Goal: Contribute content: Add original content to the website for others to see

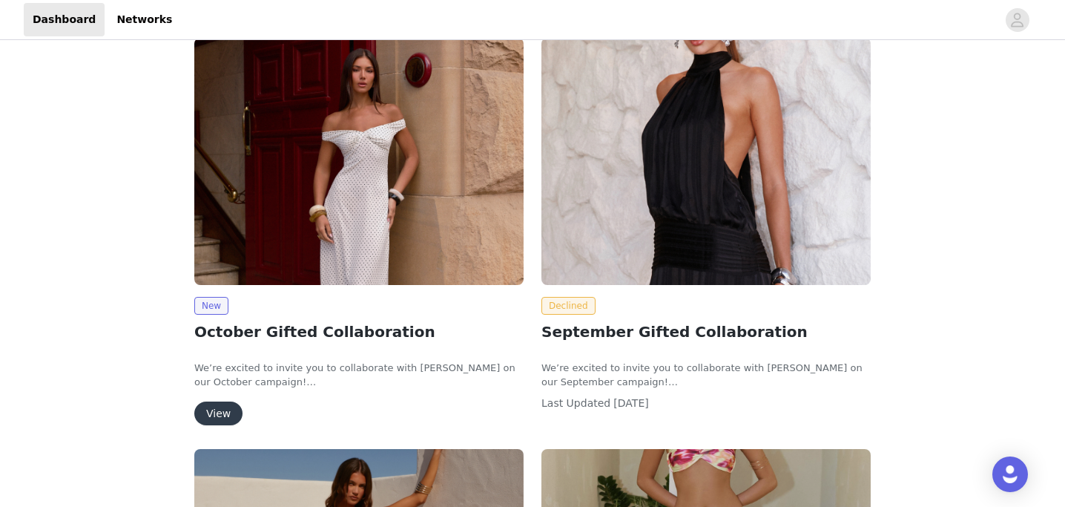
scroll to position [197, 0]
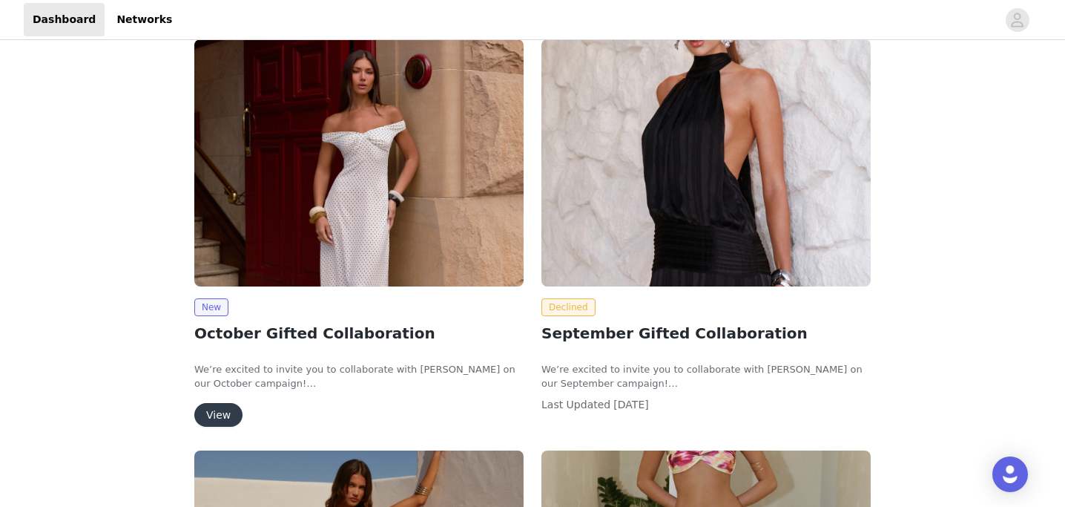
click at [215, 409] on button "View" at bounding box center [218, 415] width 48 height 24
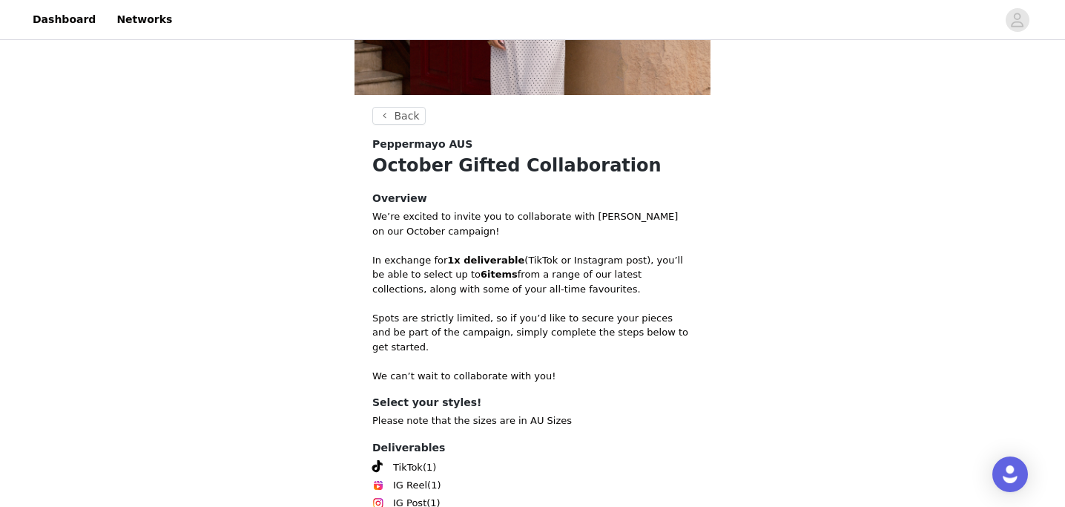
scroll to position [351, 0]
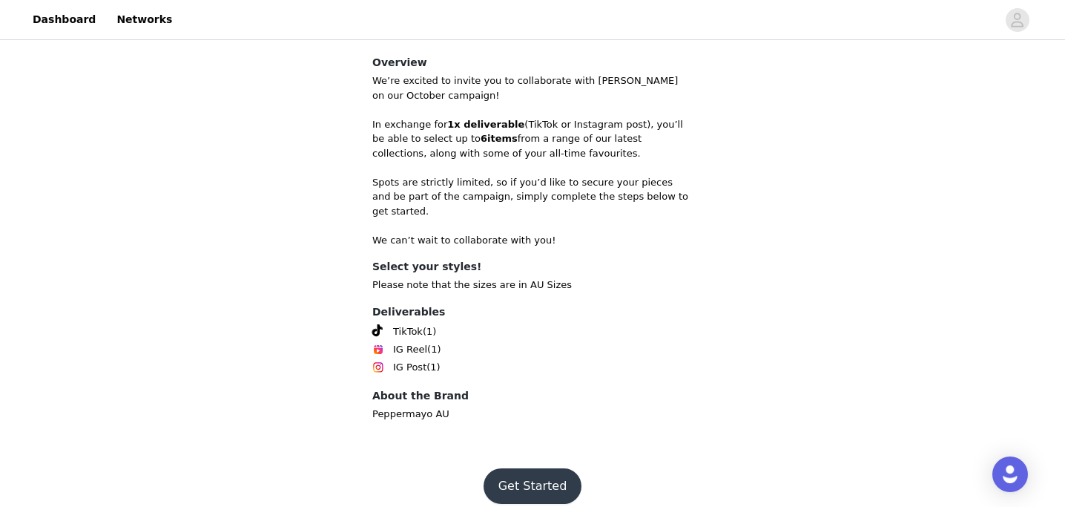
click at [532, 470] on button "Get Started" at bounding box center [533, 486] width 99 height 36
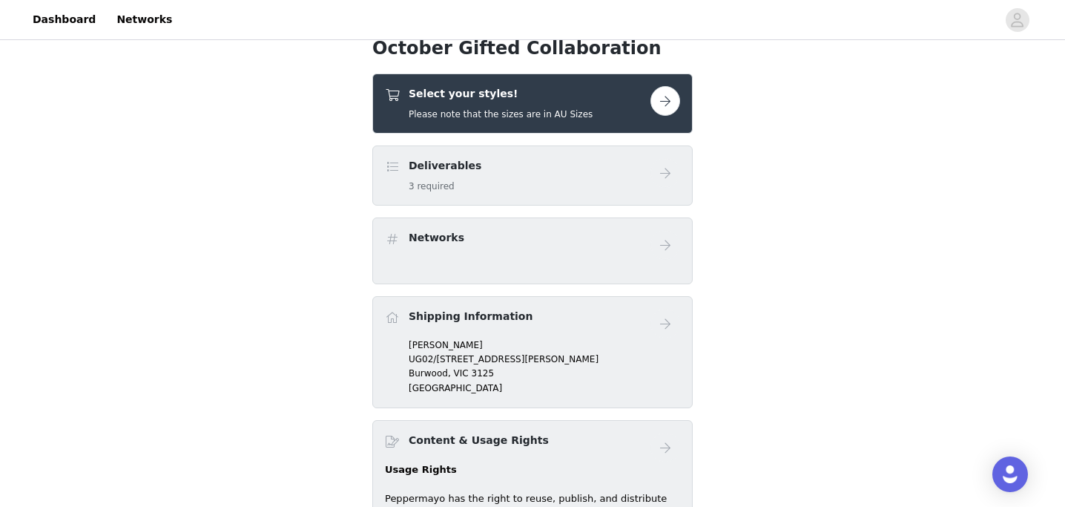
scroll to position [277, 0]
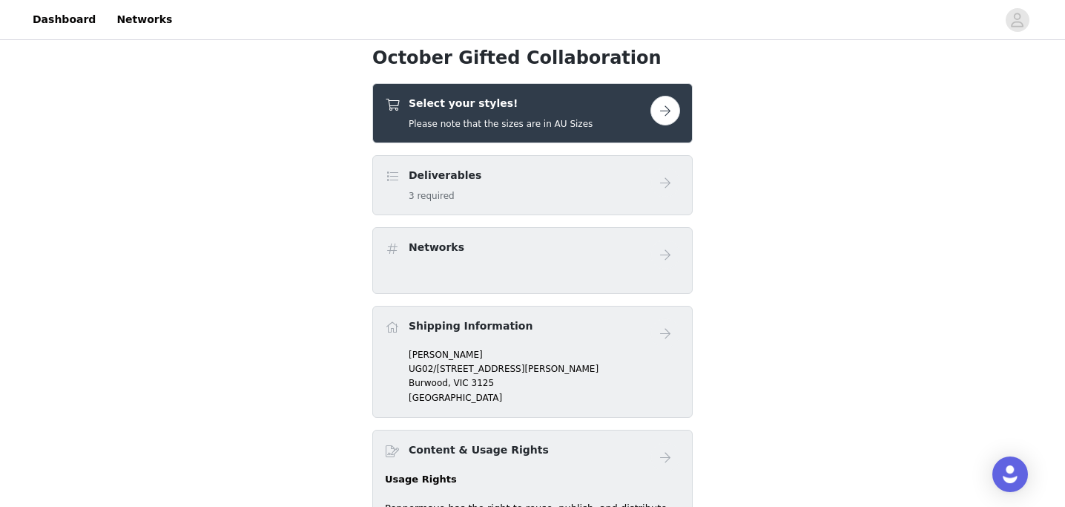
click at [674, 105] on button "button" at bounding box center [665, 111] width 30 height 30
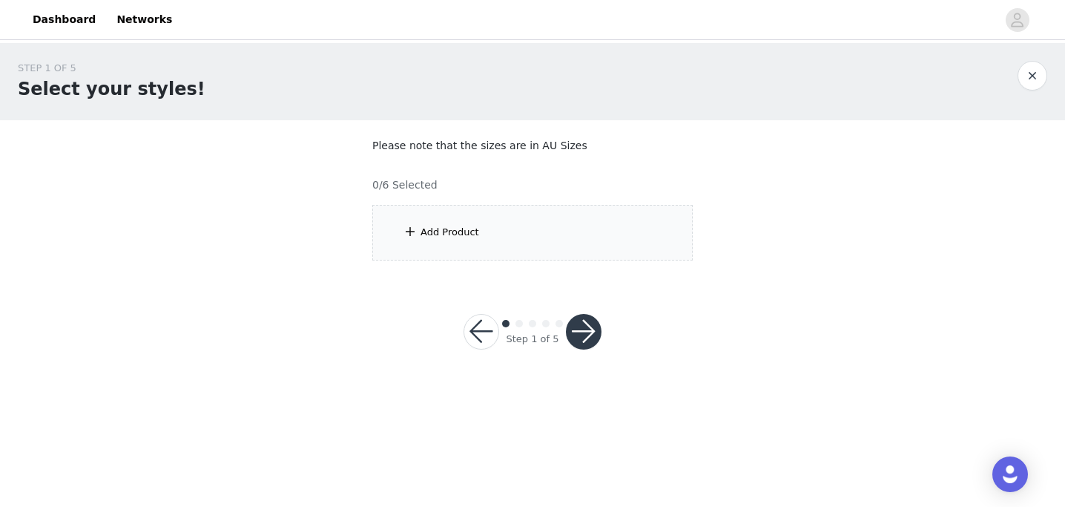
click at [404, 232] on span at bounding box center [410, 231] width 15 height 18
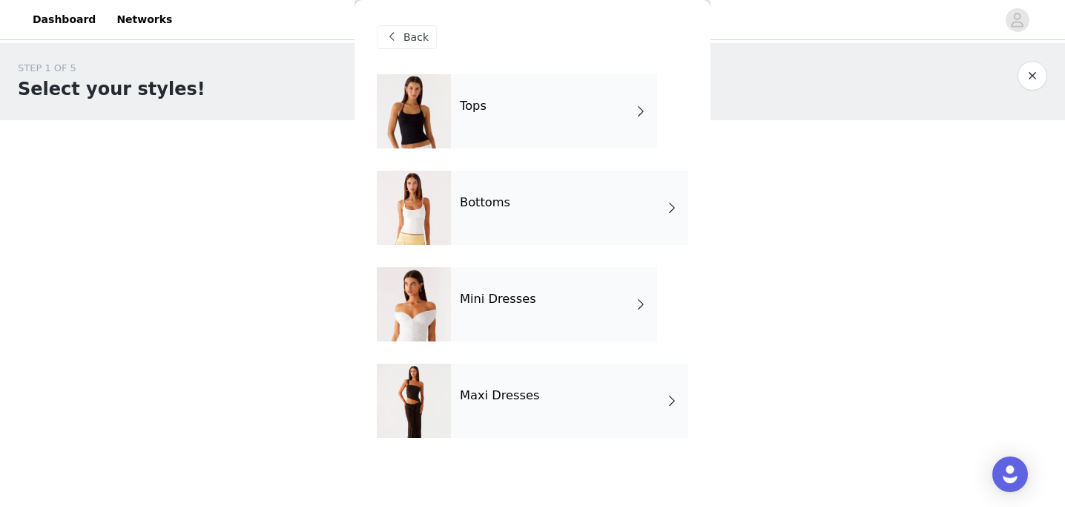
click at [486, 305] on h4 "Mini Dresses" at bounding box center [498, 298] width 76 height 13
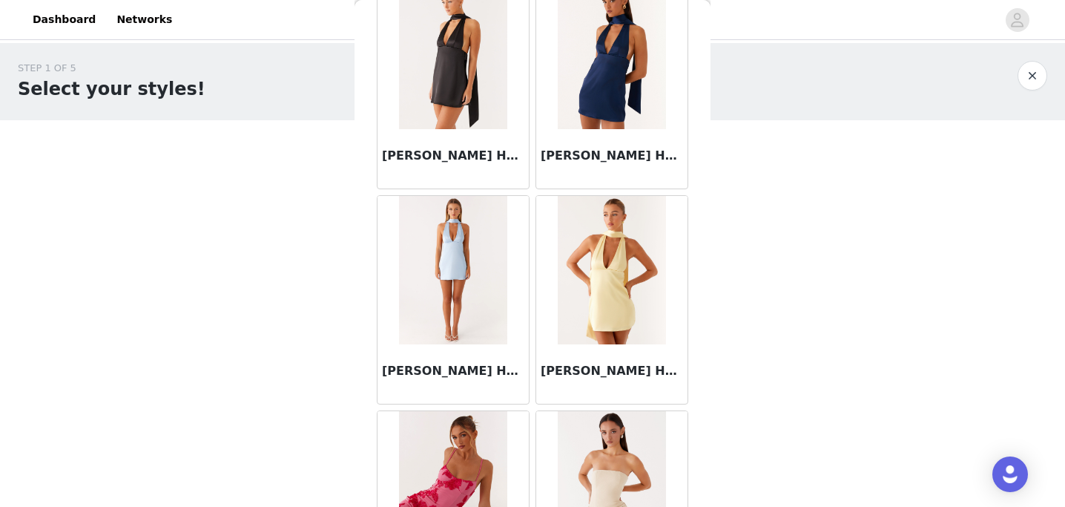
scroll to position [1601, 0]
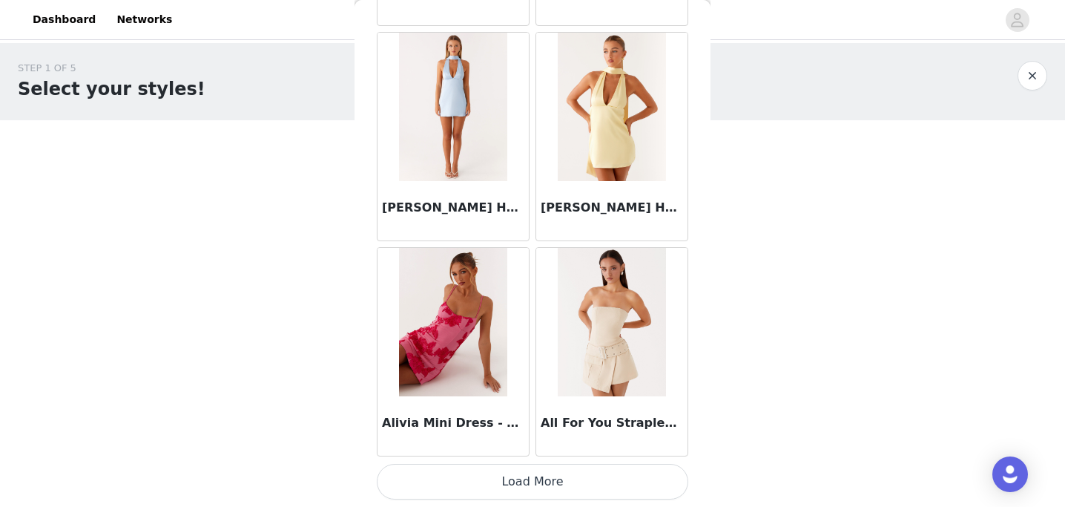
click at [509, 487] on button "Load More" at bounding box center [532, 481] width 311 height 36
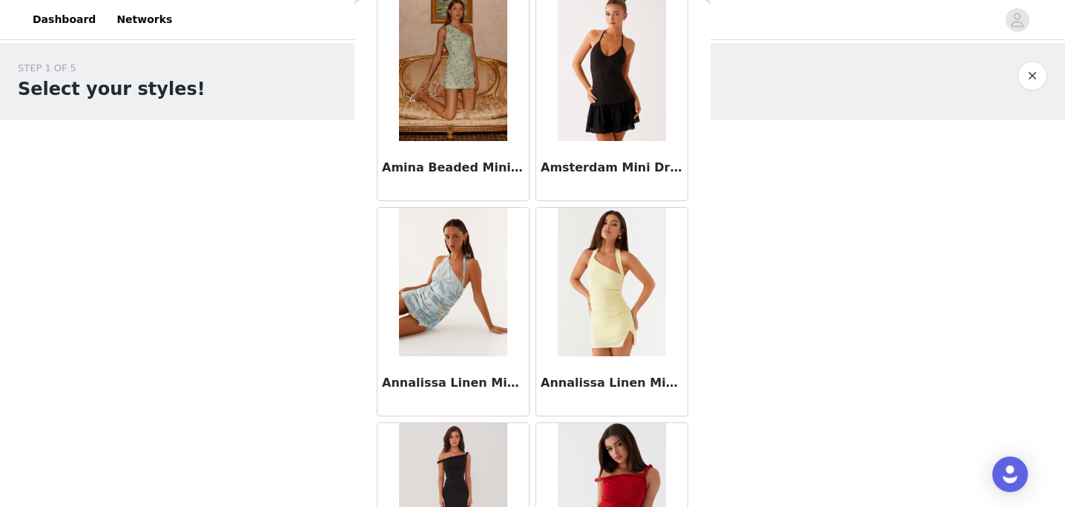
scroll to position [2856, 0]
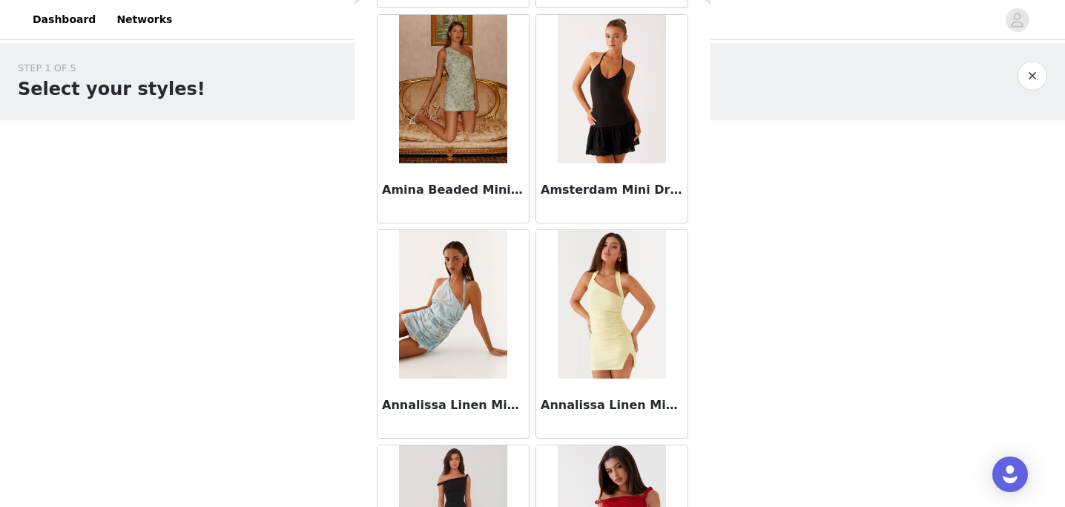
click at [613, 106] on img at bounding box center [612, 89] width 108 height 148
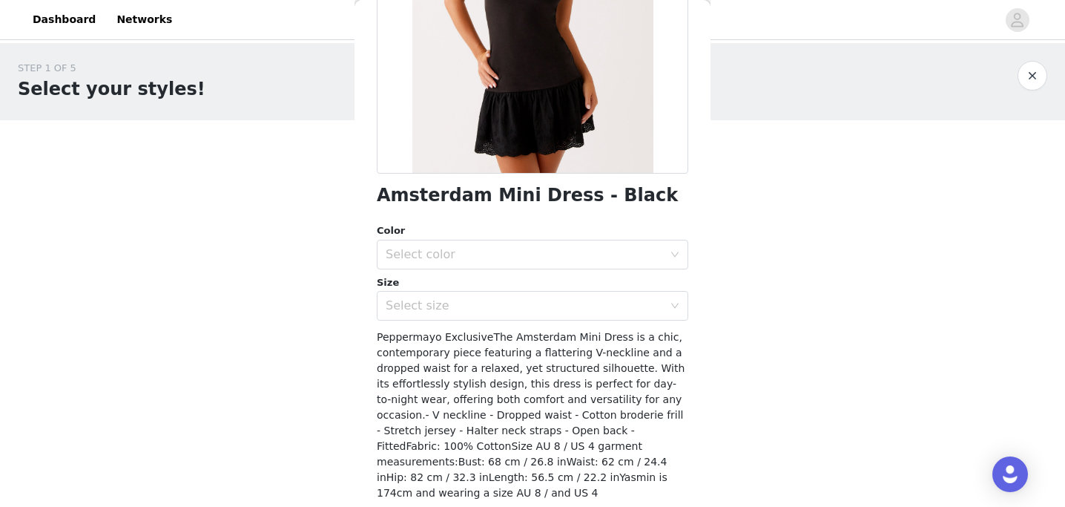
scroll to position [275, 0]
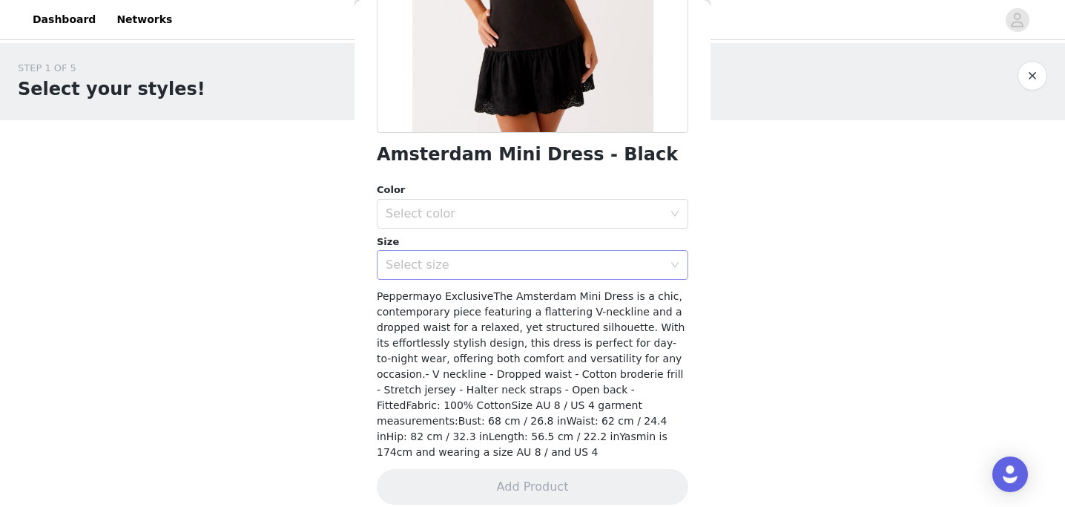
click at [483, 266] on div "Select size" at bounding box center [524, 264] width 277 height 15
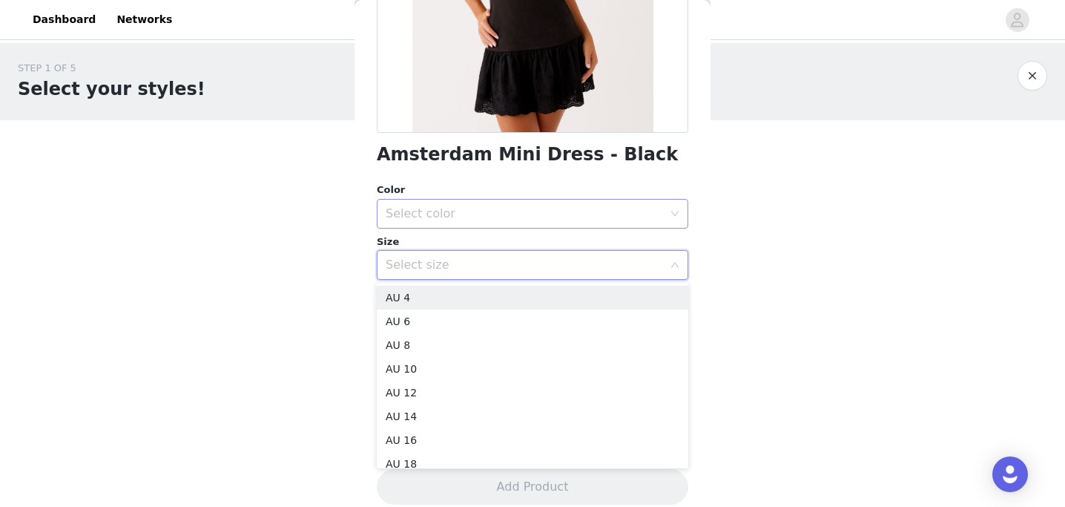
click at [455, 205] on div "Select color" at bounding box center [528, 213] width 284 height 28
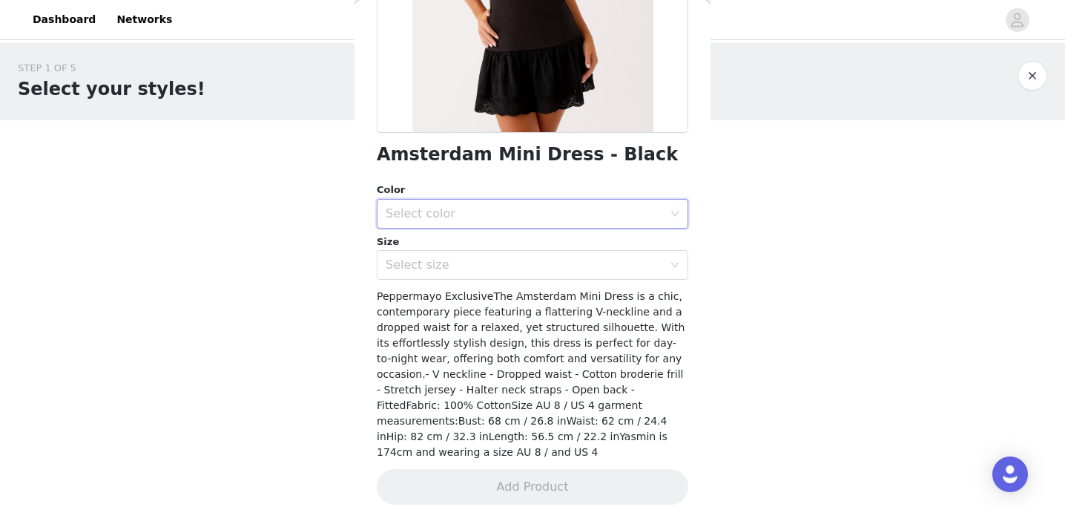
scroll to position [0, 0]
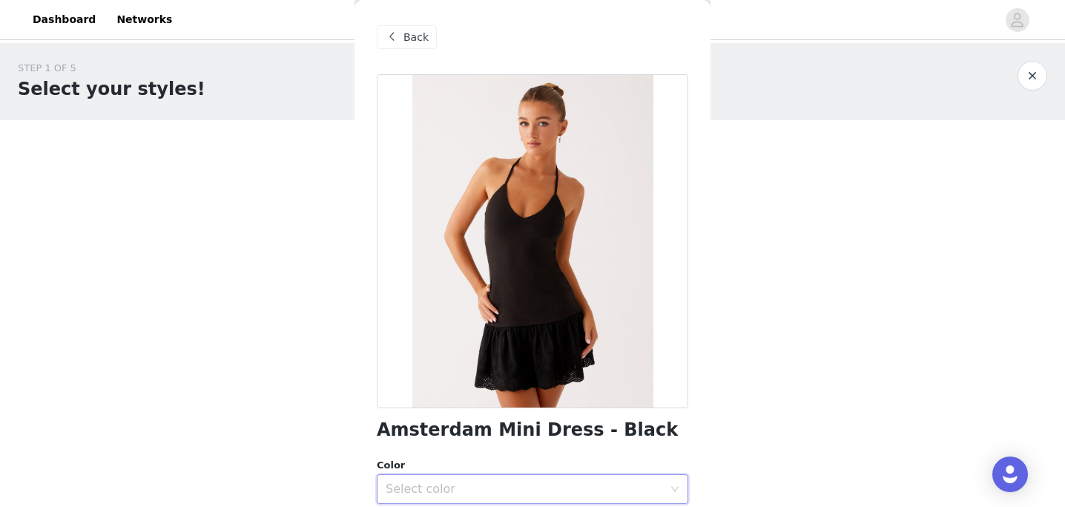
click at [405, 36] on span "Back" at bounding box center [415, 38] width 25 height 16
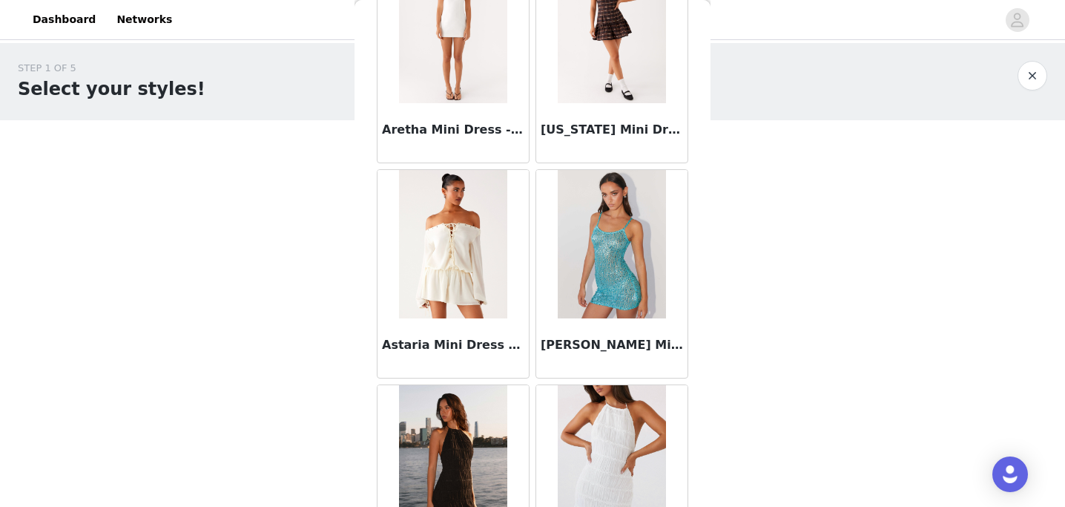
scroll to position [3913, 0]
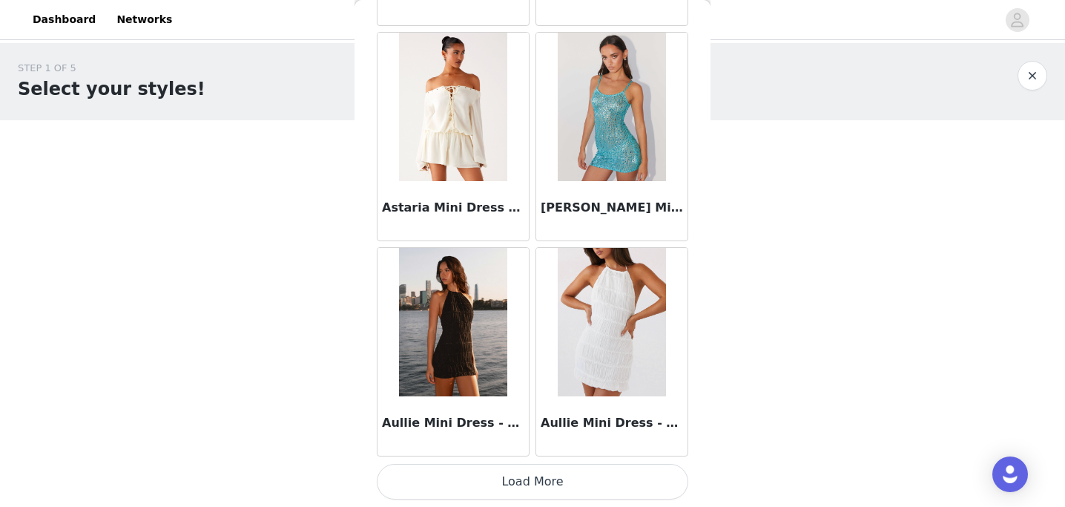
click at [484, 478] on button "Load More" at bounding box center [532, 481] width 311 height 36
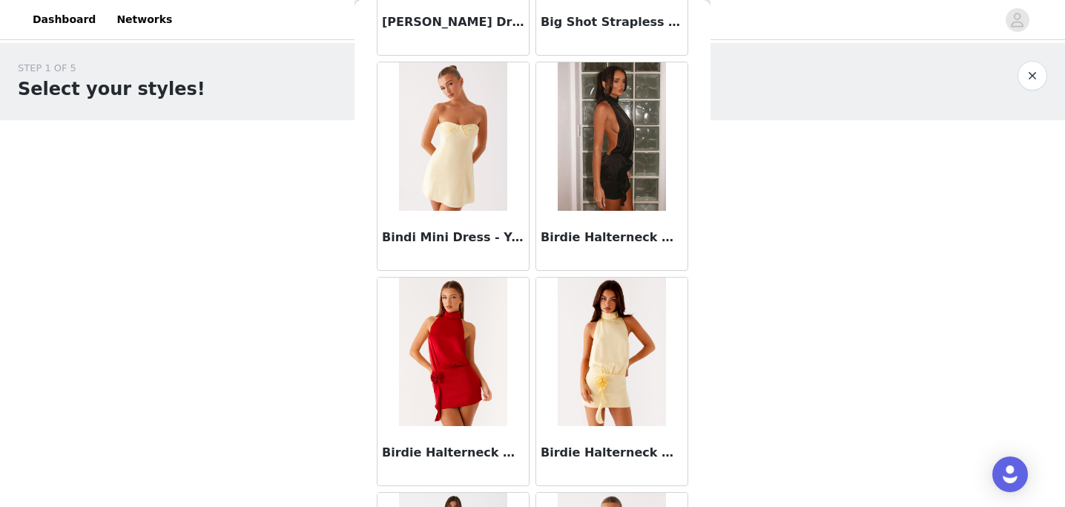
scroll to position [6064, 0]
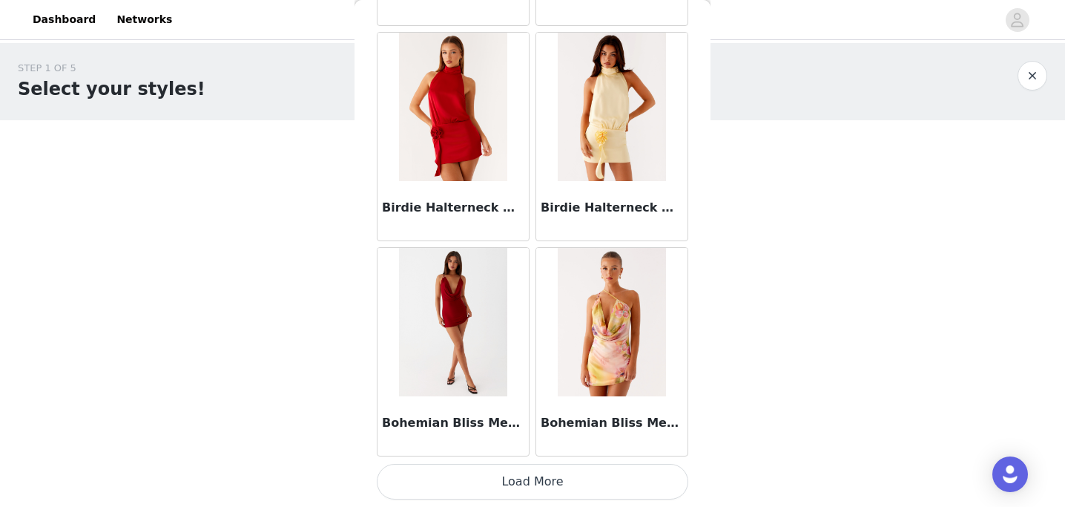
click at [474, 481] on button "Load More" at bounding box center [532, 481] width 311 height 36
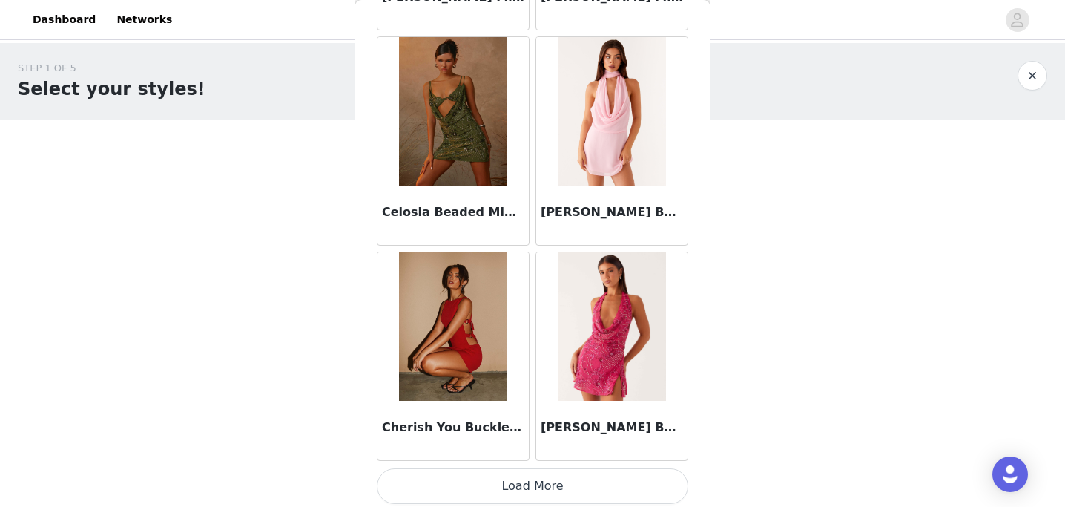
scroll to position [8215, 0]
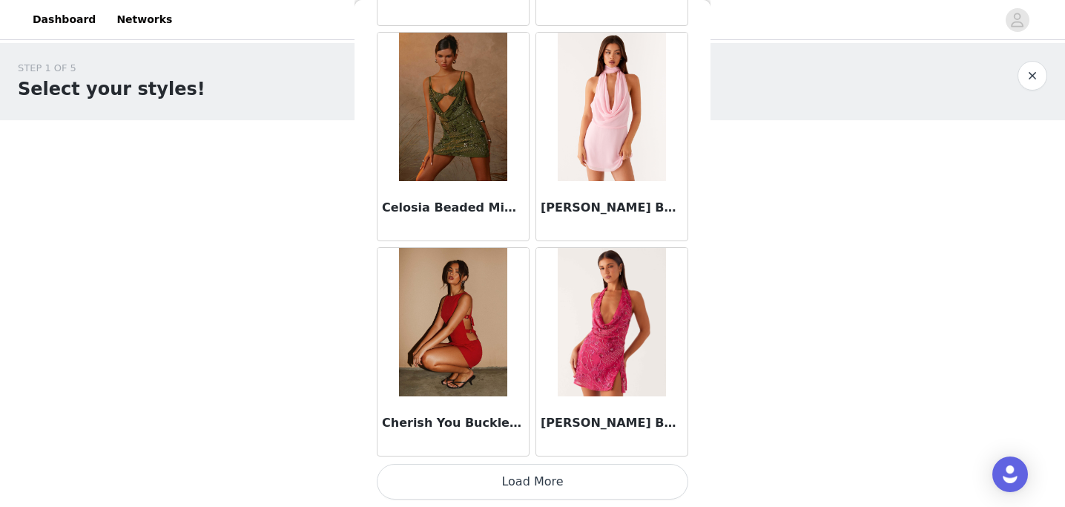
click at [492, 484] on button "Load More" at bounding box center [532, 481] width 311 height 36
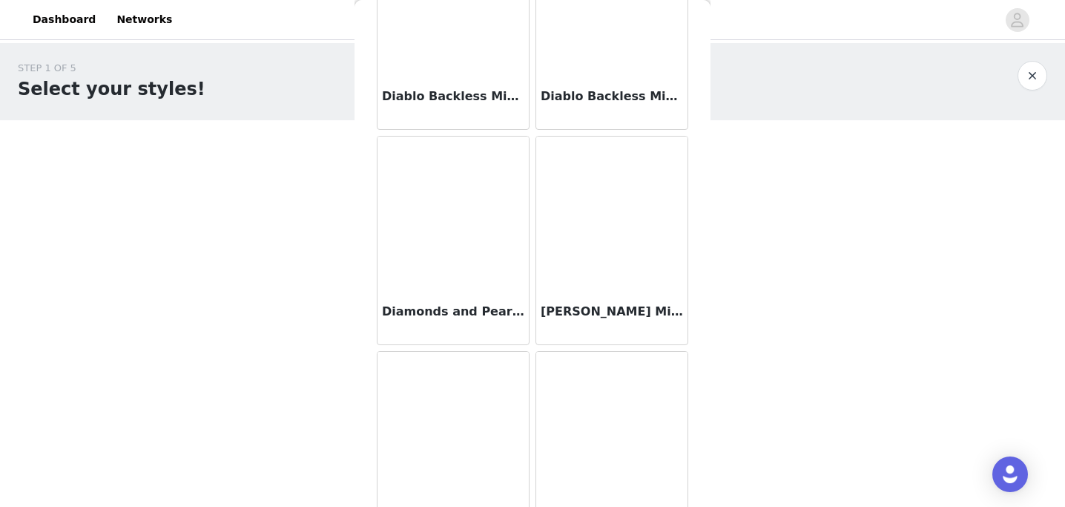
scroll to position [10365, 0]
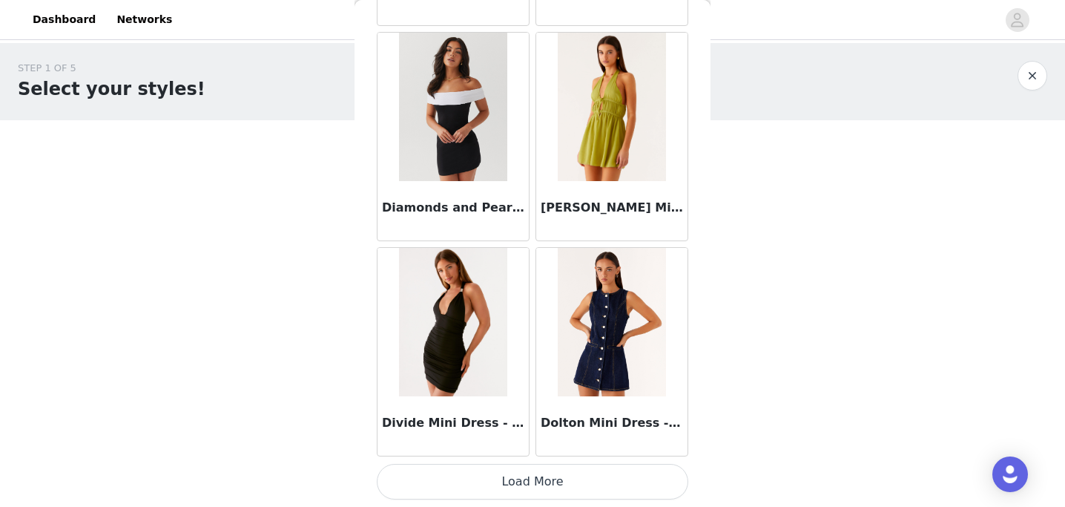
click at [498, 481] on button "Load More" at bounding box center [532, 481] width 311 height 36
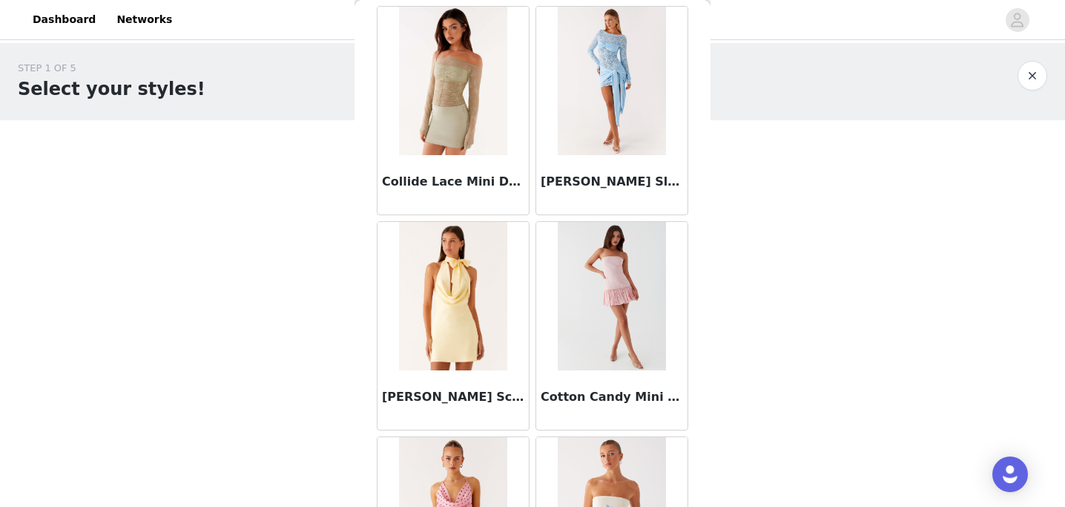
scroll to position [9325, 0]
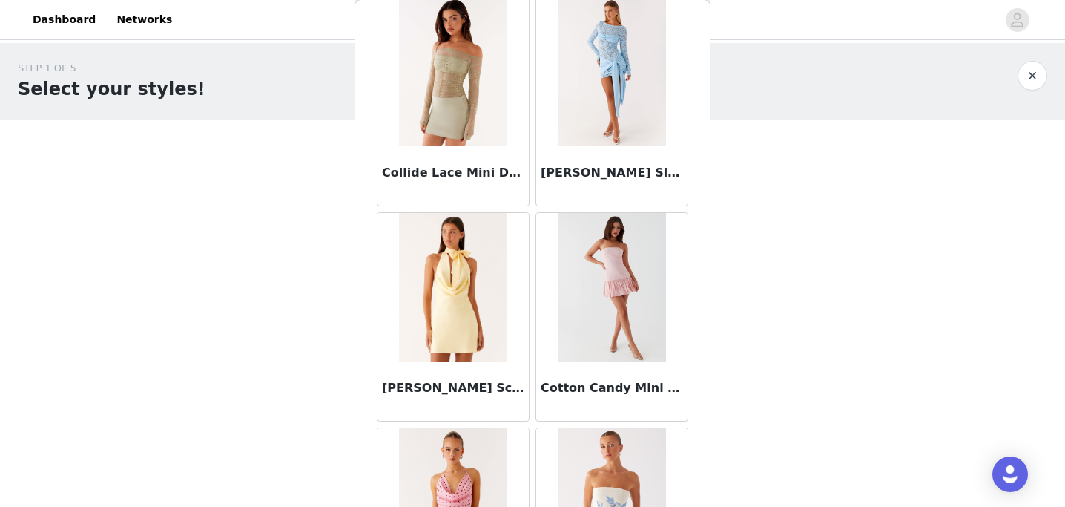
click at [618, 277] on img at bounding box center [612, 287] width 108 height 148
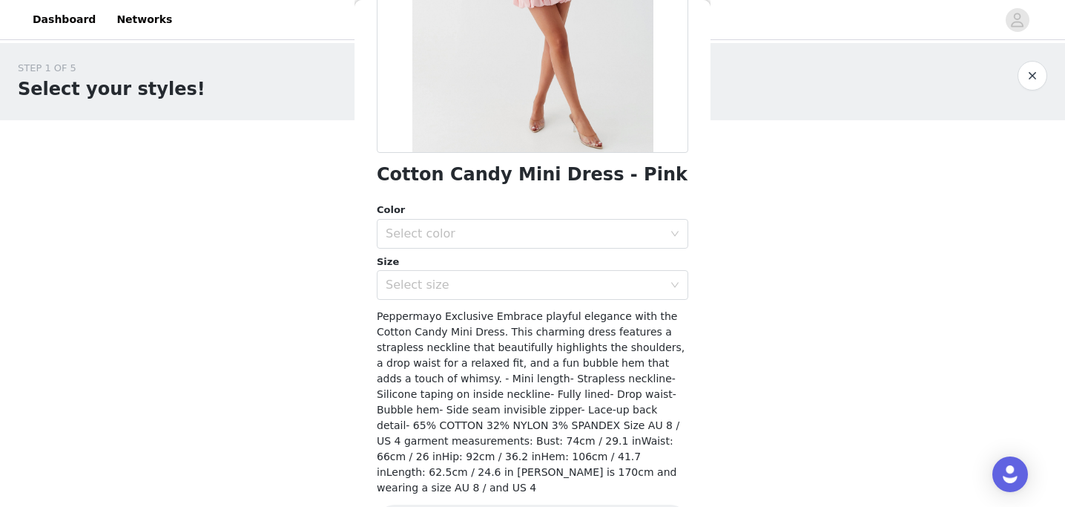
scroll to position [276, 0]
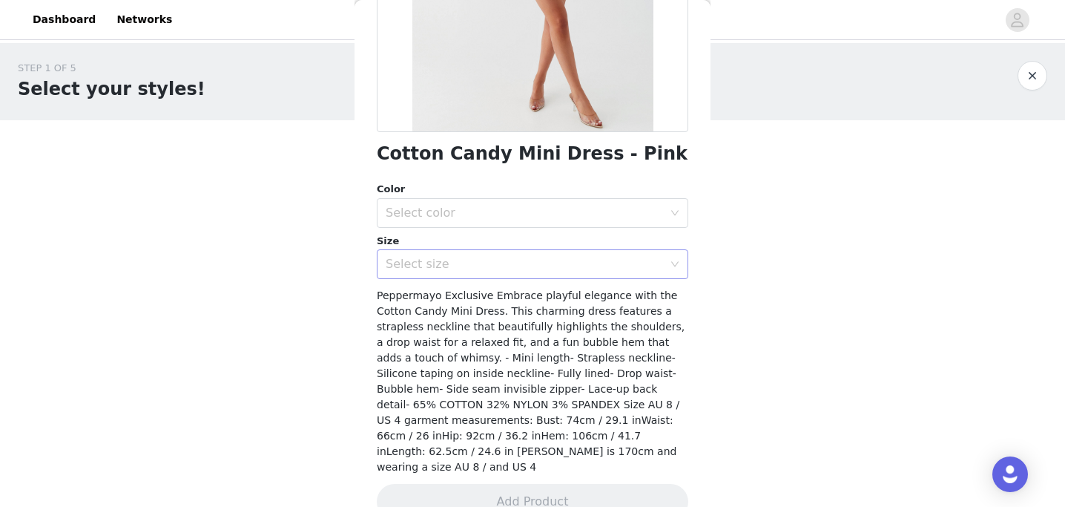
click at [461, 265] on div "Select size" at bounding box center [524, 264] width 277 height 15
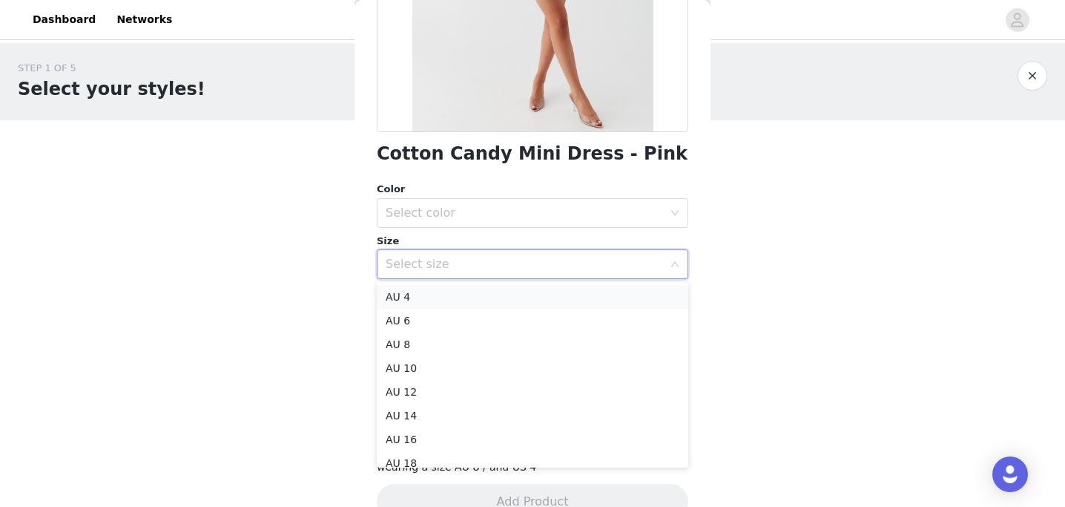
click at [438, 296] on li "AU 4" at bounding box center [532, 297] width 311 height 24
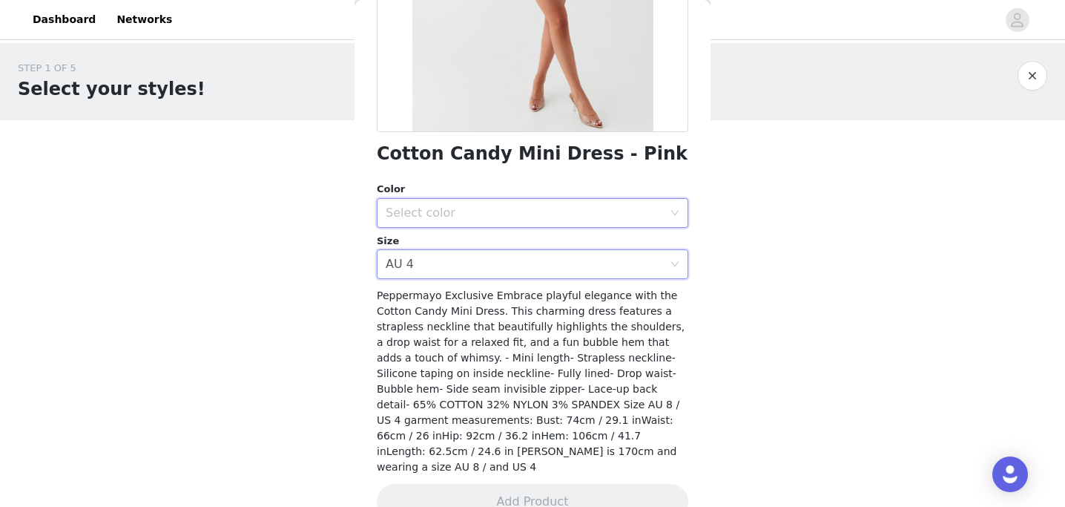
click at [433, 222] on div "Select color" at bounding box center [528, 213] width 284 height 28
click at [439, 243] on li "Pink" at bounding box center [532, 246] width 311 height 24
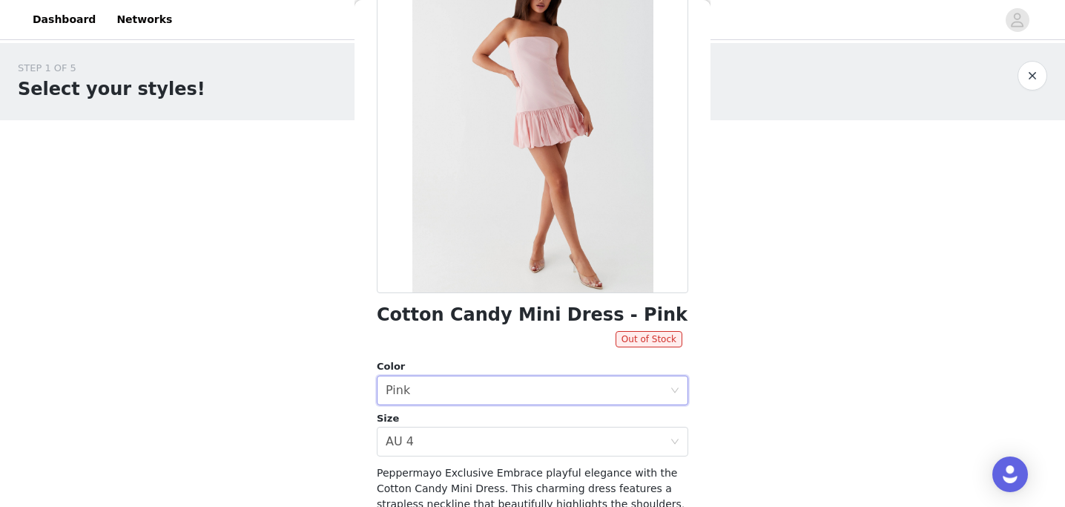
scroll to position [0, 0]
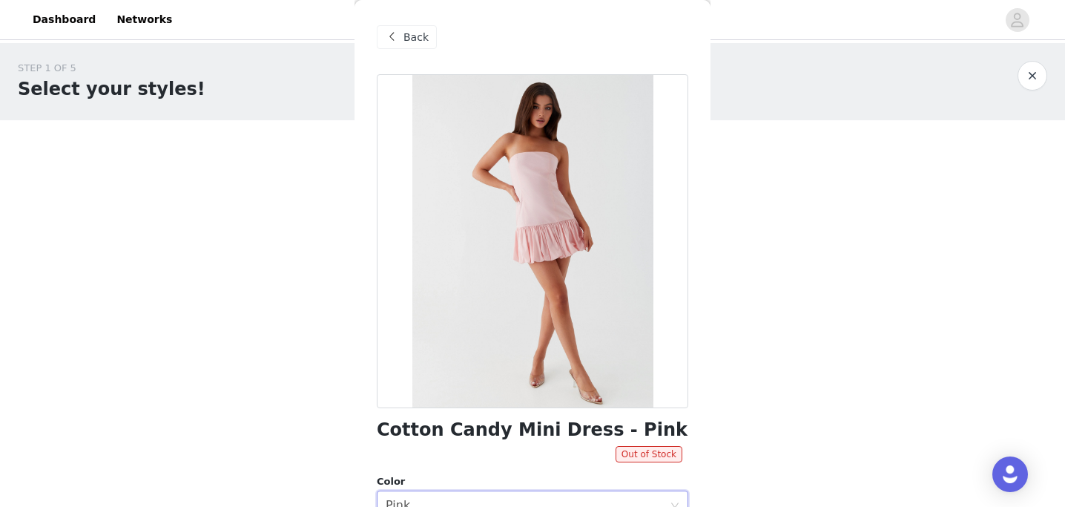
click at [406, 30] on span "Back" at bounding box center [415, 38] width 25 height 16
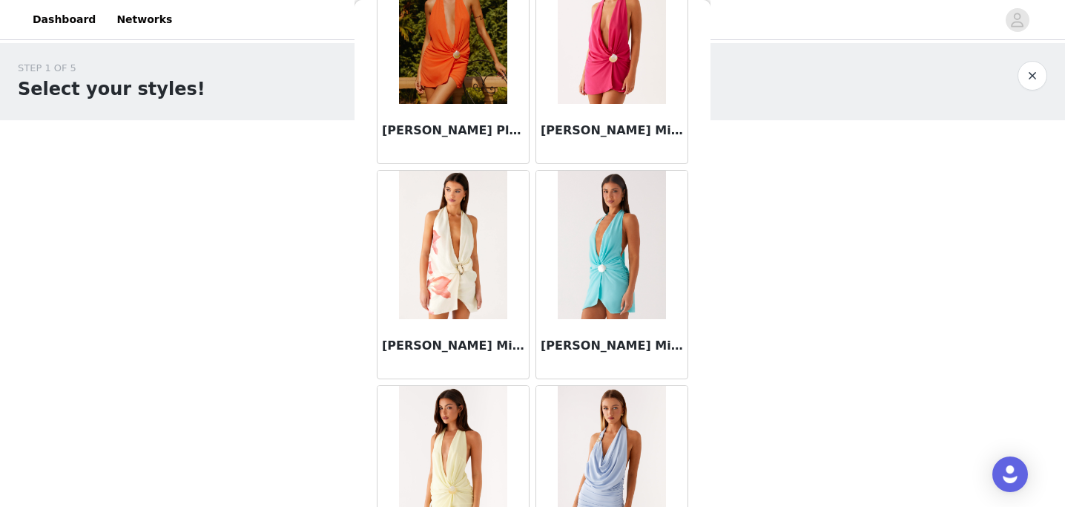
scroll to position [12516, 0]
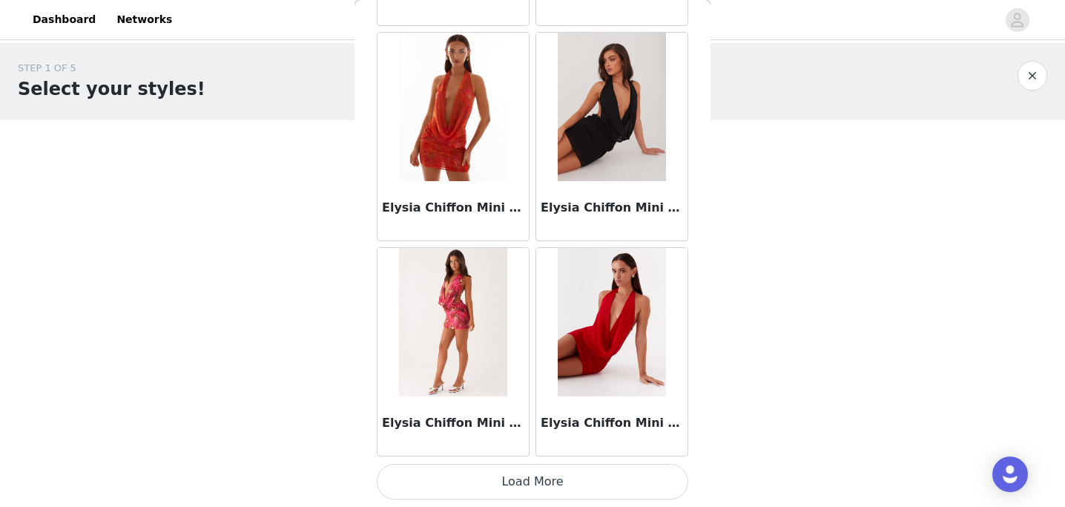
click at [484, 476] on button "Load More" at bounding box center [532, 481] width 311 height 36
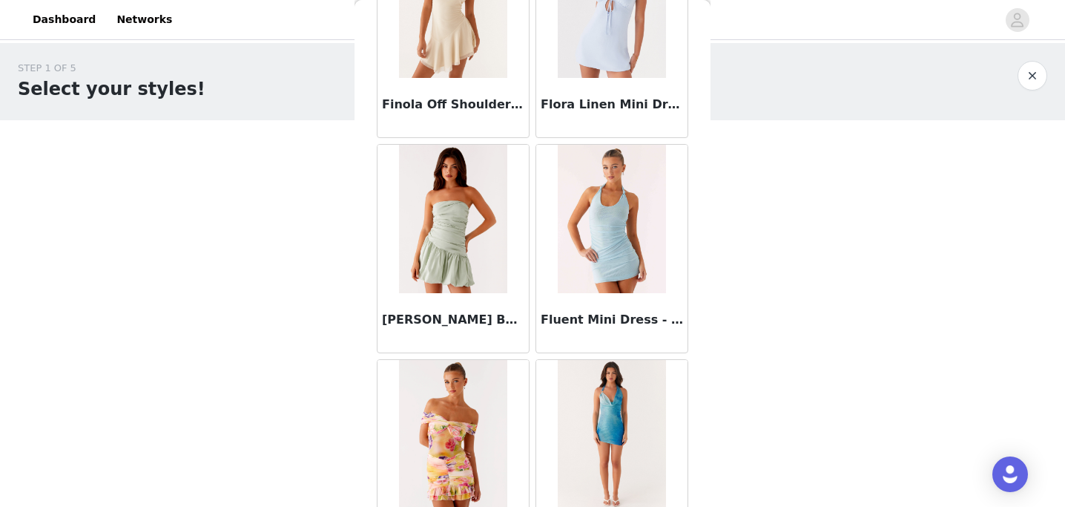
scroll to position [14666, 0]
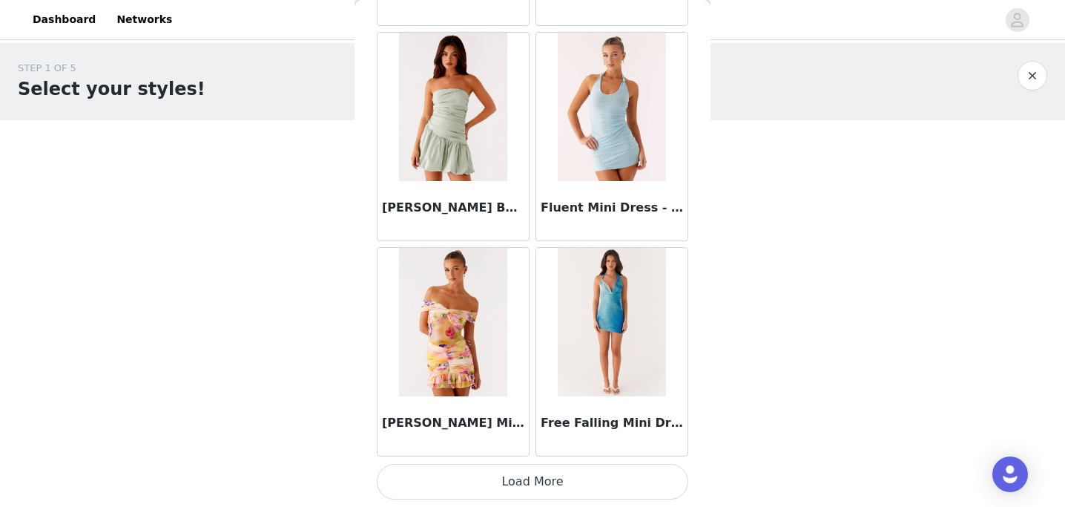
click at [484, 481] on button "Load More" at bounding box center [532, 481] width 311 height 36
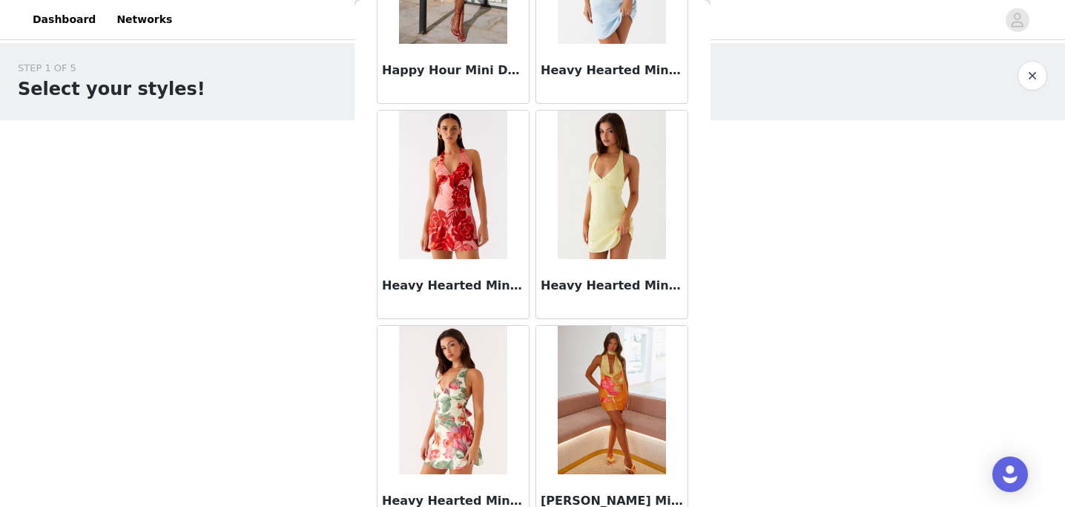
scroll to position [16817, 0]
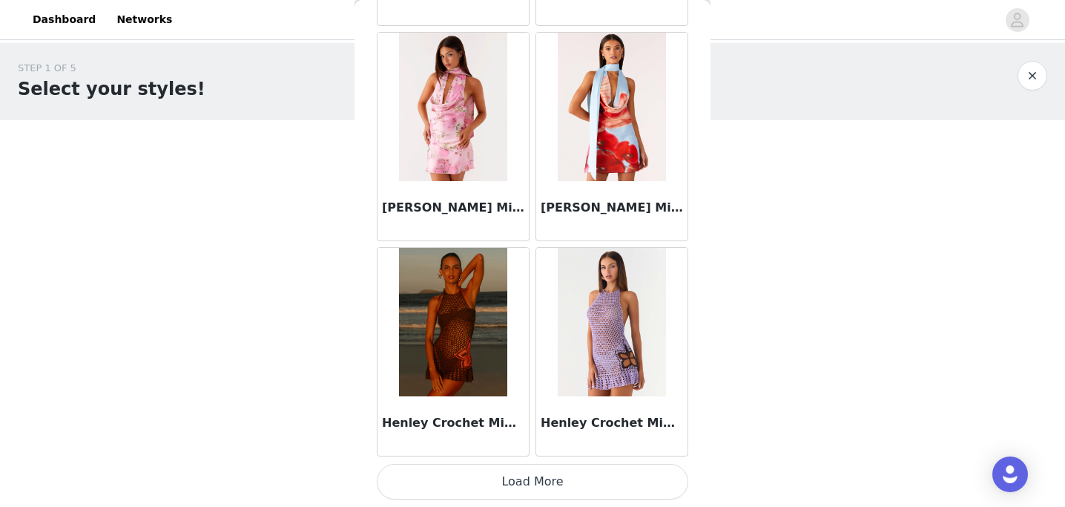
click at [500, 488] on button "Load More" at bounding box center [532, 481] width 311 height 36
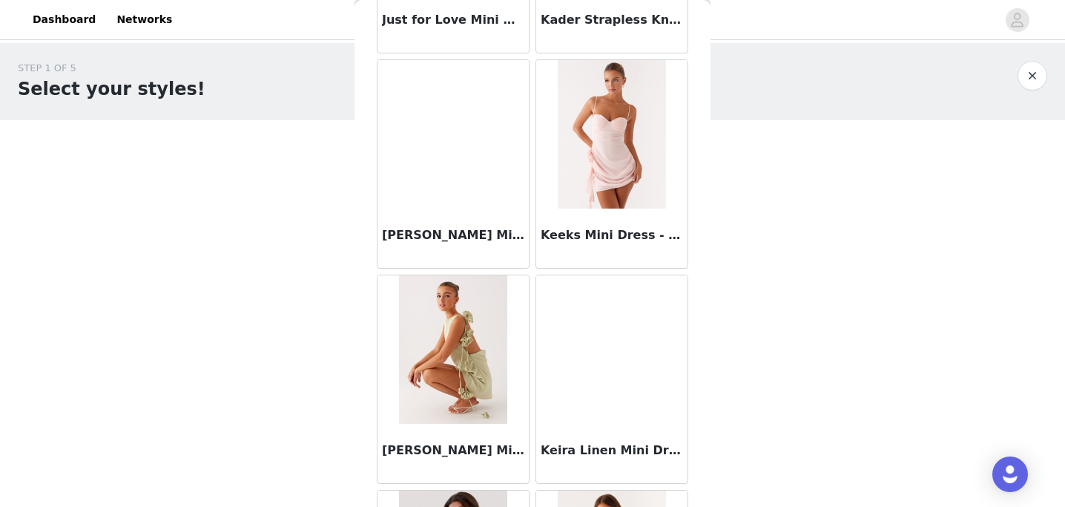
scroll to position [18968, 0]
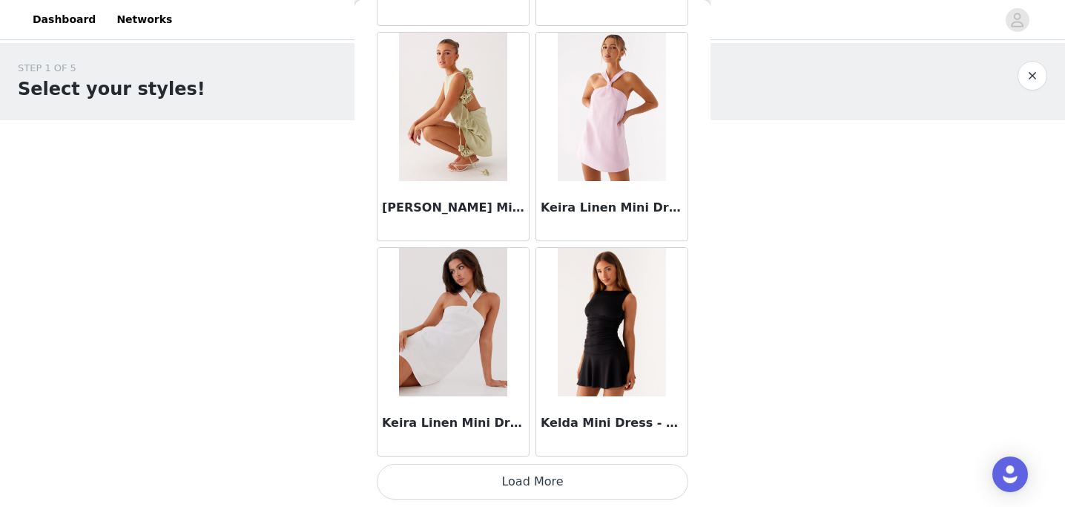
click at [486, 485] on button "Load More" at bounding box center [532, 481] width 311 height 36
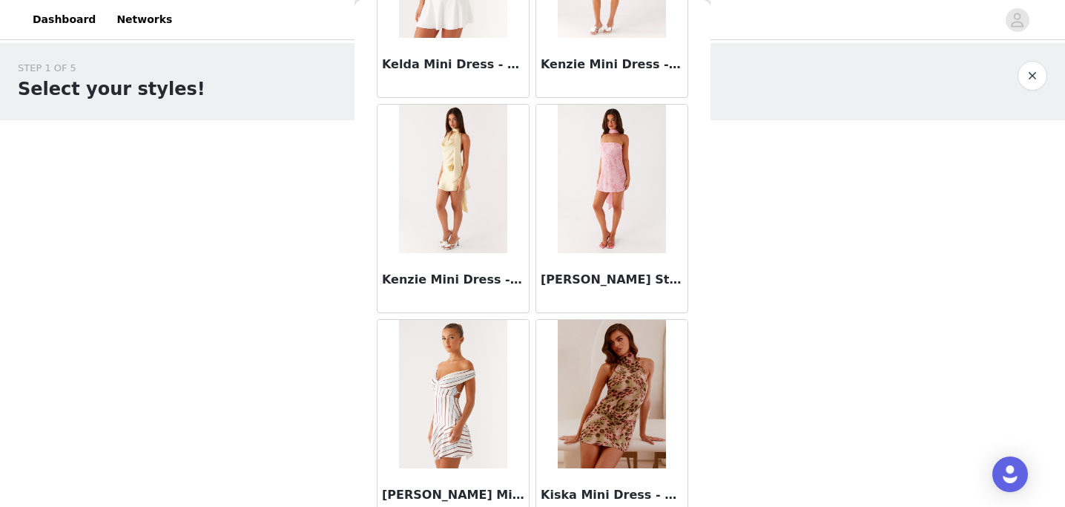
scroll to position [19540, 0]
click at [590, 220] on img at bounding box center [612, 179] width 108 height 148
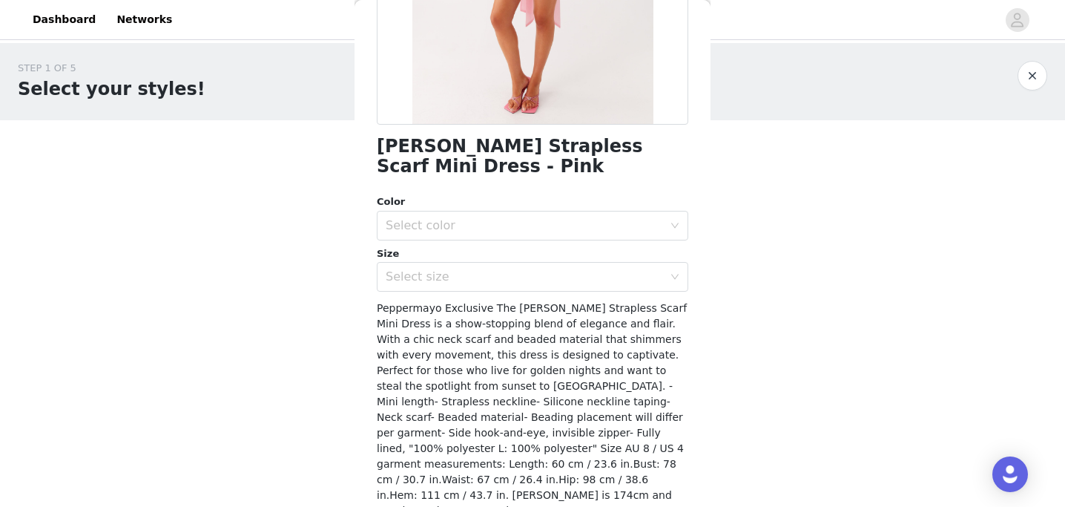
scroll to position [313, 0]
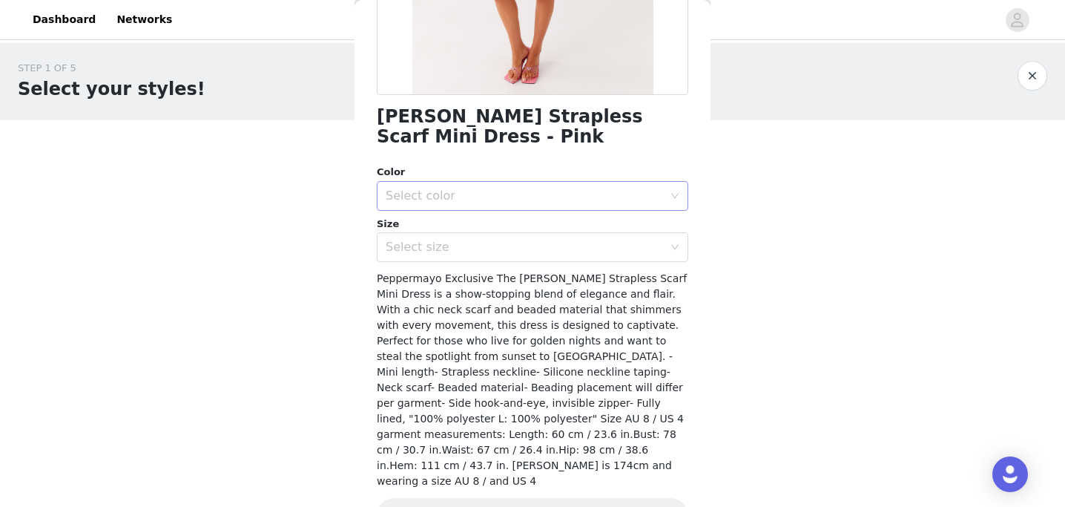
click at [484, 199] on div "Select color" at bounding box center [524, 195] width 277 height 15
click at [485, 229] on li "Pink" at bounding box center [532, 229] width 311 height 24
click at [484, 245] on div "Select size" at bounding box center [524, 247] width 277 height 15
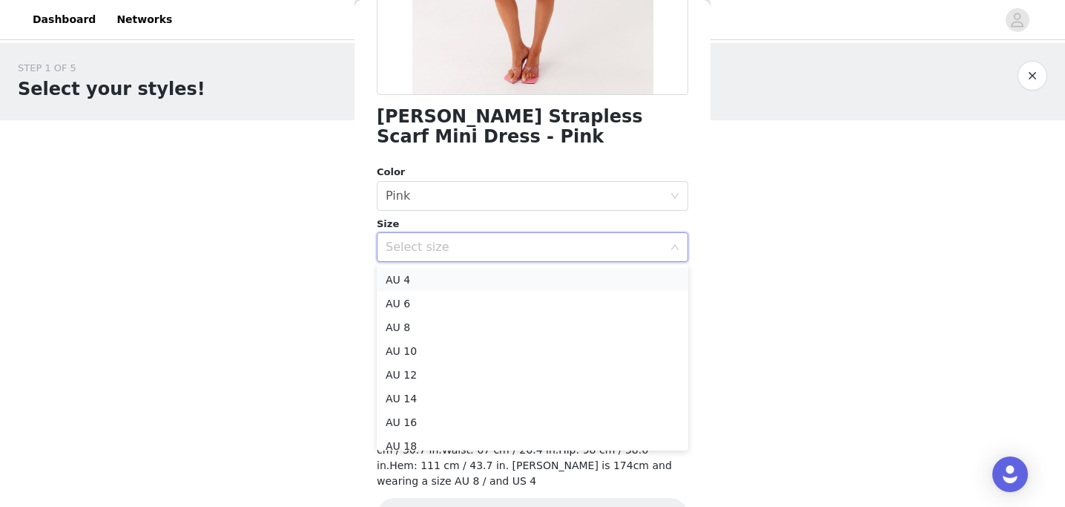
click at [479, 277] on li "AU 4" at bounding box center [532, 280] width 311 height 24
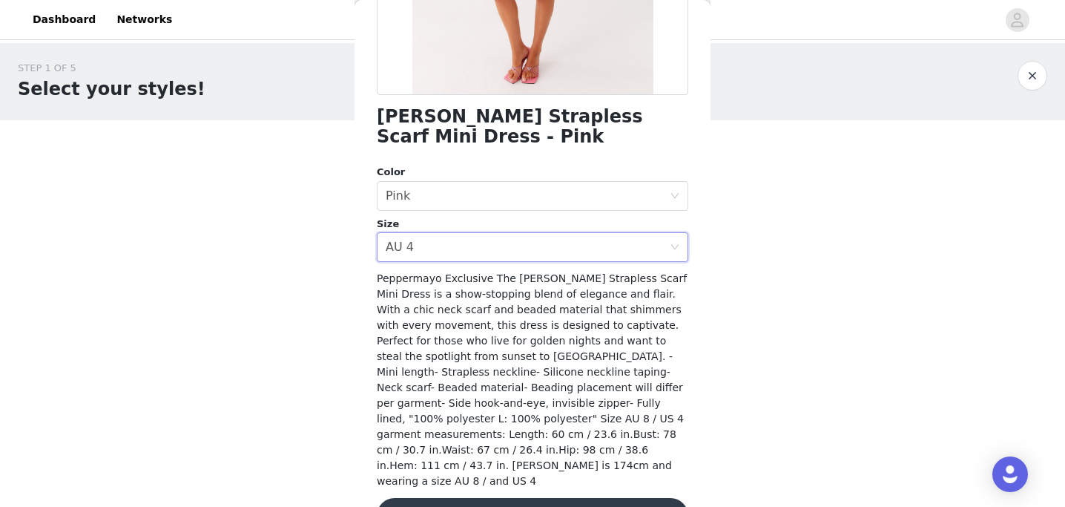
scroll to position [326, 0]
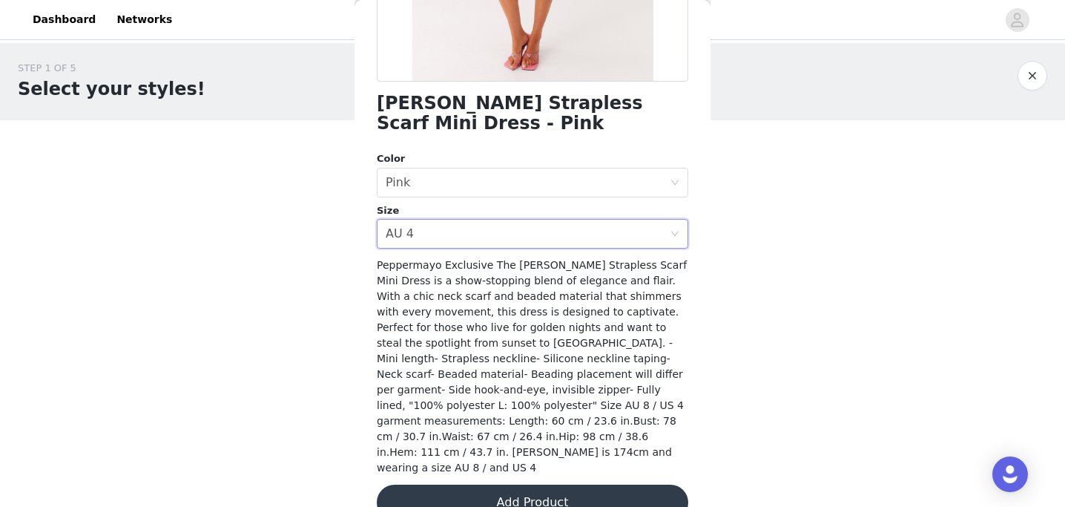
click at [457, 484] on button "Add Product" at bounding box center [532, 502] width 311 height 36
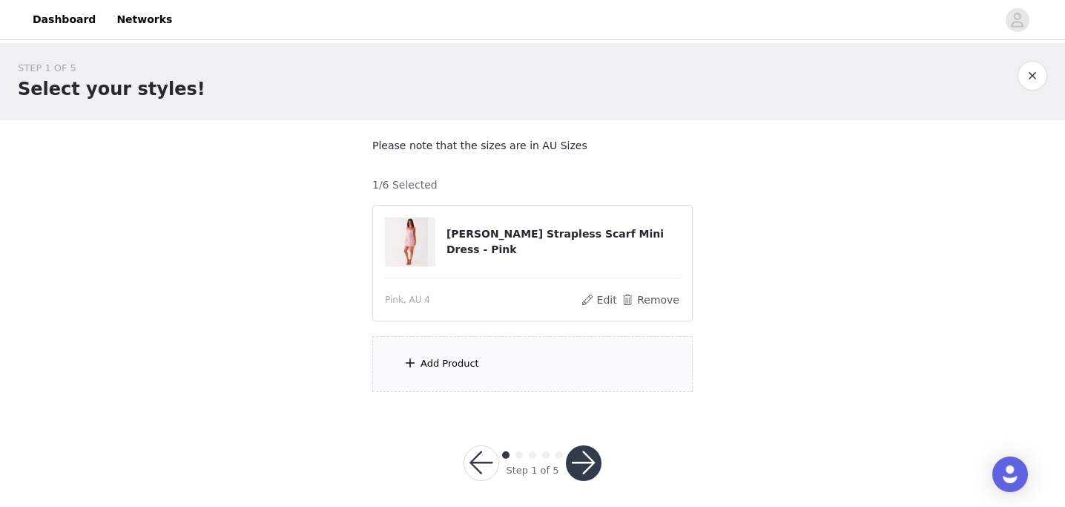
click at [439, 354] on div "Add Product" at bounding box center [532, 364] width 320 height 56
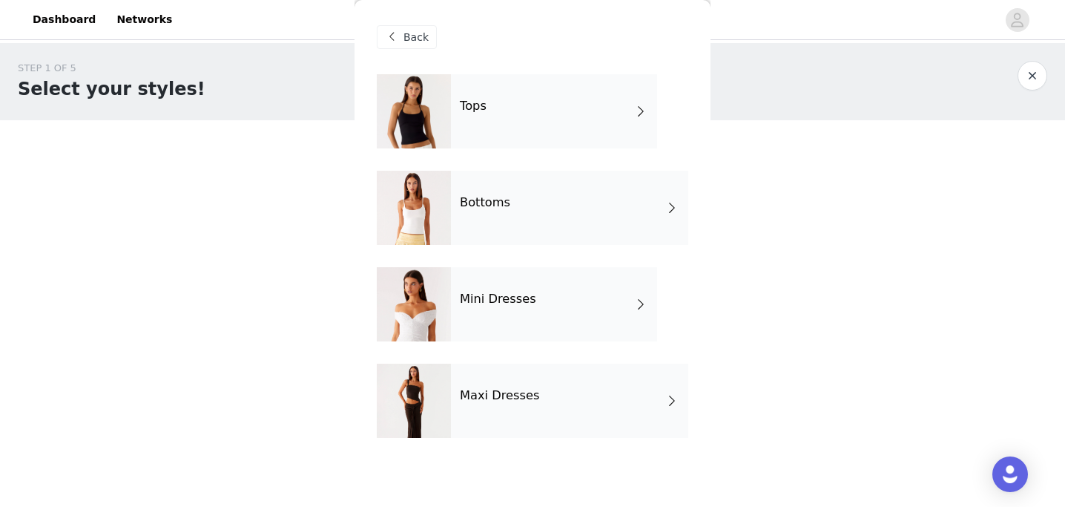
click at [484, 316] on div "Mini Dresses" at bounding box center [554, 304] width 206 height 74
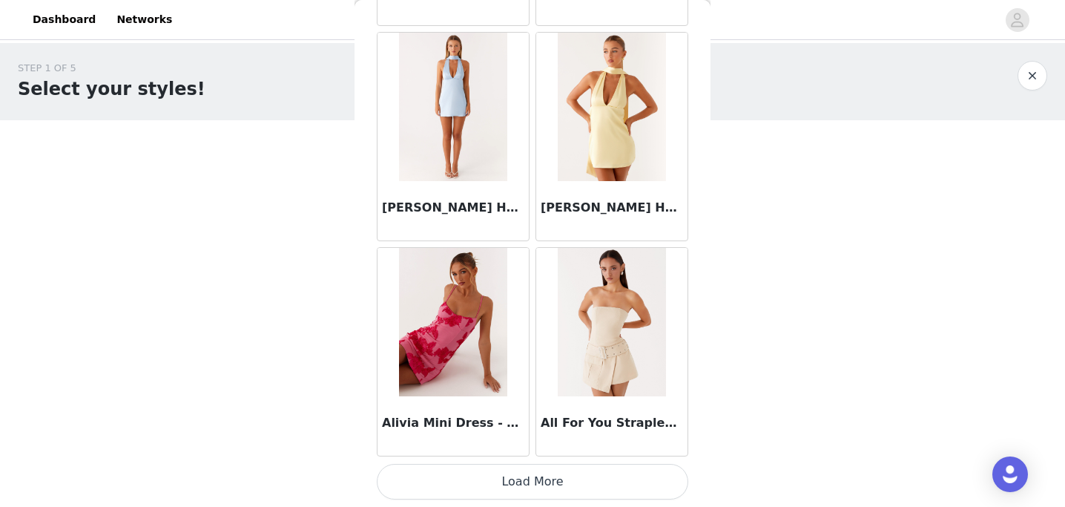
scroll to position [9, 0]
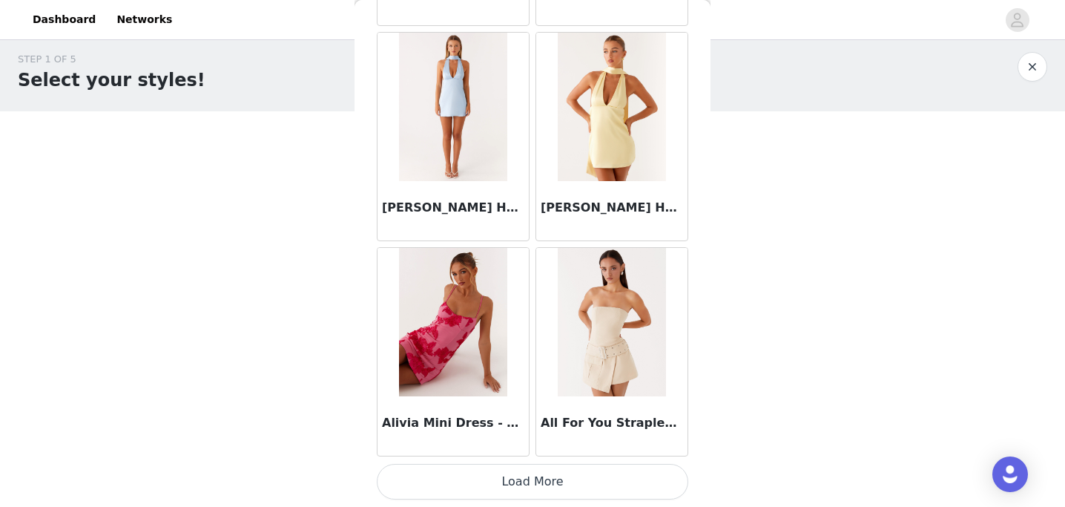
click at [493, 477] on button "Load More" at bounding box center [532, 481] width 311 height 36
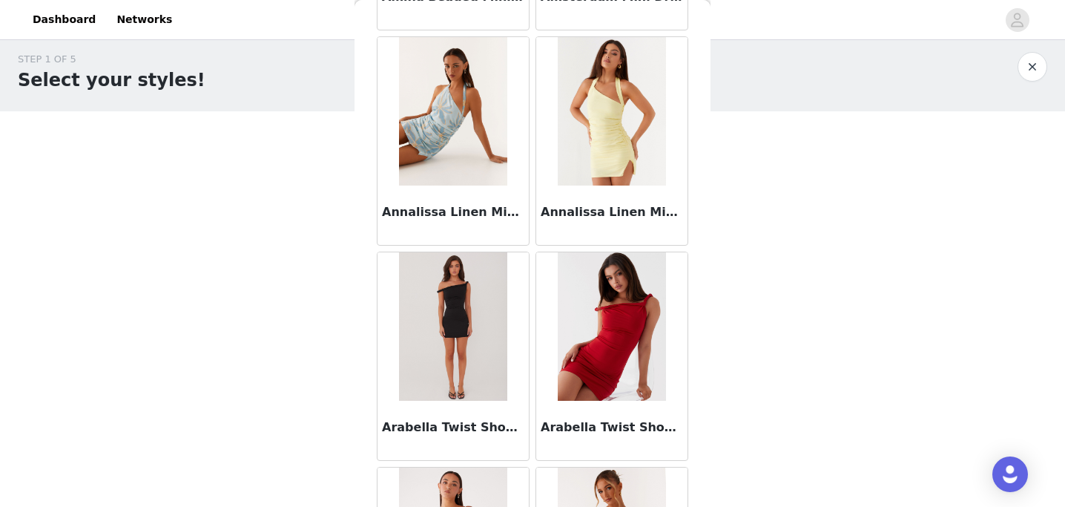
scroll to position [3913, 0]
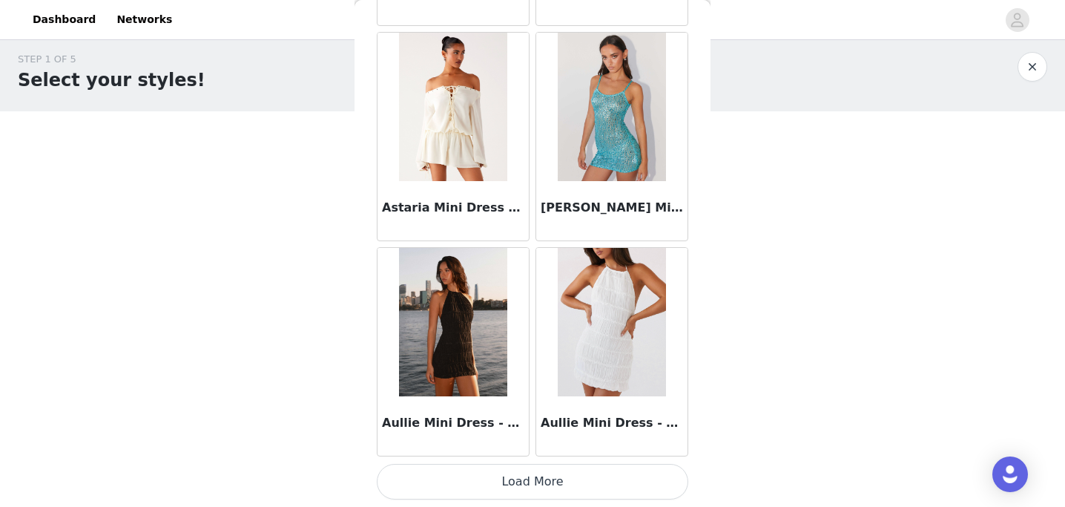
click at [529, 490] on button "Load More" at bounding box center [532, 481] width 311 height 36
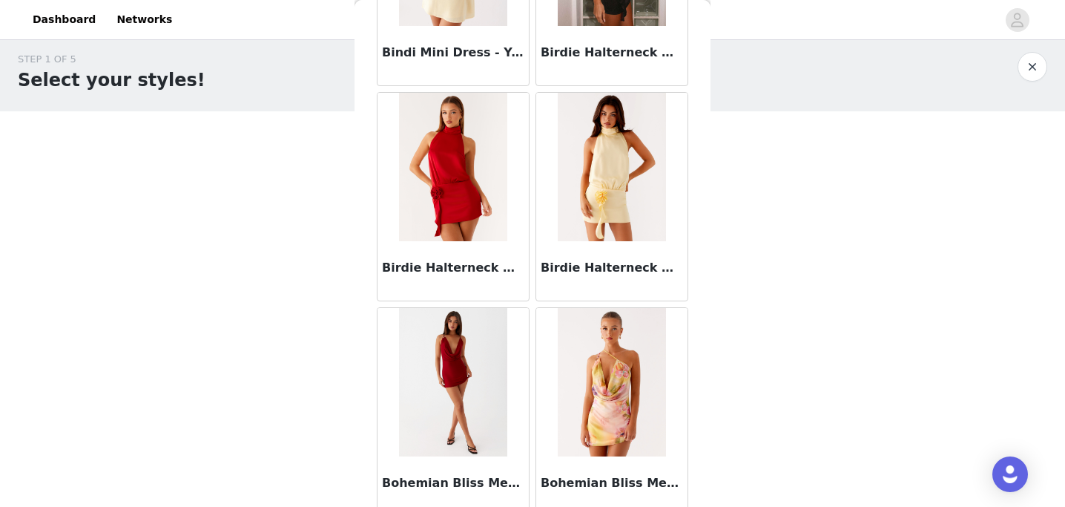
scroll to position [6064, 0]
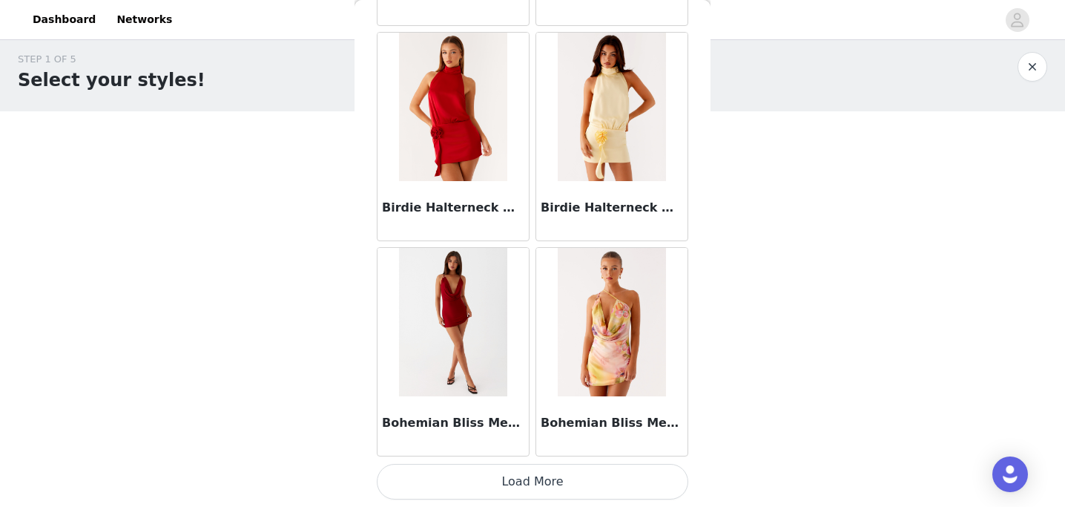
click at [535, 482] on button "Load More" at bounding box center [532, 481] width 311 height 36
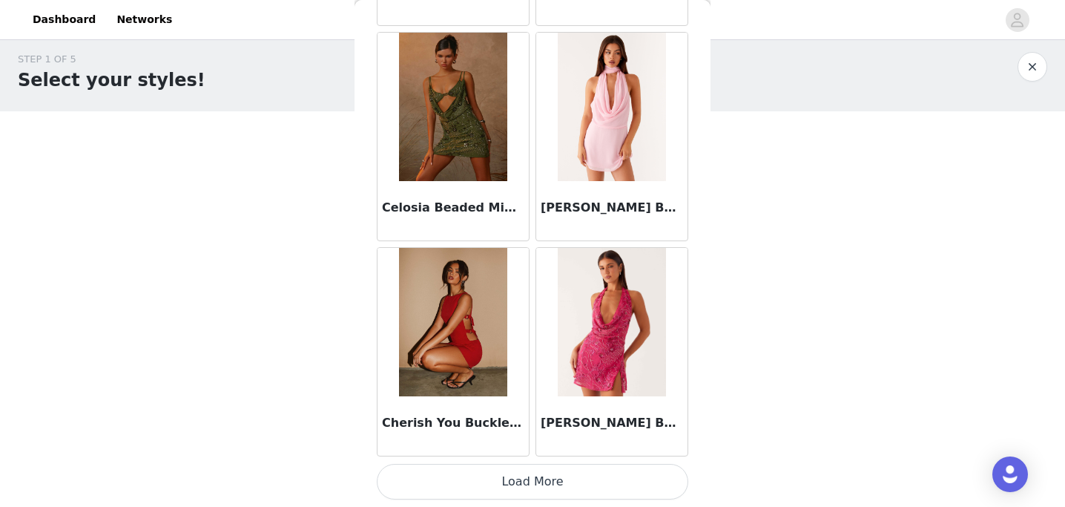
click at [511, 482] on button "Load More" at bounding box center [532, 481] width 311 height 36
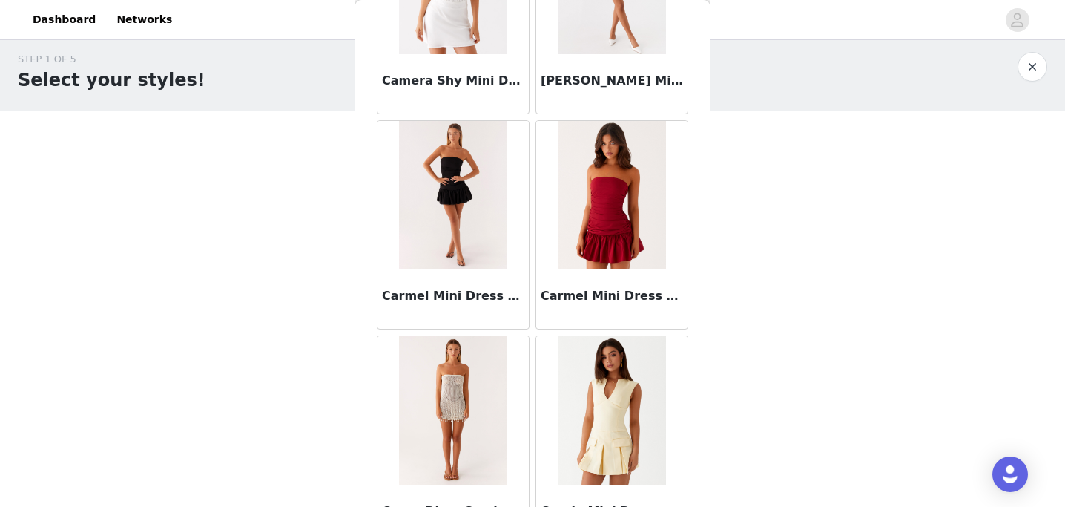
scroll to position [7487, 0]
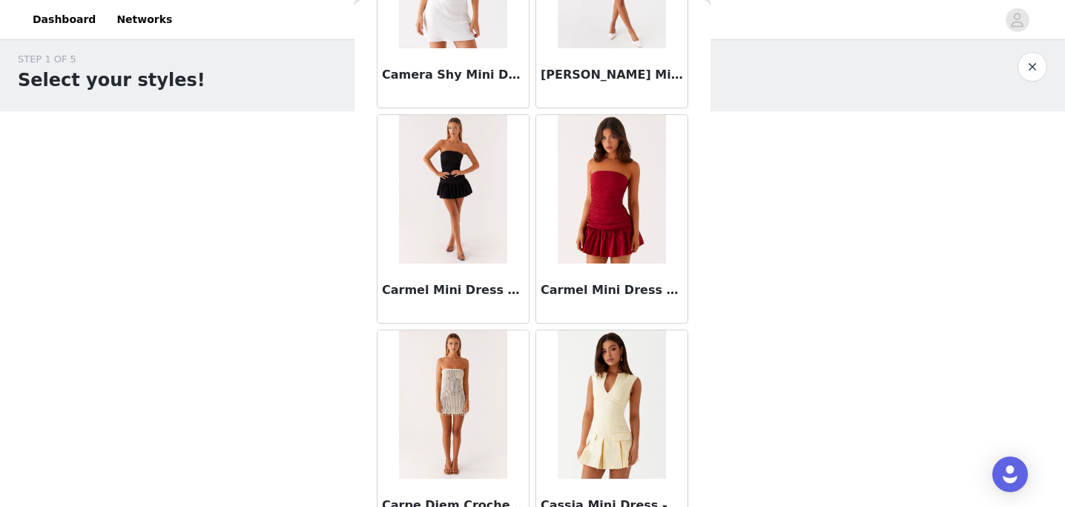
click at [418, 202] on img at bounding box center [453, 189] width 108 height 148
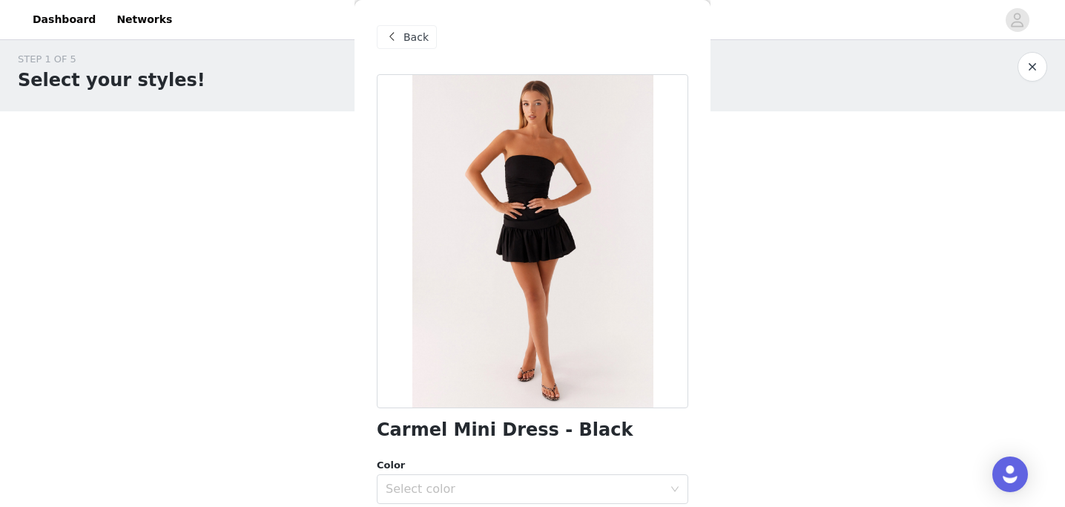
scroll to position [95, 0]
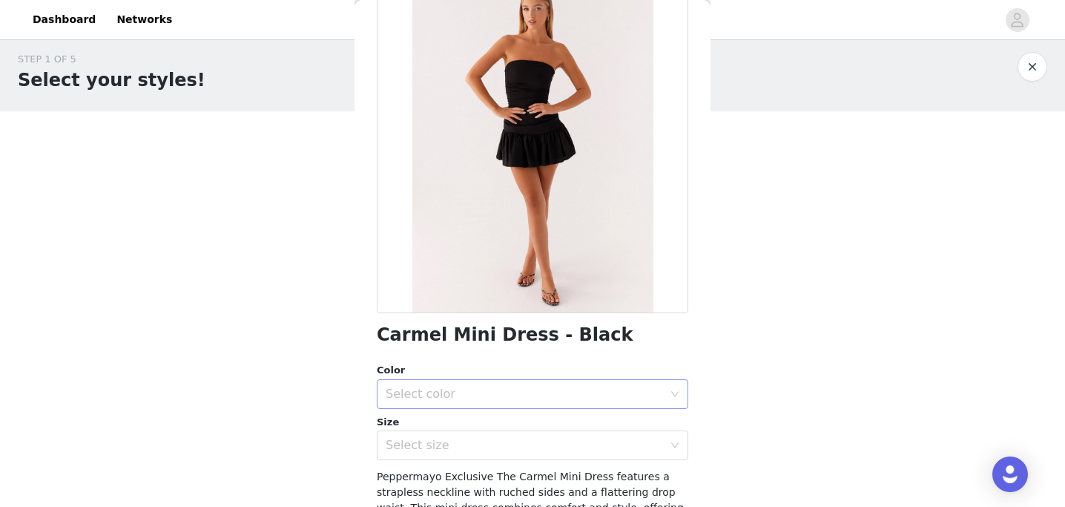
click at [455, 390] on div "Select color" at bounding box center [524, 393] width 277 height 15
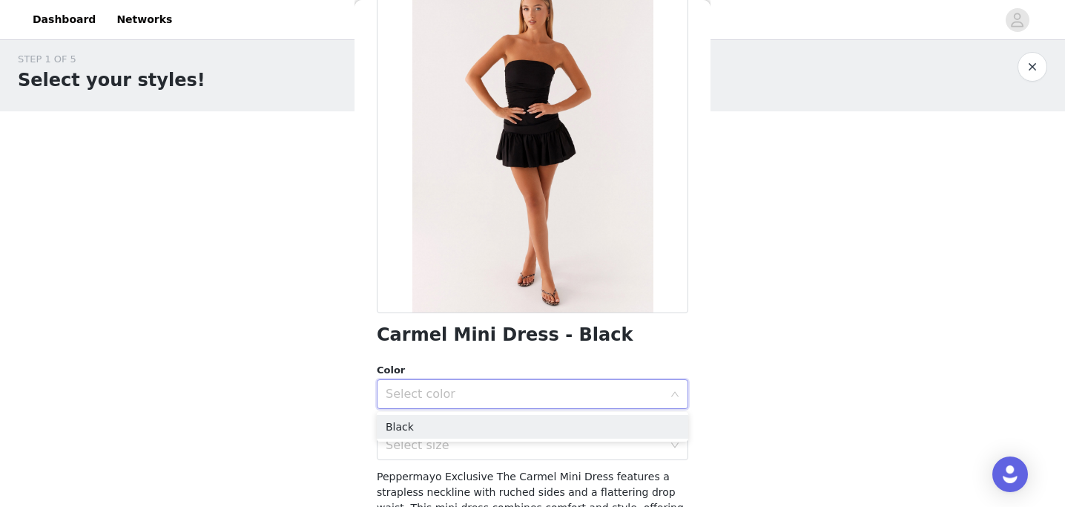
click at [451, 407] on div "Select color" at bounding box center [532, 394] width 311 height 30
click at [443, 406] on div "Select color" at bounding box center [528, 394] width 284 height 28
click at [441, 430] on li "Black" at bounding box center [532, 427] width 311 height 24
click at [441, 449] on div "Select size" at bounding box center [524, 445] width 277 height 15
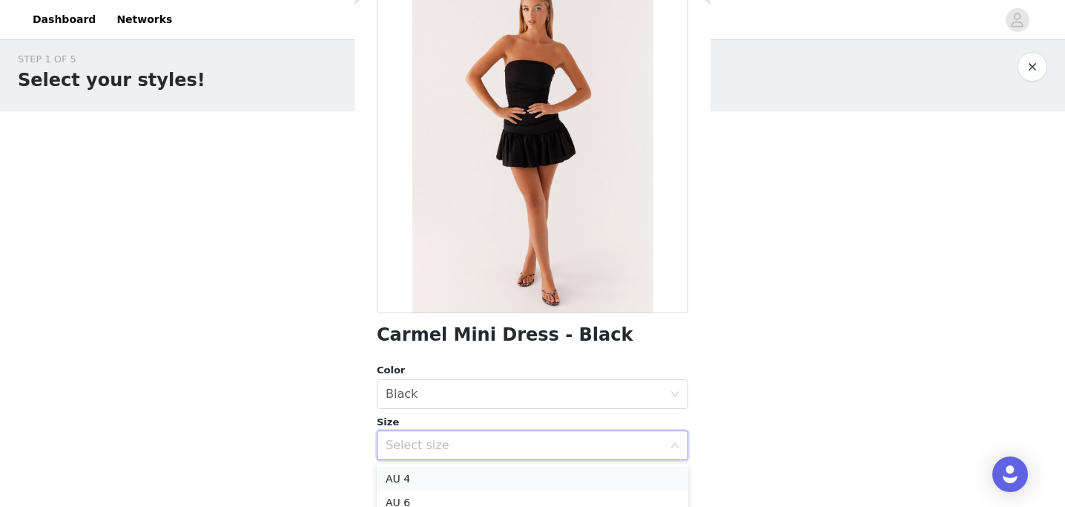
click at [434, 479] on li "AU 4" at bounding box center [532, 478] width 311 height 24
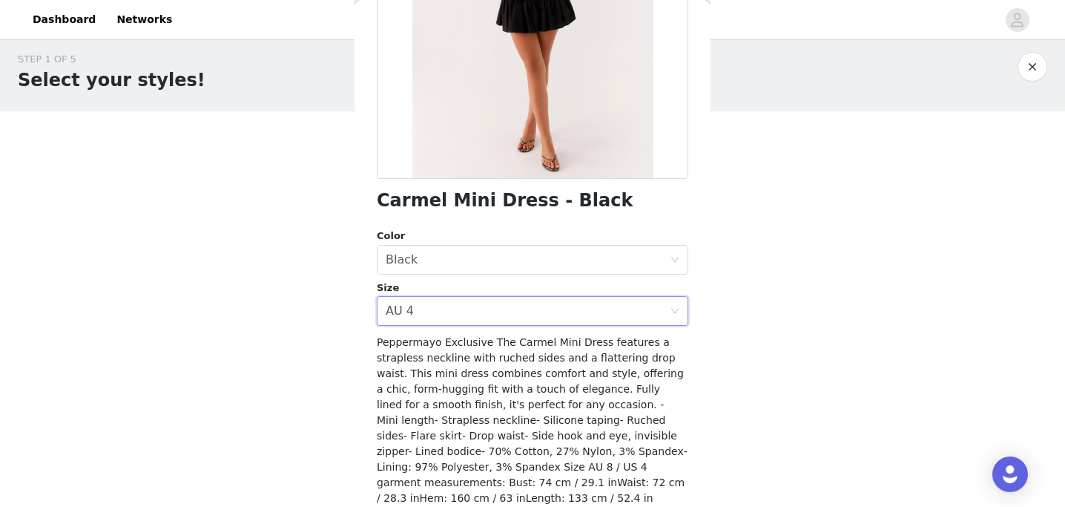
scroll to position [306, 0]
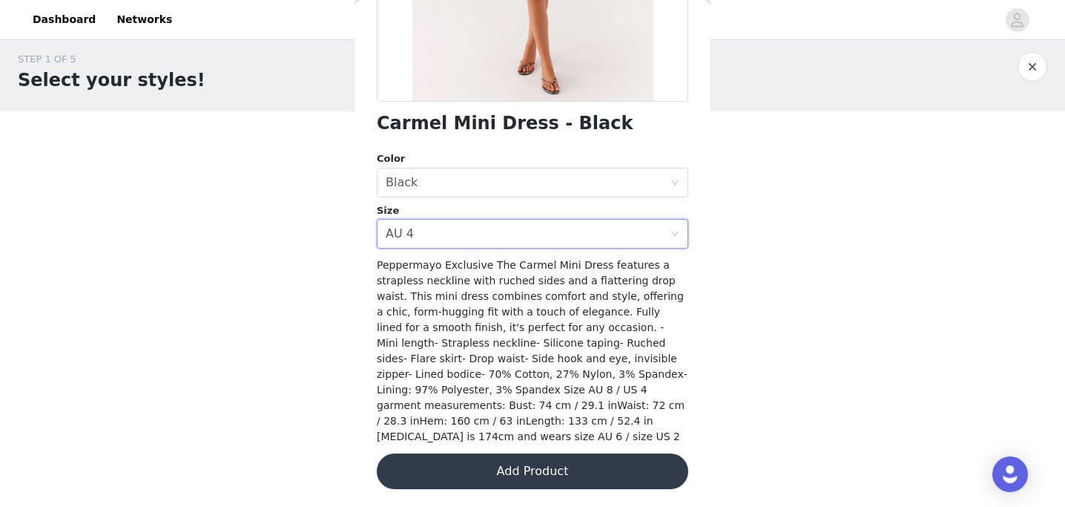
click at [446, 478] on button "Add Product" at bounding box center [532, 471] width 311 height 36
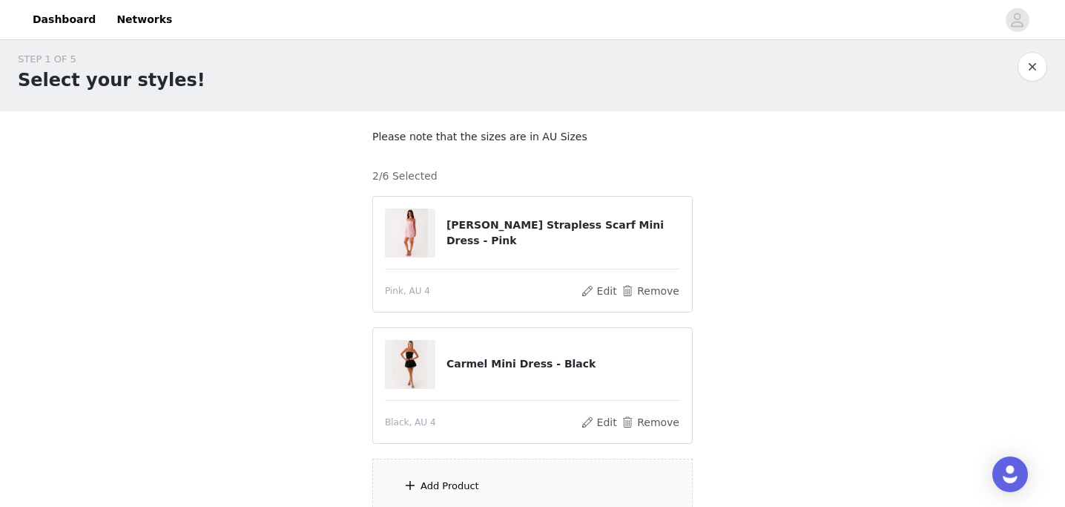
scroll to position [73, 0]
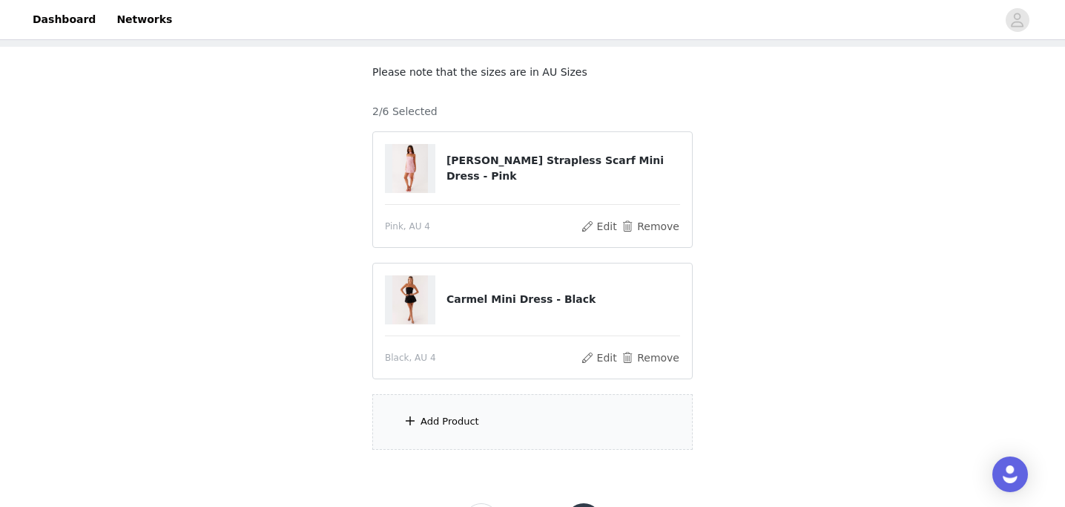
click at [438, 403] on div "Add Product" at bounding box center [532, 422] width 320 height 56
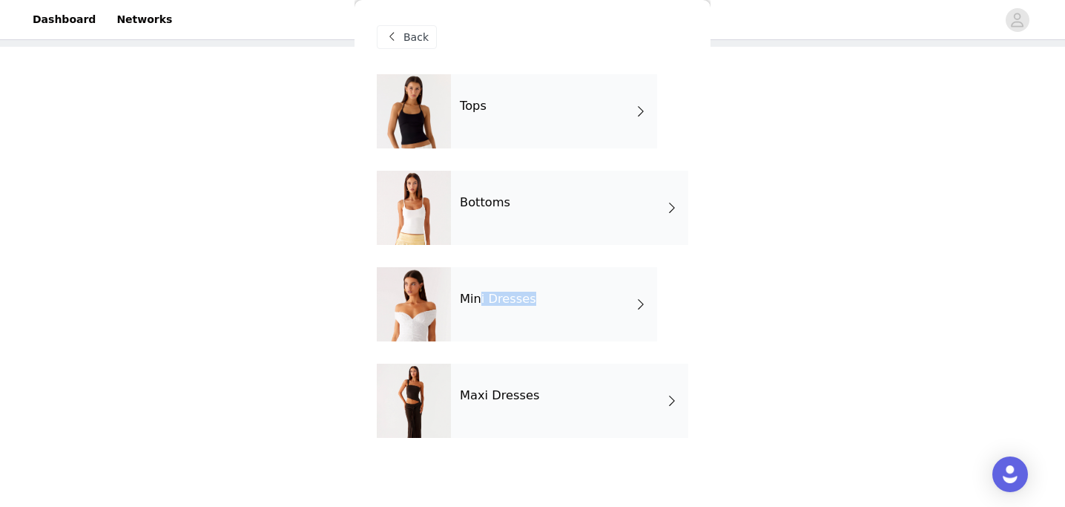
click at [478, 306] on div "Mini Dresses" at bounding box center [554, 304] width 206 height 74
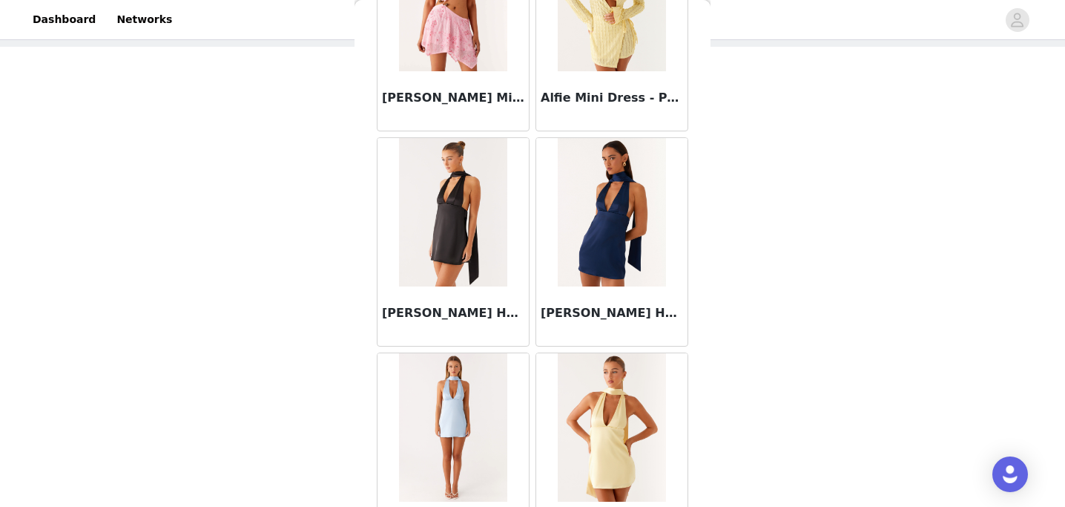
scroll to position [1763, 0]
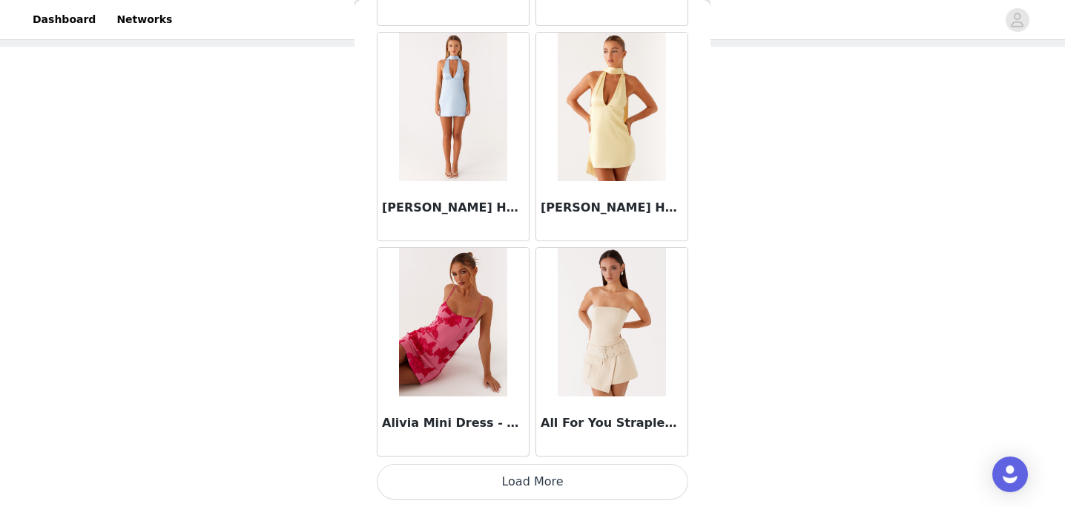
click at [478, 477] on button "Load More" at bounding box center [532, 481] width 311 height 36
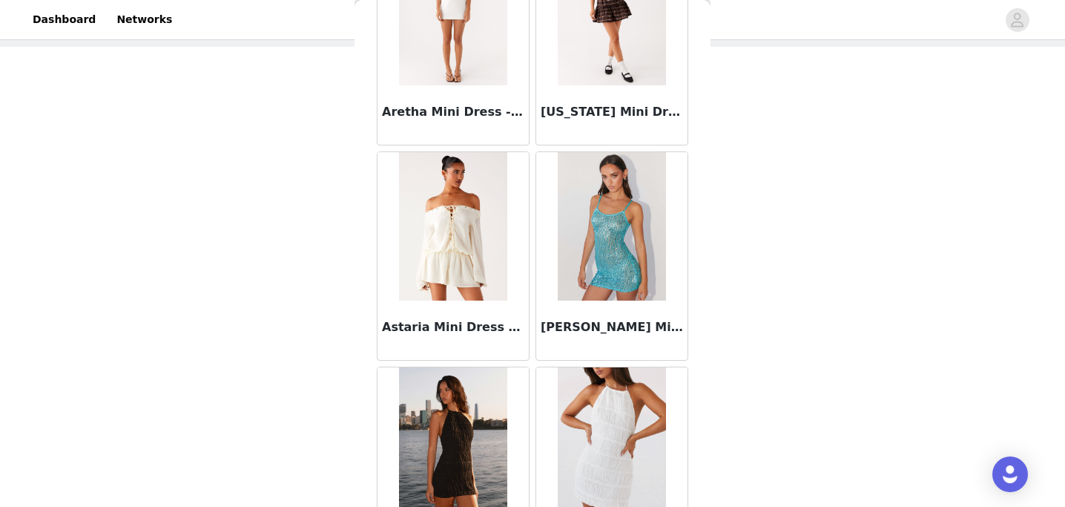
scroll to position [3913, 0]
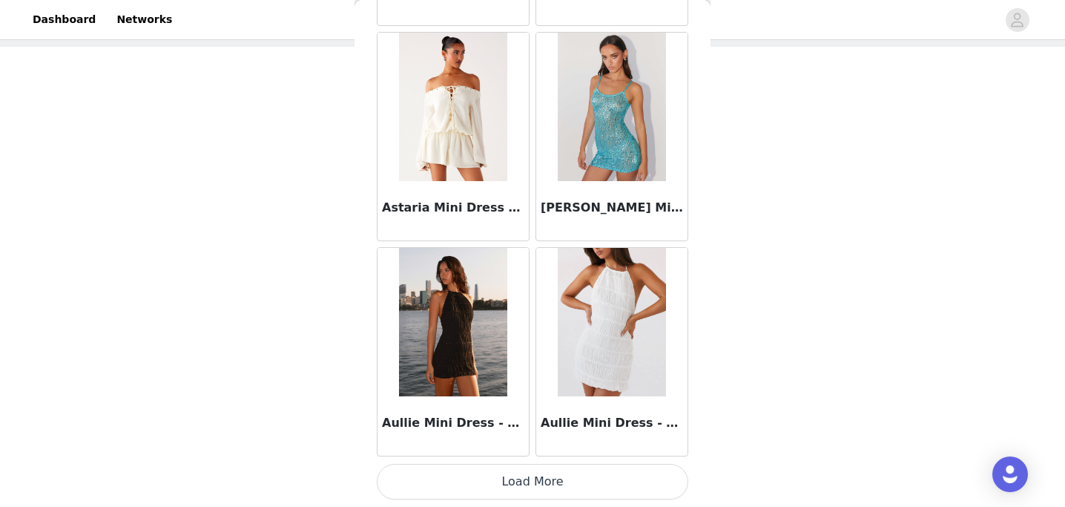
click at [507, 482] on button "Load More" at bounding box center [532, 481] width 311 height 36
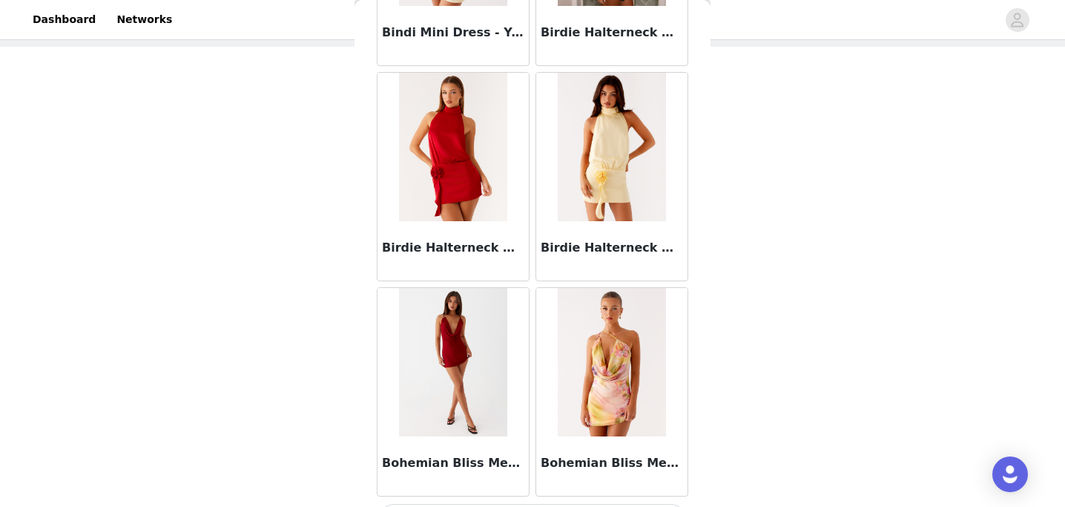
scroll to position [6064, 0]
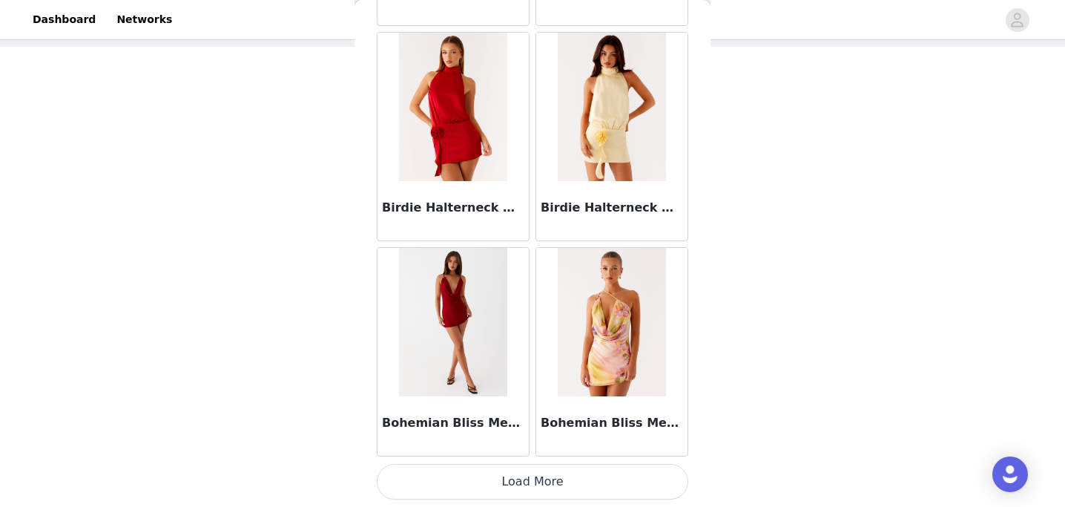
click at [536, 485] on button "Load More" at bounding box center [532, 481] width 311 height 36
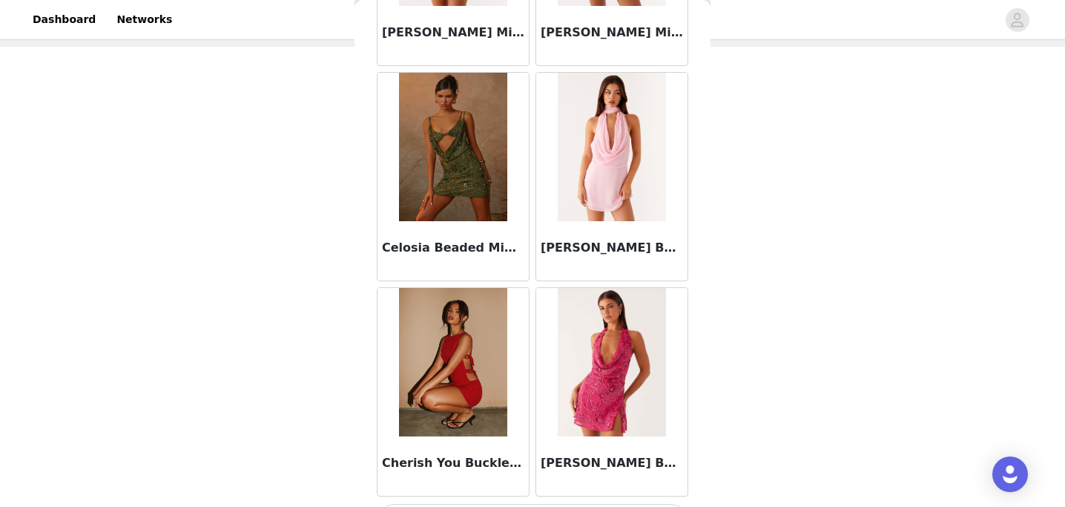
scroll to position [8215, 0]
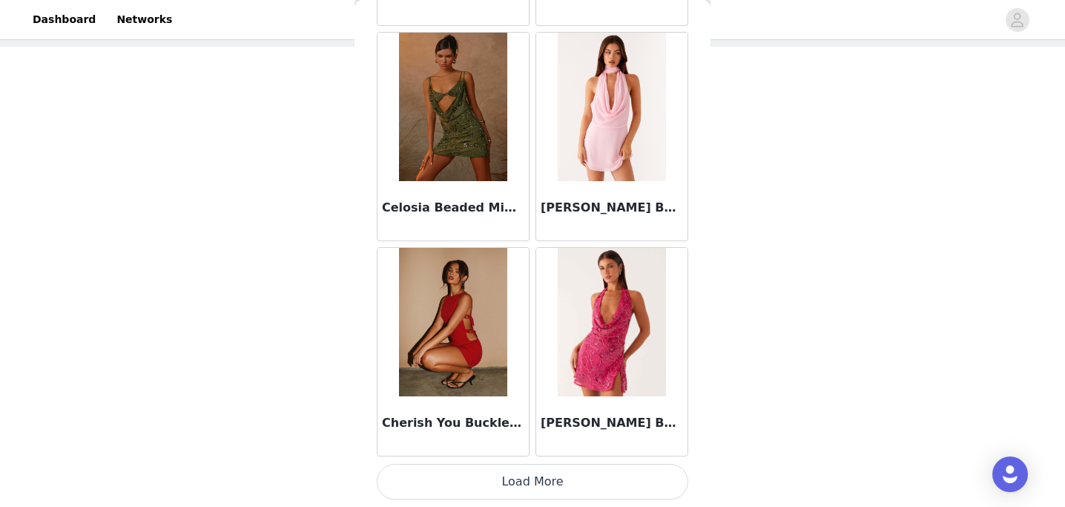
click at [464, 478] on button "Load More" at bounding box center [532, 481] width 311 height 36
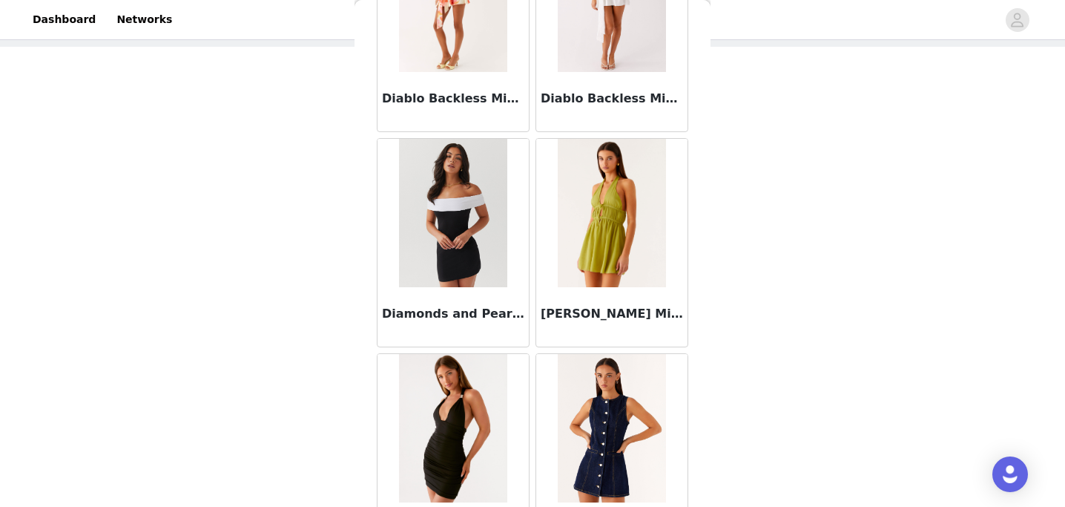
scroll to position [10365, 0]
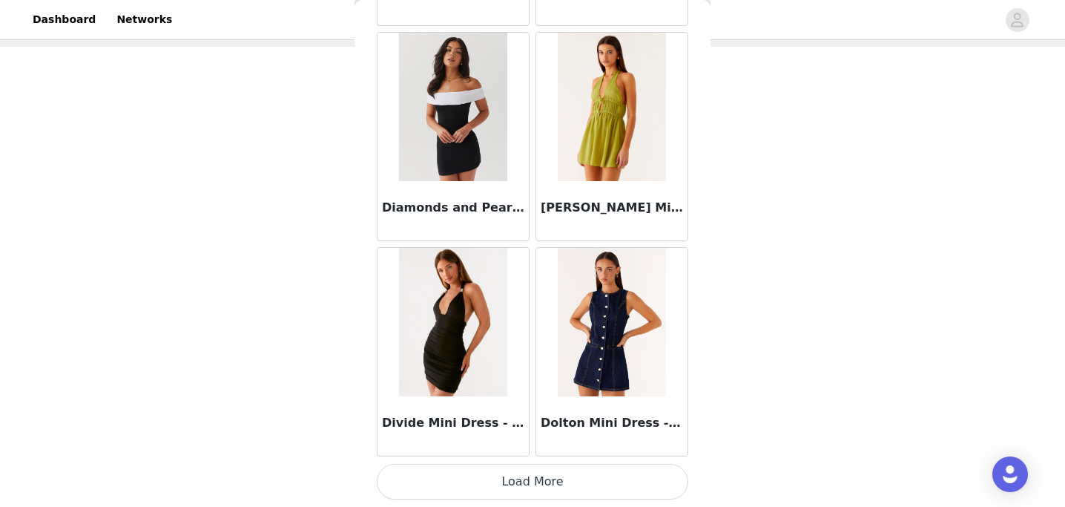
click at [475, 489] on button "Load More" at bounding box center [532, 481] width 311 height 36
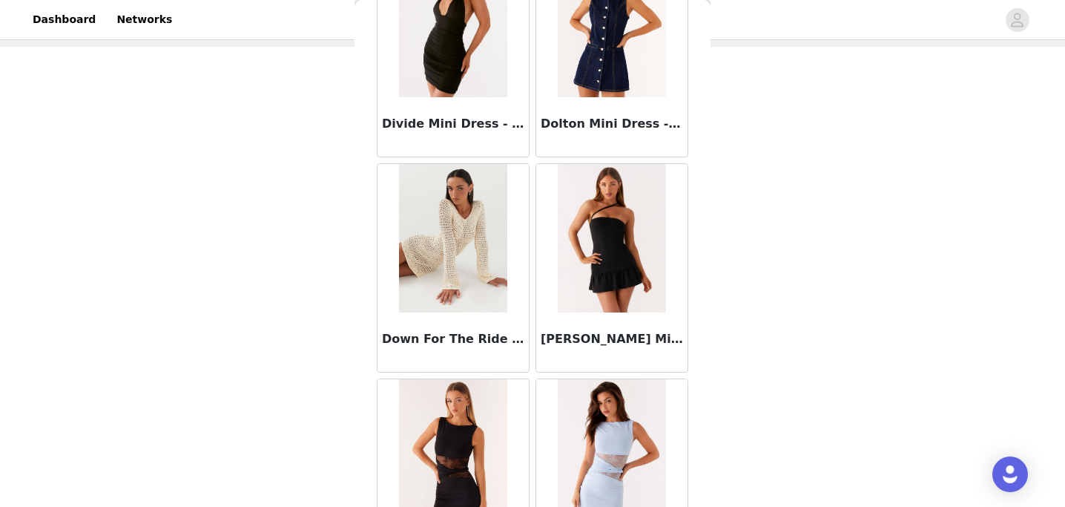
scroll to position [10668, 0]
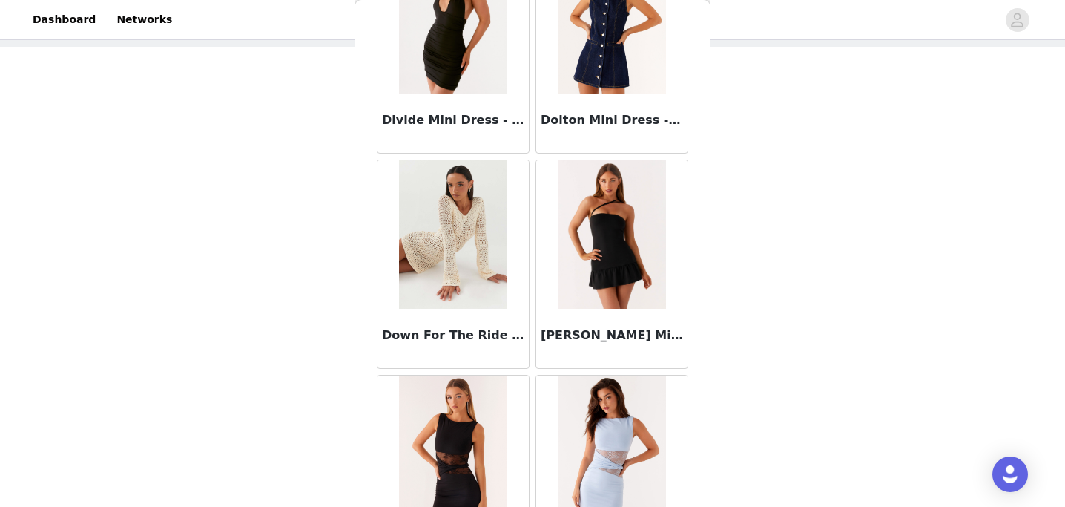
click at [620, 275] on img at bounding box center [612, 234] width 108 height 148
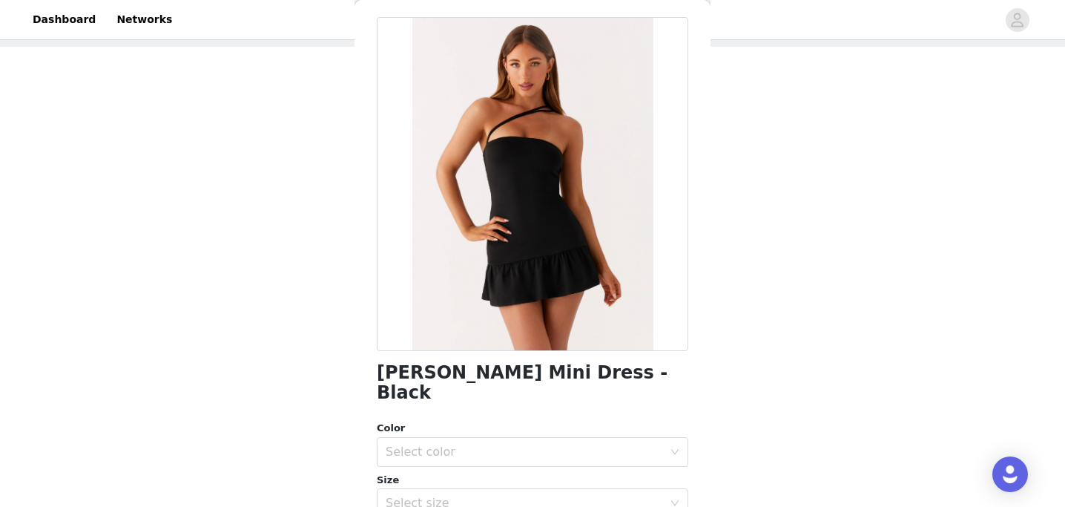
scroll to position [73, 0]
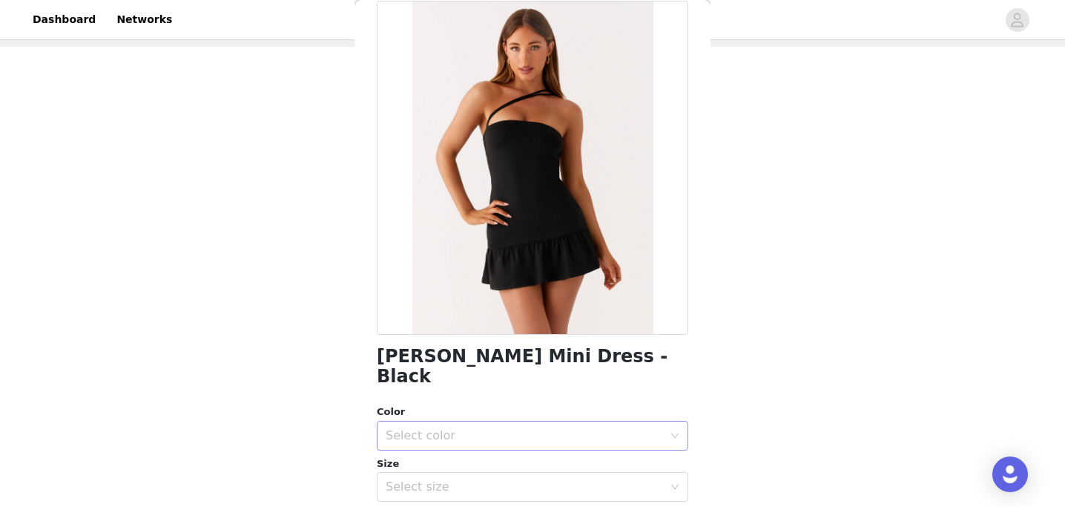
click at [481, 424] on div "Select color" at bounding box center [528, 435] width 284 height 28
click at [466, 448] on li "Black" at bounding box center [532, 448] width 311 height 24
click at [456, 479] on div "Select size" at bounding box center [524, 486] width 277 height 15
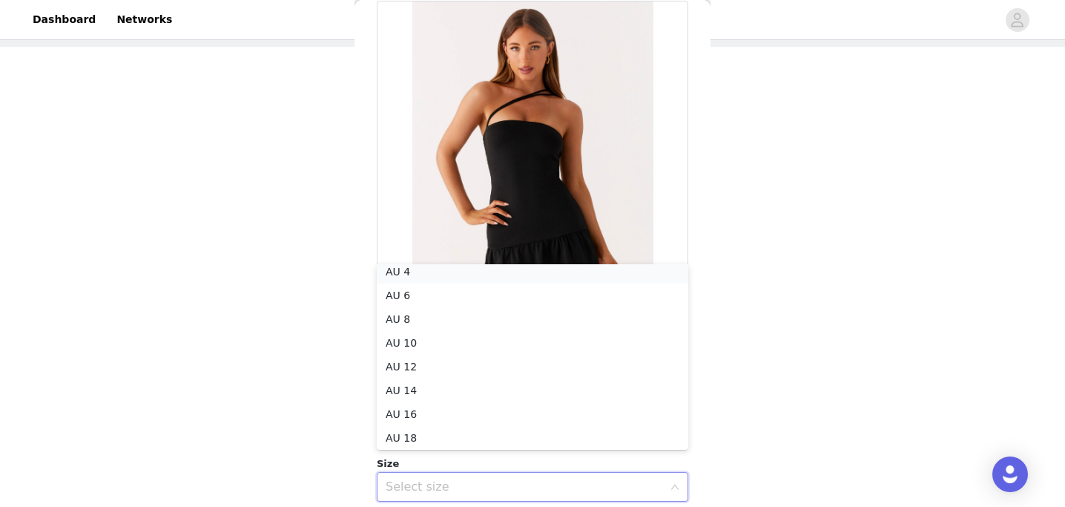
scroll to position [3, 0]
click at [478, 275] on li "AU 4" at bounding box center [532, 276] width 311 height 24
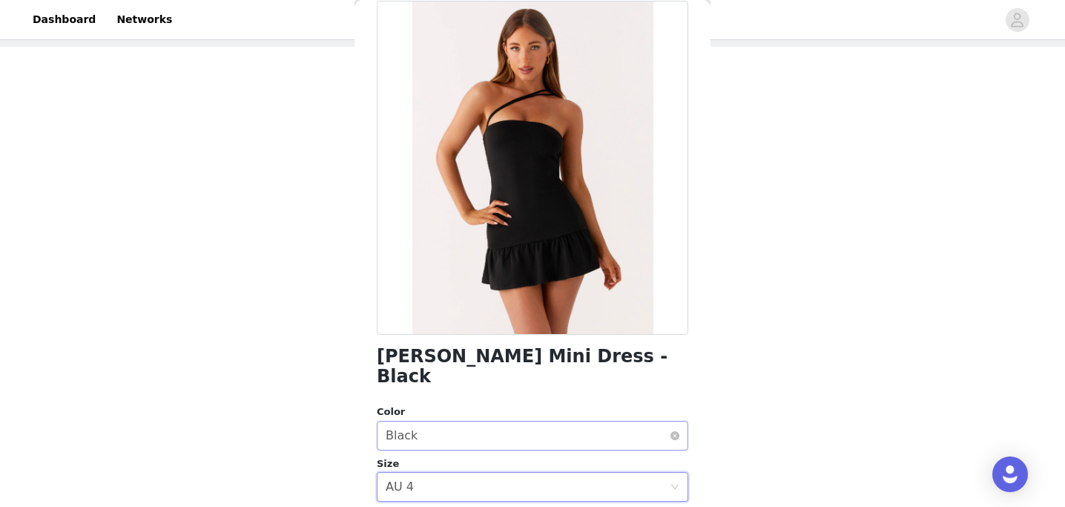
scroll to position [291, 0]
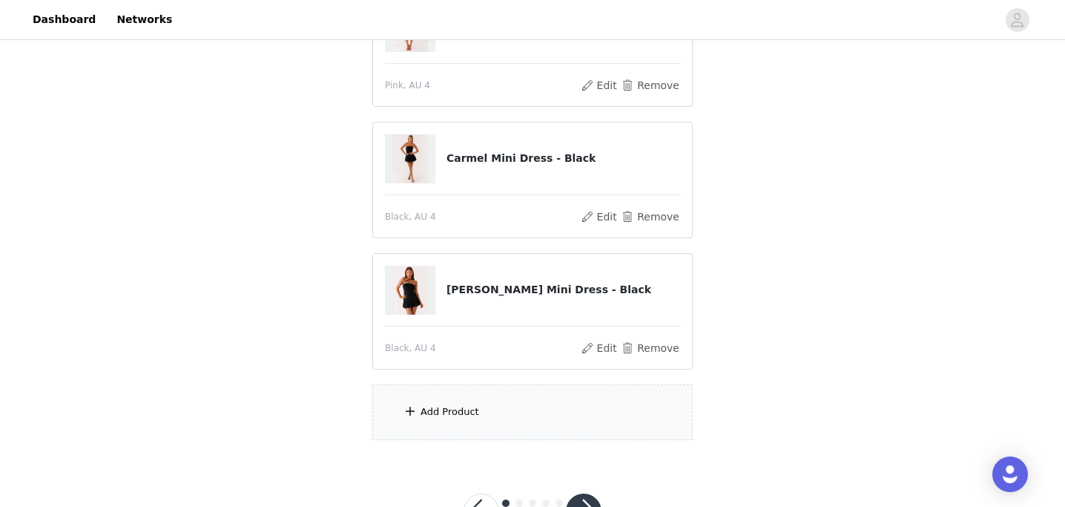
scroll to position [218, 0]
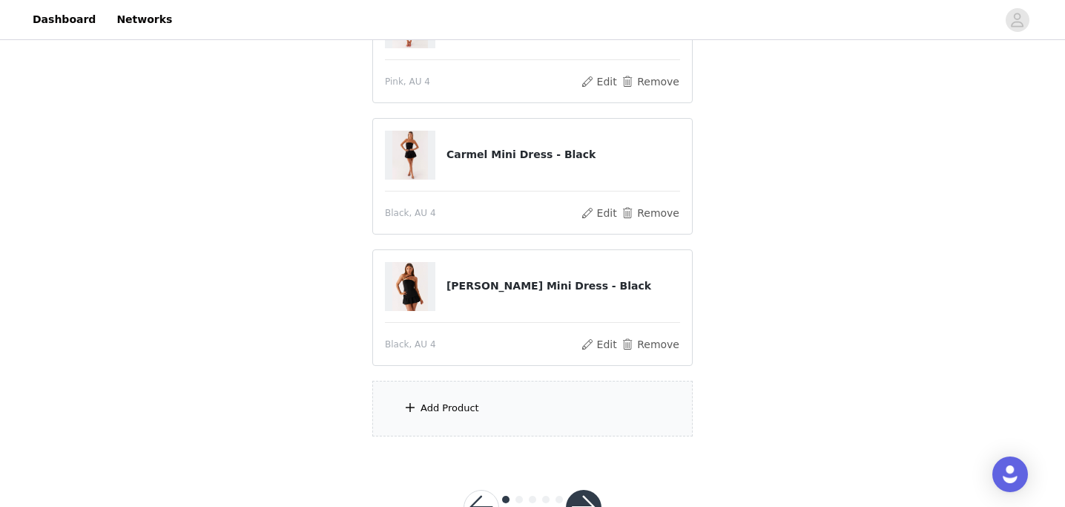
click at [461, 406] on div "Add Product" at bounding box center [449, 407] width 59 height 15
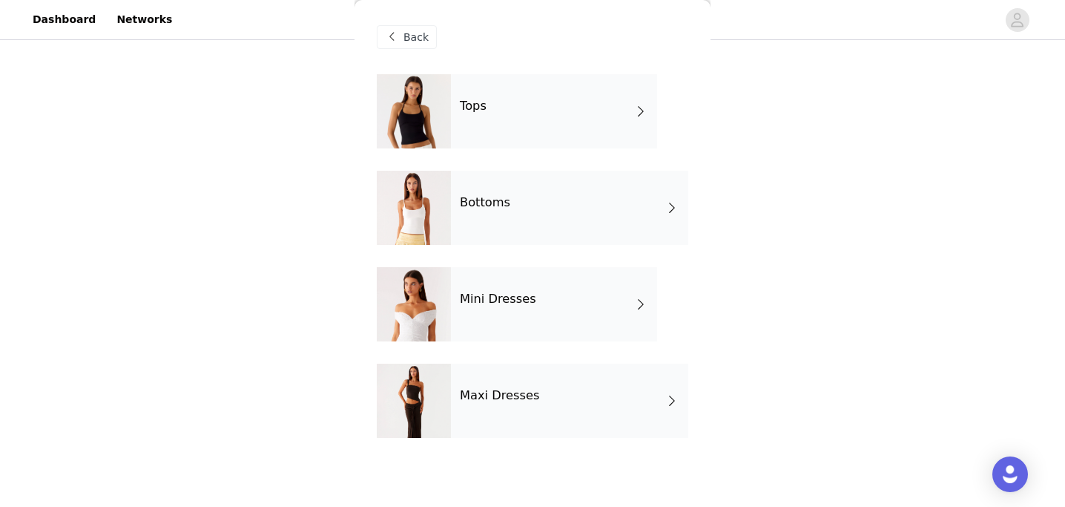
click at [483, 309] on div "Mini Dresses" at bounding box center [554, 304] width 206 height 74
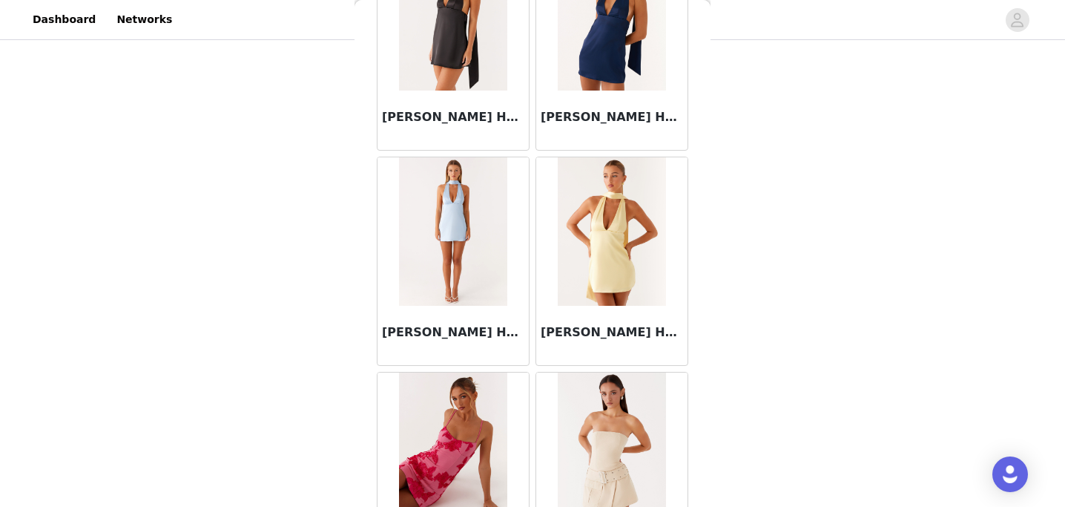
scroll to position [1763, 0]
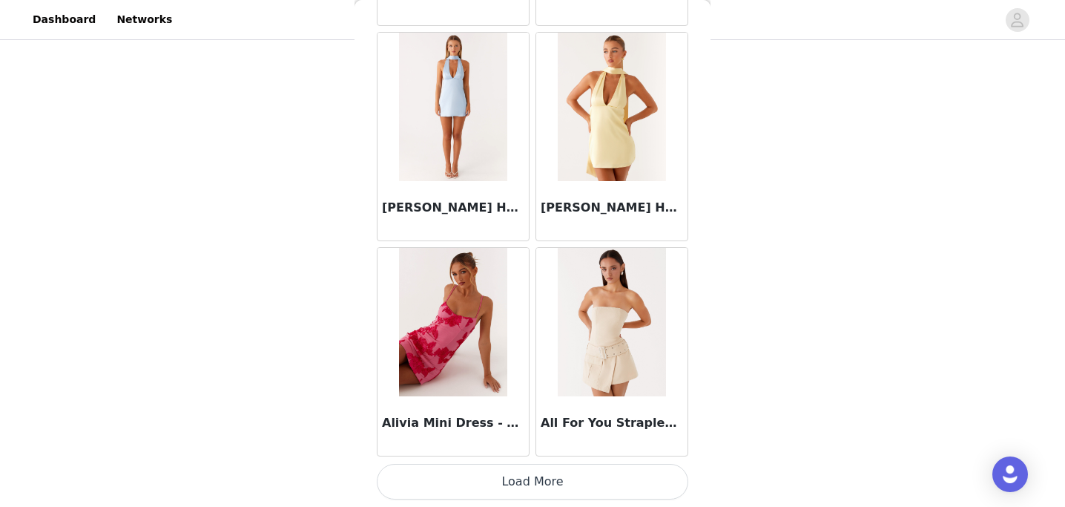
click at [498, 481] on button "Load More" at bounding box center [532, 481] width 311 height 36
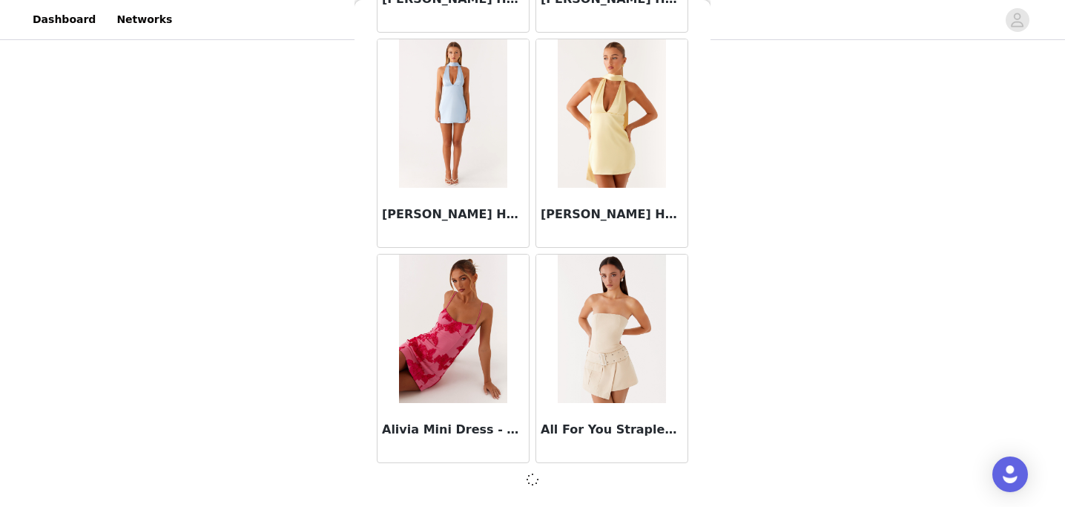
scroll to position [1756, 0]
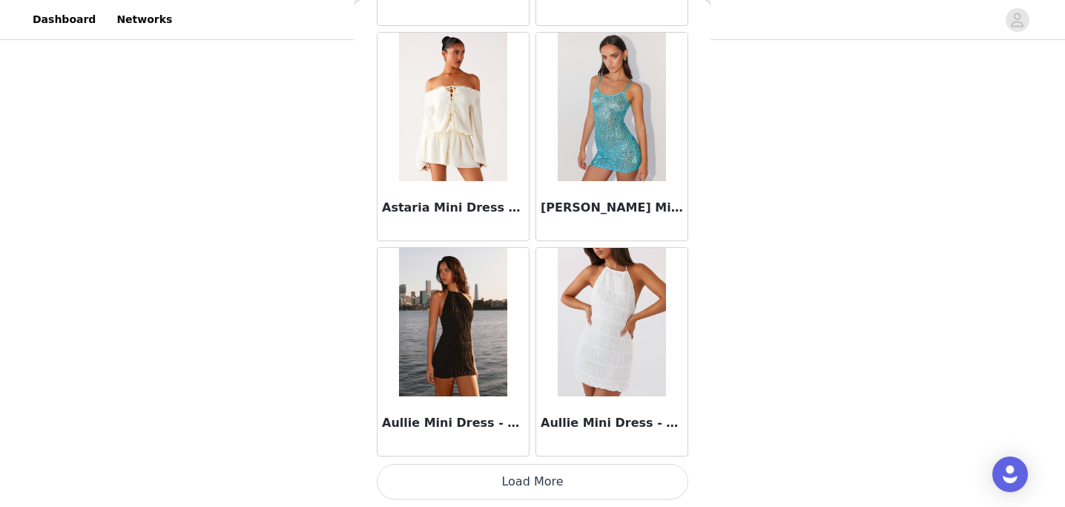
click at [500, 484] on button "Load More" at bounding box center [532, 481] width 311 height 36
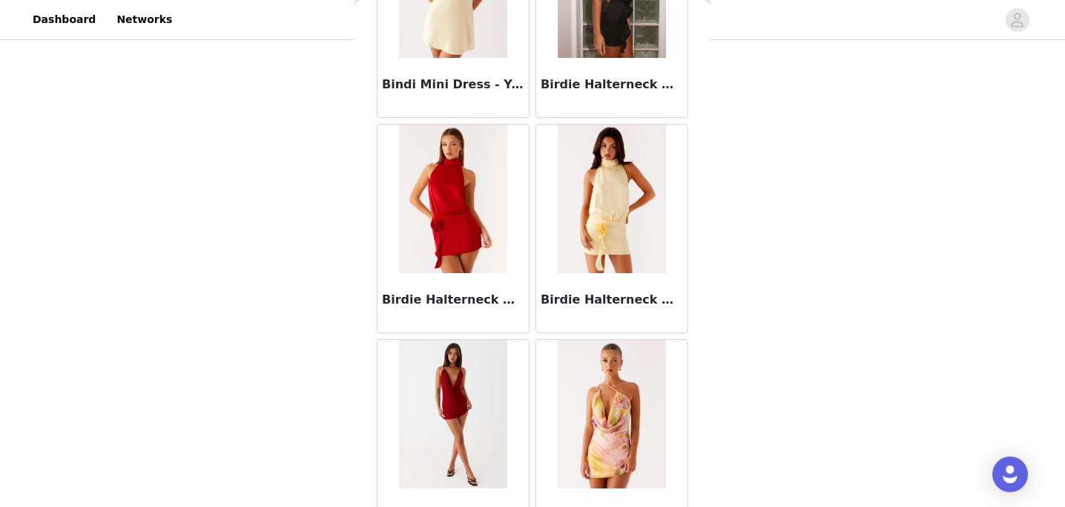
scroll to position [6064, 0]
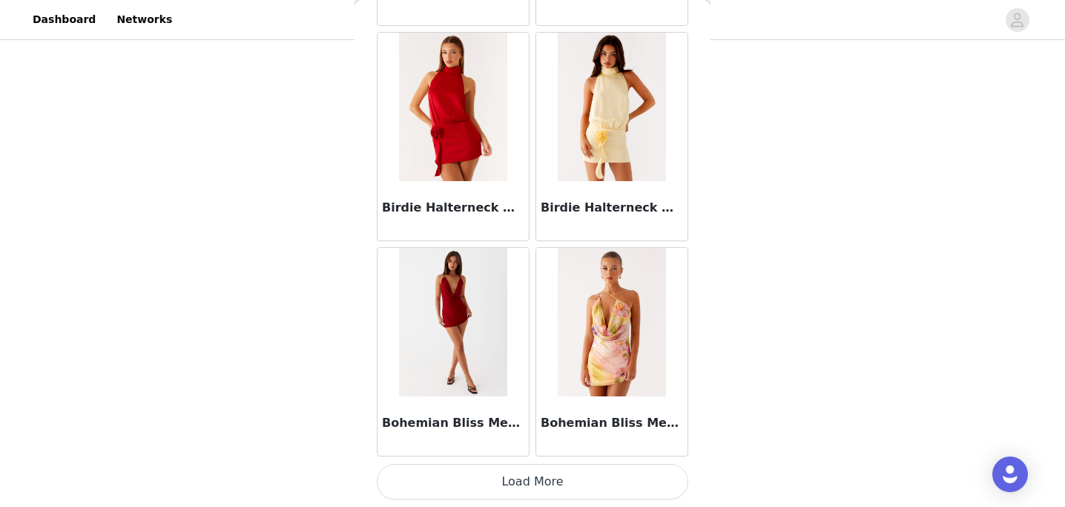
click at [506, 475] on button "Load More" at bounding box center [532, 481] width 311 height 36
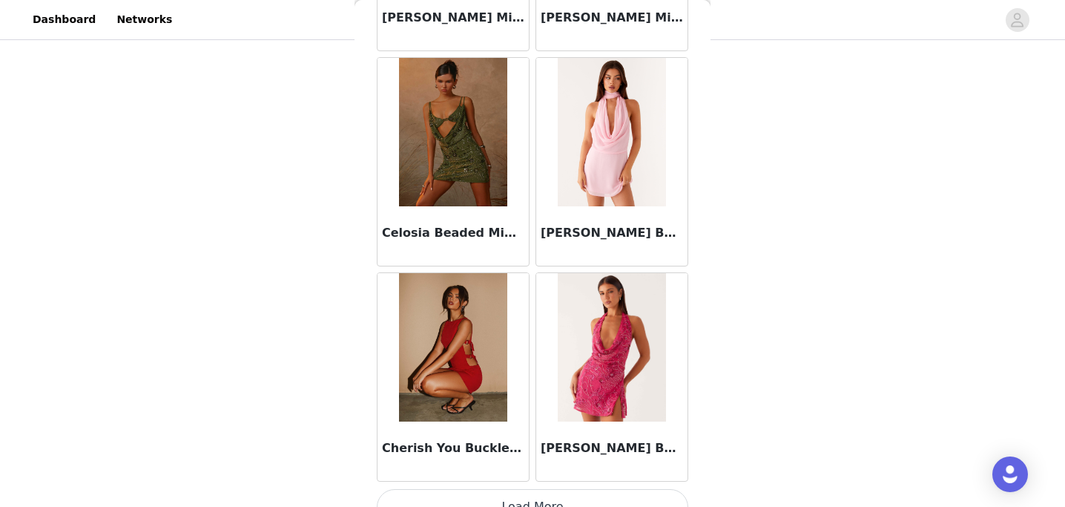
scroll to position [8215, 0]
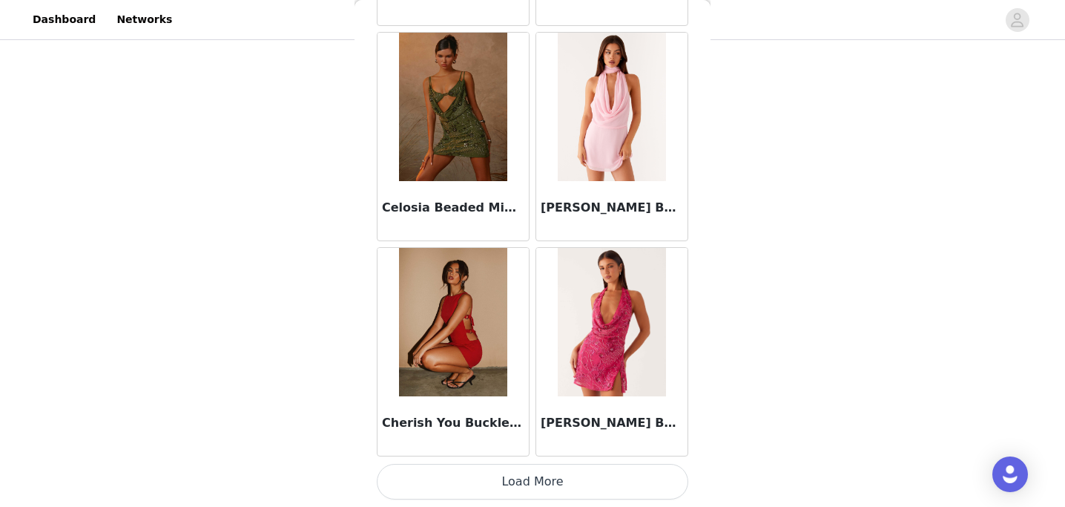
click at [504, 482] on button "Load More" at bounding box center [532, 481] width 311 height 36
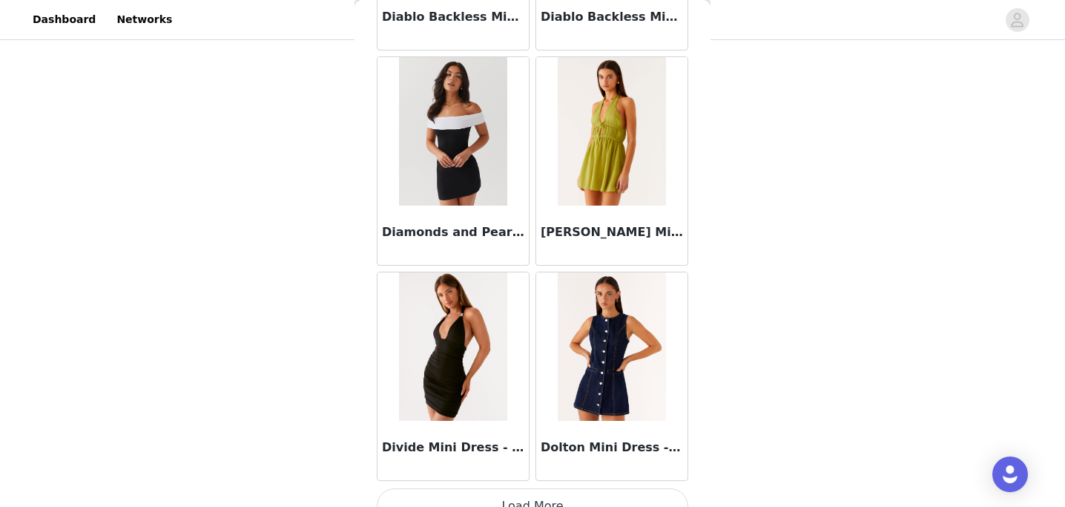
scroll to position [10365, 0]
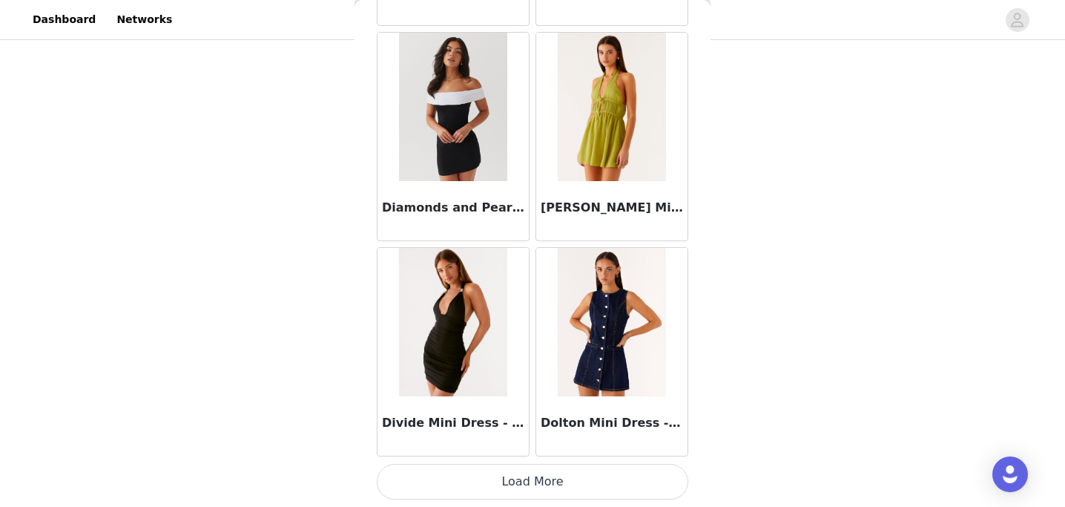
click at [502, 492] on button "Load More" at bounding box center [532, 481] width 311 height 36
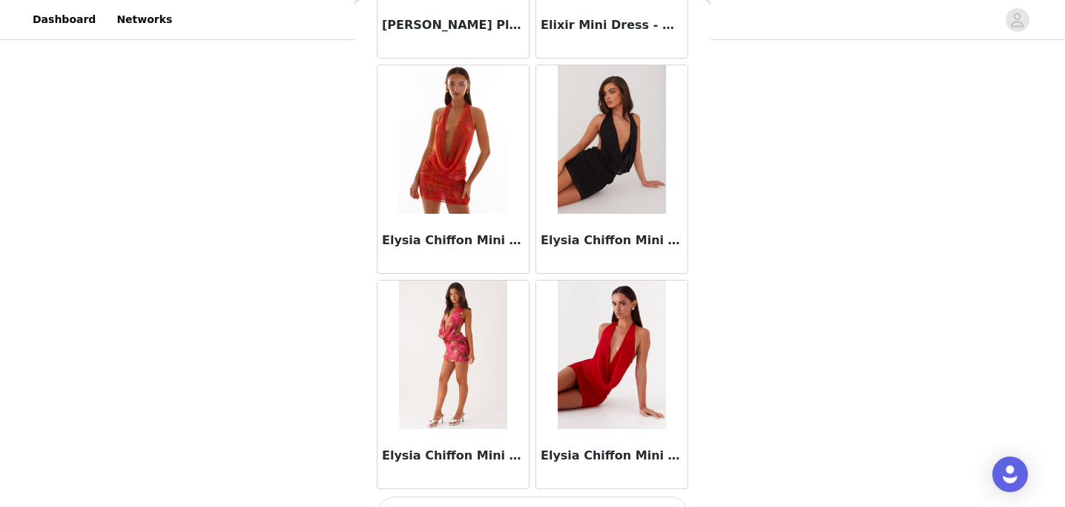
scroll to position [12516, 0]
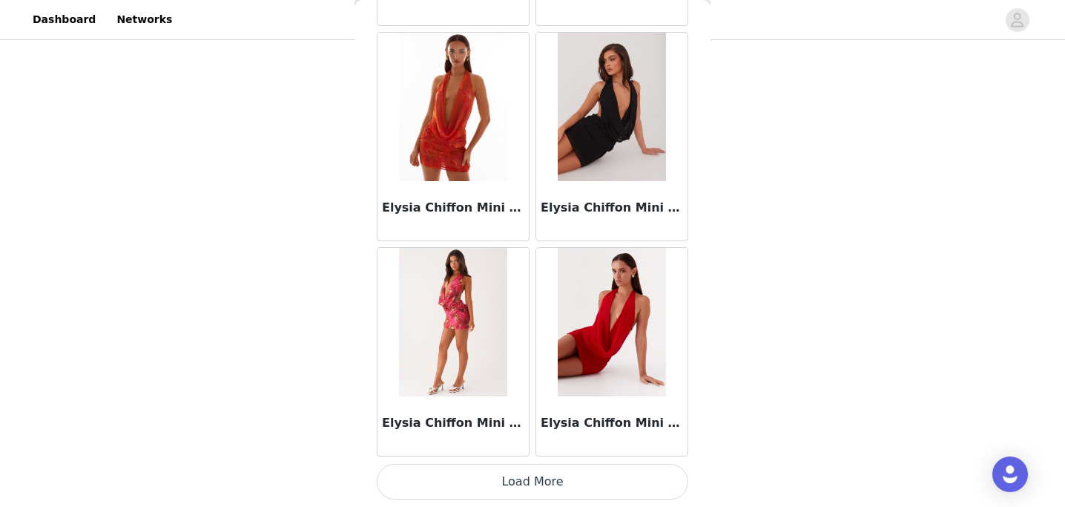
click at [523, 480] on button "Load More" at bounding box center [532, 481] width 311 height 36
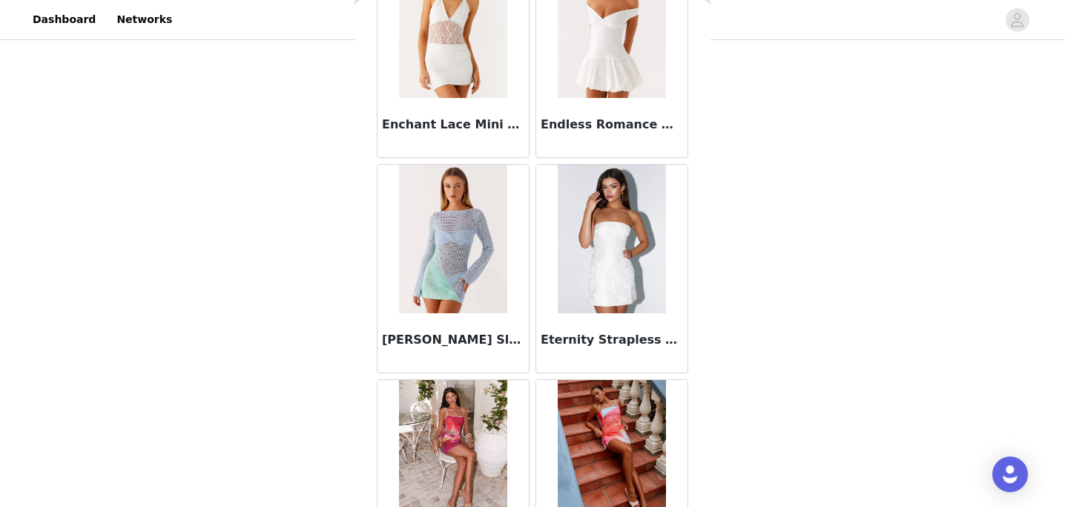
scroll to position [13642, 0]
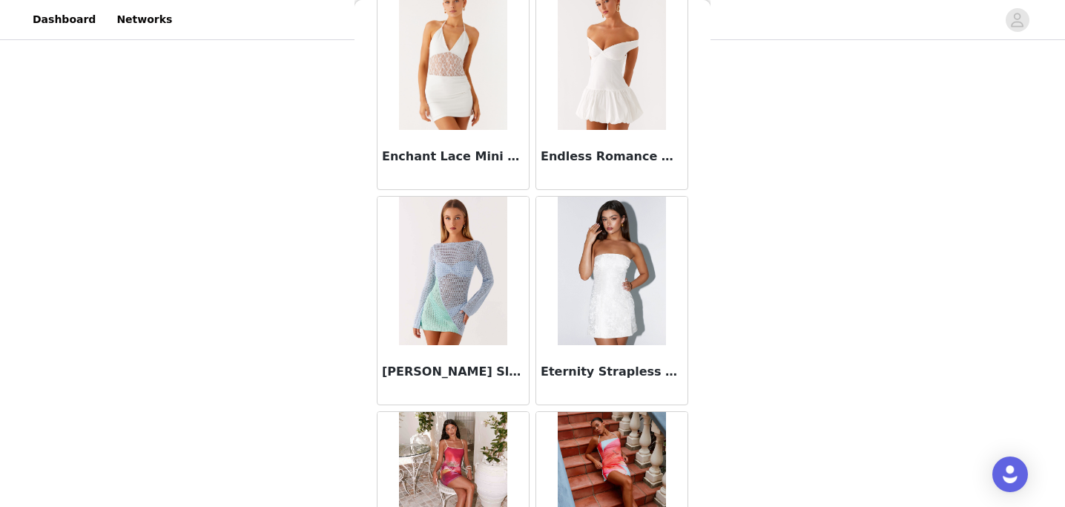
click at [607, 125] on img at bounding box center [612, 55] width 108 height 148
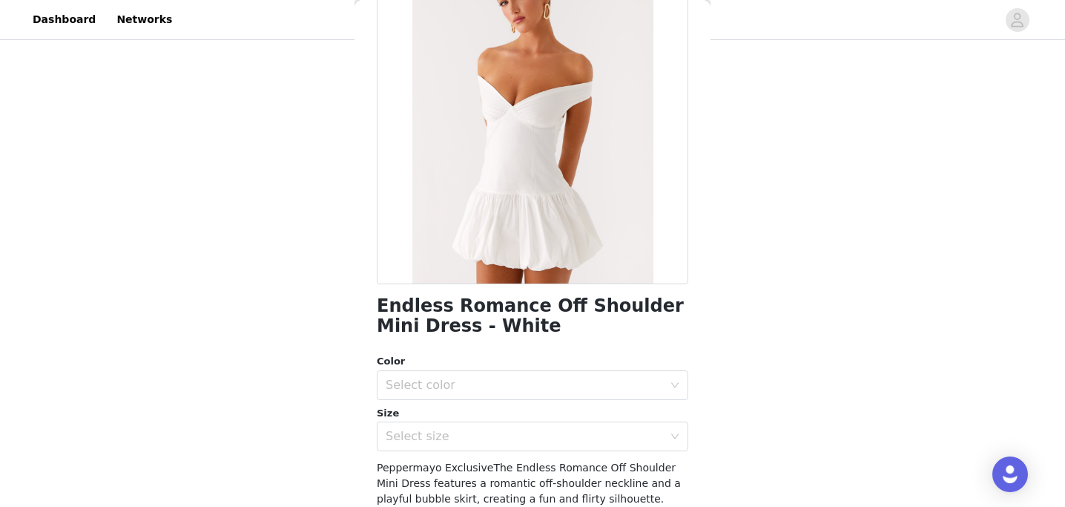
scroll to position [126, 0]
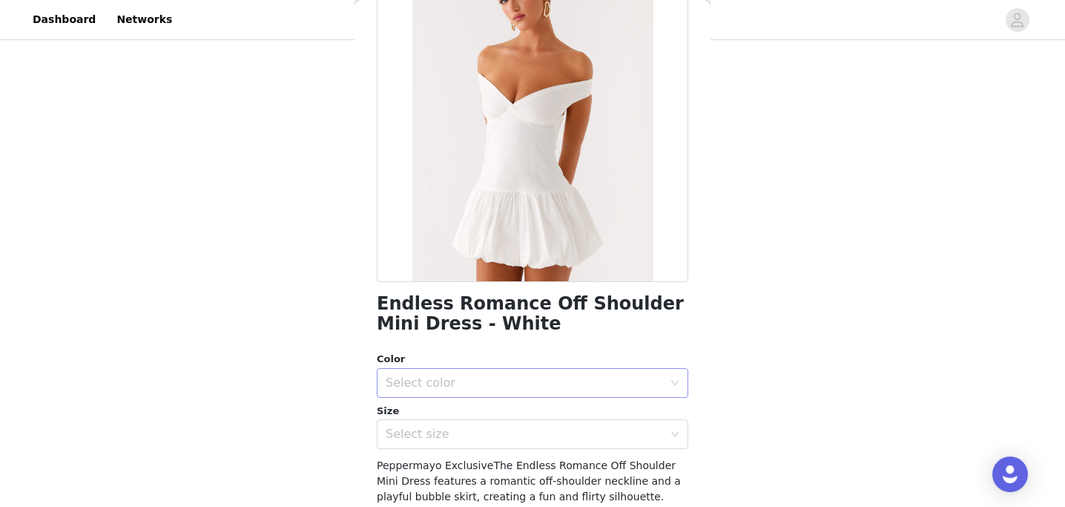
click at [483, 377] on div "Select color" at bounding box center [524, 382] width 277 height 15
click at [487, 411] on li "White" at bounding box center [532, 415] width 311 height 24
click at [484, 431] on div "Select size" at bounding box center [524, 433] width 277 height 15
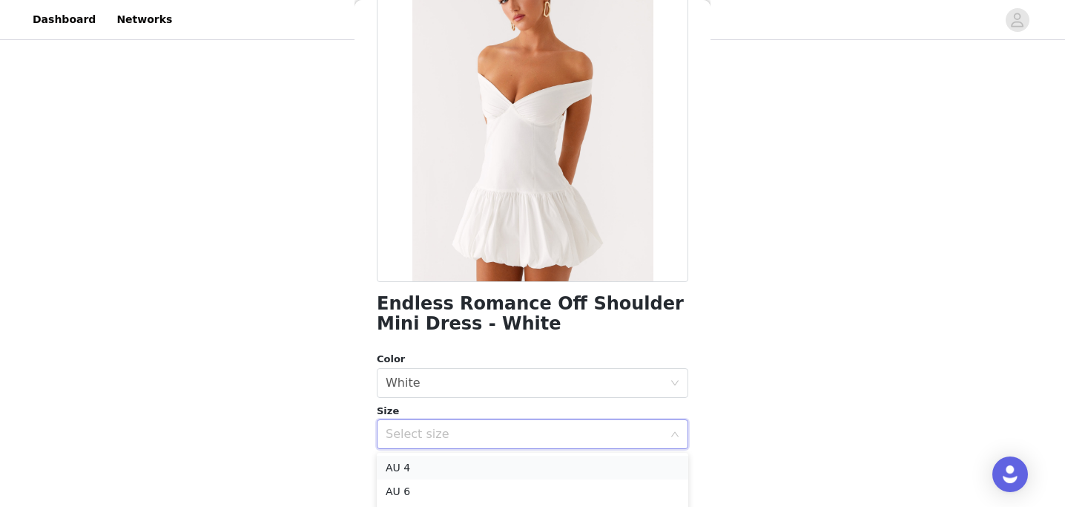
click at [463, 458] on li "AU 4" at bounding box center [532, 467] width 311 height 24
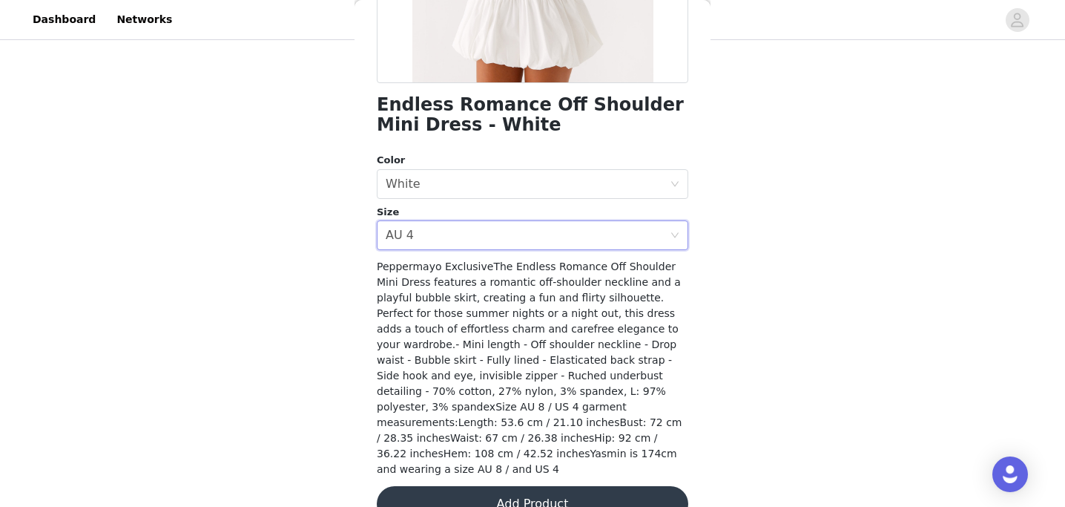
scroll to position [342, 0]
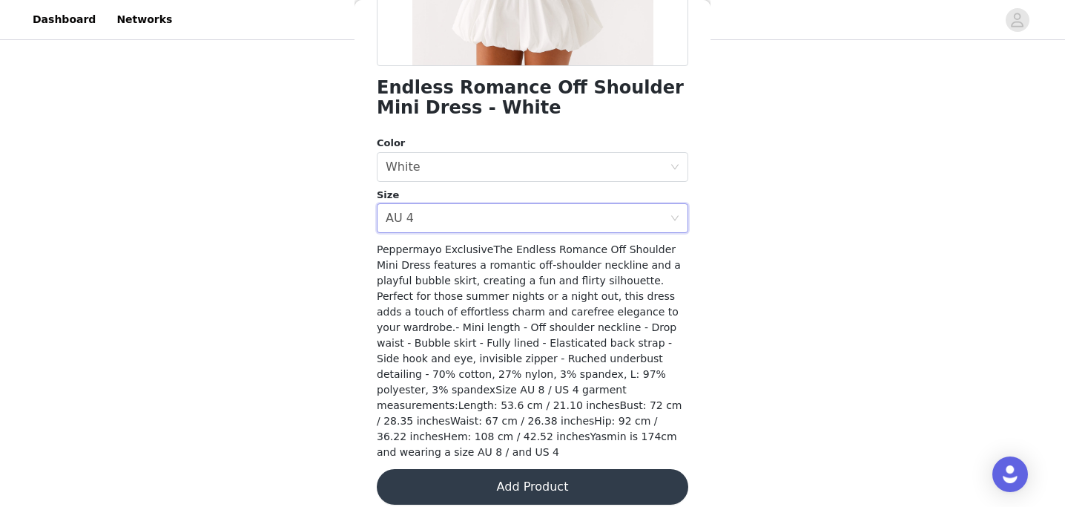
click at [464, 475] on button "Add Product" at bounding box center [532, 487] width 311 height 36
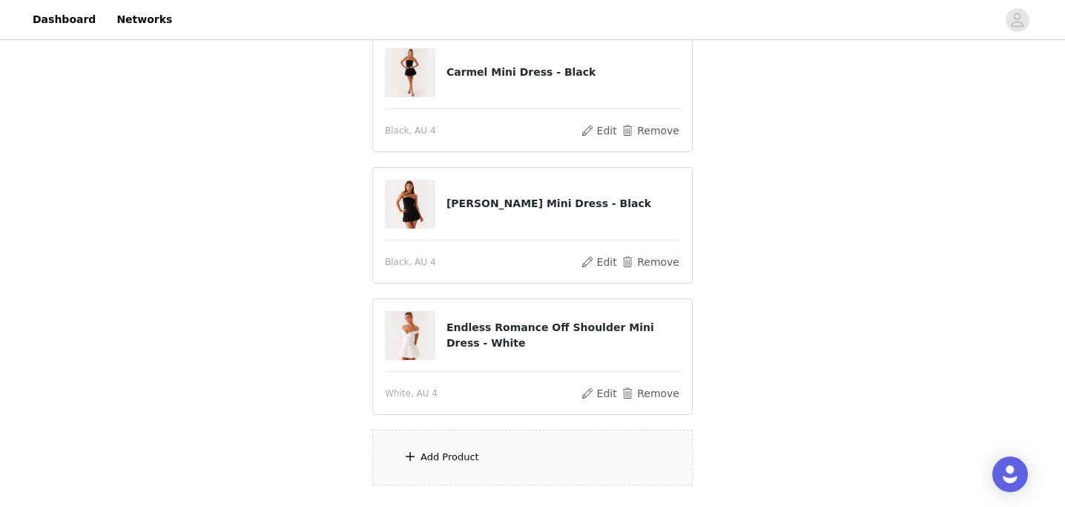
scroll to position [334, 0]
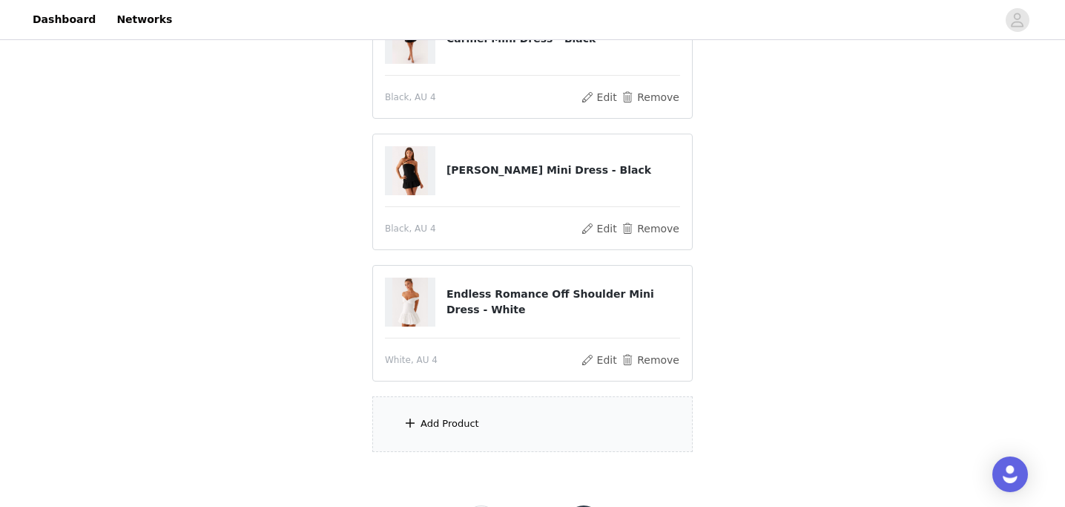
click at [459, 415] on div "Add Product" at bounding box center [532, 424] width 320 height 56
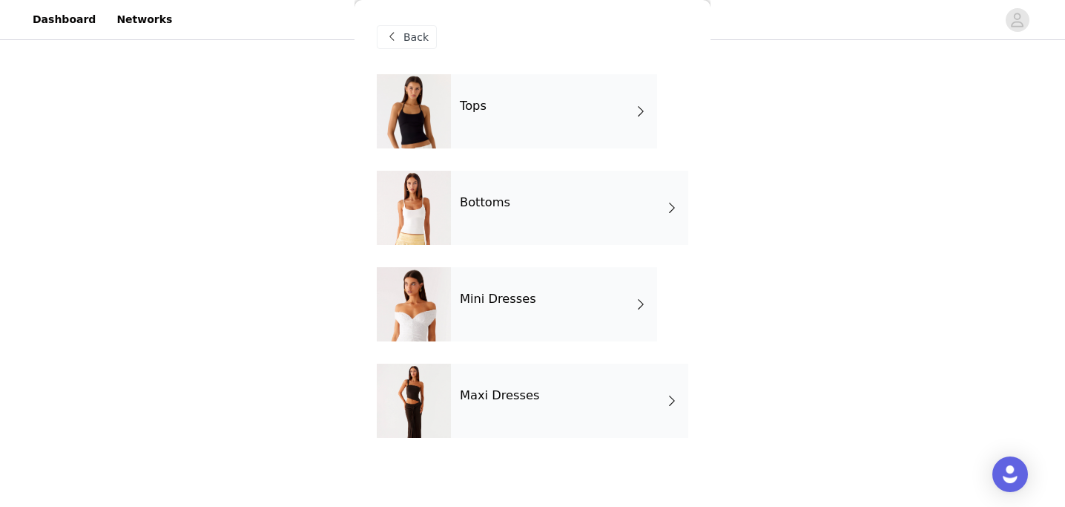
click at [475, 309] on div "Mini Dresses" at bounding box center [554, 304] width 206 height 74
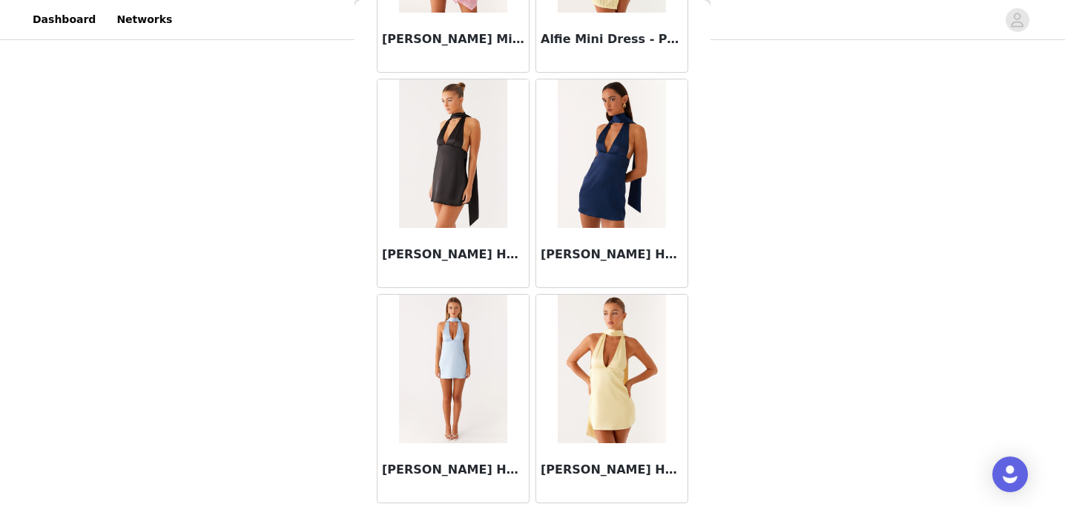
scroll to position [1763, 0]
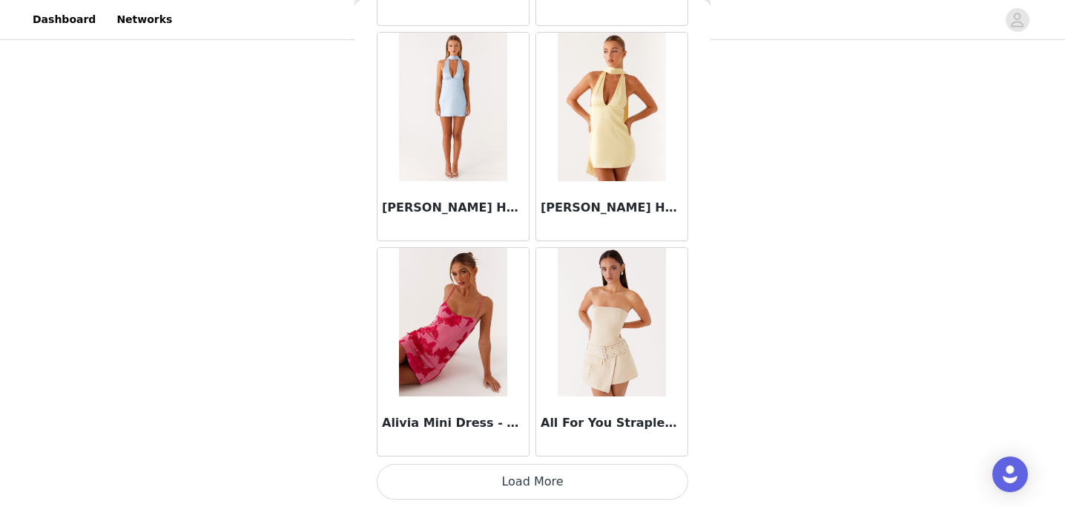
click at [486, 478] on button "Load More" at bounding box center [532, 481] width 311 height 36
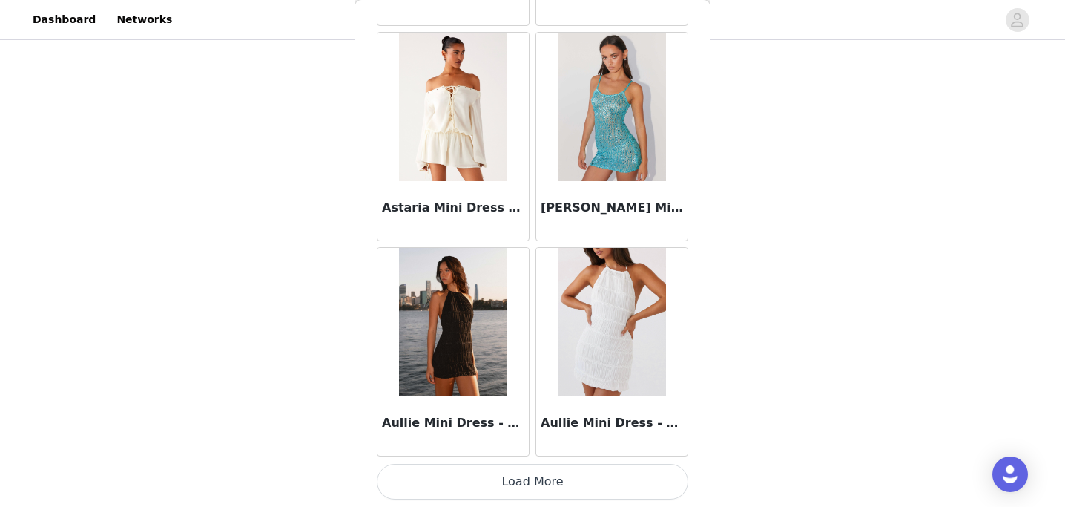
click at [494, 477] on button "Load More" at bounding box center [532, 481] width 311 height 36
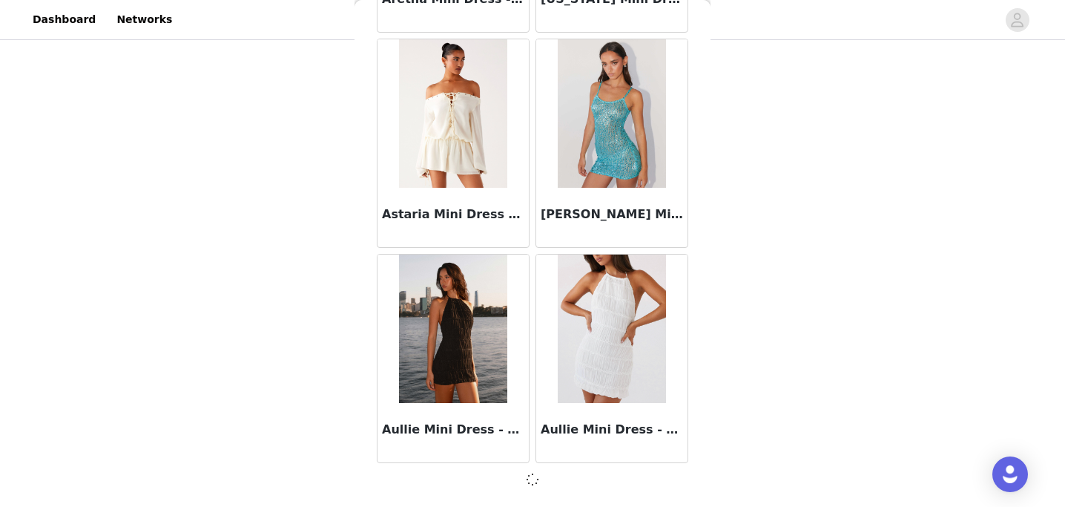
scroll to position [3907, 0]
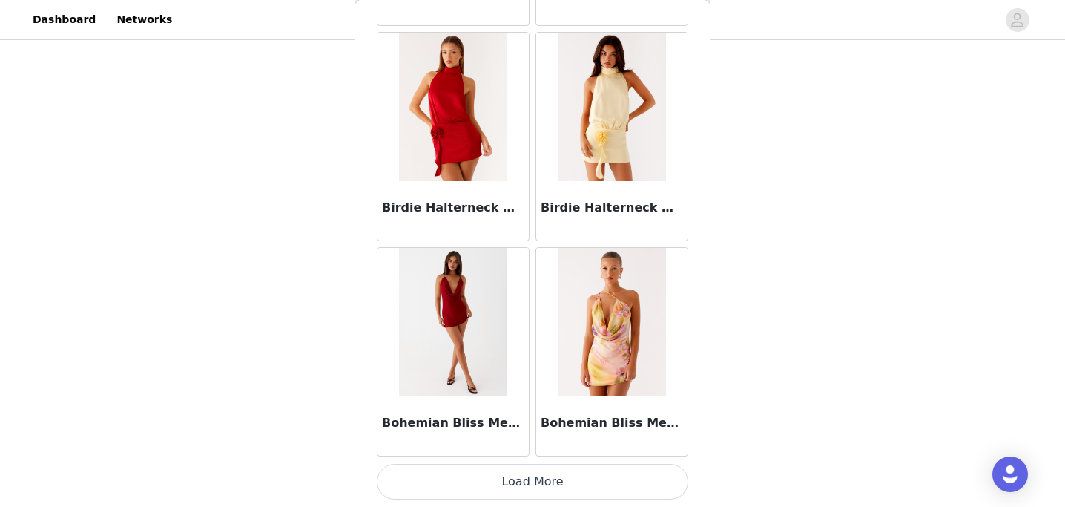
click at [512, 481] on button "Load More" at bounding box center [532, 481] width 311 height 36
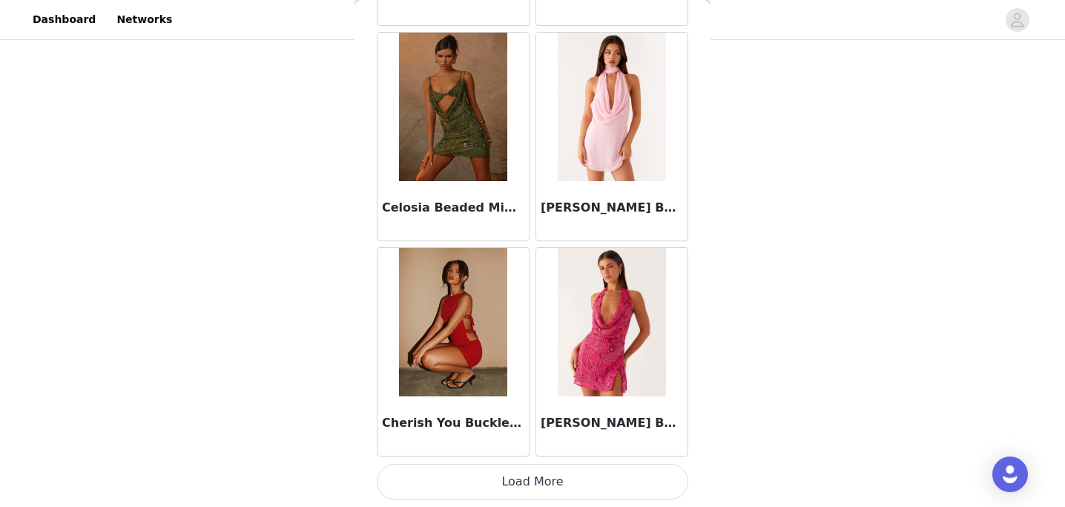
click at [495, 492] on button "Load More" at bounding box center [532, 481] width 311 height 36
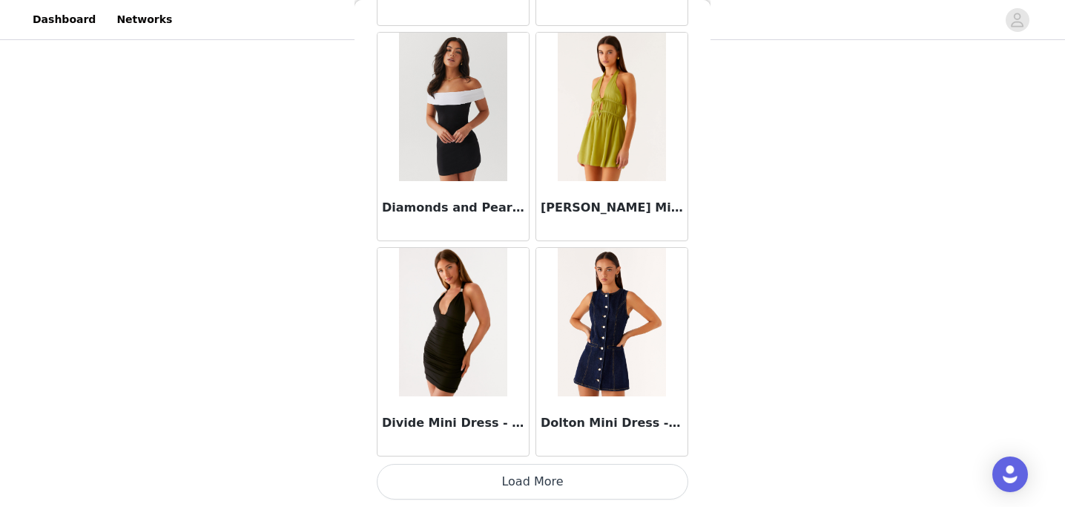
click at [506, 477] on button "Load More" at bounding box center [532, 481] width 311 height 36
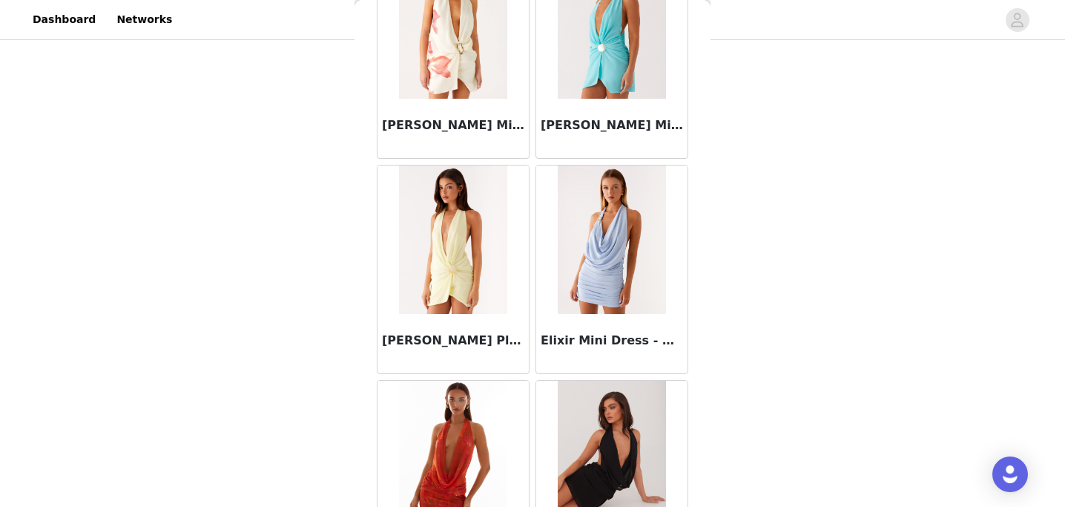
scroll to position [12516, 0]
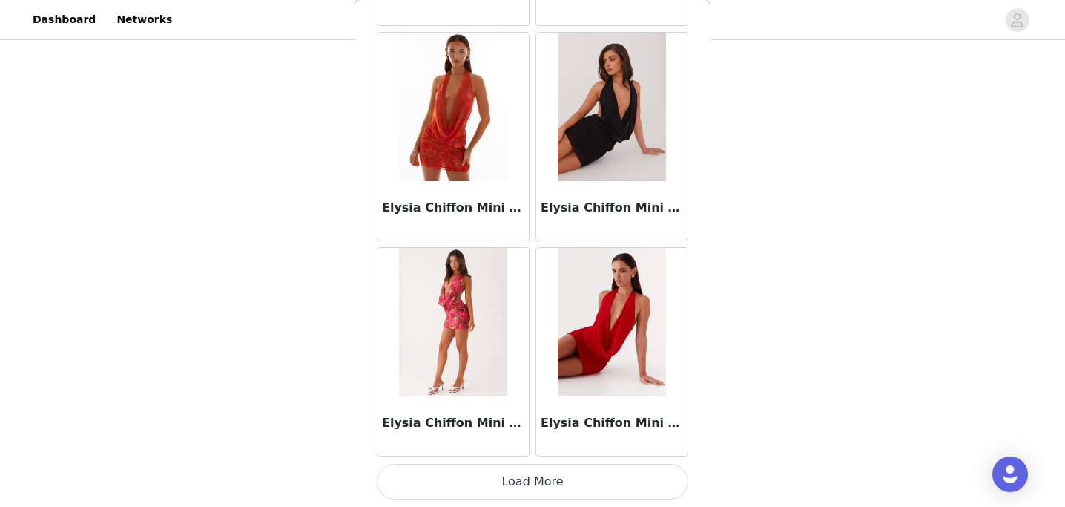
click at [513, 486] on button "Load More" at bounding box center [532, 481] width 311 height 36
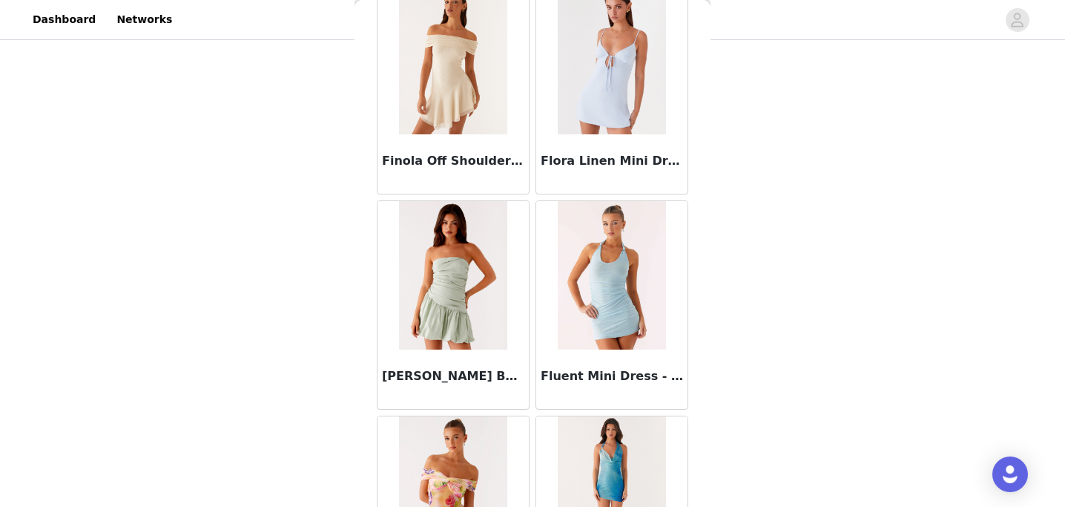
scroll to position [14666, 0]
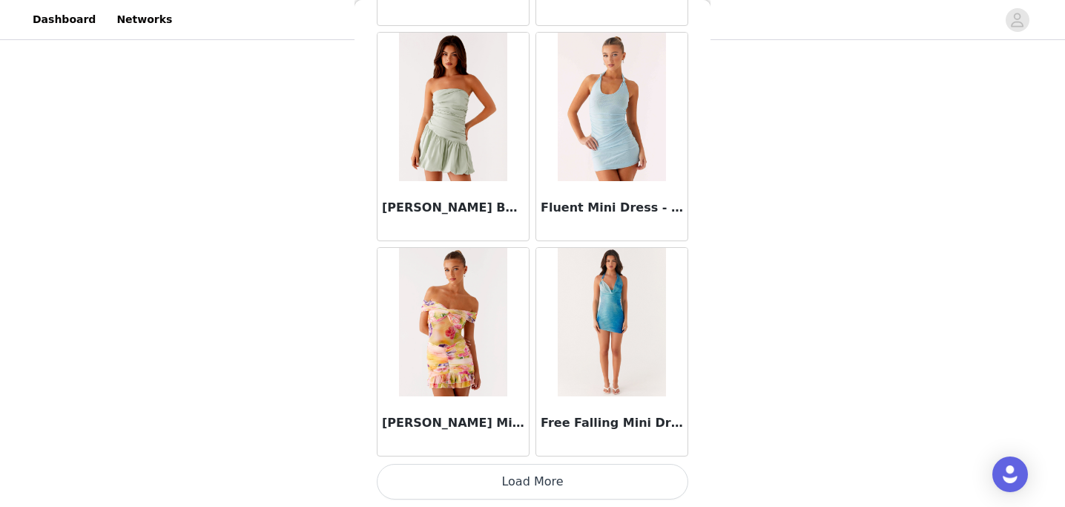
click at [501, 486] on button "Load More" at bounding box center [532, 481] width 311 height 36
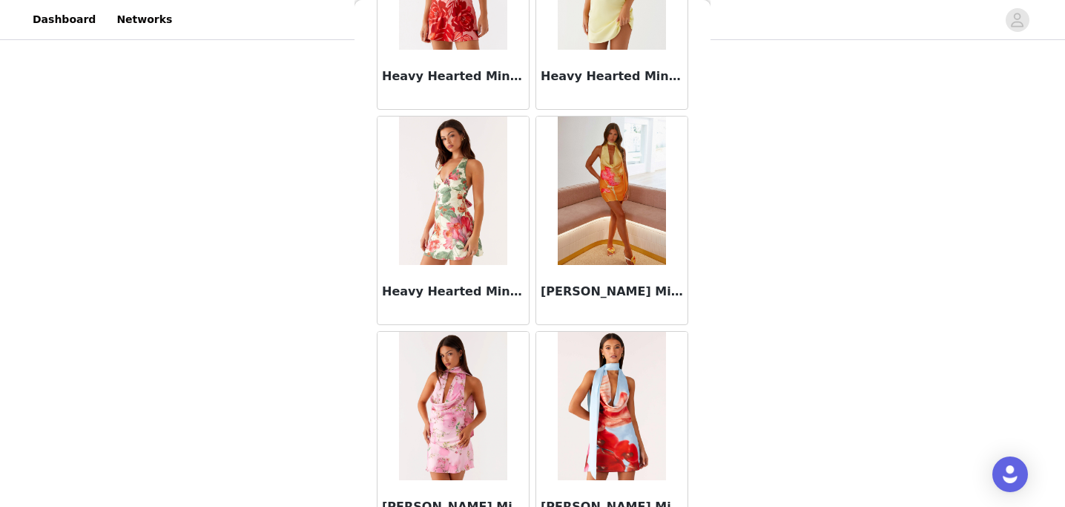
scroll to position [16817, 0]
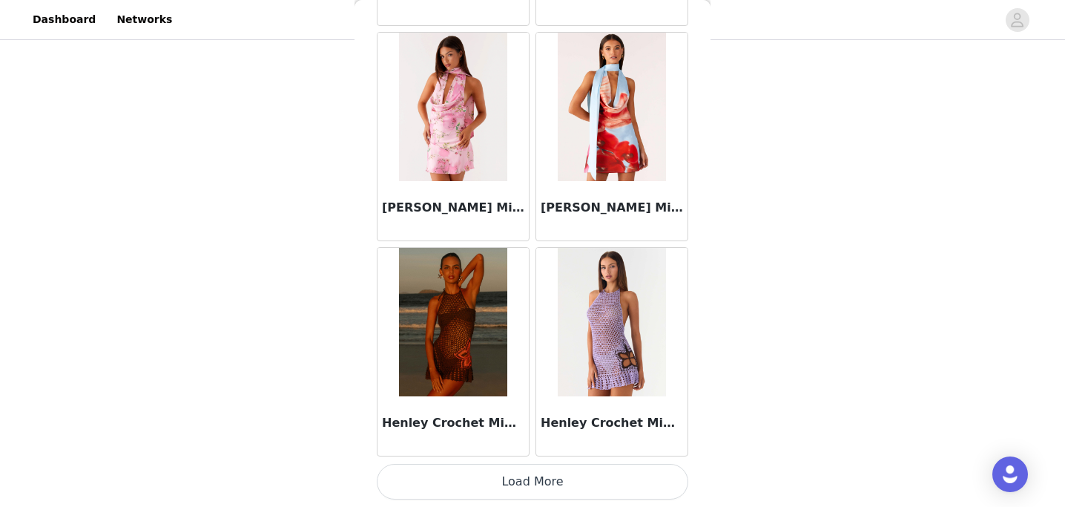
click at [498, 487] on button "Load More" at bounding box center [532, 481] width 311 height 36
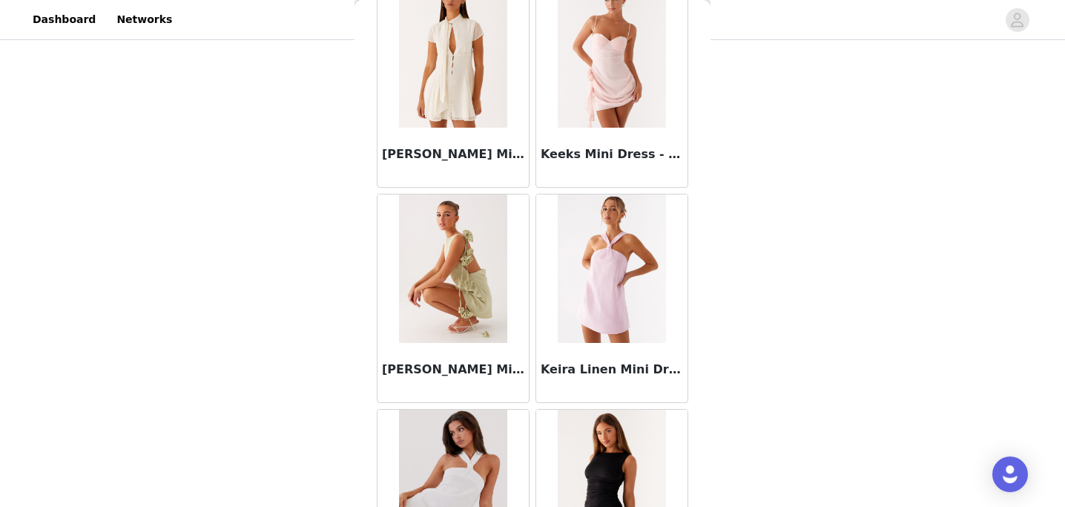
scroll to position [18968, 0]
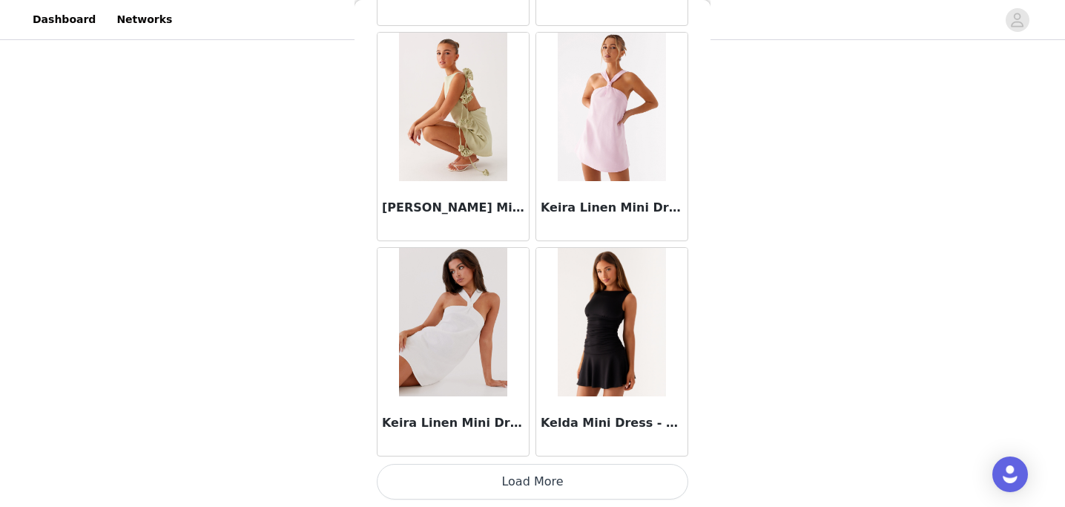
click at [528, 480] on button "Load More" at bounding box center [532, 481] width 311 height 36
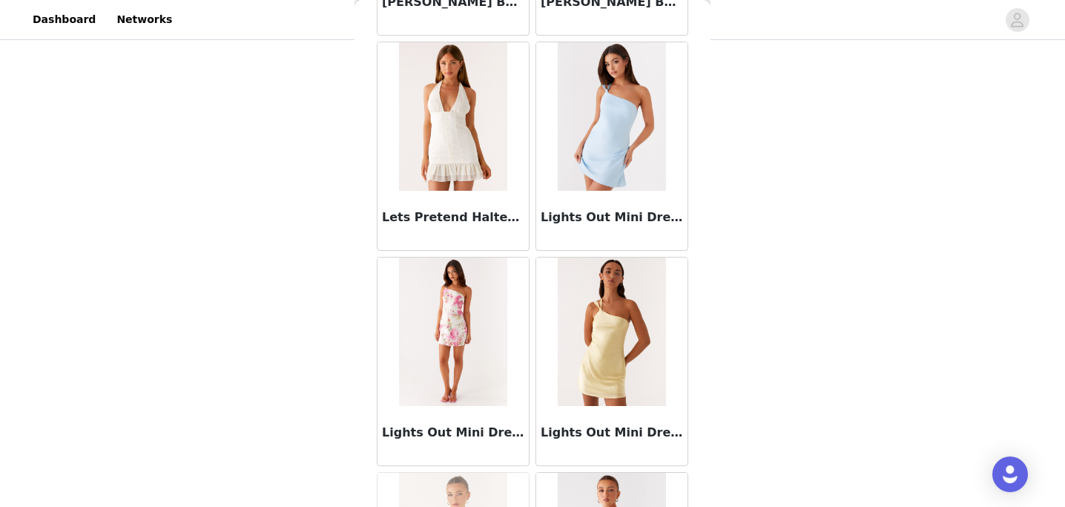
scroll to position [21118, 0]
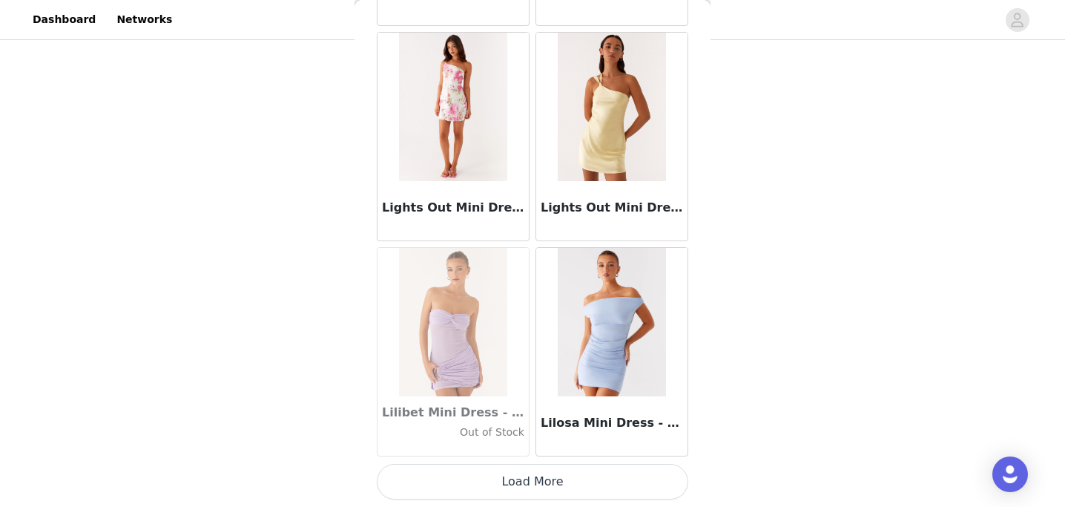
click at [492, 474] on button "Load More" at bounding box center [532, 481] width 311 height 36
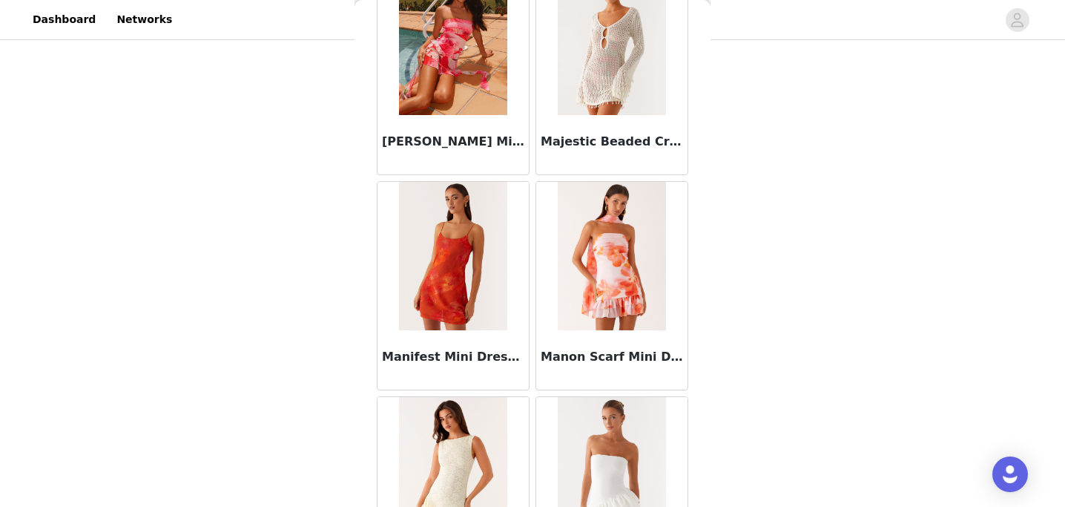
scroll to position [23269, 0]
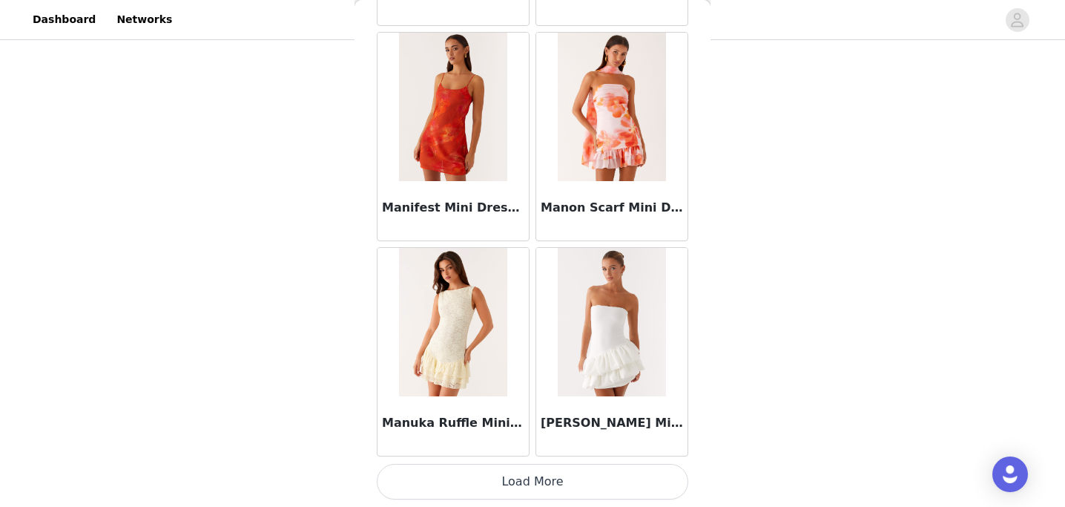
click at [512, 488] on button "Load More" at bounding box center [532, 481] width 311 height 36
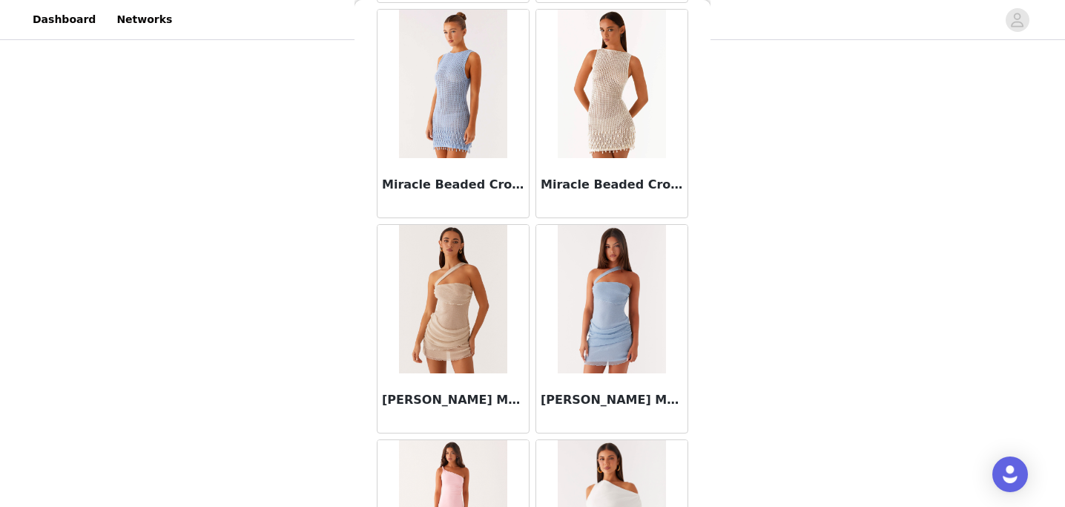
scroll to position [25420, 0]
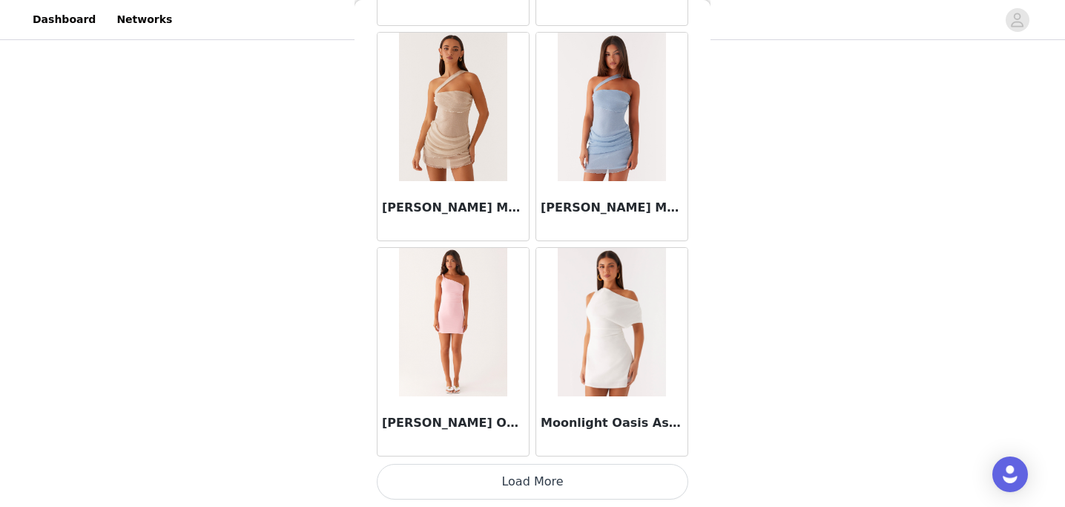
click at [454, 476] on button "Load More" at bounding box center [532, 481] width 311 height 36
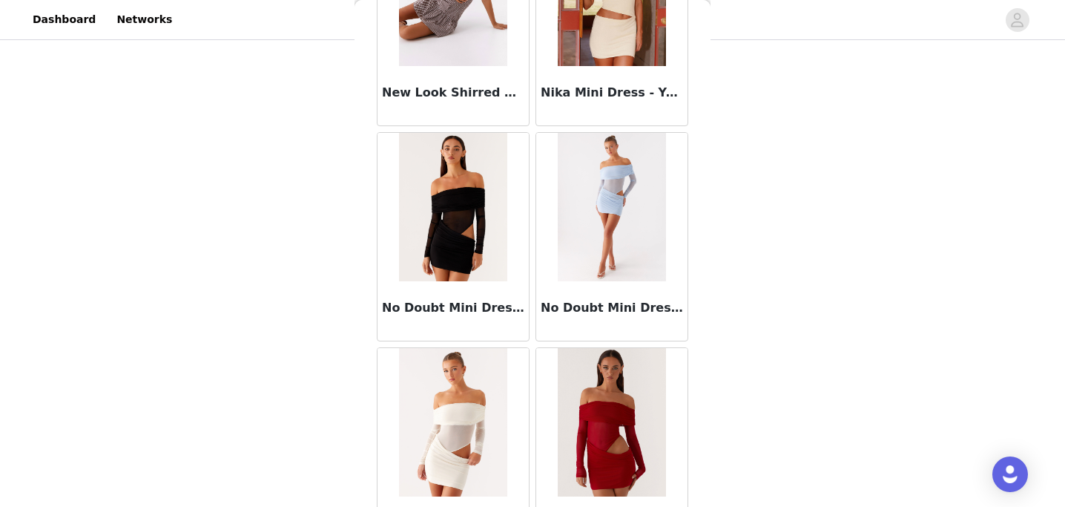
scroll to position [26623, 0]
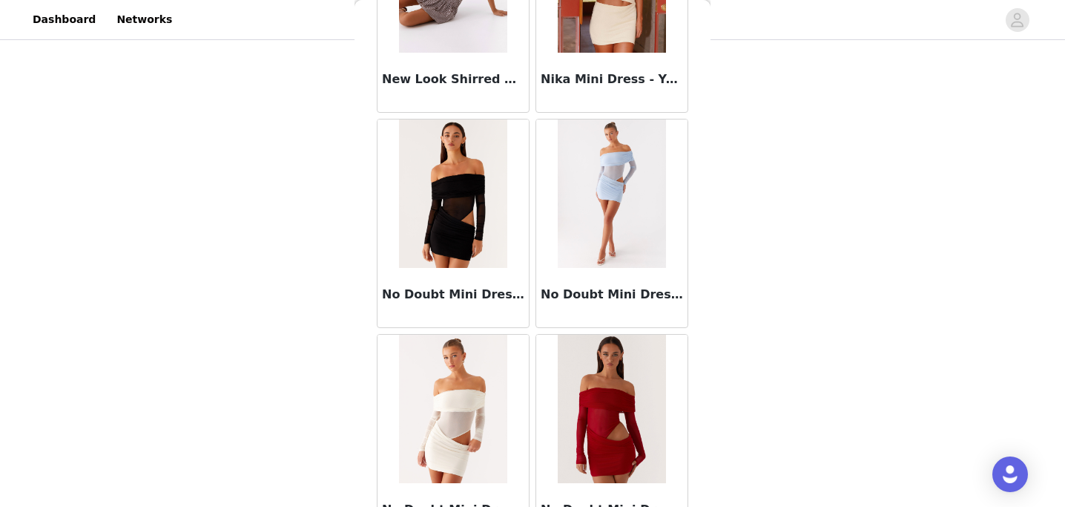
click at [451, 224] on img at bounding box center [453, 193] width 108 height 148
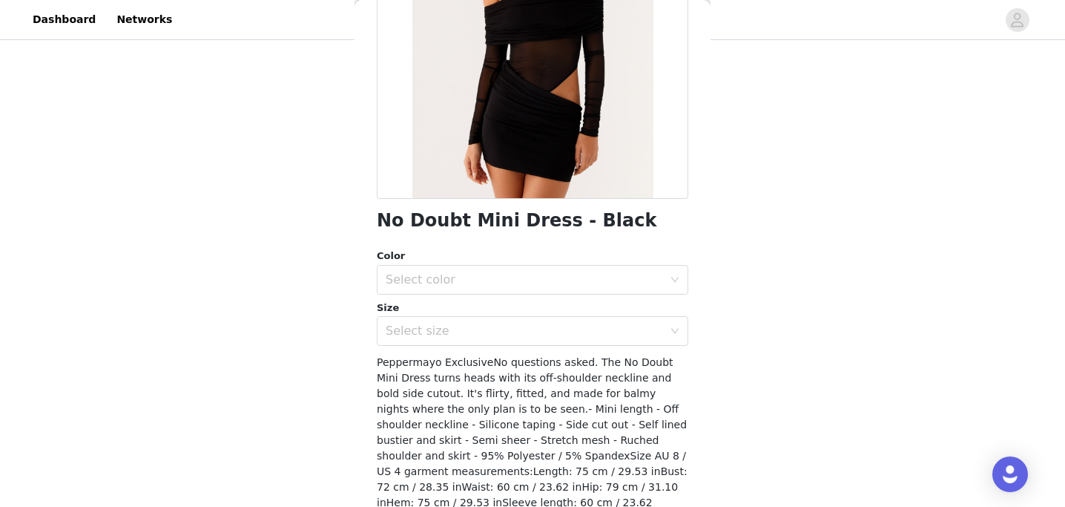
scroll to position [240, 0]
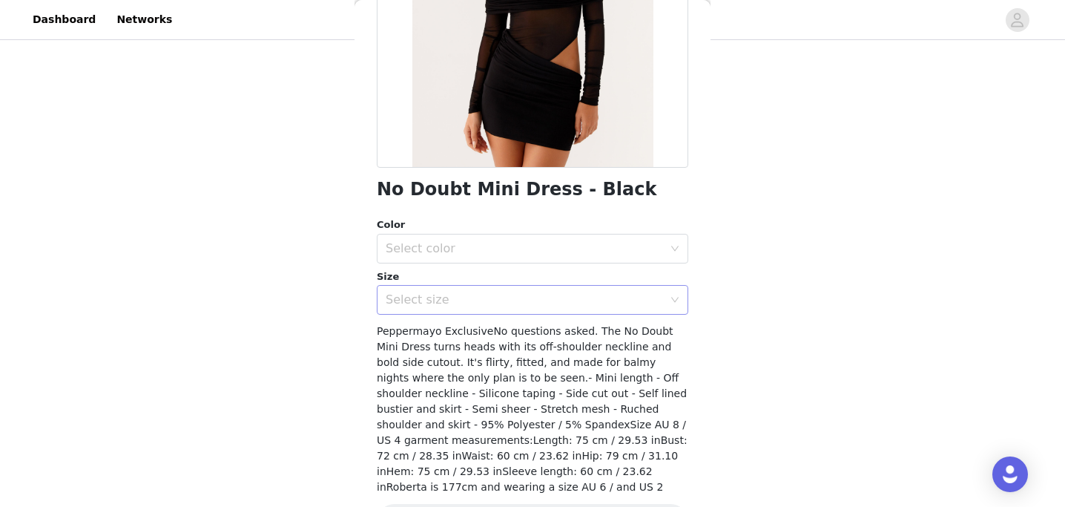
click at [493, 300] on div "Select size" at bounding box center [524, 299] width 277 height 15
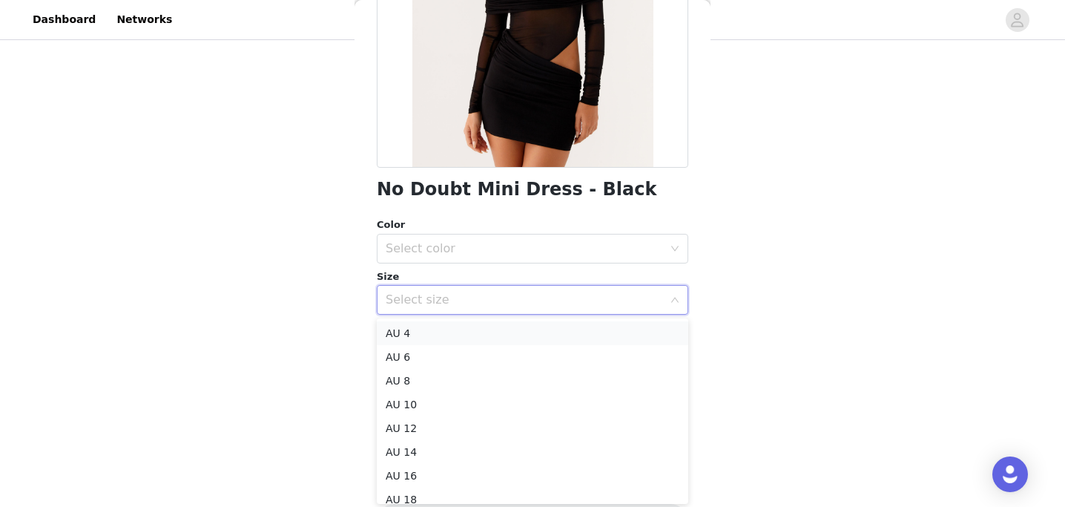
click at [473, 331] on li "AU 4" at bounding box center [532, 333] width 311 height 24
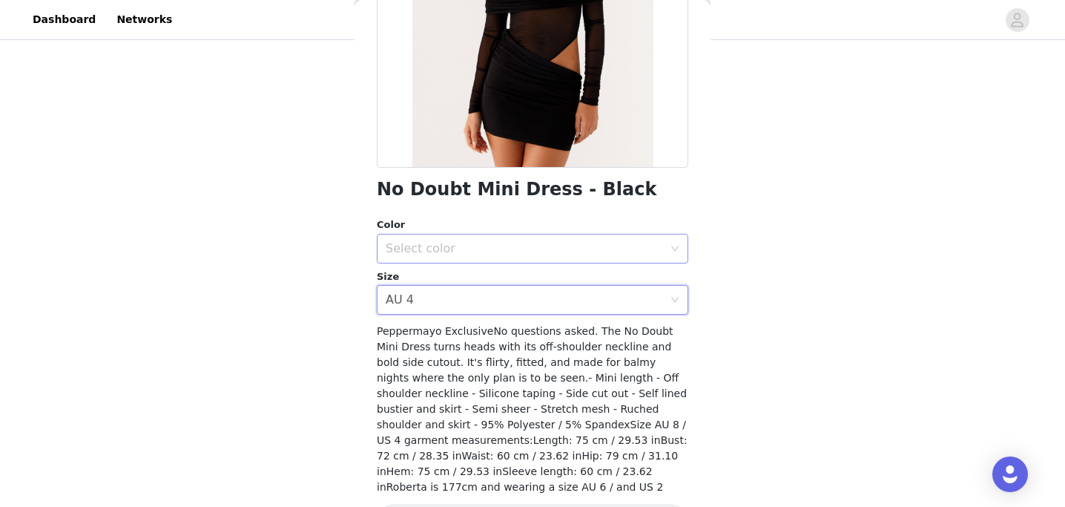
click at [468, 253] on div "Select color" at bounding box center [524, 248] width 277 height 15
click at [471, 280] on li "Black" at bounding box center [532, 281] width 311 height 24
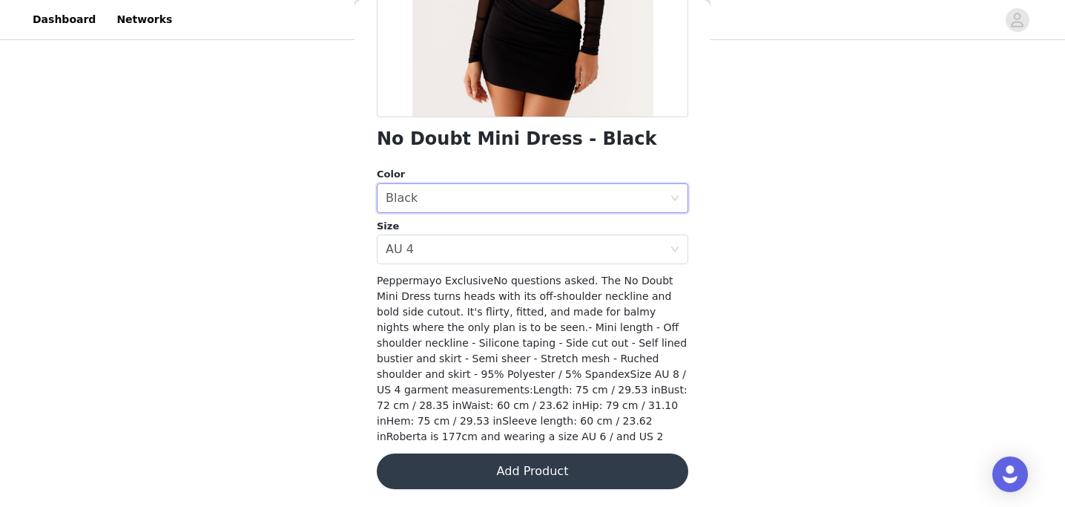
click at [504, 476] on button "Add Product" at bounding box center [532, 471] width 311 height 36
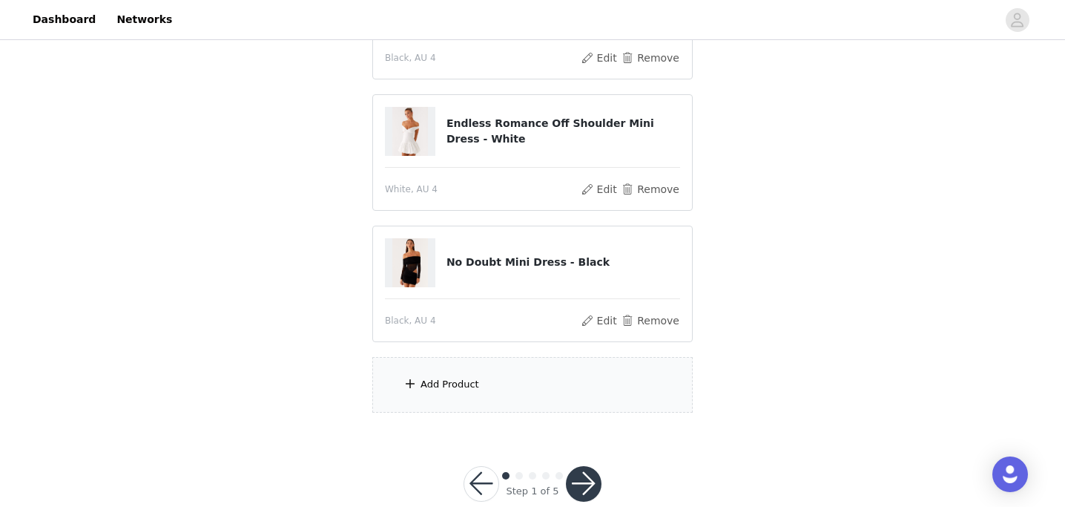
scroll to position [534, 0]
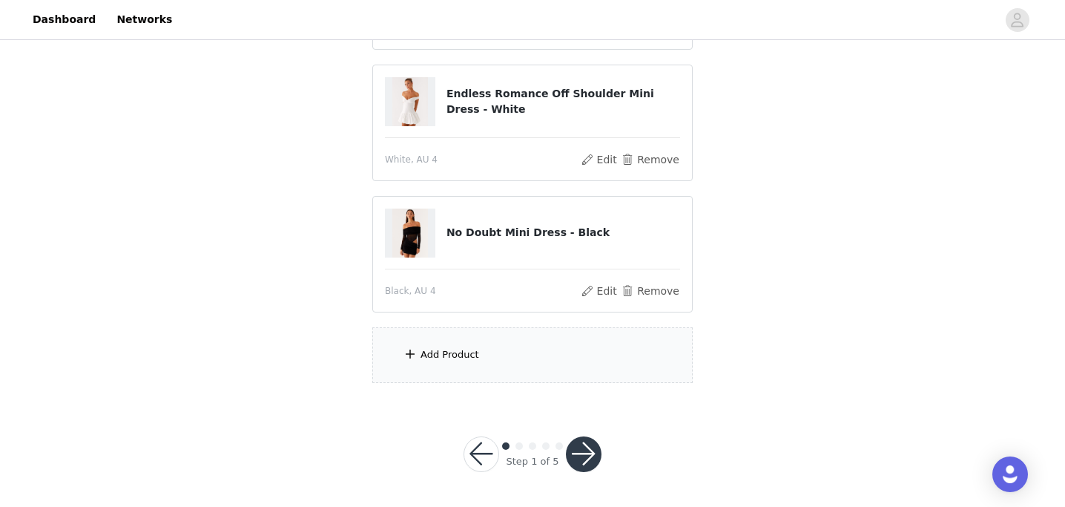
click at [472, 358] on div "Add Product" at bounding box center [449, 354] width 59 height 15
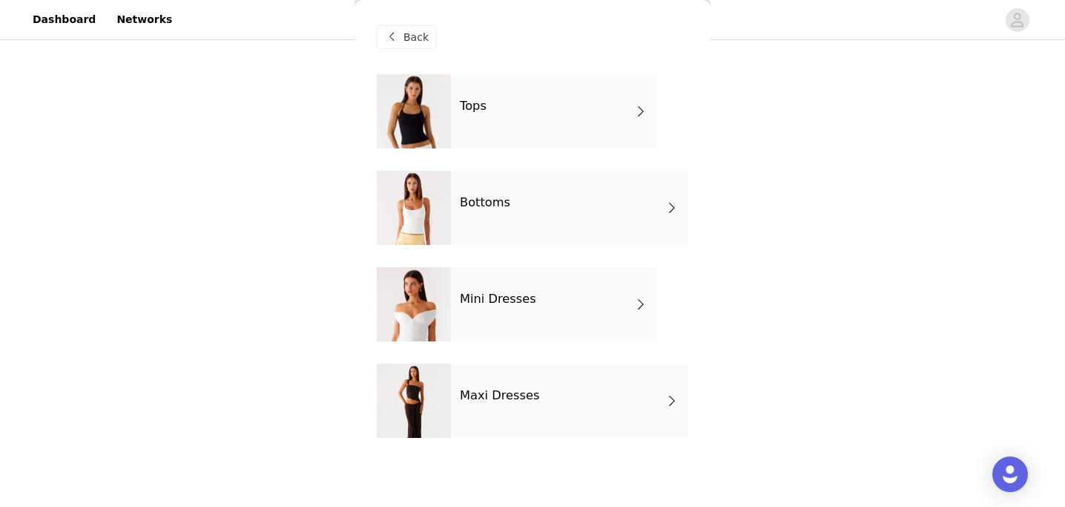
click at [487, 408] on div "Maxi Dresses" at bounding box center [569, 400] width 237 height 74
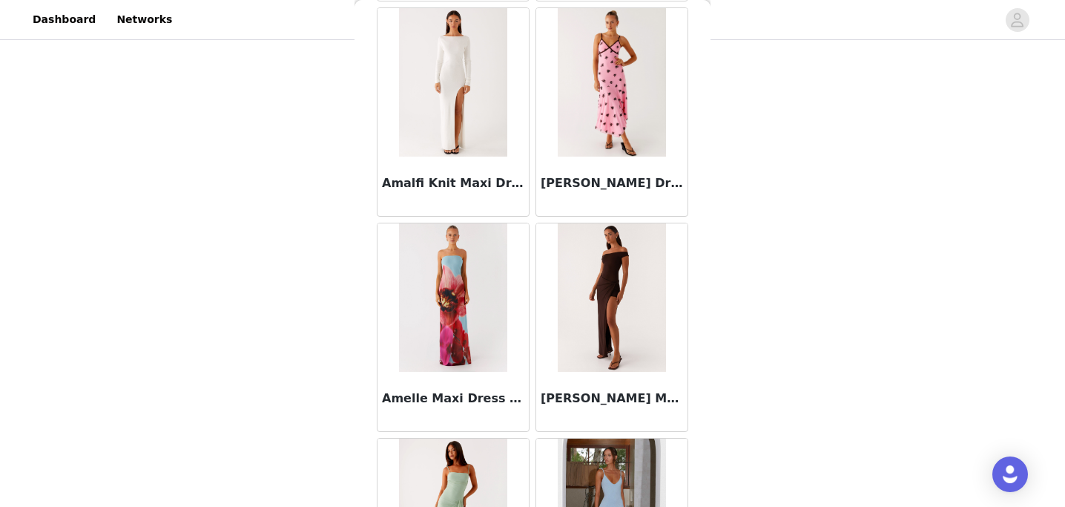
scroll to position [1763, 0]
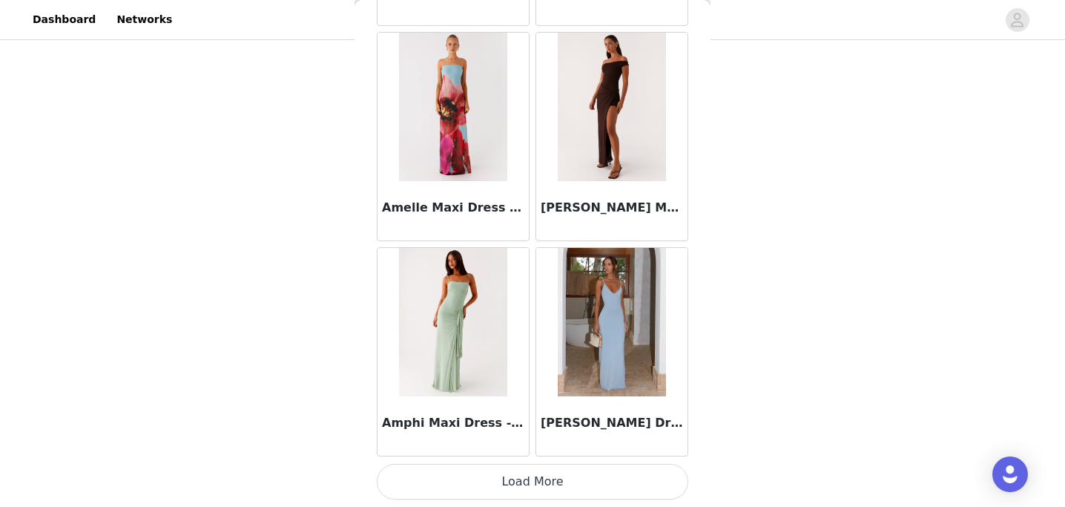
click at [490, 482] on button "Load More" at bounding box center [532, 481] width 311 height 36
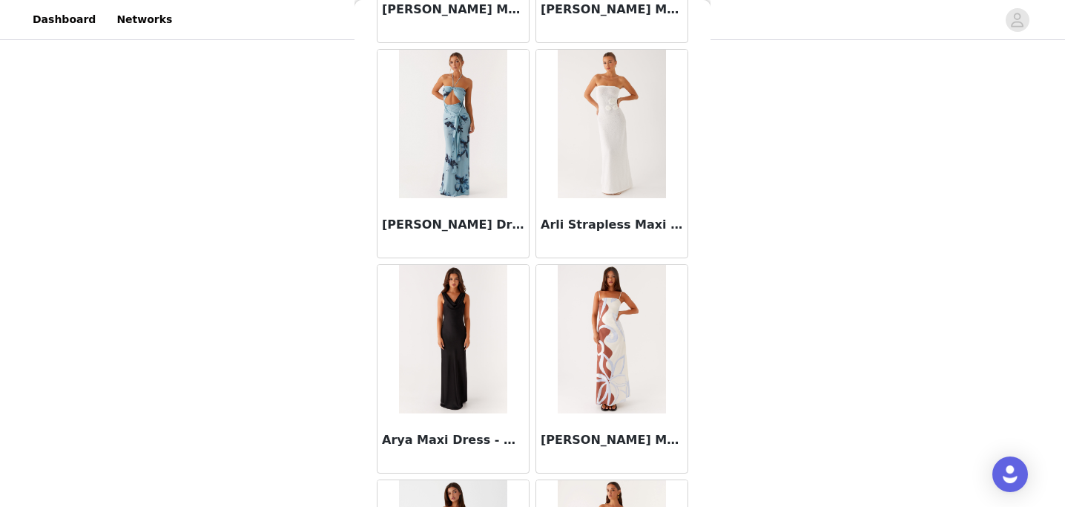
scroll to position [3913, 0]
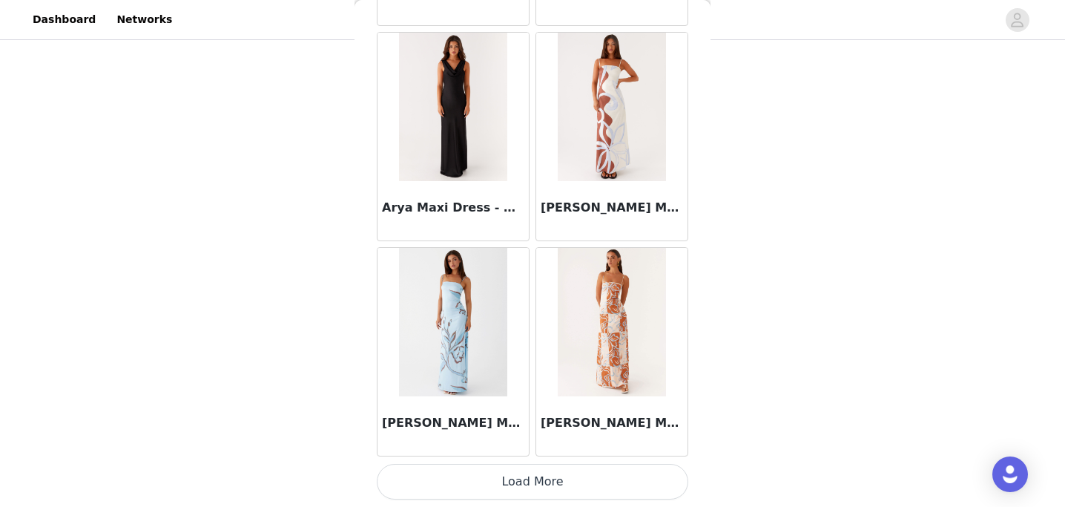
click at [510, 474] on button "Load More" at bounding box center [532, 481] width 311 height 36
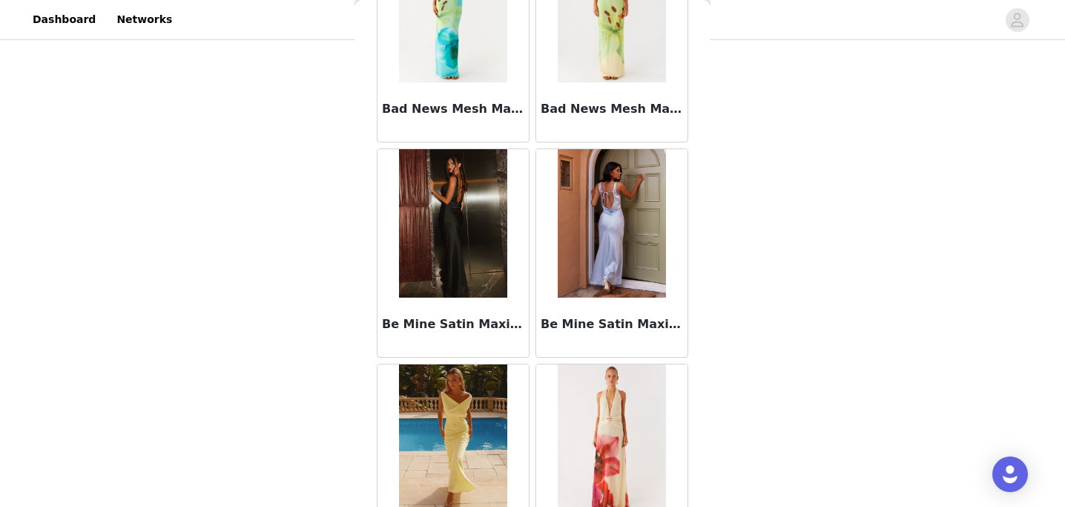
scroll to position [6064, 0]
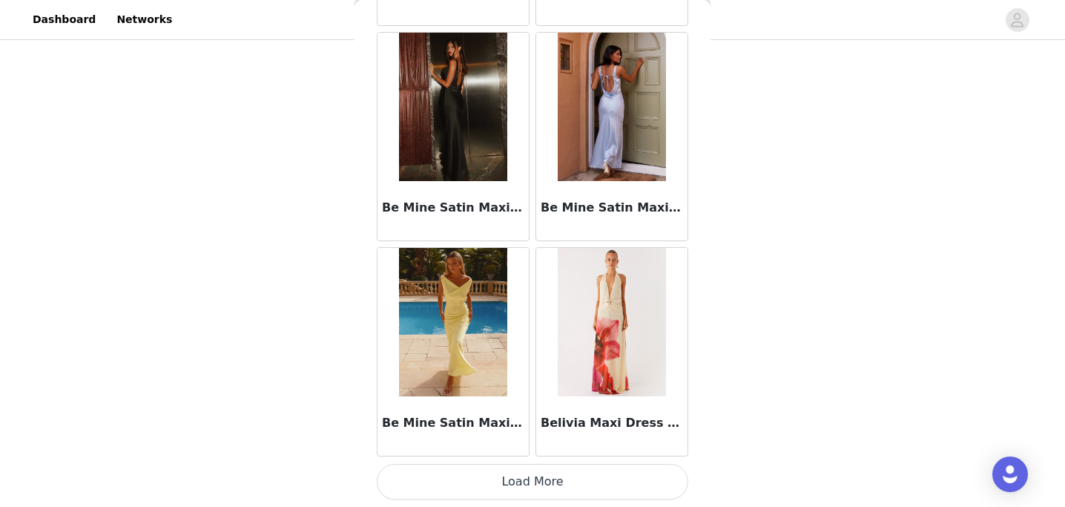
click at [514, 475] on button "Load More" at bounding box center [532, 481] width 311 height 36
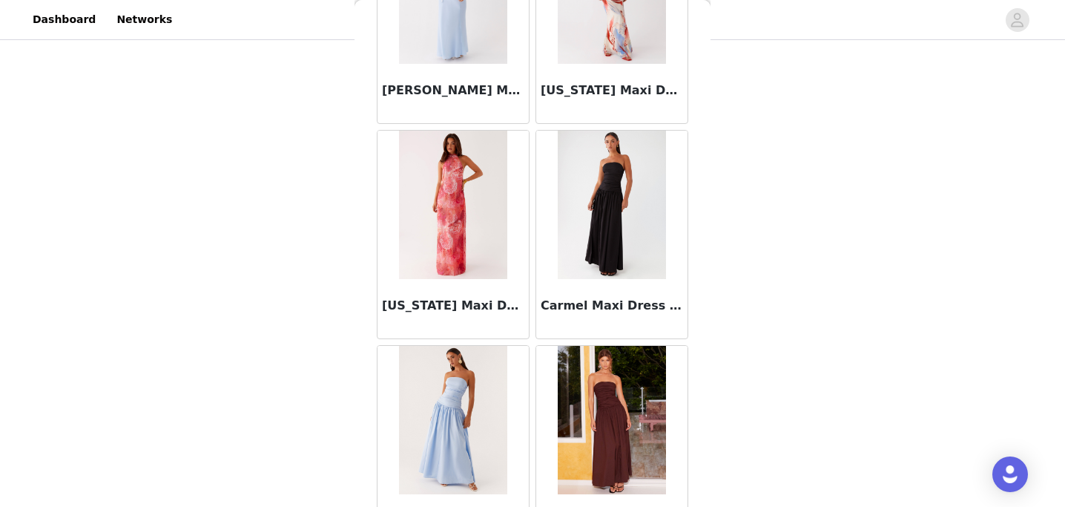
scroll to position [8215, 0]
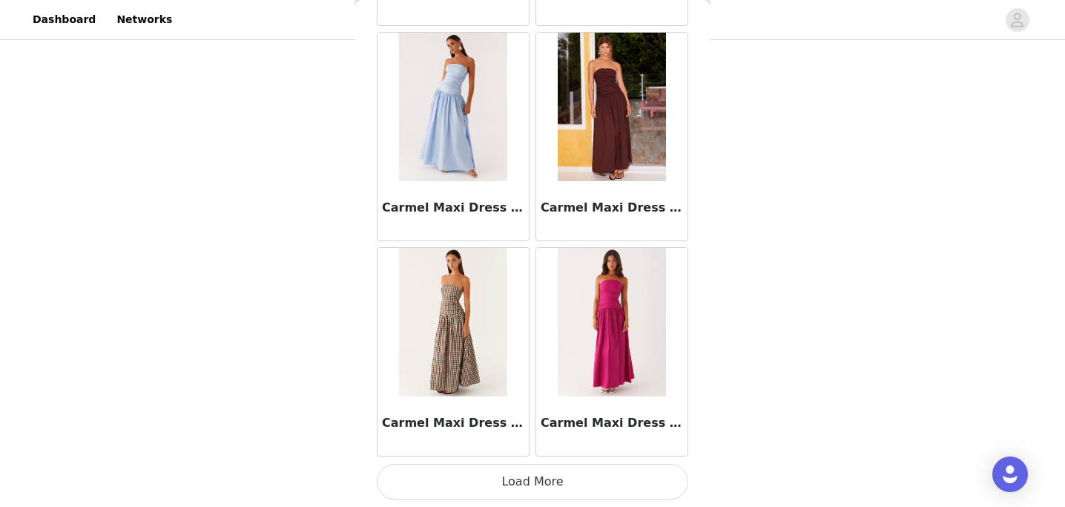
click at [528, 486] on button "Load More" at bounding box center [532, 481] width 311 height 36
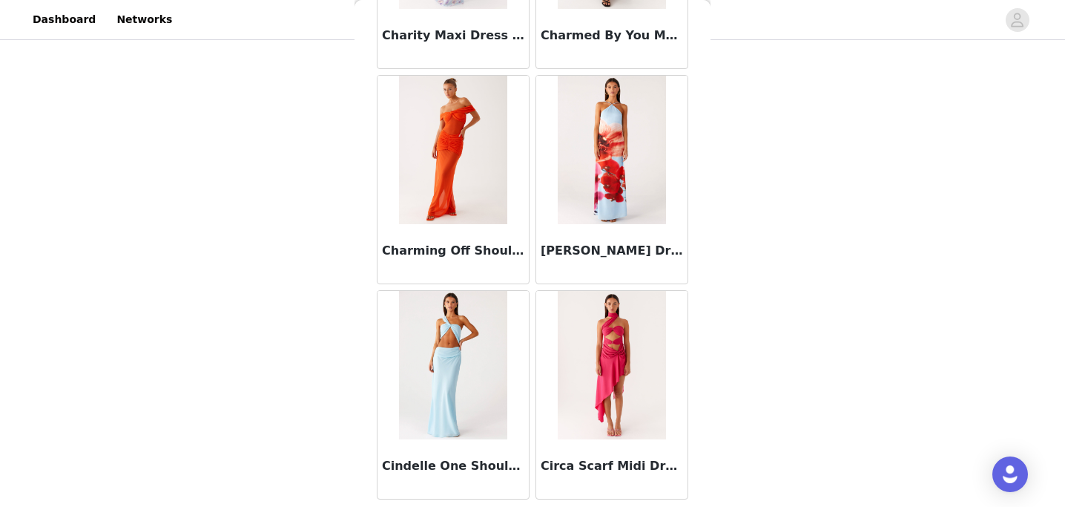
scroll to position [10365, 0]
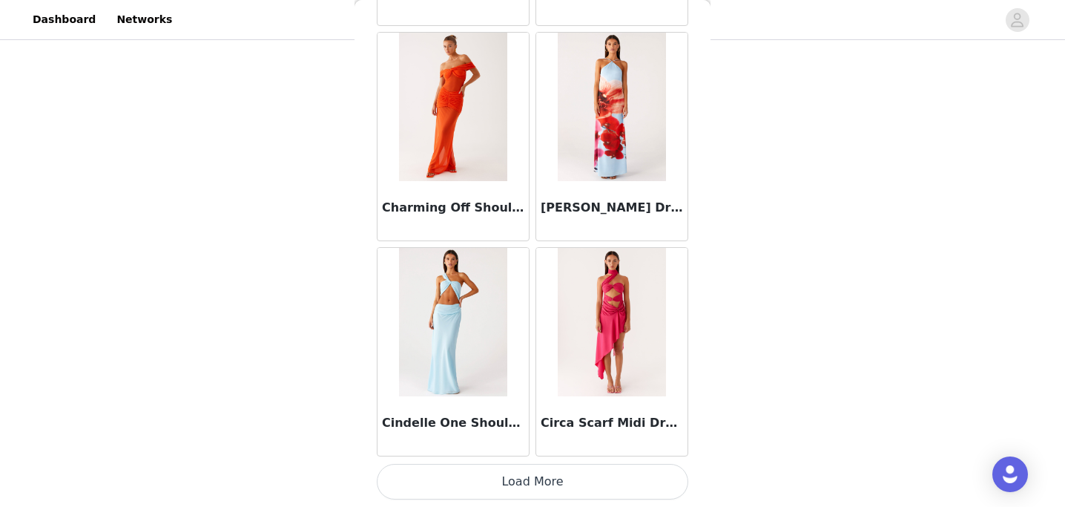
click at [512, 482] on button "Load More" at bounding box center [532, 481] width 311 height 36
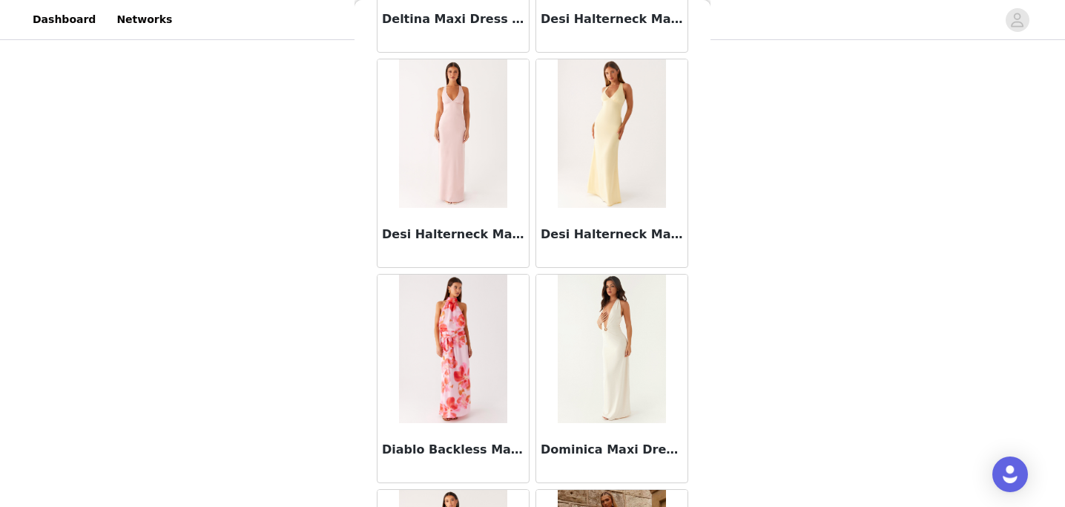
scroll to position [12516, 0]
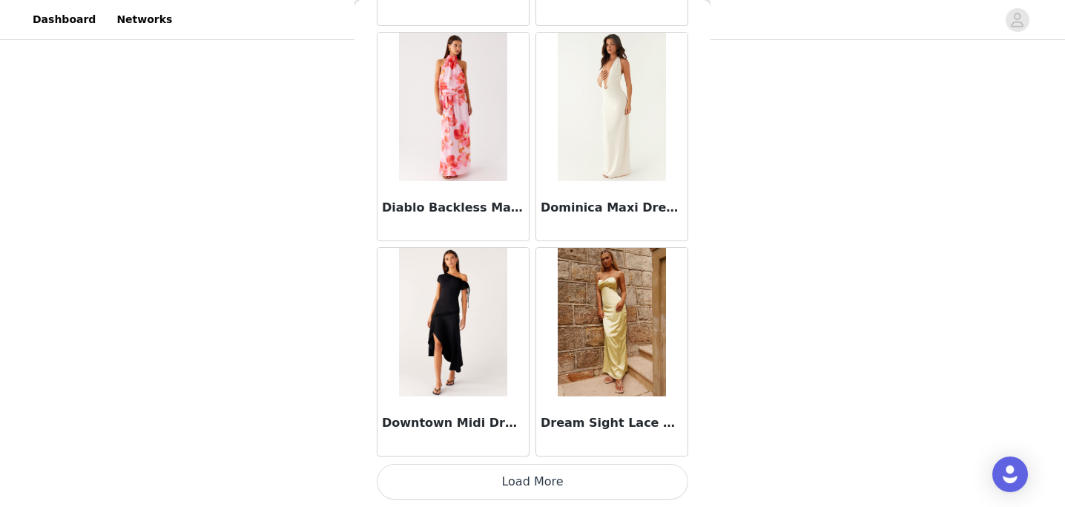
click at [509, 486] on button "Load More" at bounding box center [532, 481] width 311 height 36
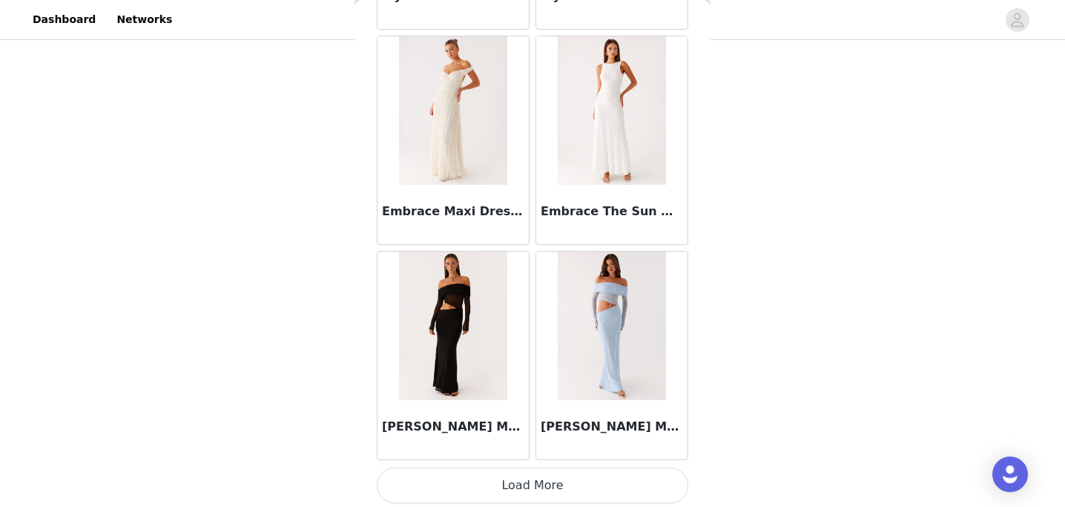
scroll to position [14666, 0]
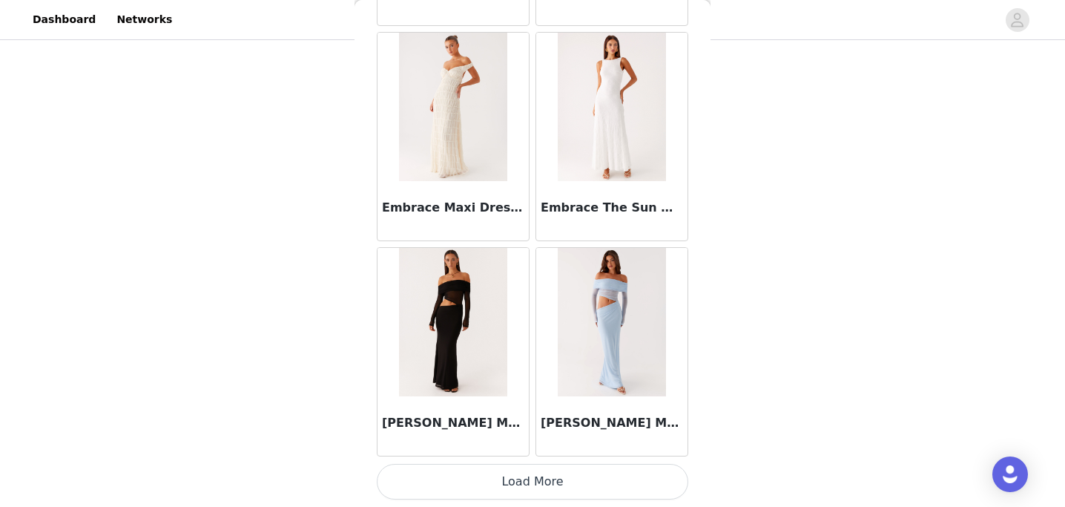
click at [501, 485] on button "Load More" at bounding box center [532, 481] width 311 height 36
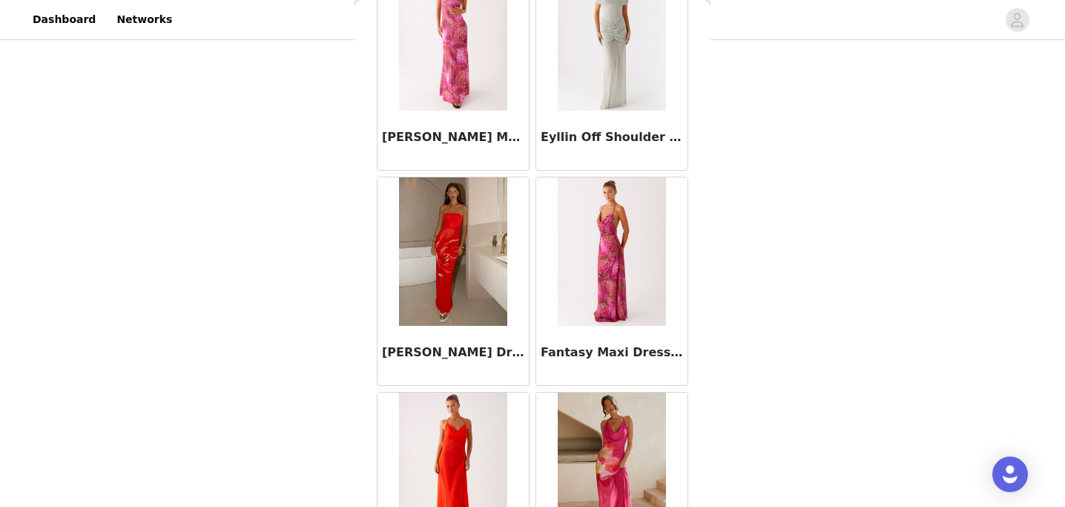
scroll to position [16817, 0]
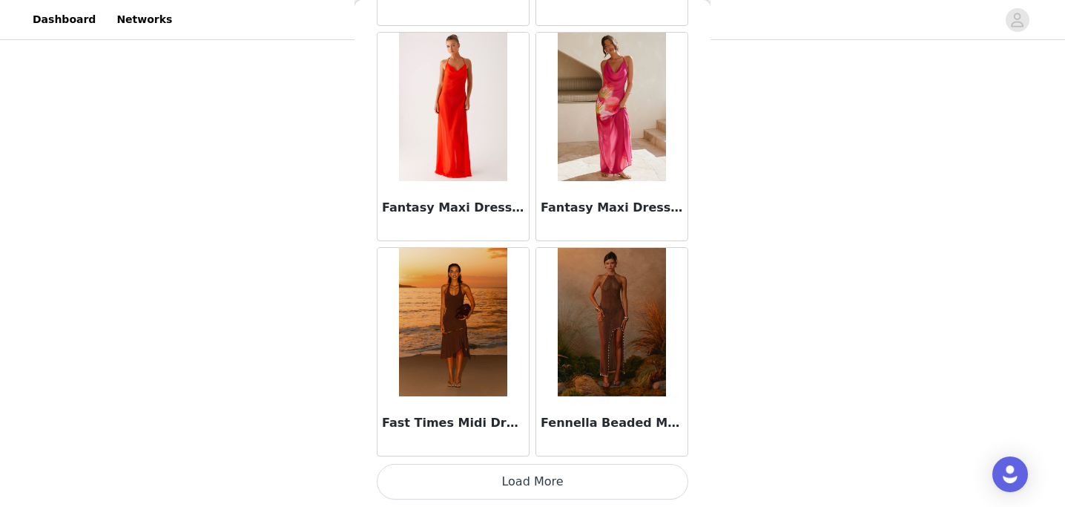
click at [502, 478] on button "Load More" at bounding box center [532, 481] width 311 height 36
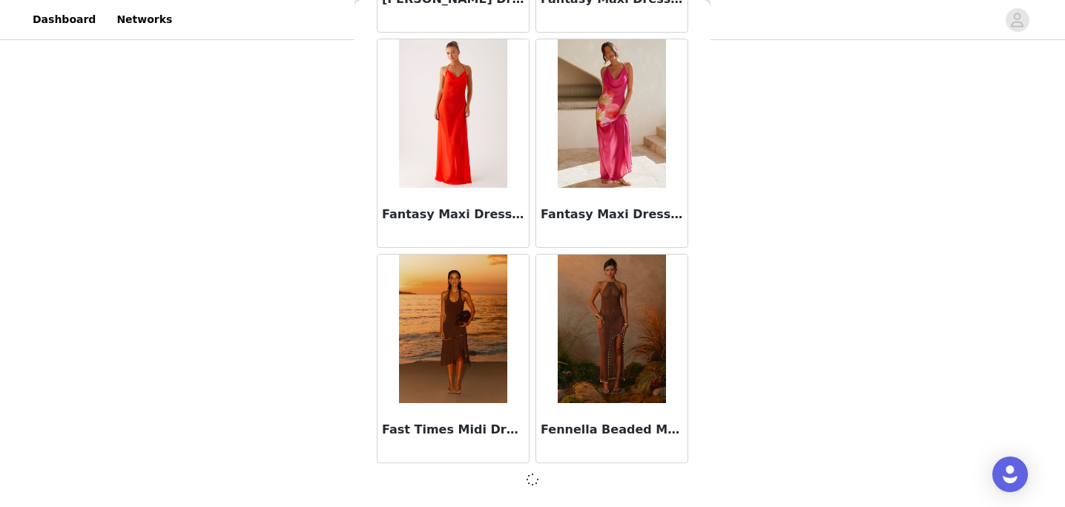
scroll to position [16810, 0]
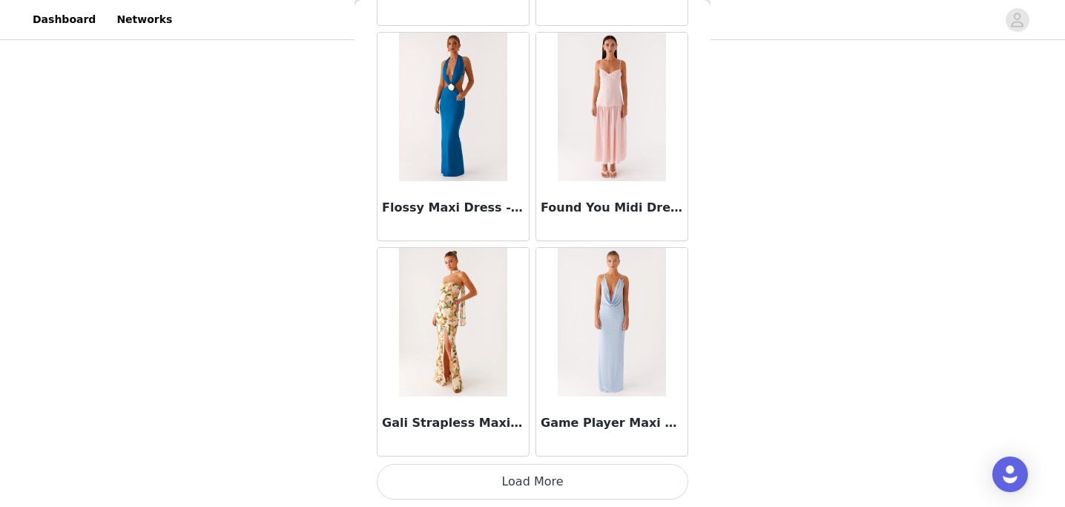
click at [509, 478] on button "Load More" at bounding box center [532, 481] width 311 height 36
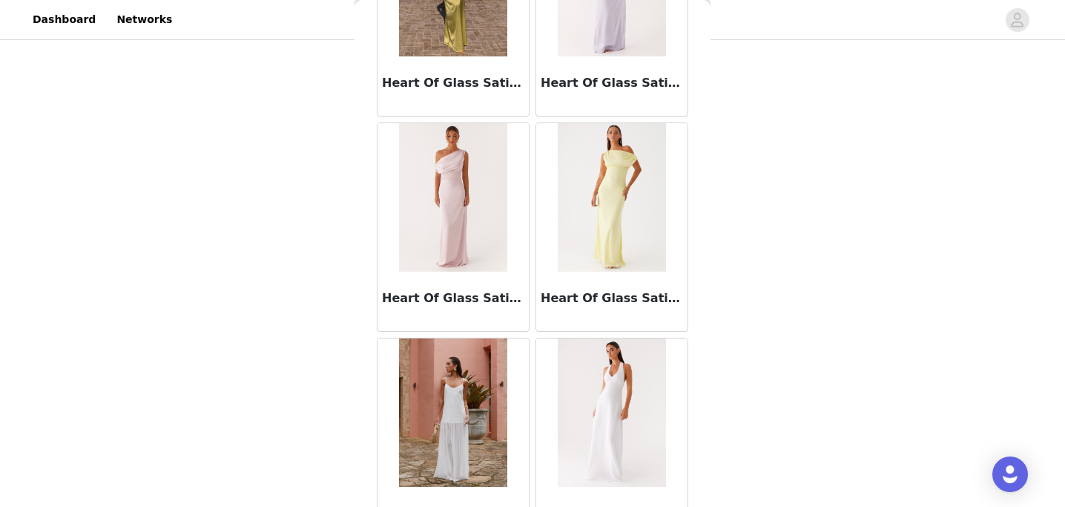
scroll to position [21118, 0]
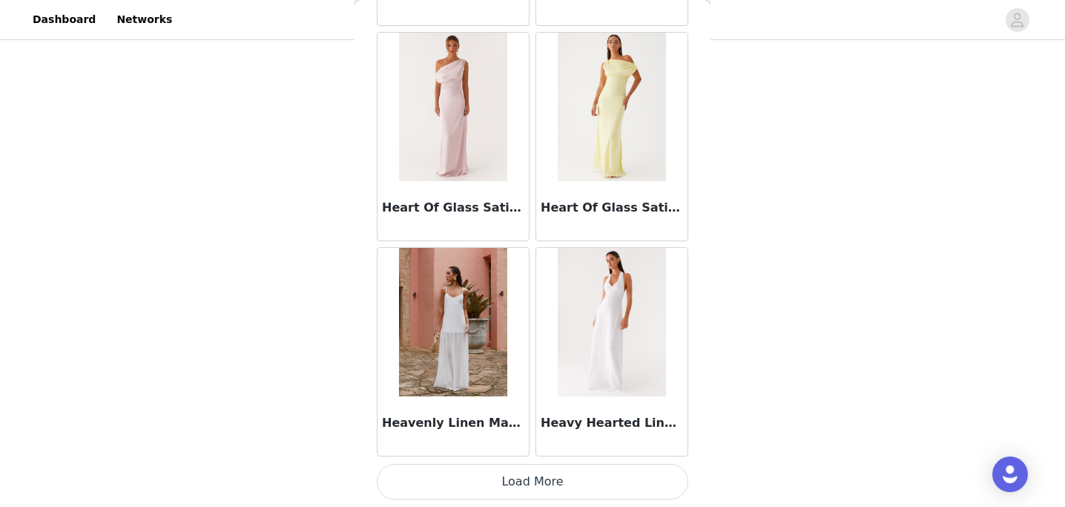
click at [466, 478] on button "Load More" at bounding box center [532, 481] width 311 height 36
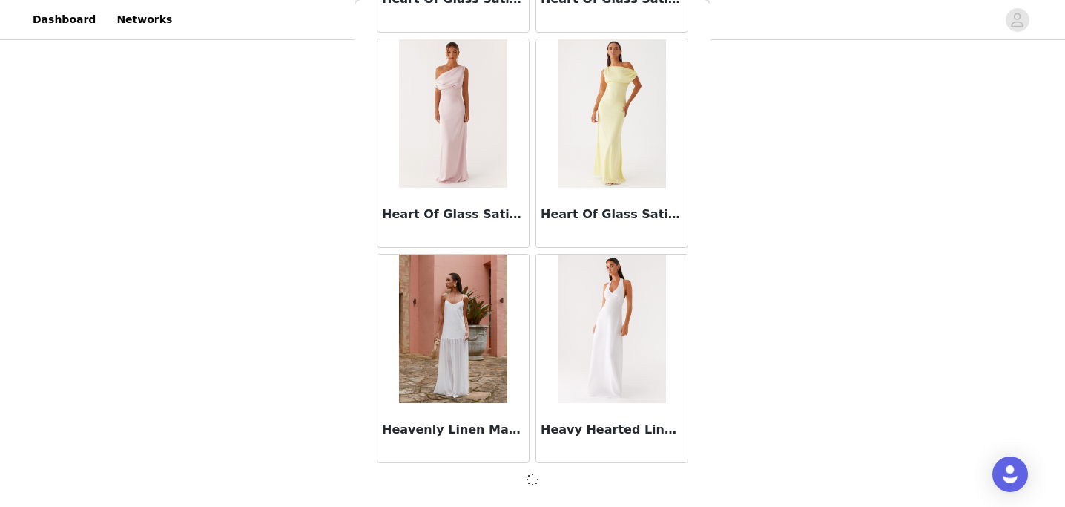
scroll to position [21112, 0]
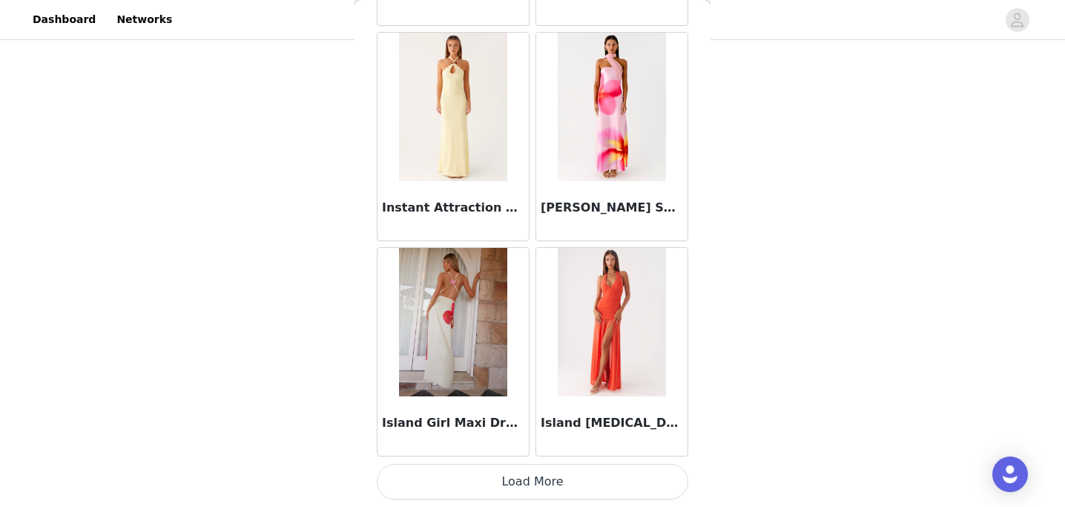
click at [498, 486] on button "Load More" at bounding box center [532, 481] width 311 height 36
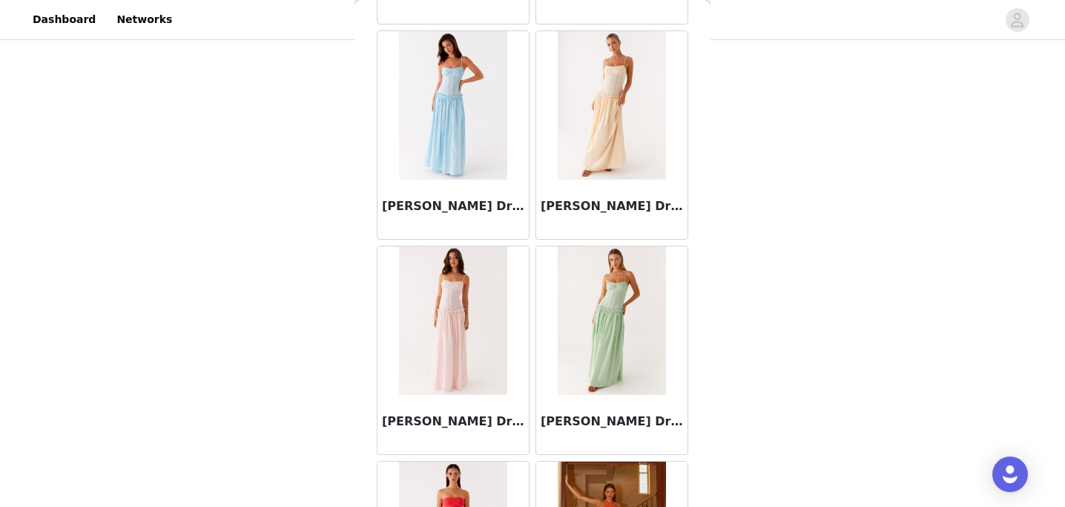
scroll to position [23918, 0]
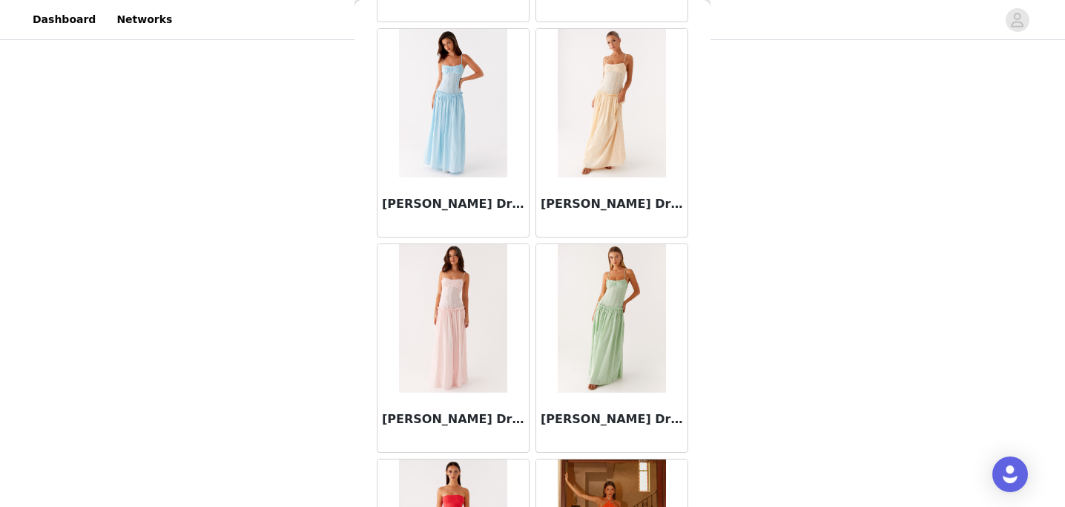
click at [432, 336] on img at bounding box center [453, 318] width 108 height 148
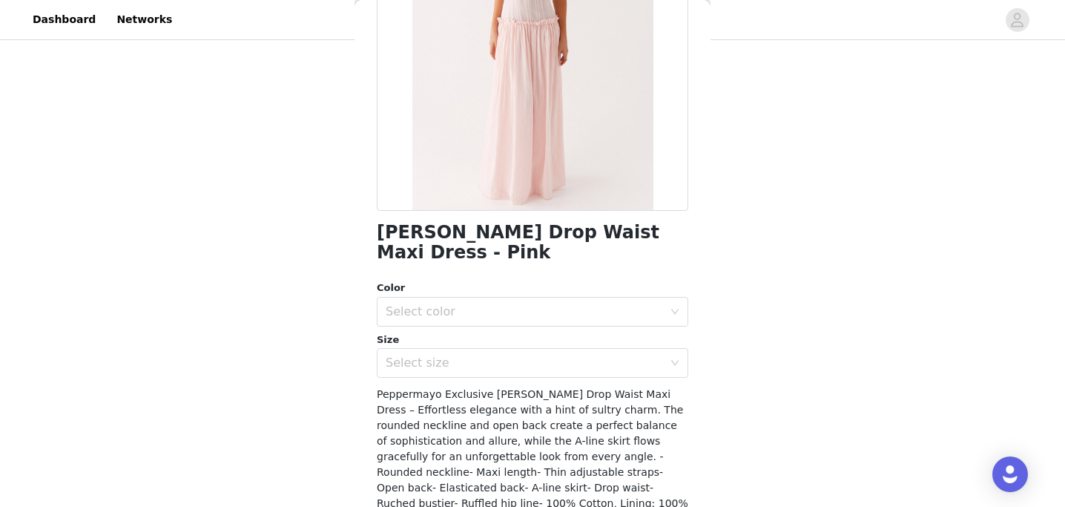
scroll to position [198, 0]
click at [475, 354] on div "Select size" at bounding box center [524, 361] width 277 height 15
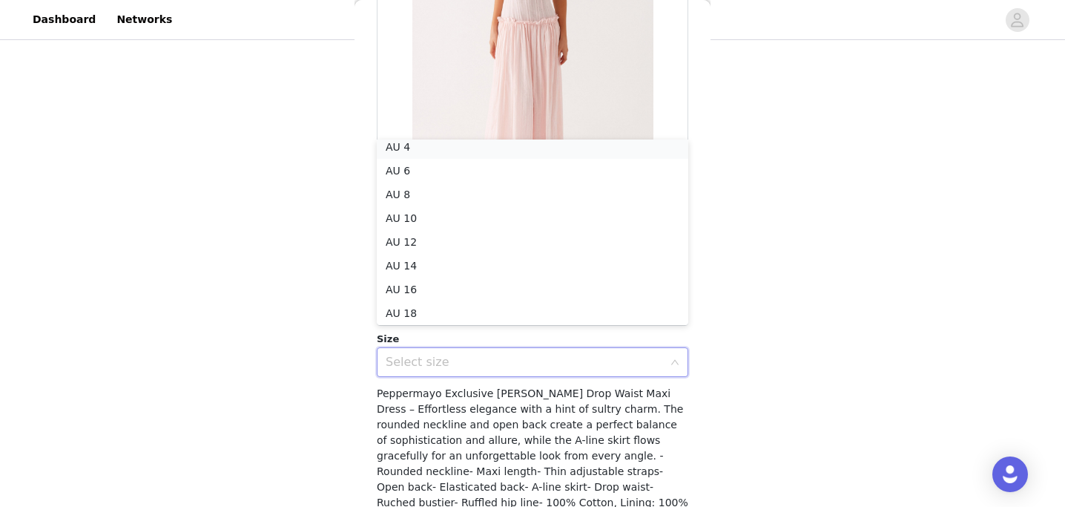
scroll to position [3, 0]
click at [525, 142] on li "AU 4" at bounding box center [532, 151] width 311 height 24
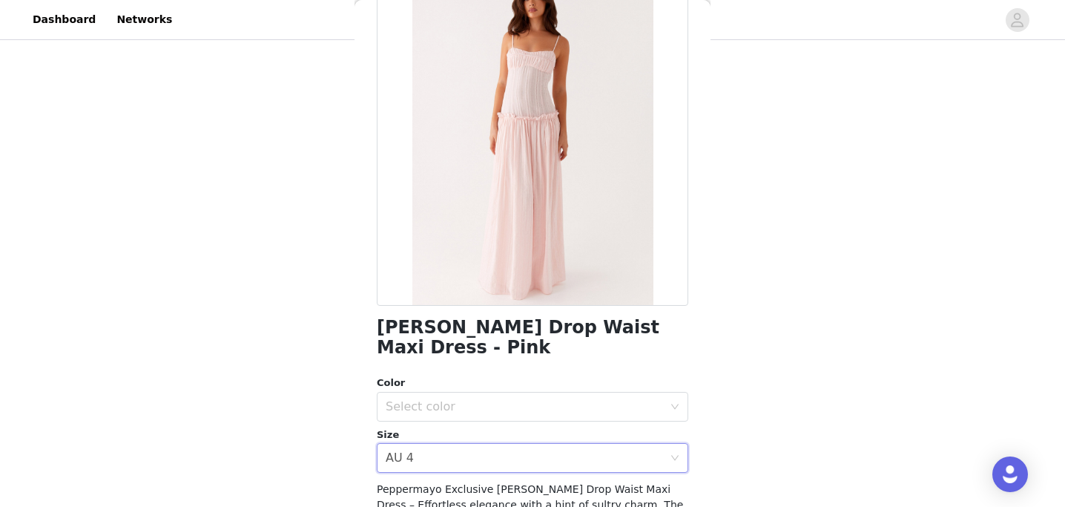
scroll to position [93, 0]
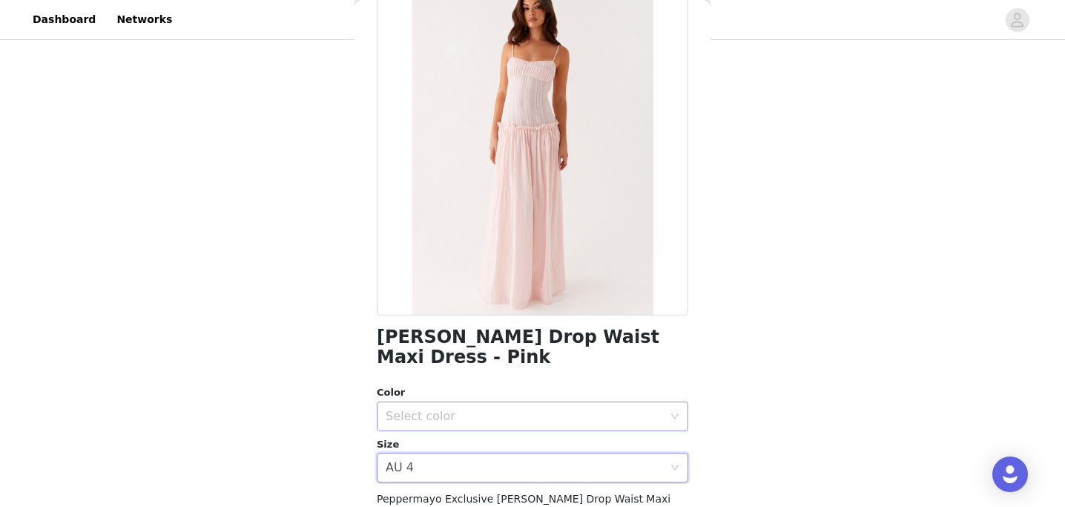
click at [443, 409] on div "Select color" at bounding box center [524, 416] width 277 height 15
click at [452, 426] on li "Pink" at bounding box center [532, 429] width 311 height 24
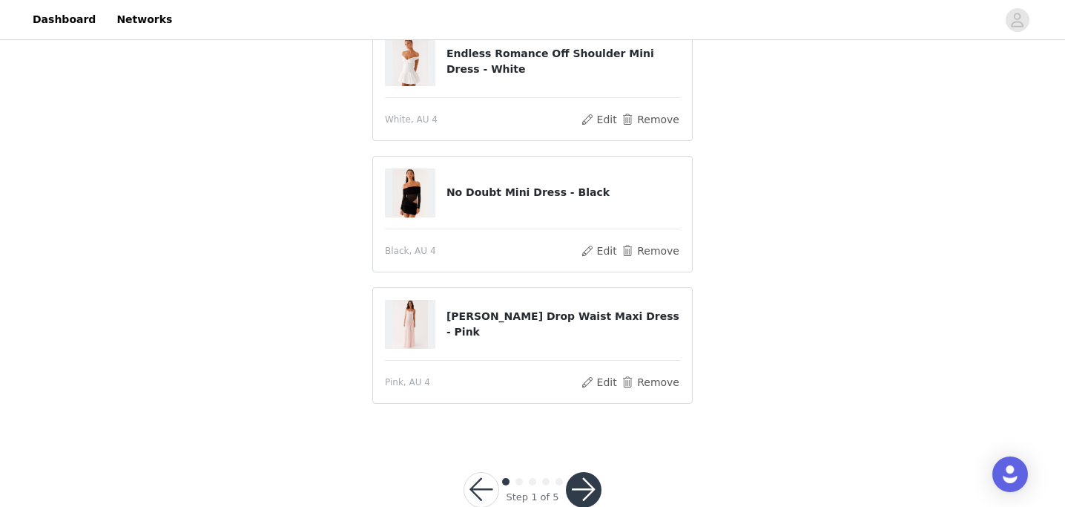
scroll to position [0, 0]
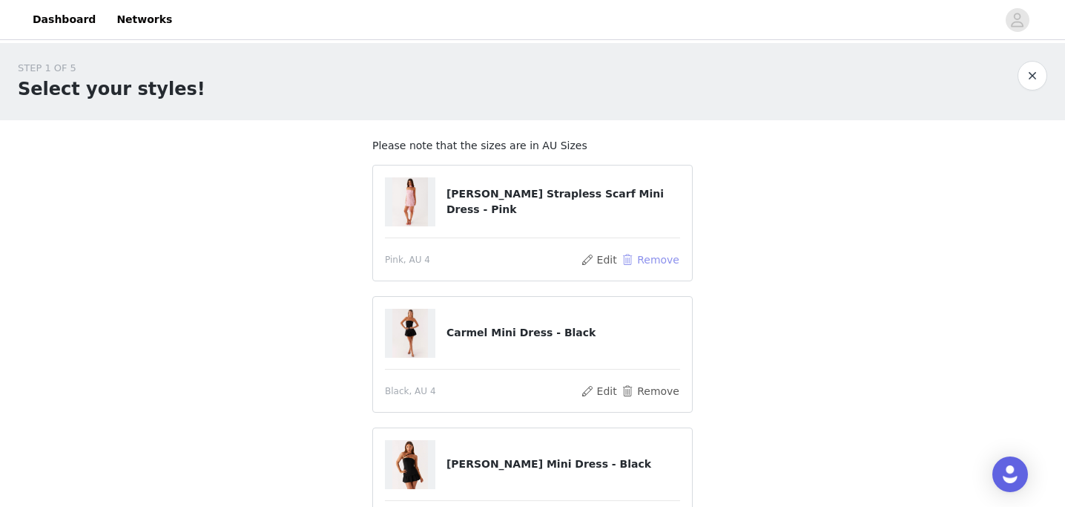
click at [653, 262] on button "Remove" at bounding box center [650, 260] width 59 height 18
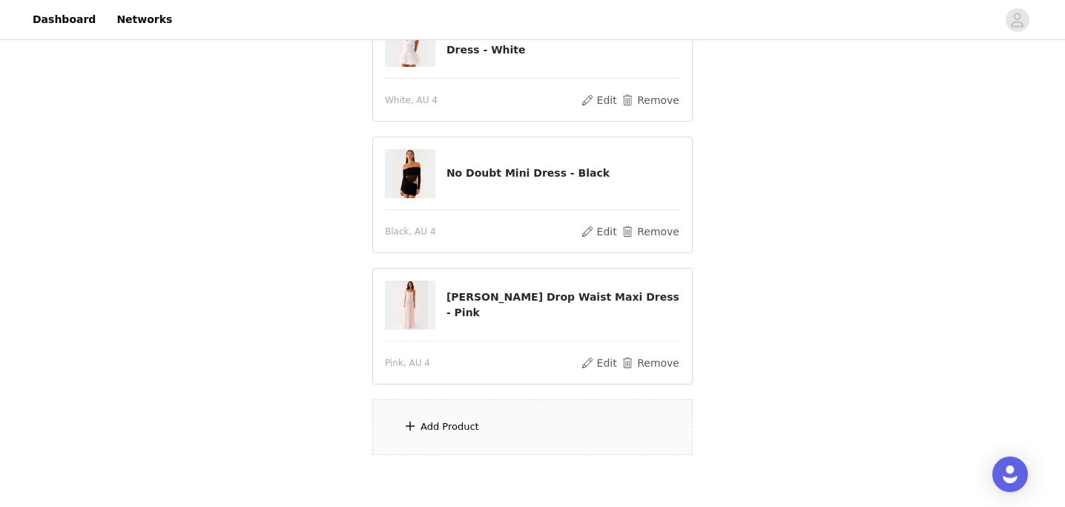
scroll to position [534, 0]
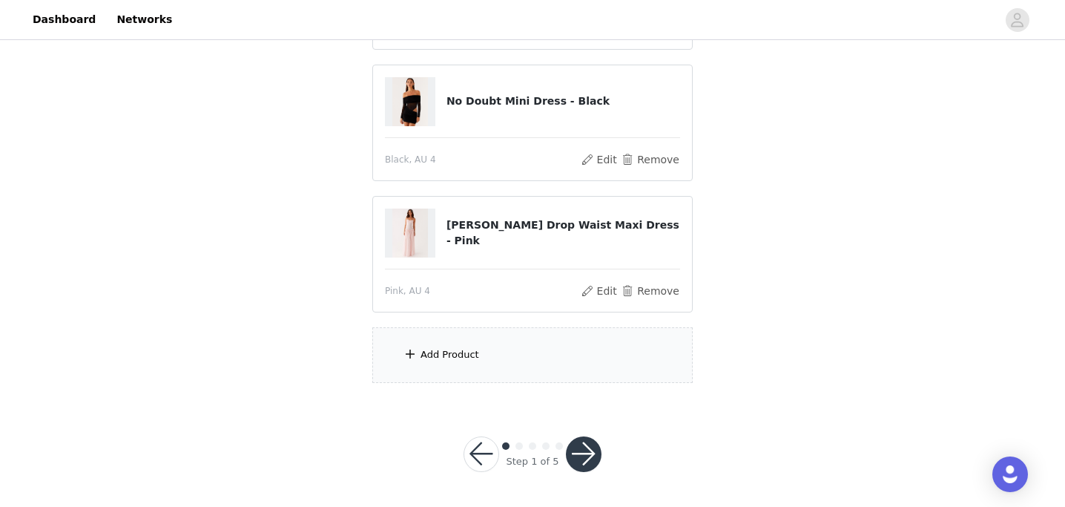
click at [482, 354] on div "Add Product" at bounding box center [532, 355] width 320 height 56
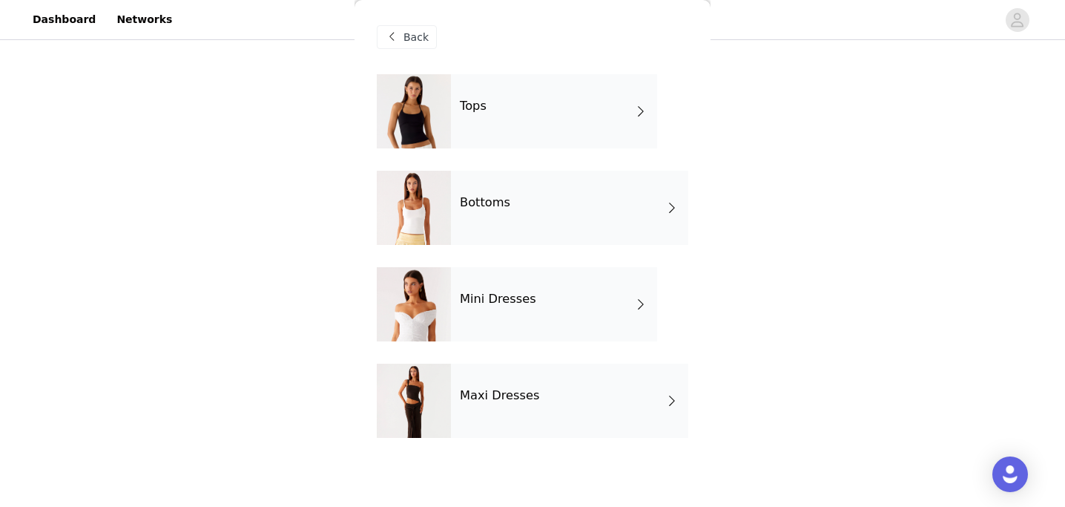
click at [488, 312] on div "Mini Dresses" at bounding box center [554, 304] width 206 height 74
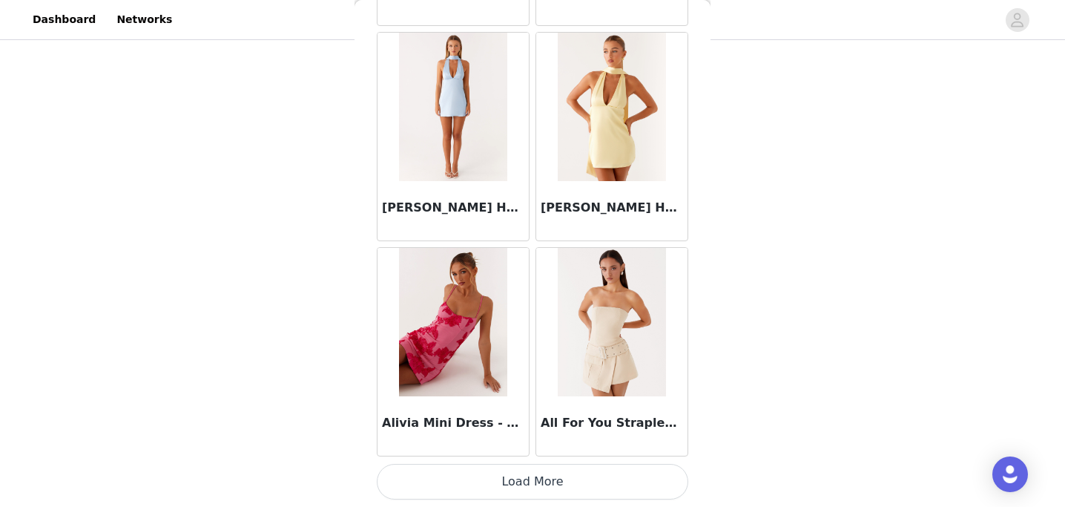
click at [472, 491] on button "Load More" at bounding box center [532, 481] width 311 height 36
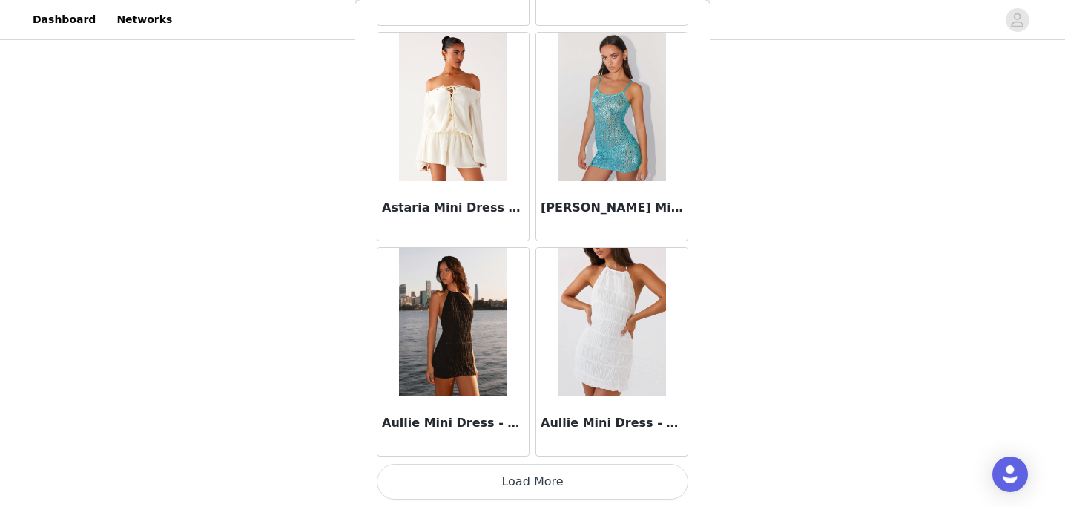
click at [504, 495] on button "Load More" at bounding box center [532, 481] width 311 height 36
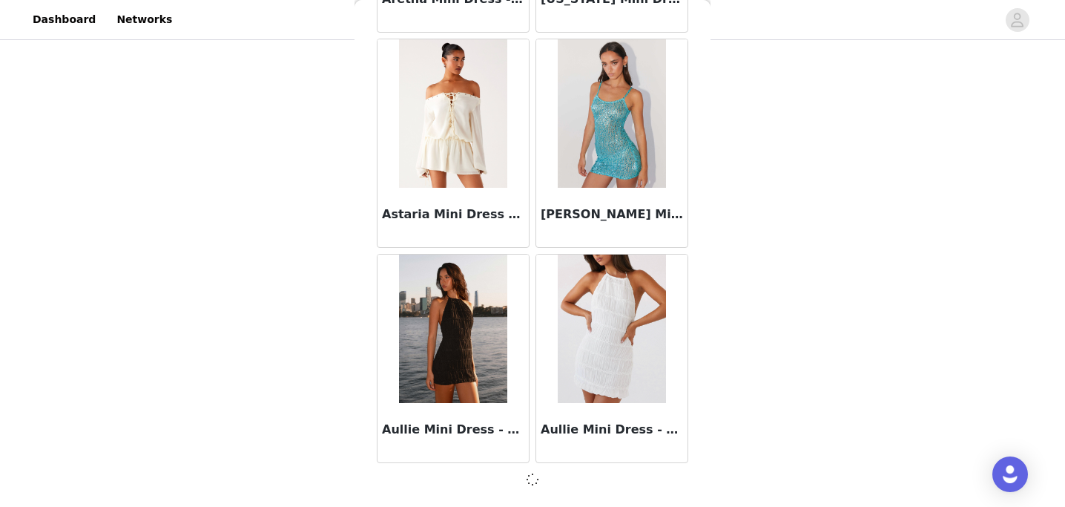
scroll to position [3907, 0]
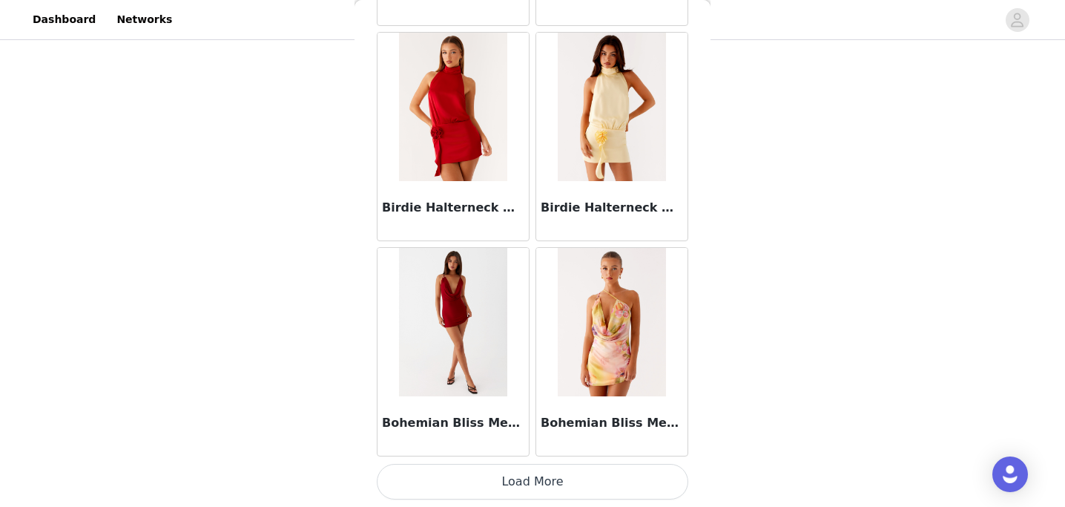
click at [517, 477] on button "Load More" at bounding box center [532, 481] width 311 height 36
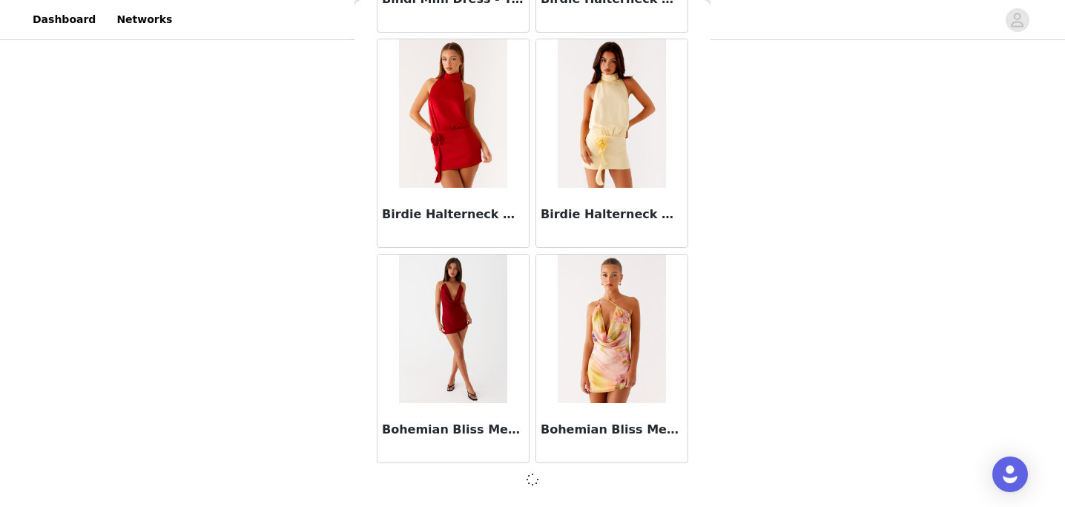
scroll to position [6057, 0]
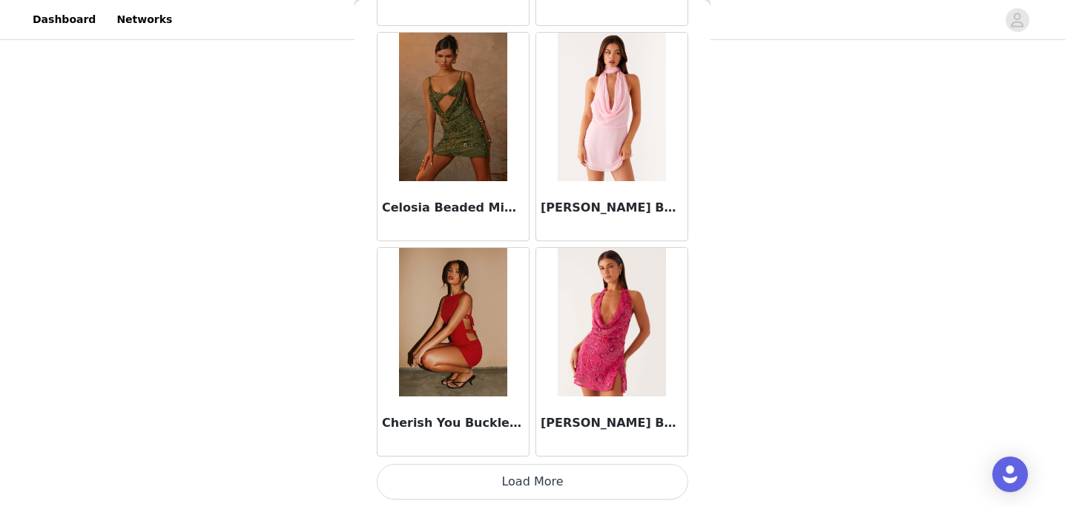
click at [508, 481] on button "Load More" at bounding box center [532, 481] width 311 height 36
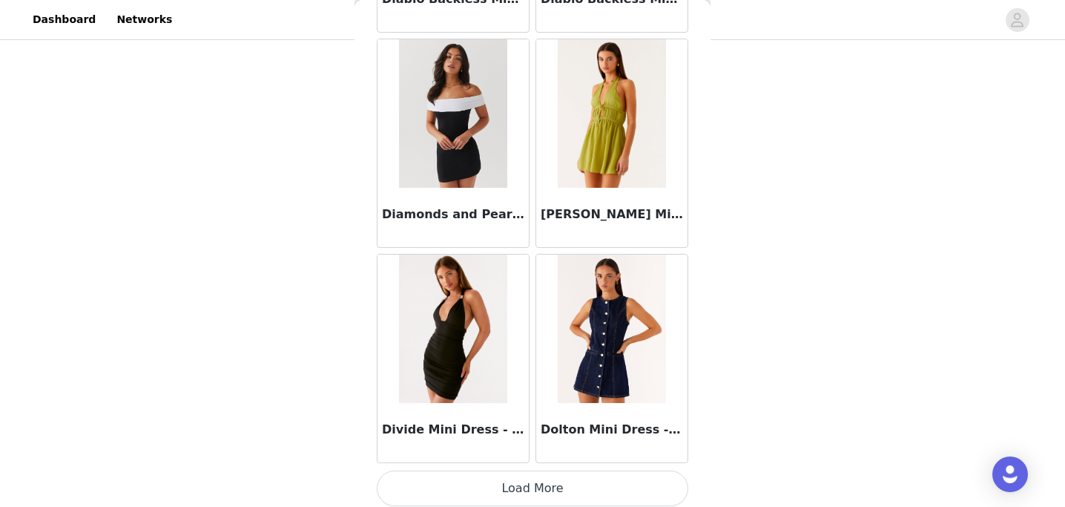
scroll to position [10365, 0]
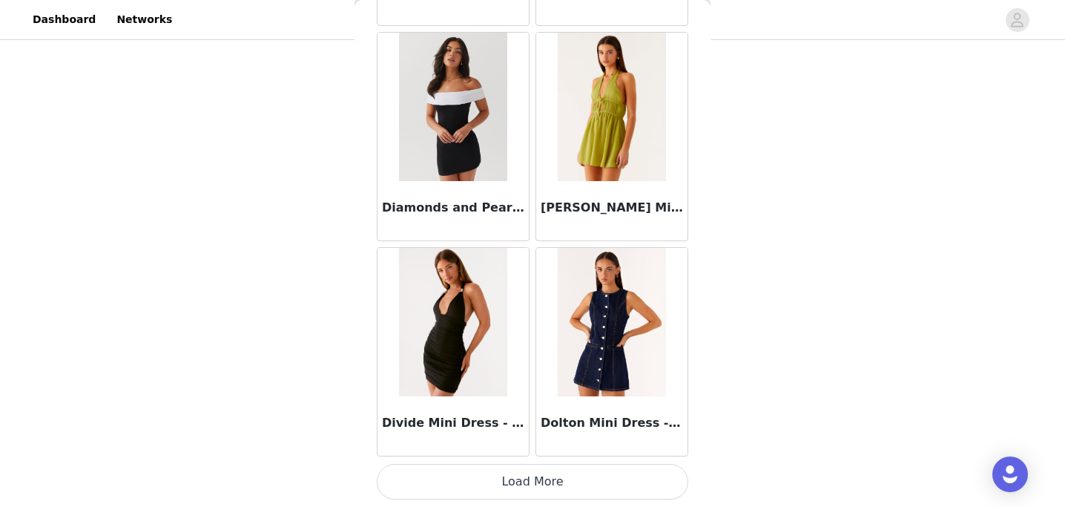
click at [490, 488] on button "Load More" at bounding box center [532, 481] width 311 height 36
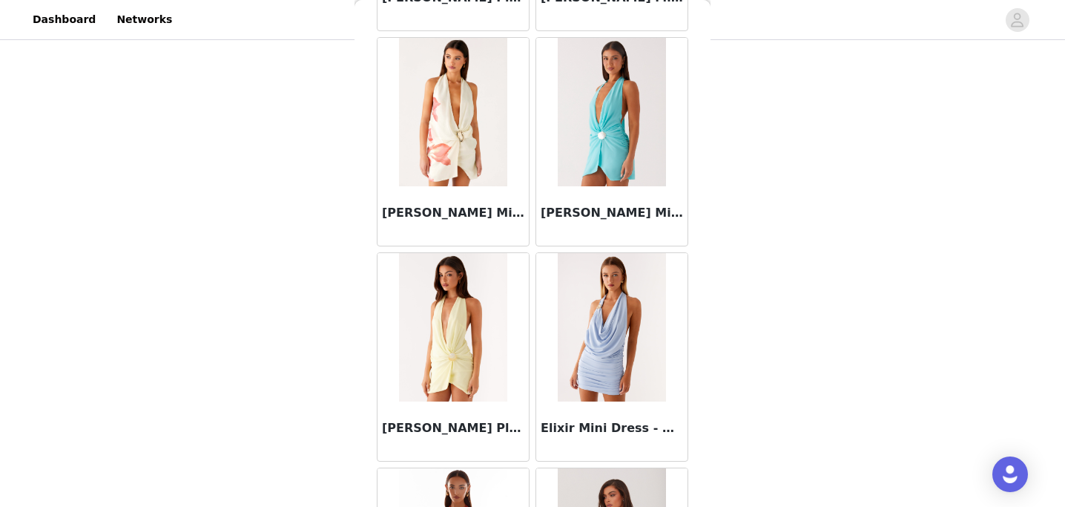
scroll to position [12516, 0]
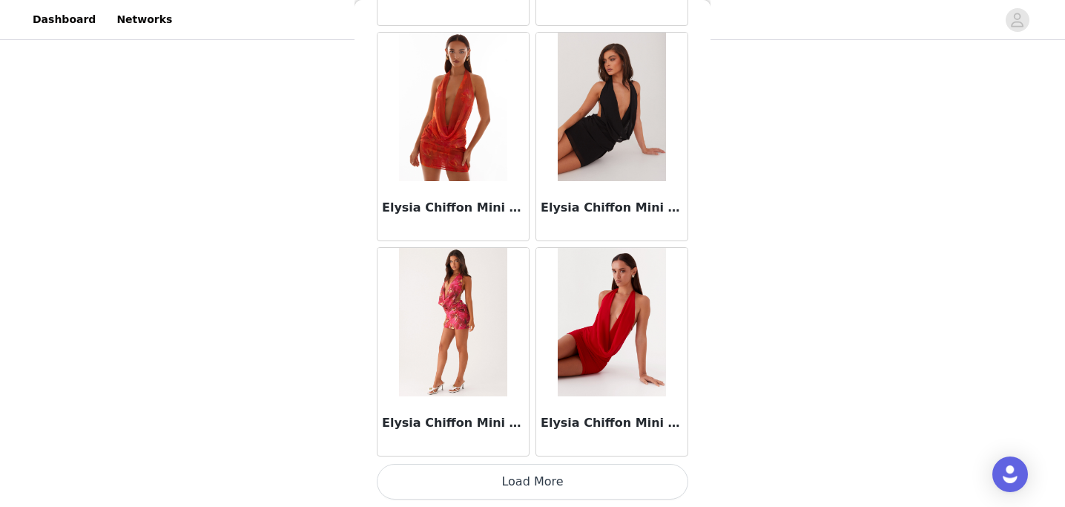
click at [505, 487] on button "Load More" at bounding box center [532, 481] width 311 height 36
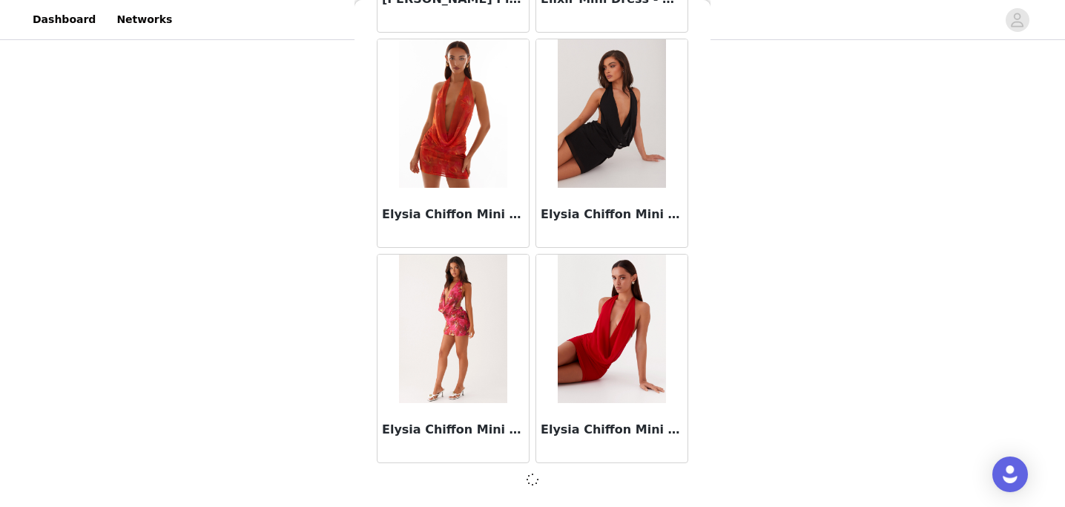
scroll to position [12509, 0]
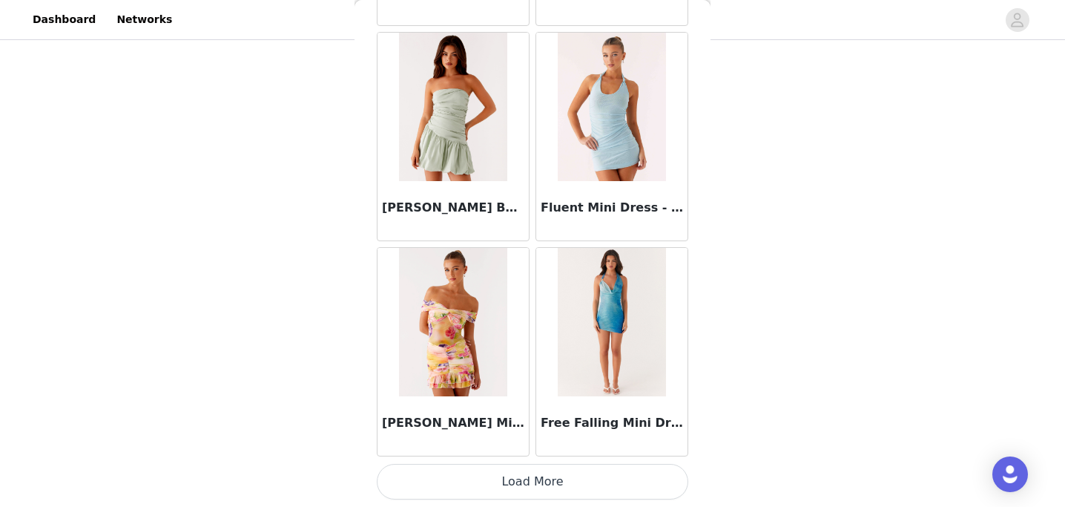
click at [538, 492] on button "Load More" at bounding box center [532, 481] width 311 height 36
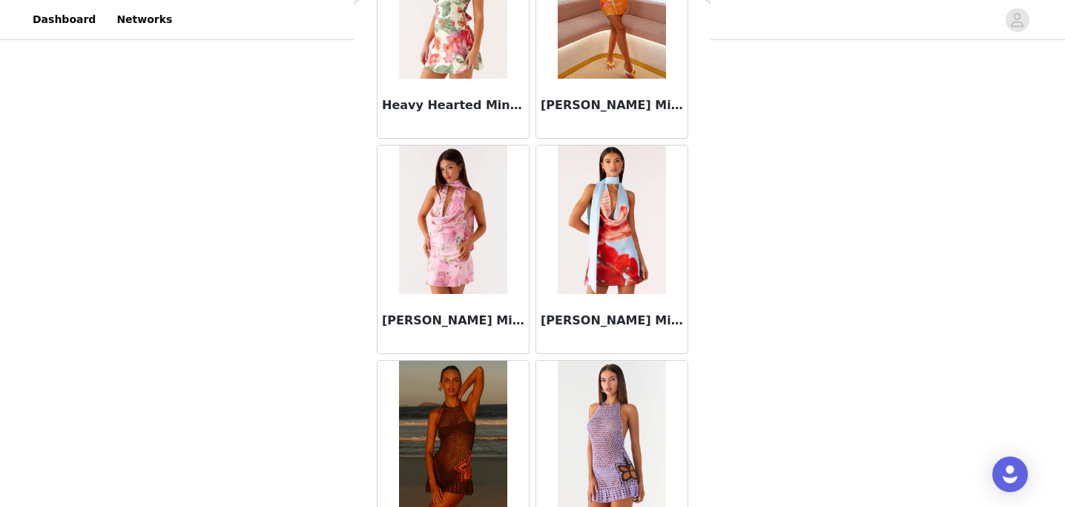
scroll to position [16817, 0]
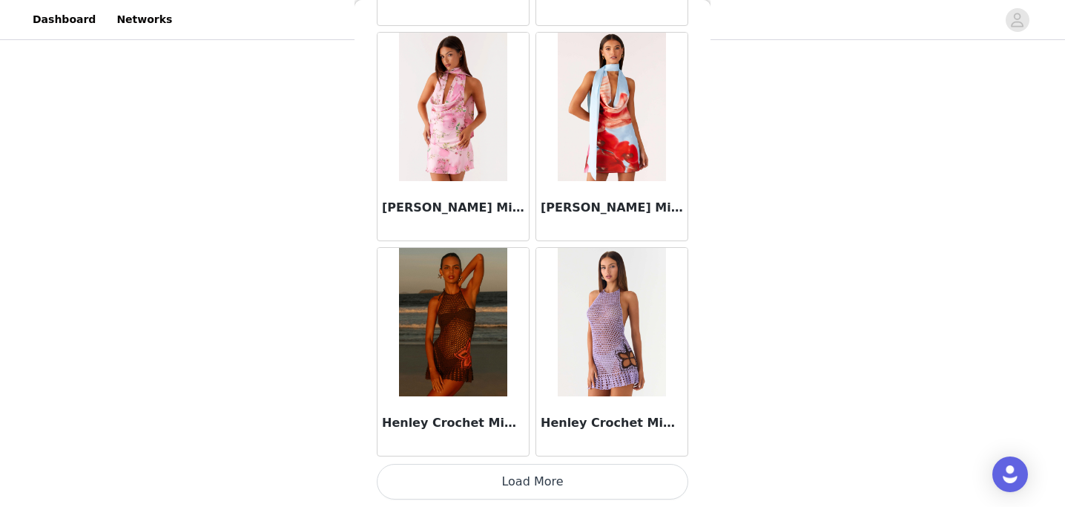
click at [521, 472] on button "Load More" at bounding box center [532, 481] width 311 height 36
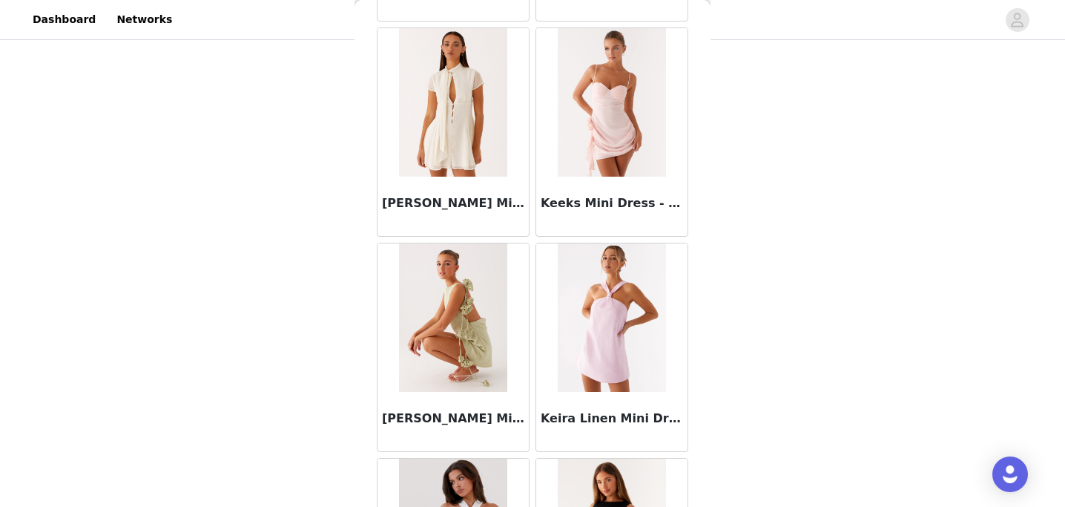
scroll to position [18968, 0]
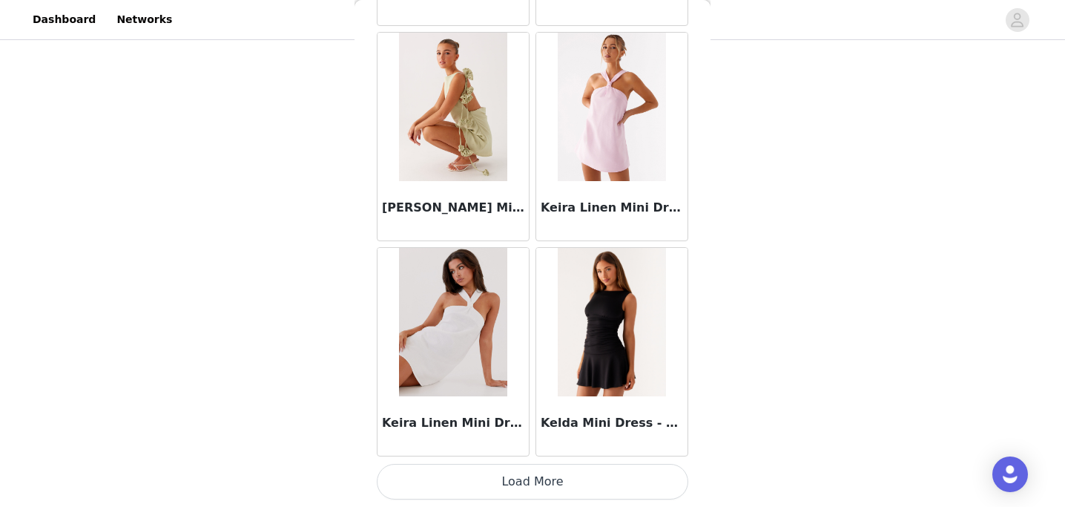
click at [495, 490] on button "Load More" at bounding box center [532, 481] width 311 height 36
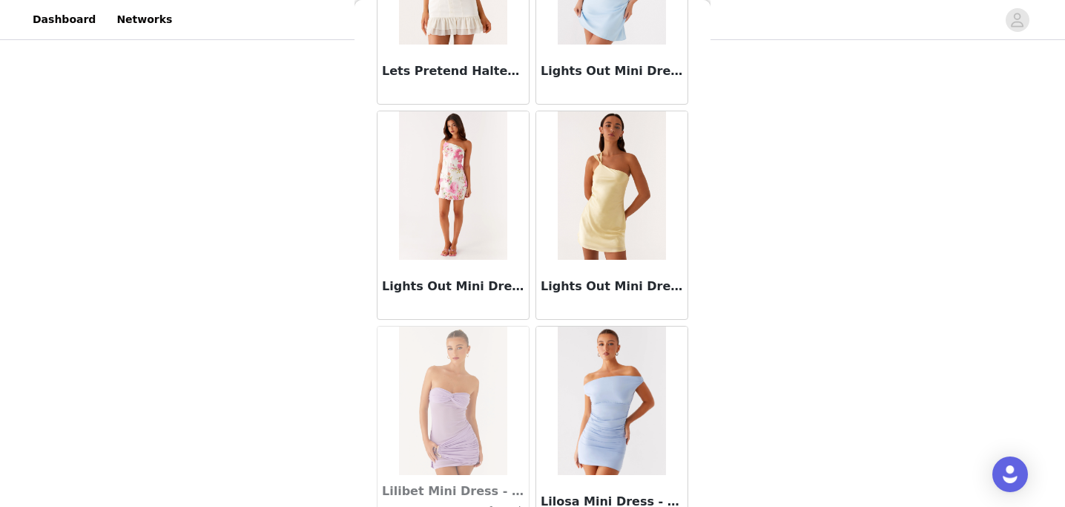
scroll to position [21118, 0]
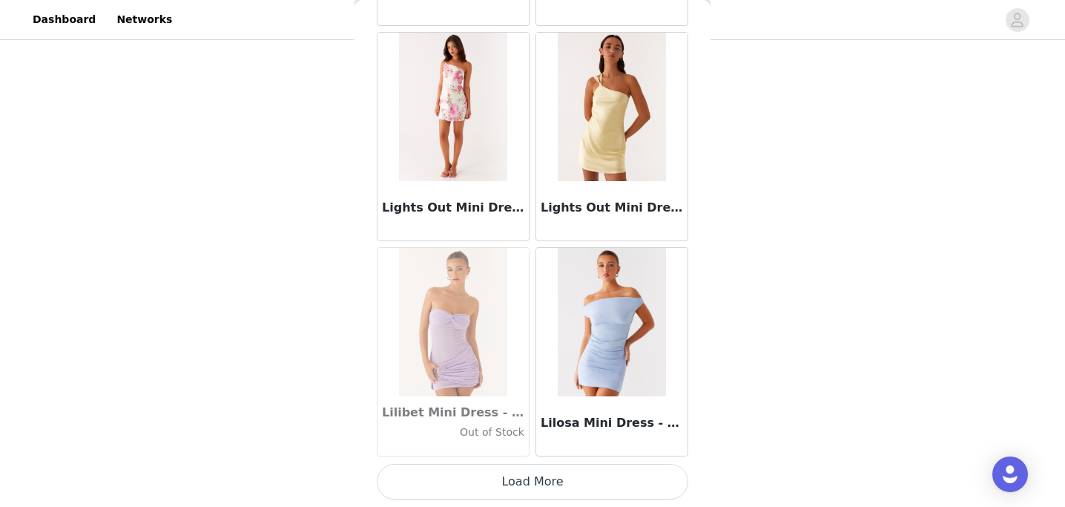
click at [489, 492] on button "Load More" at bounding box center [532, 481] width 311 height 36
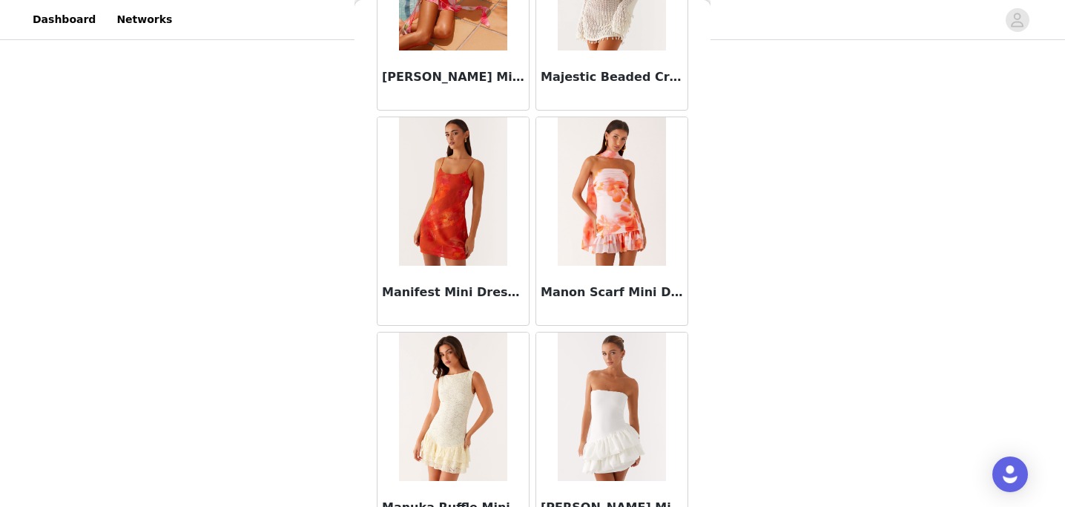
scroll to position [23269, 0]
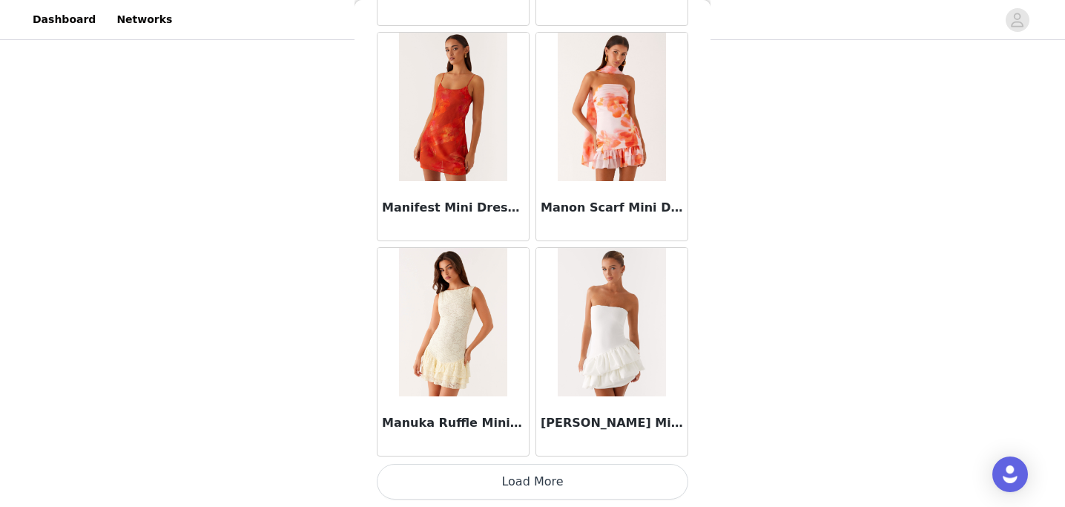
click at [481, 482] on button "Load More" at bounding box center [532, 481] width 311 height 36
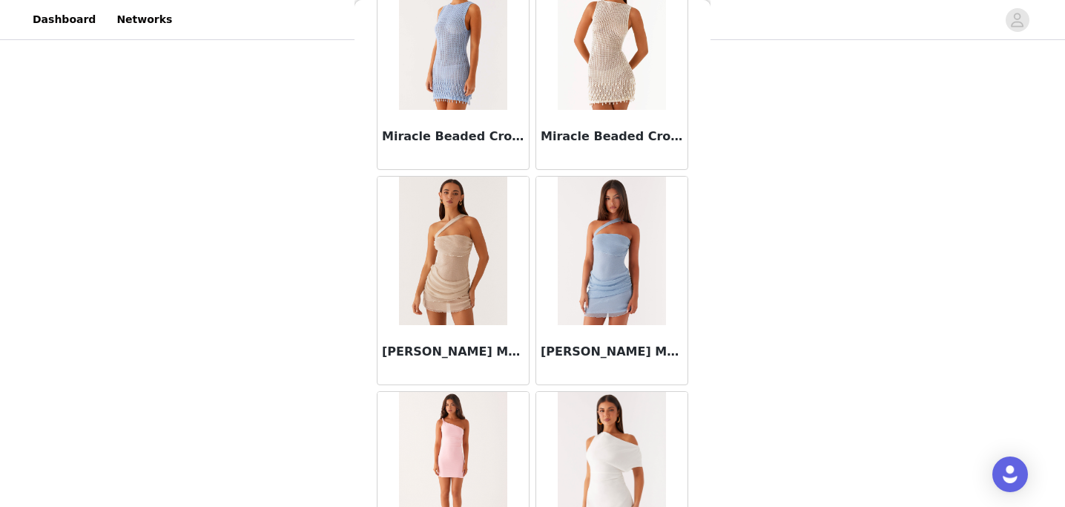
scroll to position [25420, 0]
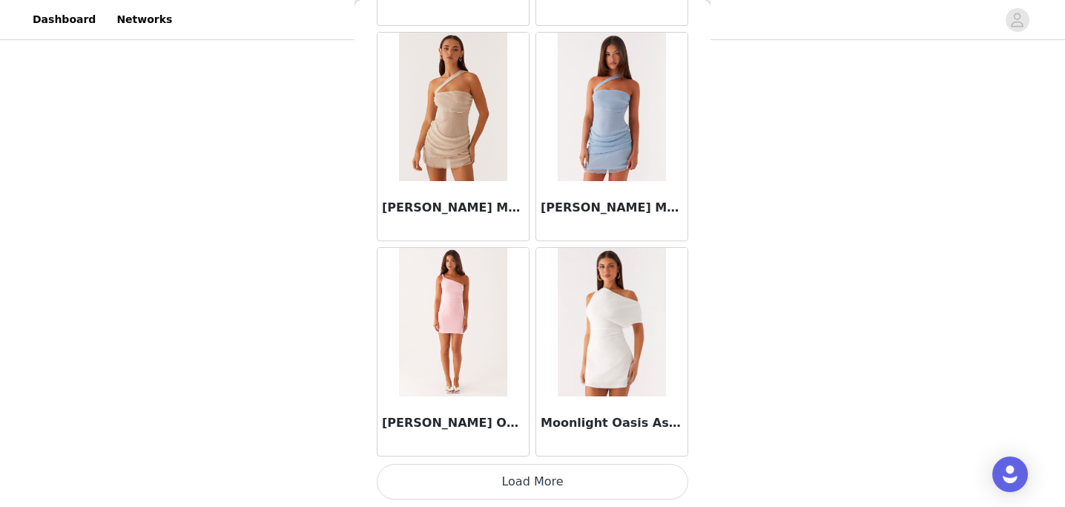
click at [475, 484] on button "Load More" at bounding box center [532, 481] width 311 height 36
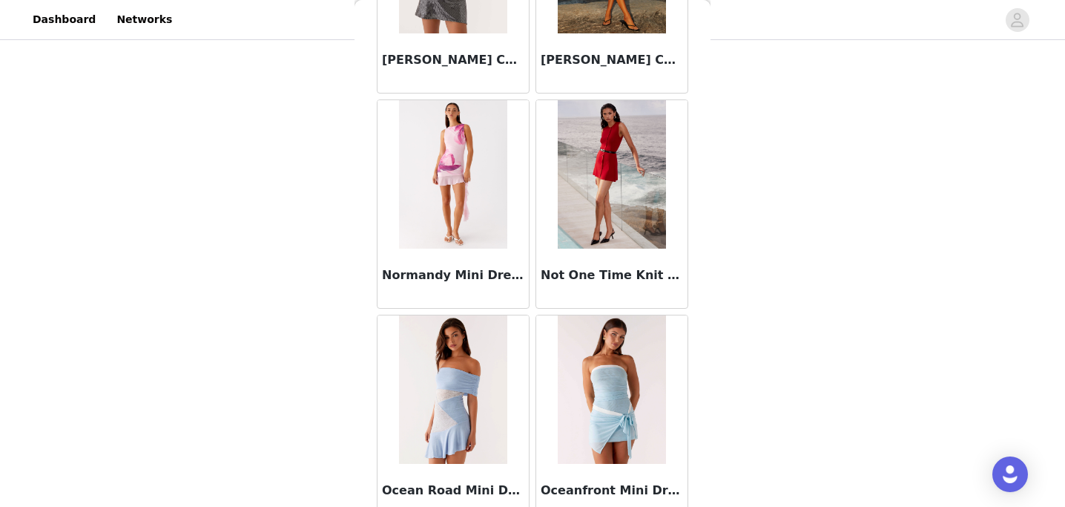
scroll to position [27570, 0]
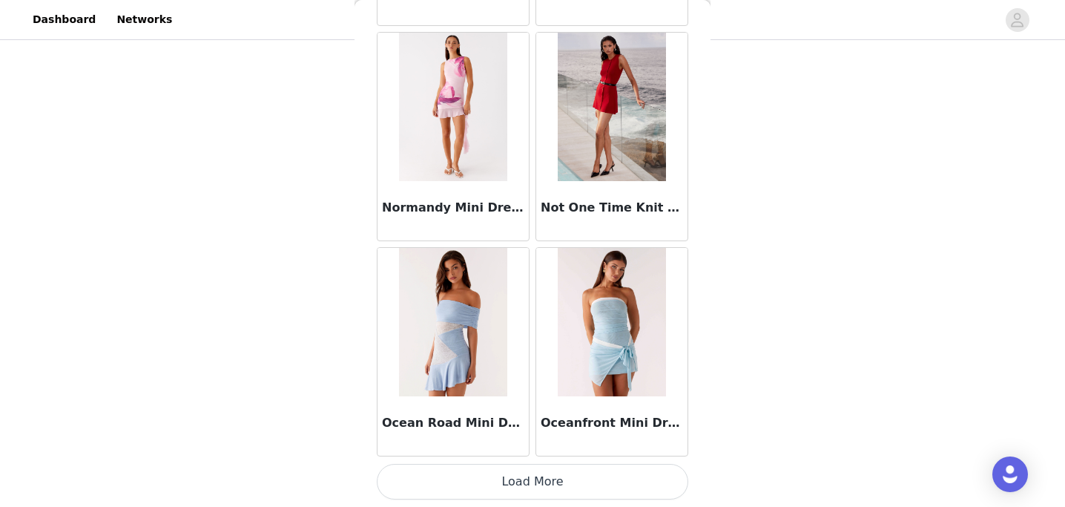
click at [507, 484] on button "Load More" at bounding box center [532, 481] width 311 height 36
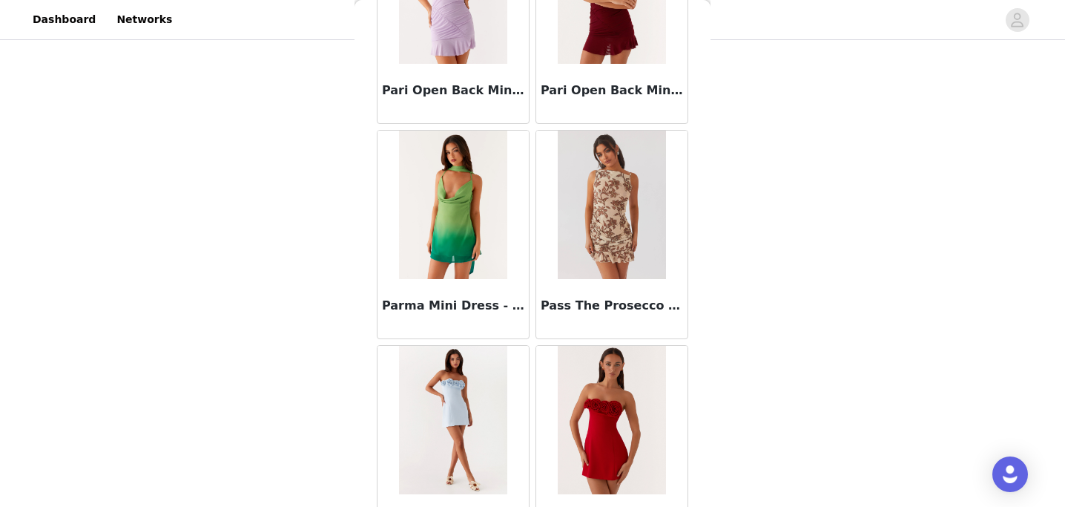
scroll to position [29721, 0]
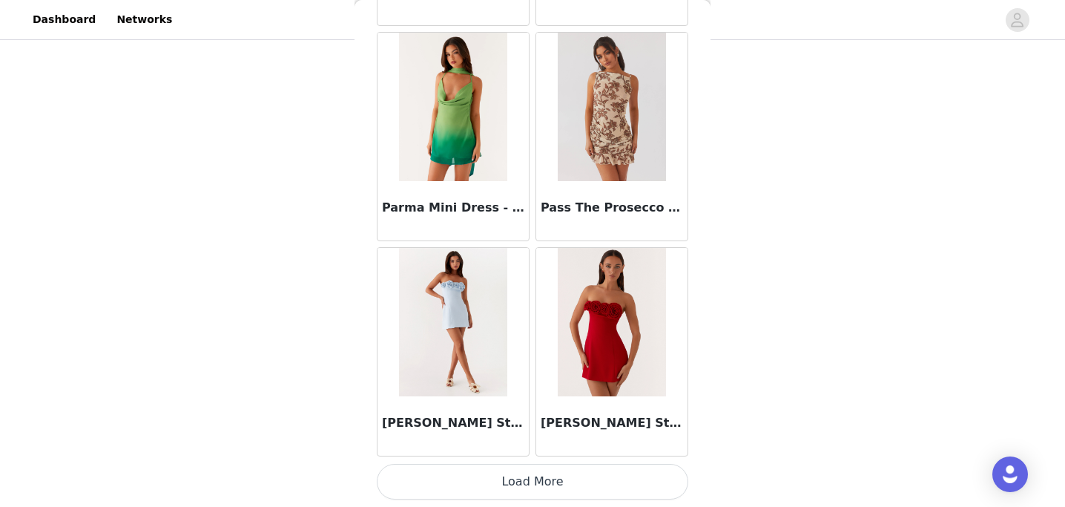
click at [488, 482] on button "Load More" at bounding box center [532, 481] width 311 height 36
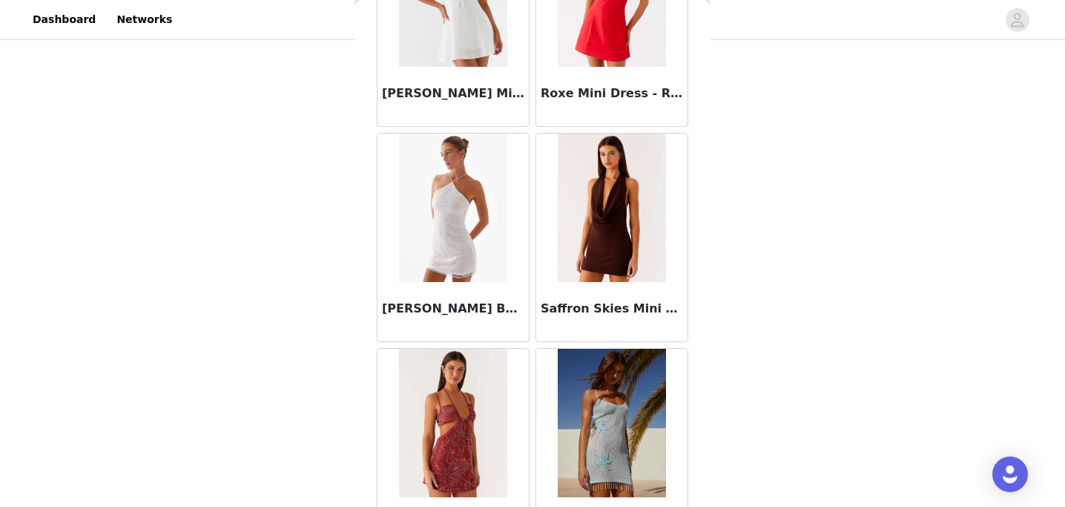
scroll to position [31871, 0]
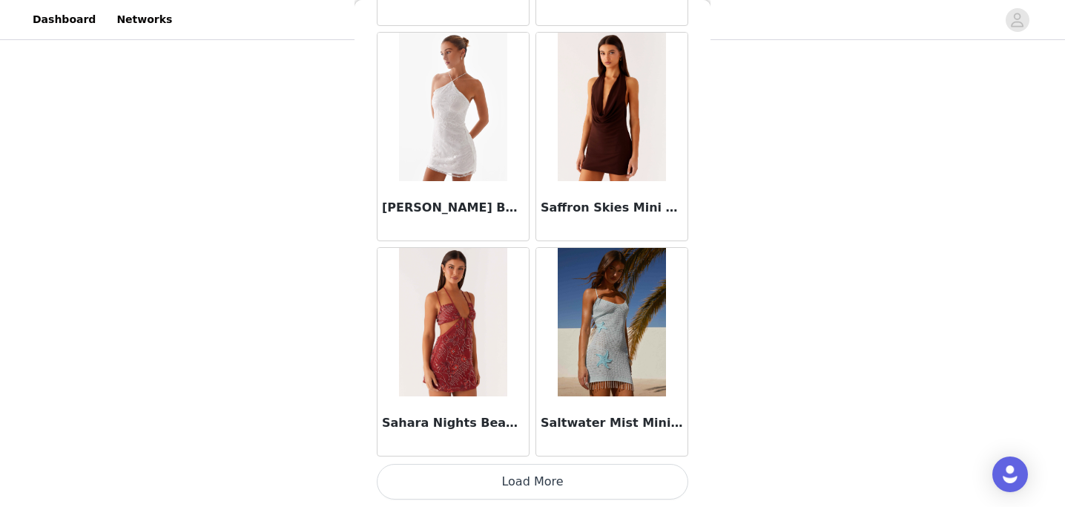
click at [476, 479] on button "Load More" at bounding box center [532, 481] width 311 height 36
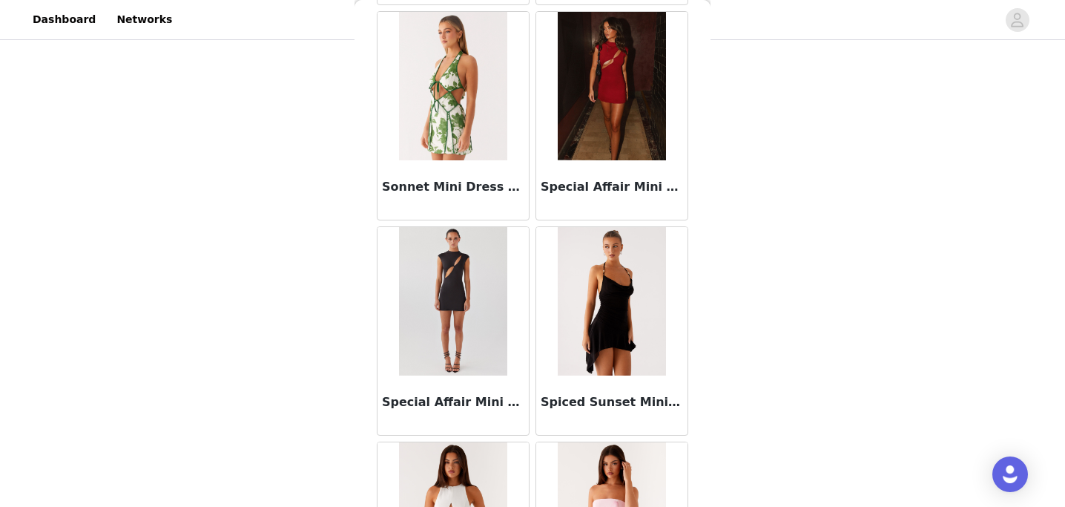
scroll to position [34022, 0]
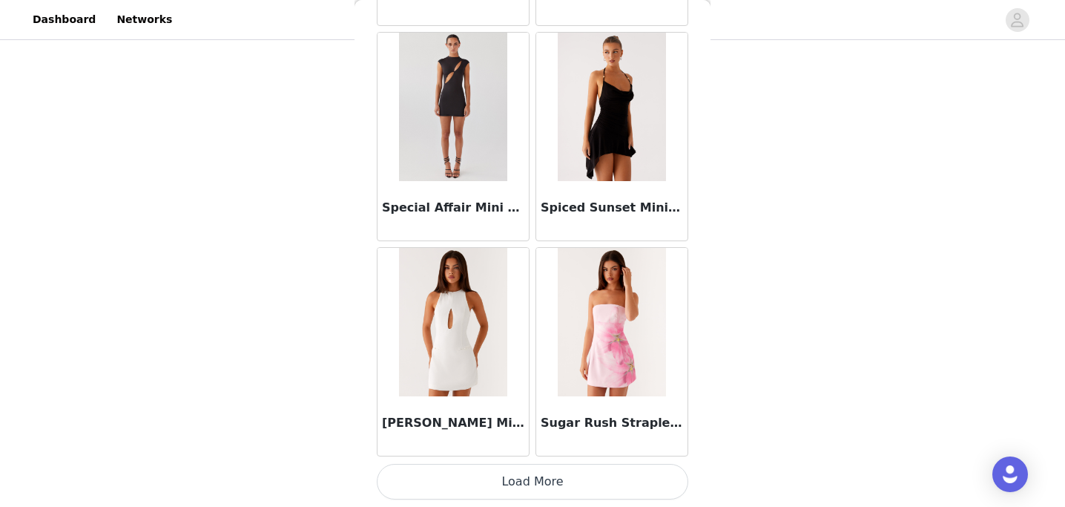
click at [505, 488] on button "Load More" at bounding box center [532, 481] width 311 height 36
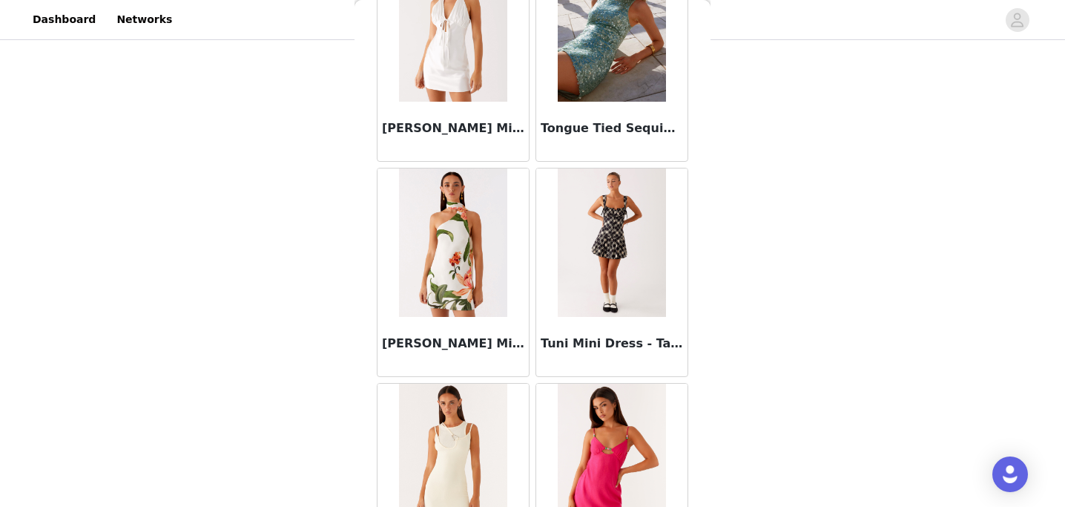
scroll to position [36173, 0]
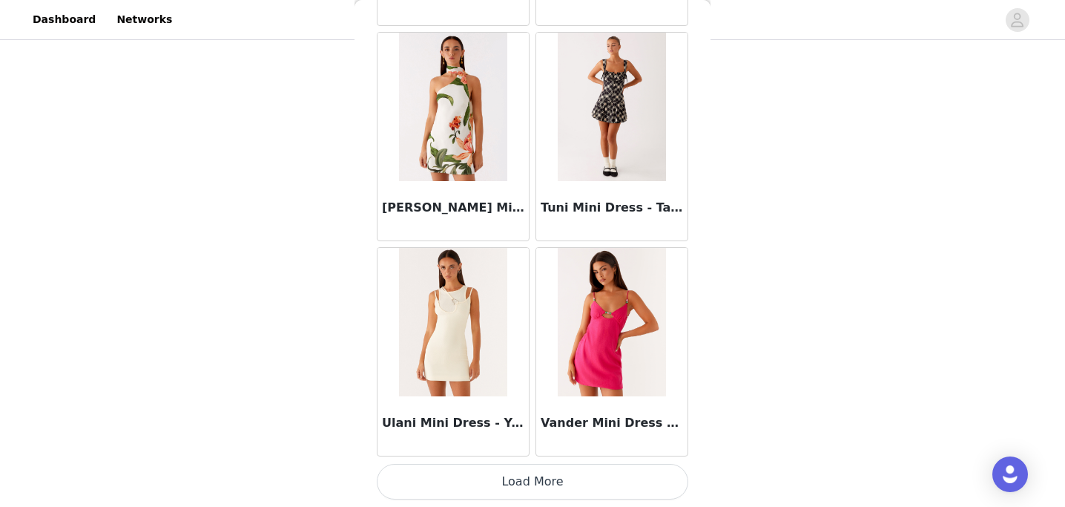
click at [490, 482] on button "Load More" at bounding box center [532, 481] width 311 height 36
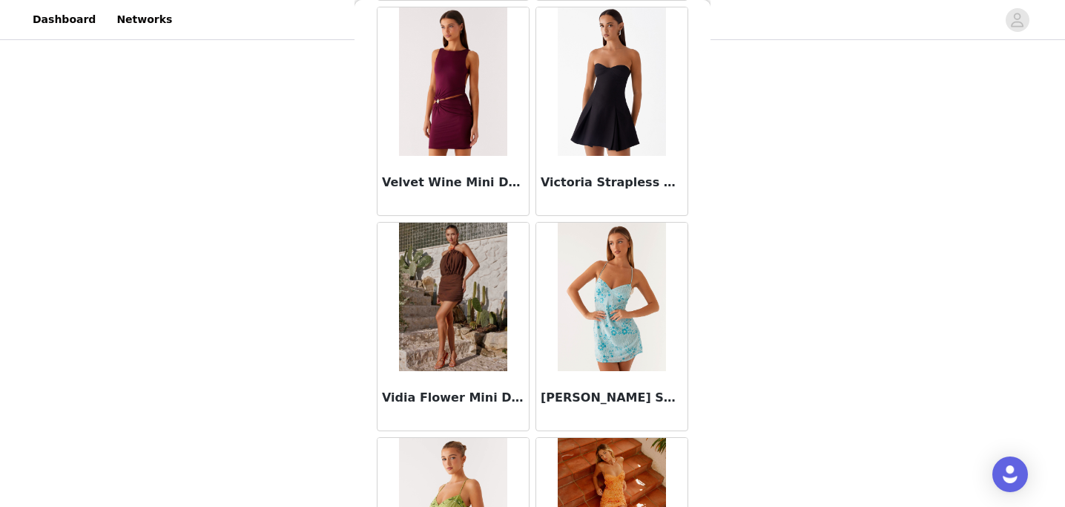
scroll to position [36853, 0]
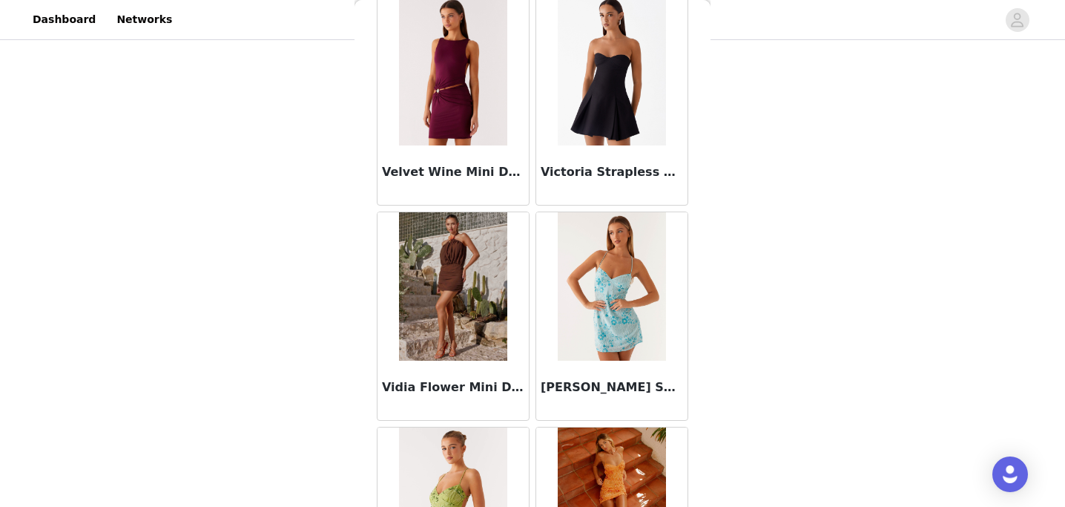
click at [579, 119] on img at bounding box center [612, 71] width 108 height 148
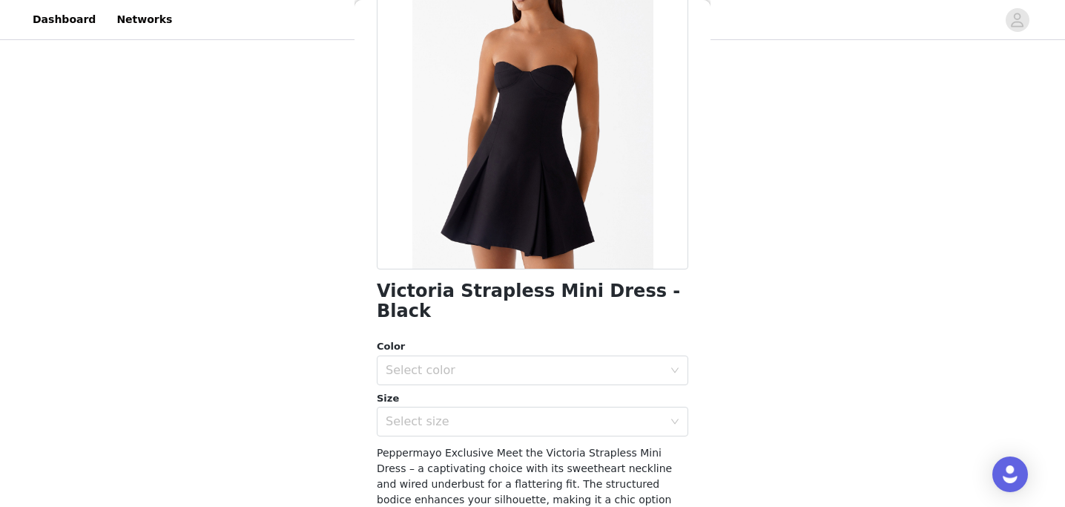
scroll to position [155, 0]
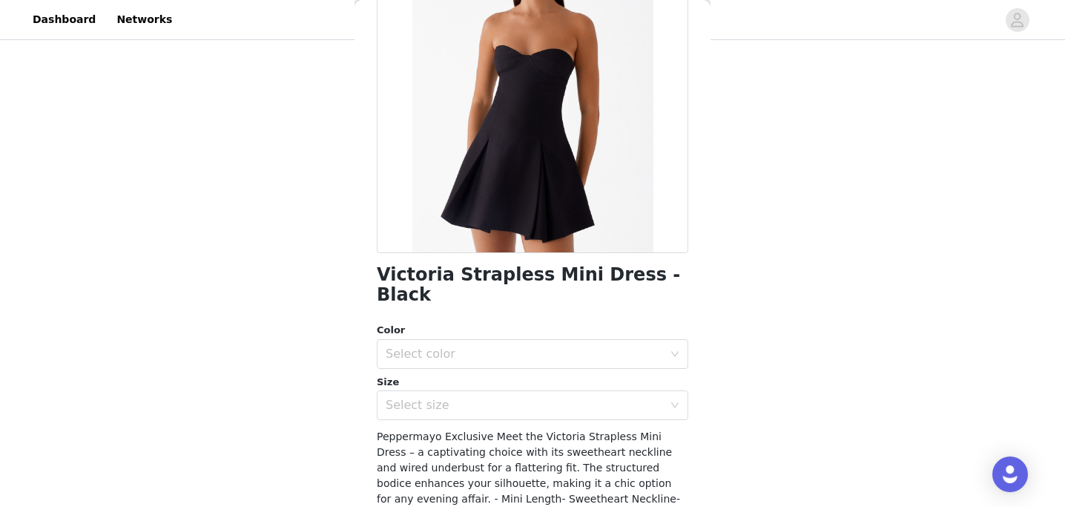
click at [483, 323] on div "Color" at bounding box center [532, 330] width 311 height 15
click at [483, 346] on div "Select color" at bounding box center [524, 353] width 277 height 15
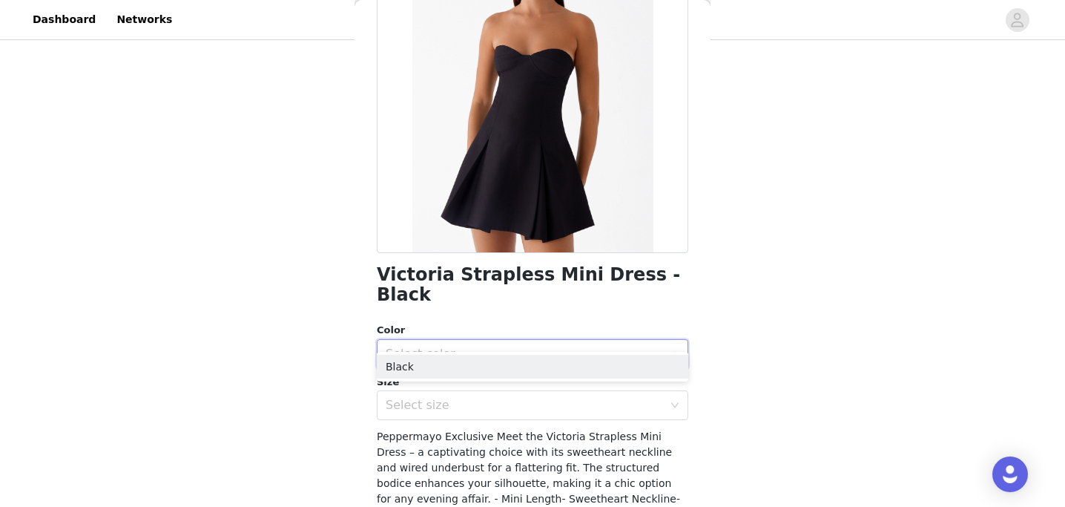
click at [472, 352] on ul "Black" at bounding box center [532, 367] width 311 height 30
click at [470, 365] on li "Black" at bounding box center [532, 366] width 311 height 24
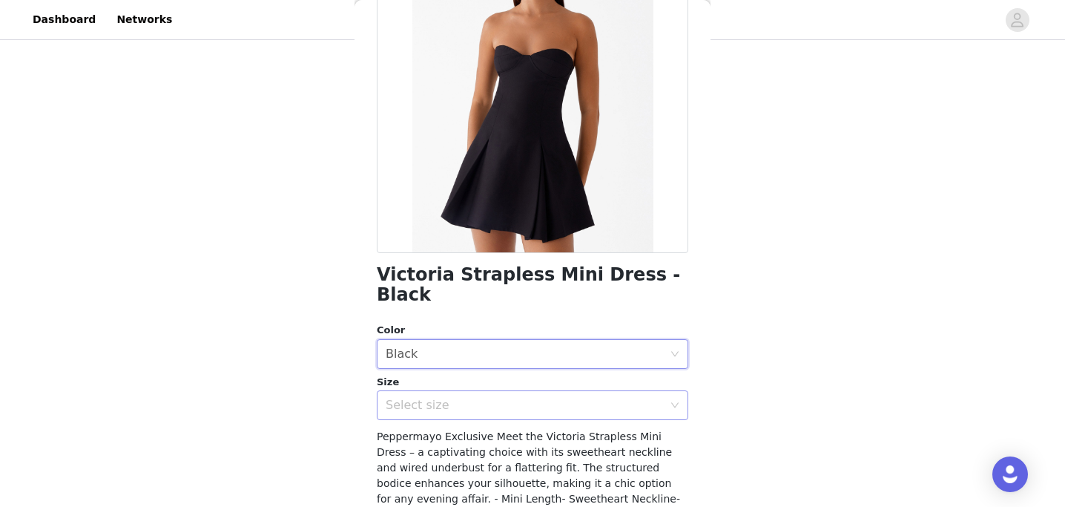
click at [462, 397] on div "Select size" at bounding box center [524, 404] width 277 height 15
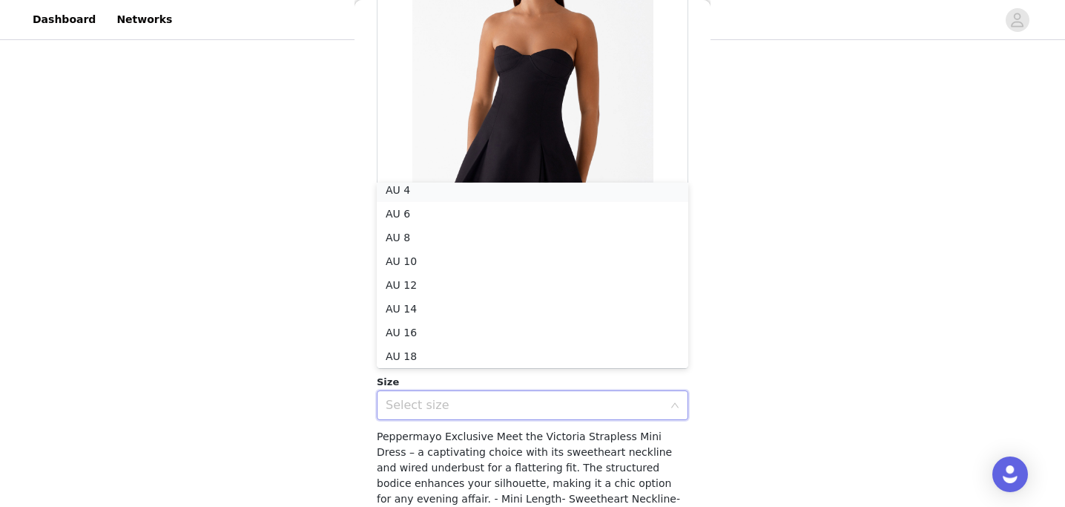
scroll to position [3, 0]
click at [470, 192] on li "AU 4" at bounding box center [532, 194] width 311 height 24
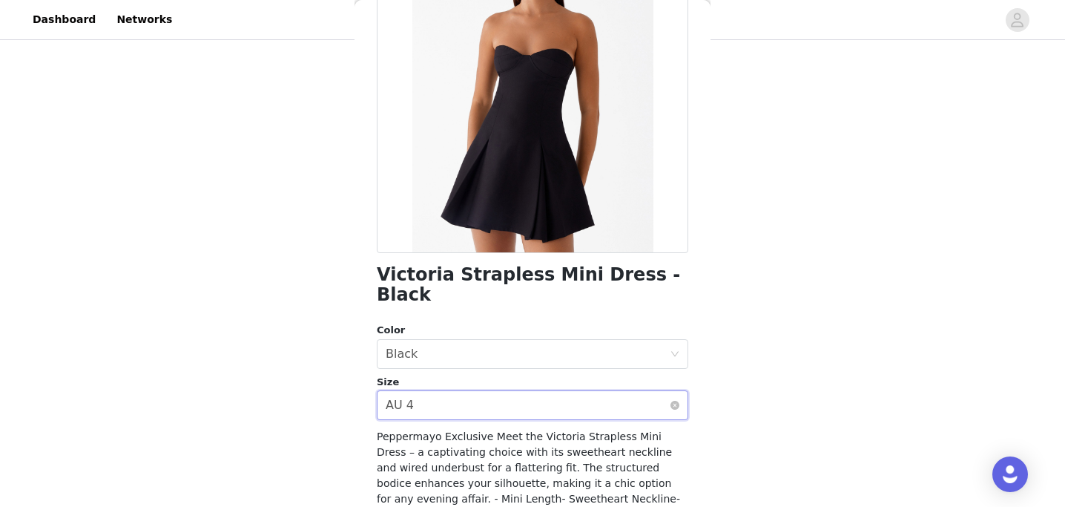
scroll to position [291, 0]
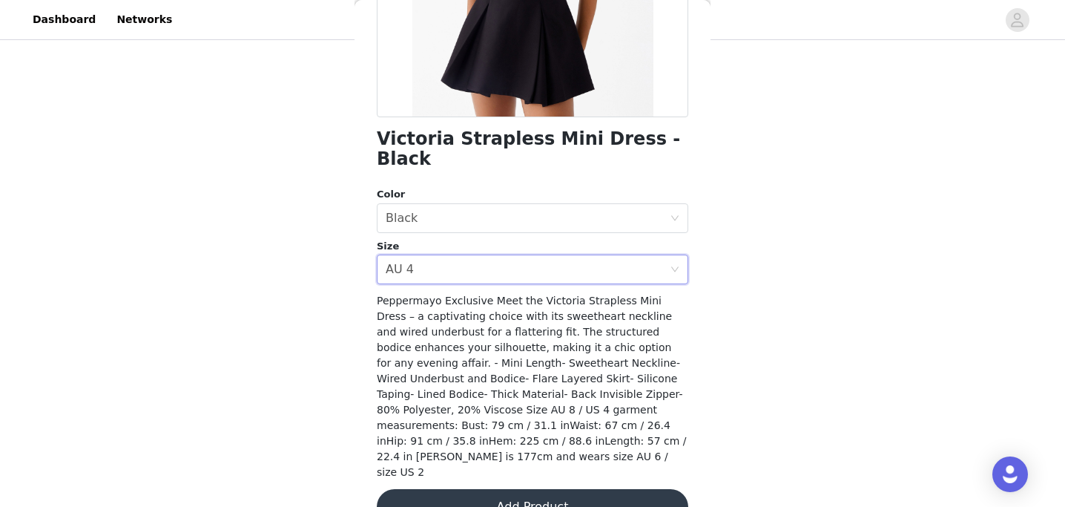
click at [484, 489] on button "Add Product" at bounding box center [532, 507] width 311 height 36
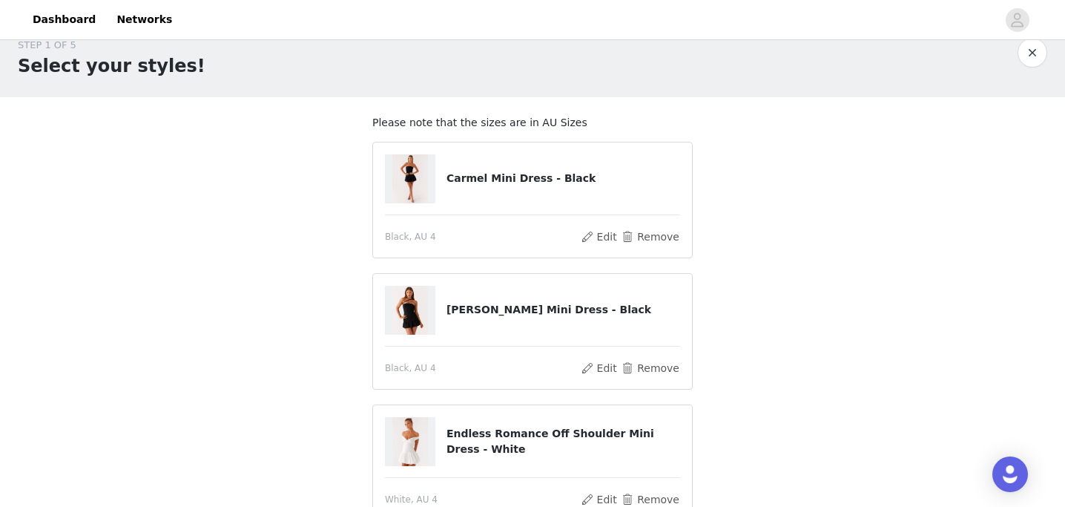
scroll to position [29, 0]
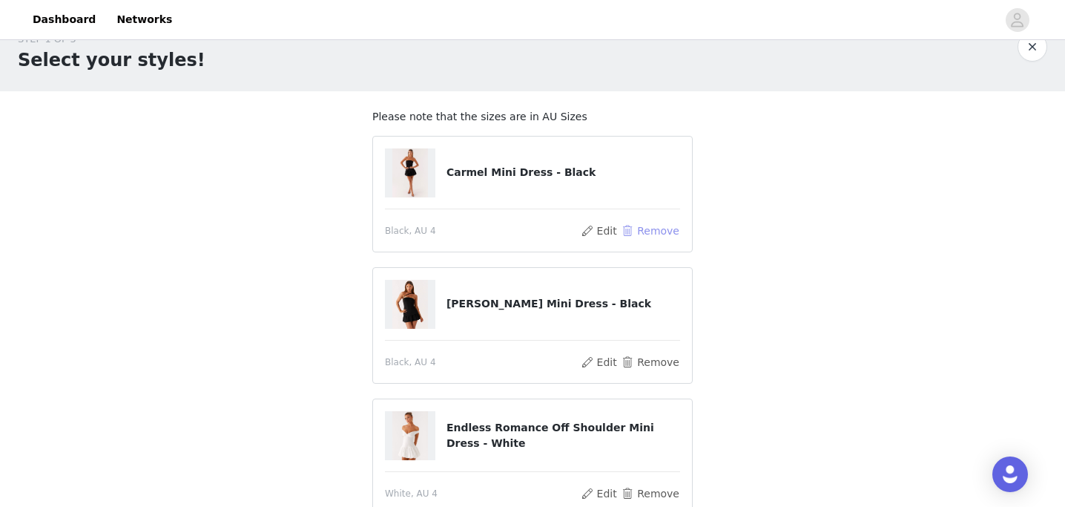
click at [650, 231] on button "Remove" at bounding box center [650, 231] width 59 height 18
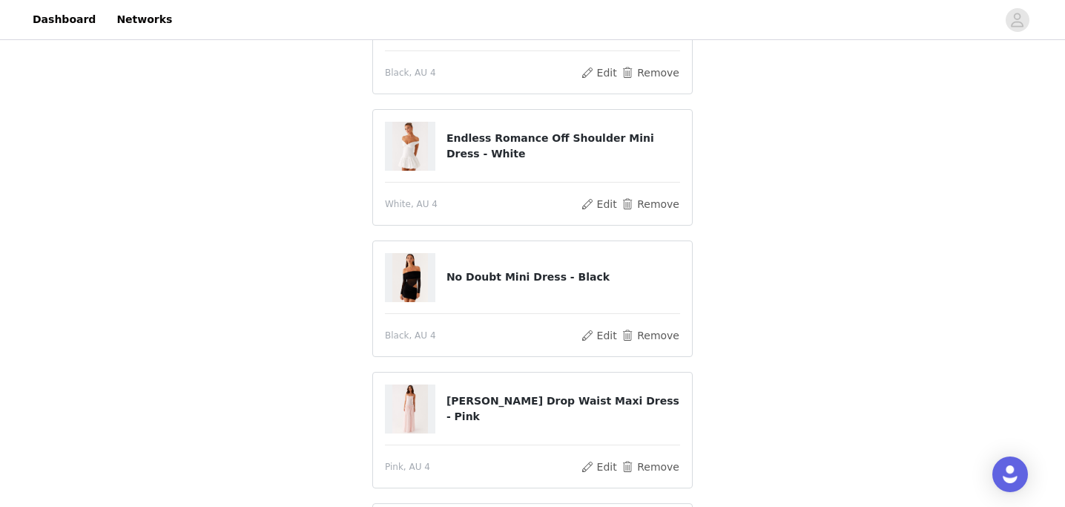
scroll to position [533, 0]
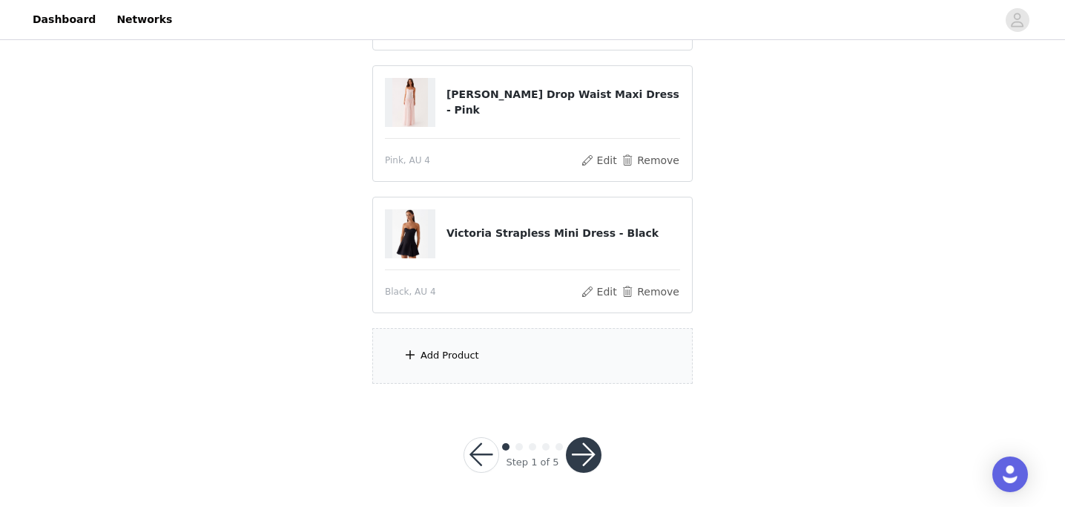
click at [475, 360] on div "Add Product" at bounding box center [449, 355] width 59 height 15
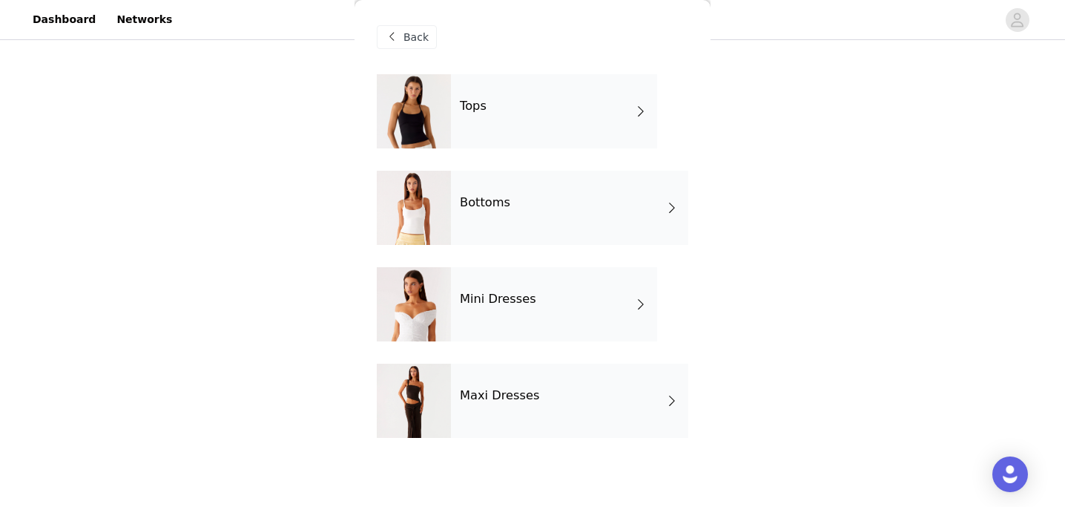
click at [492, 399] on h4 "Maxi Dresses" at bounding box center [500, 395] width 80 height 13
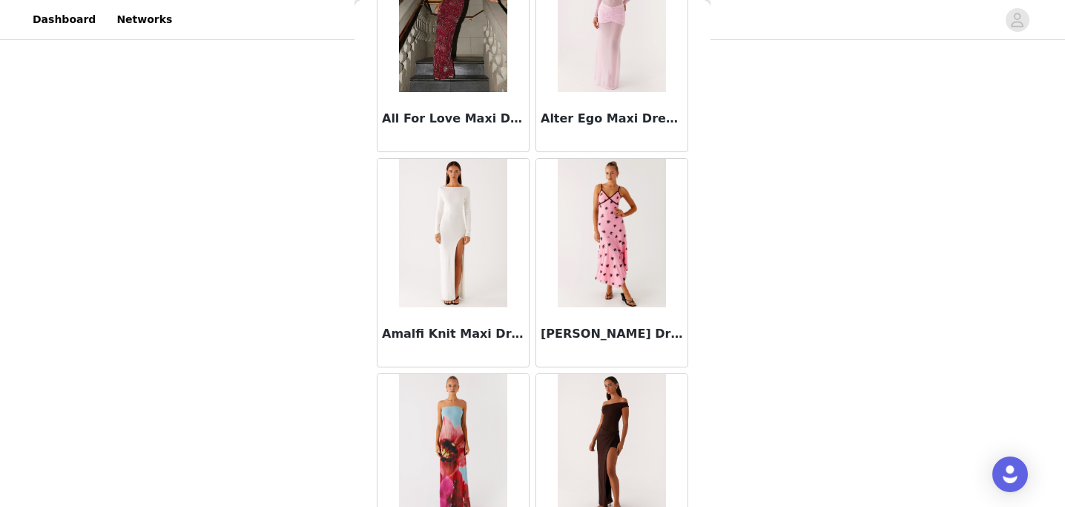
scroll to position [1763, 0]
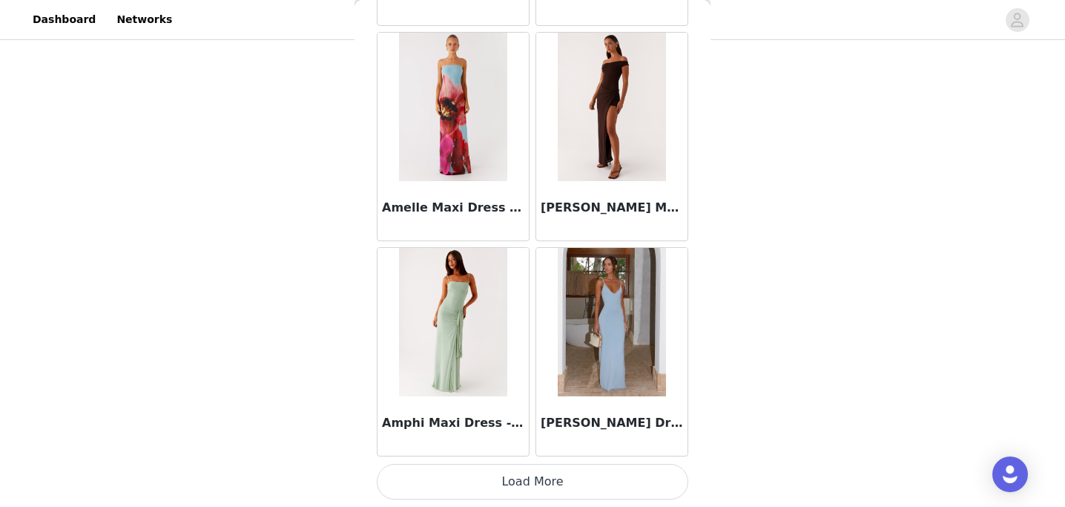
click at [487, 475] on button "Load More" at bounding box center [532, 481] width 311 height 36
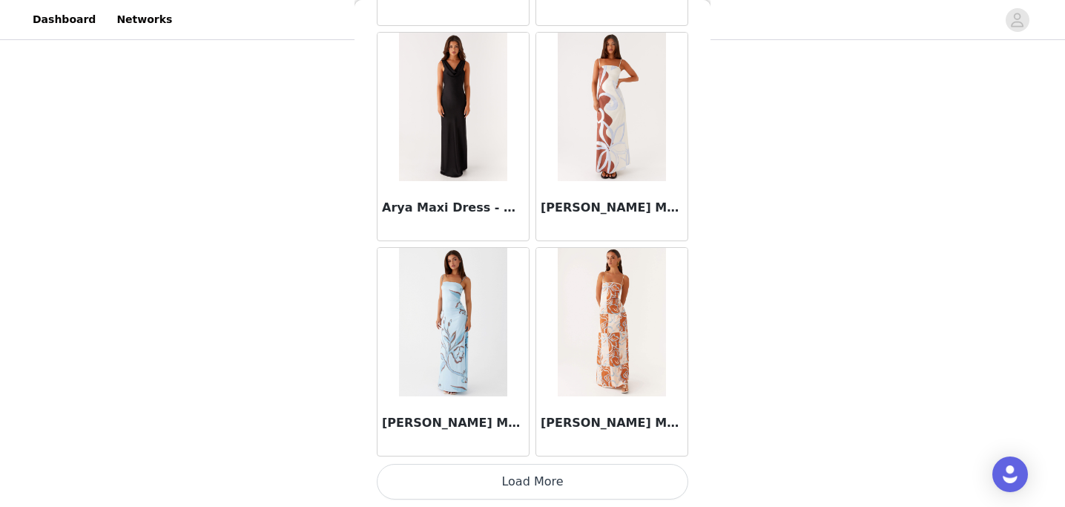
click at [500, 475] on button "Load More" at bounding box center [532, 481] width 311 height 36
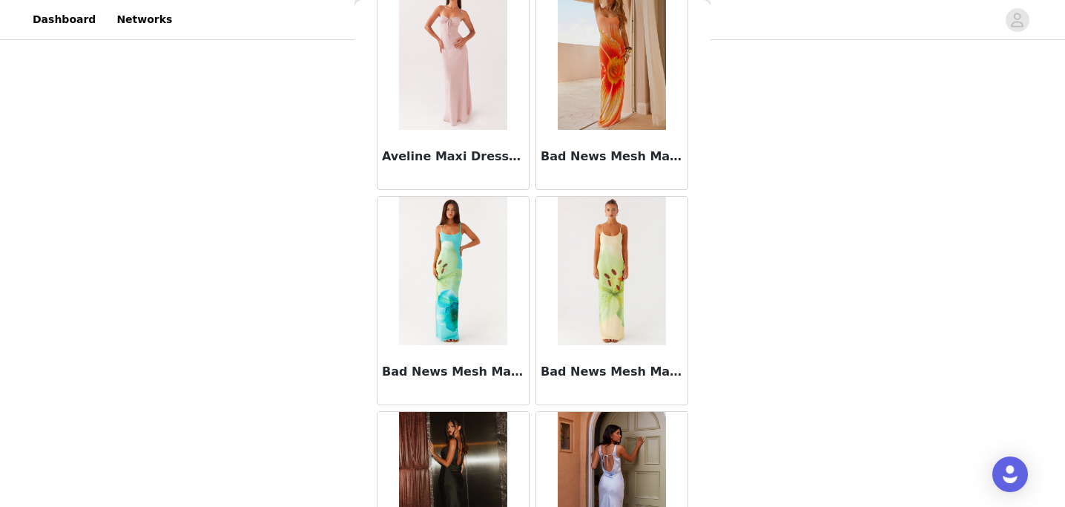
scroll to position [6064, 0]
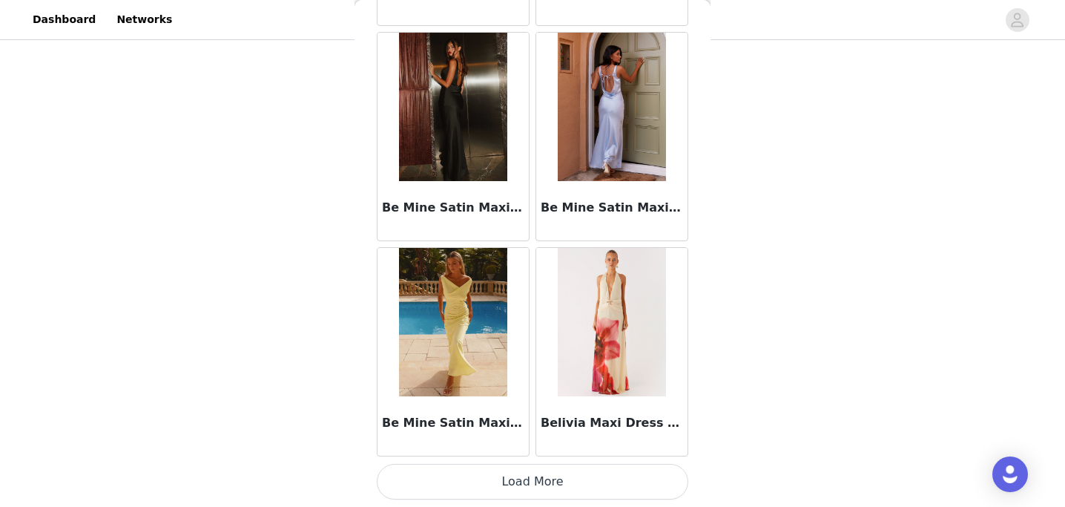
click at [512, 480] on button "Load More" at bounding box center [532, 481] width 311 height 36
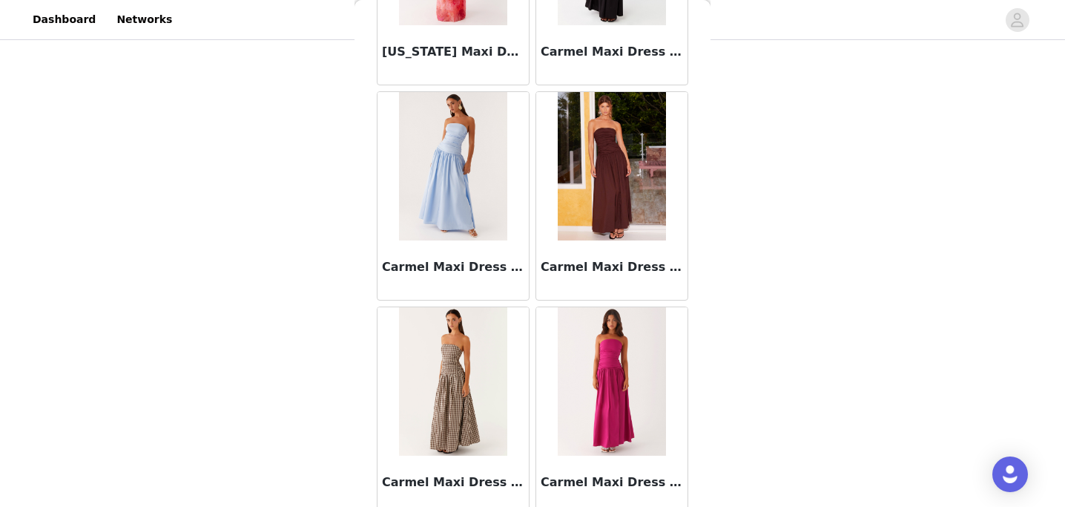
scroll to position [8215, 0]
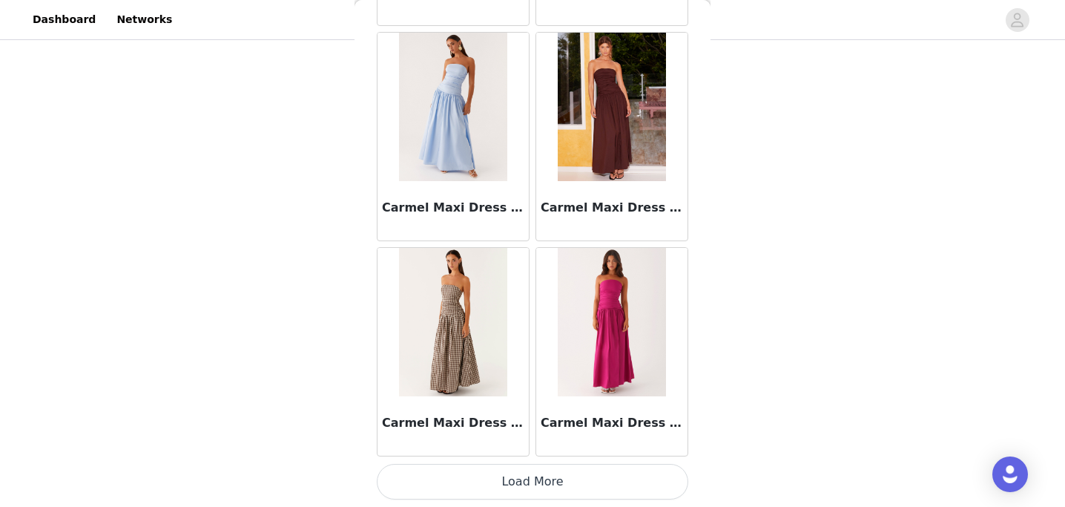
click at [527, 481] on button "Load More" at bounding box center [532, 481] width 311 height 36
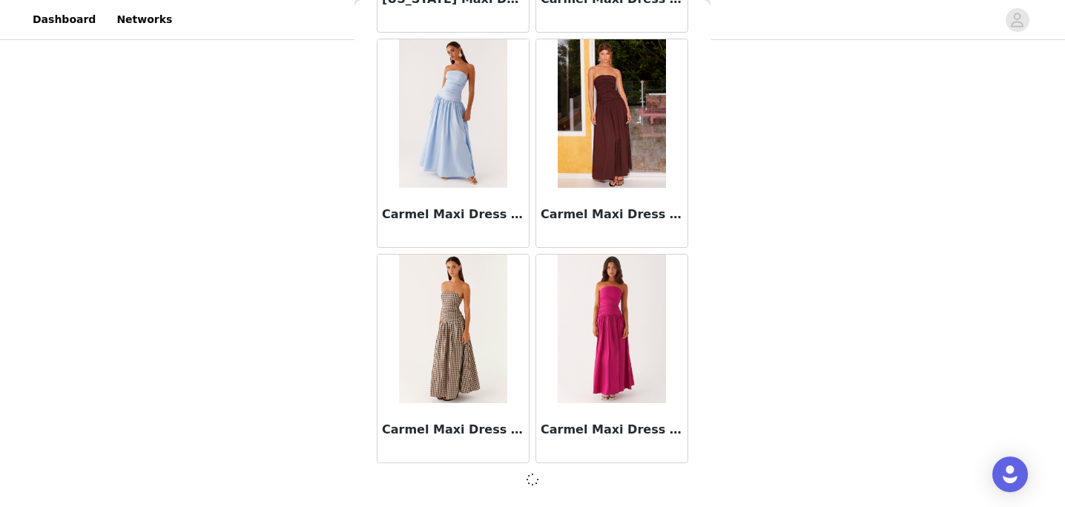
scroll to position [8208, 0]
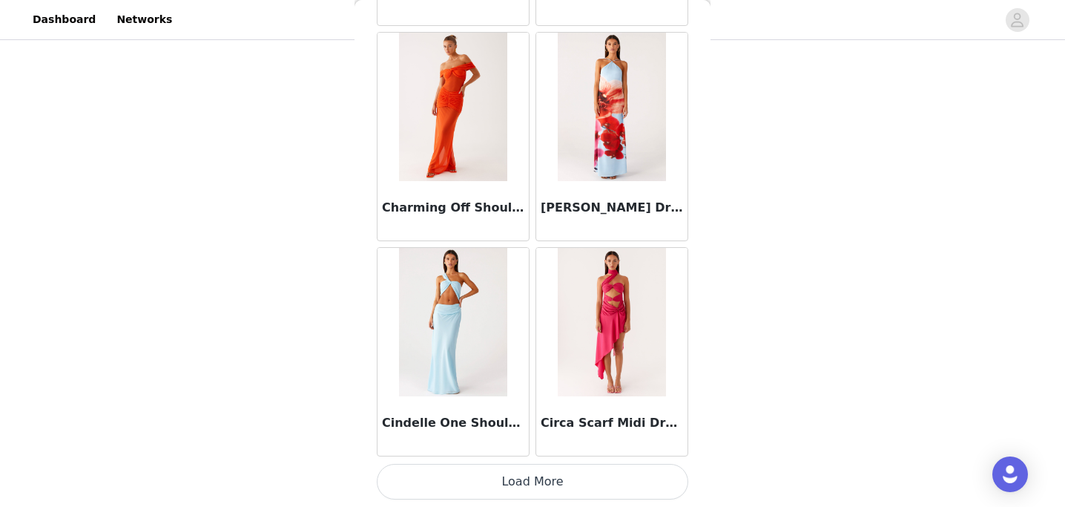
click at [512, 482] on button "Load More" at bounding box center [532, 481] width 311 height 36
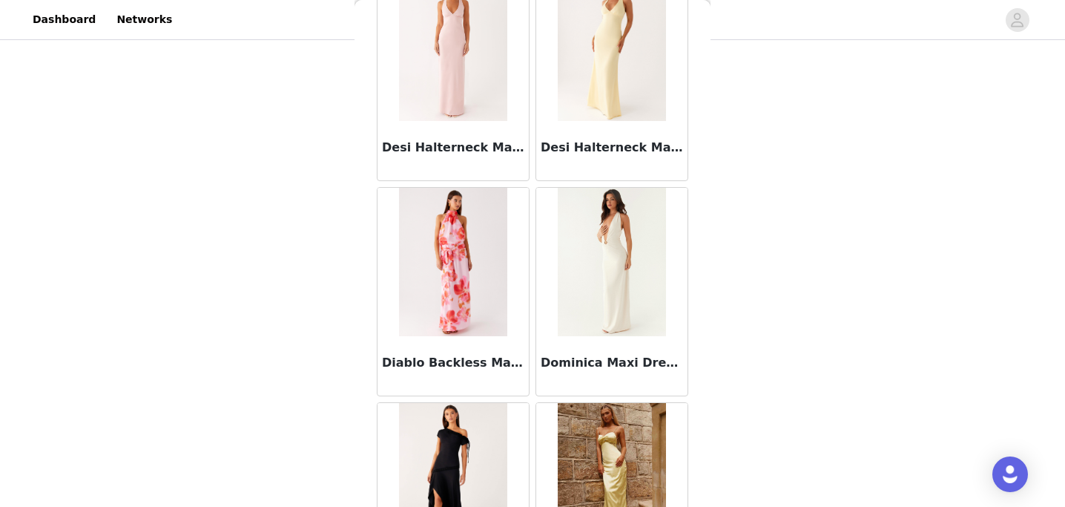
scroll to position [12516, 0]
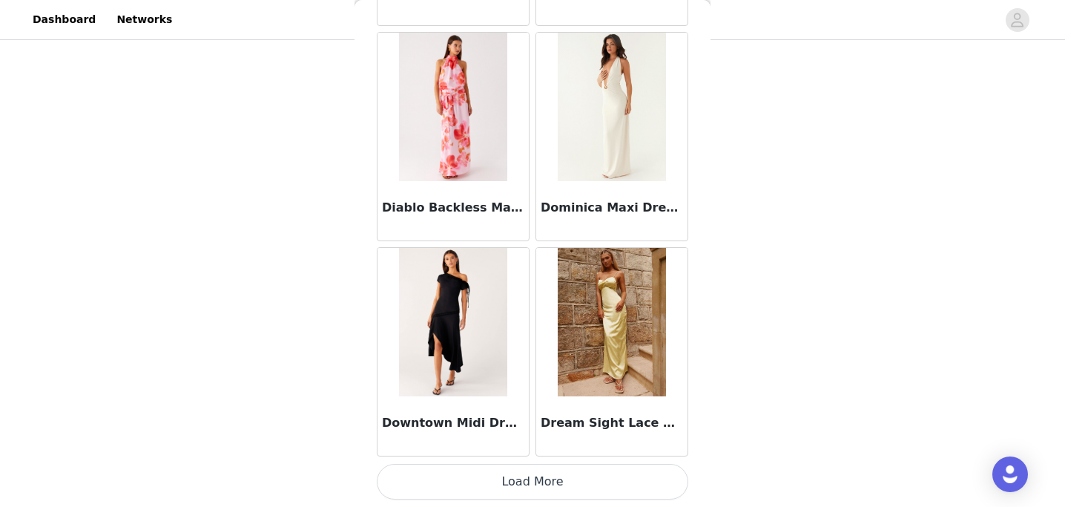
click at [515, 471] on button "Load More" at bounding box center [532, 481] width 311 height 36
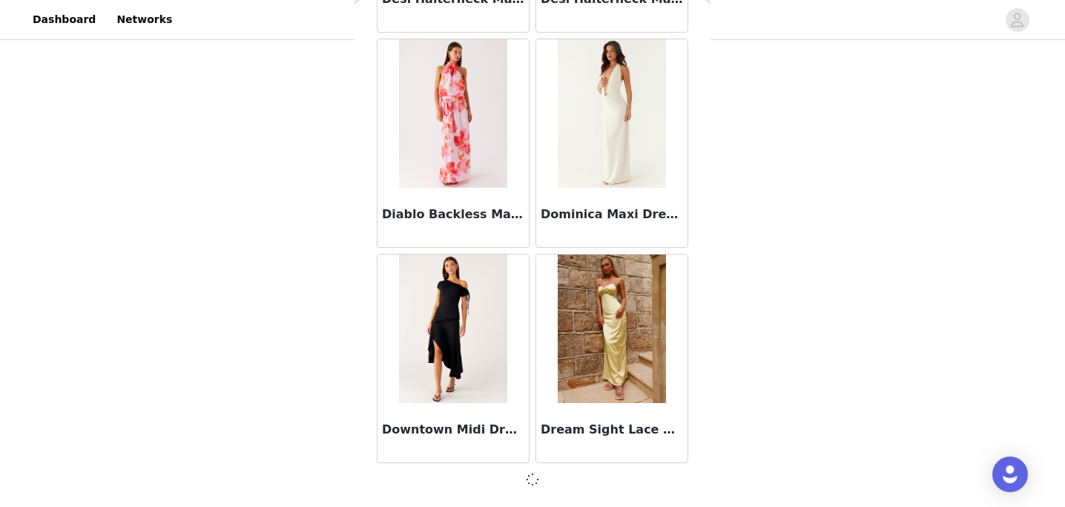
scroll to position [534, 0]
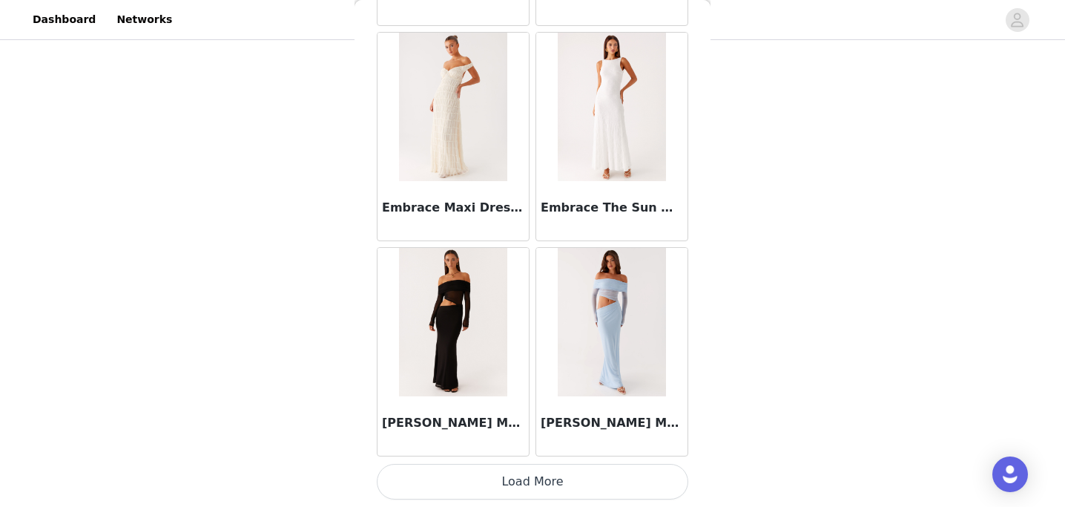
click at [504, 480] on button "Load More" at bounding box center [532, 481] width 311 height 36
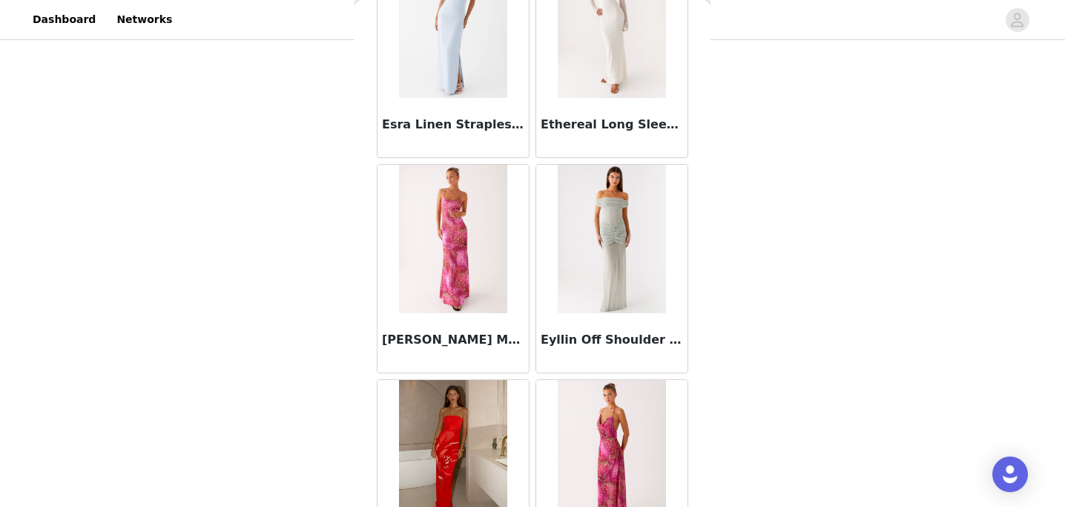
scroll to position [16817, 0]
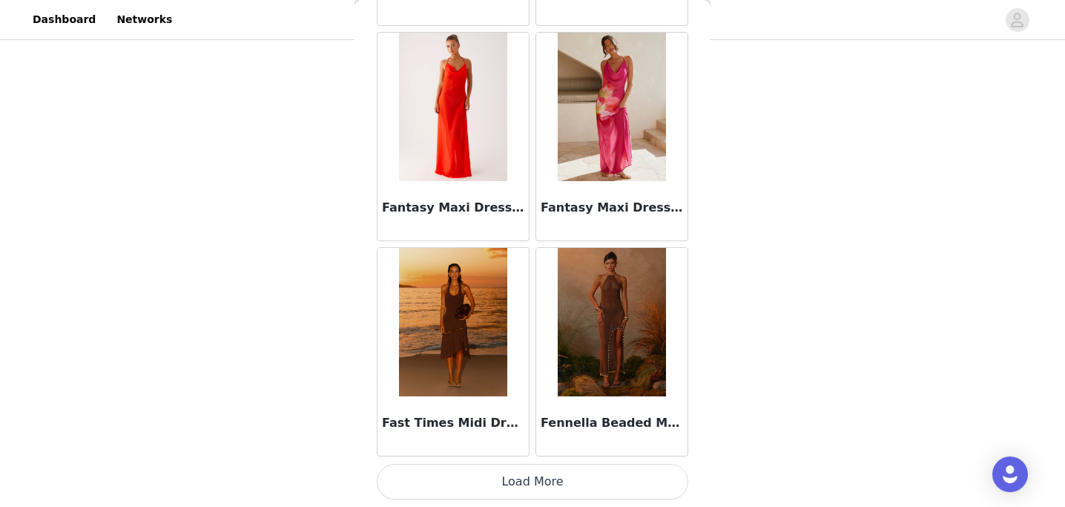
click at [516, 478] on button "Load More" at bounding box center [532, 481] width 311 height 36
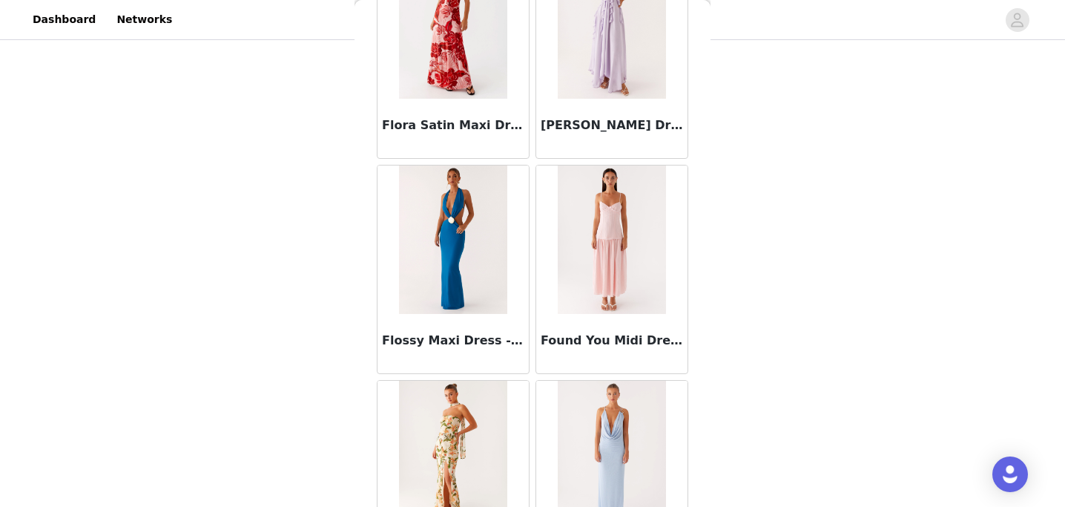
scroll to position [18968, 0]
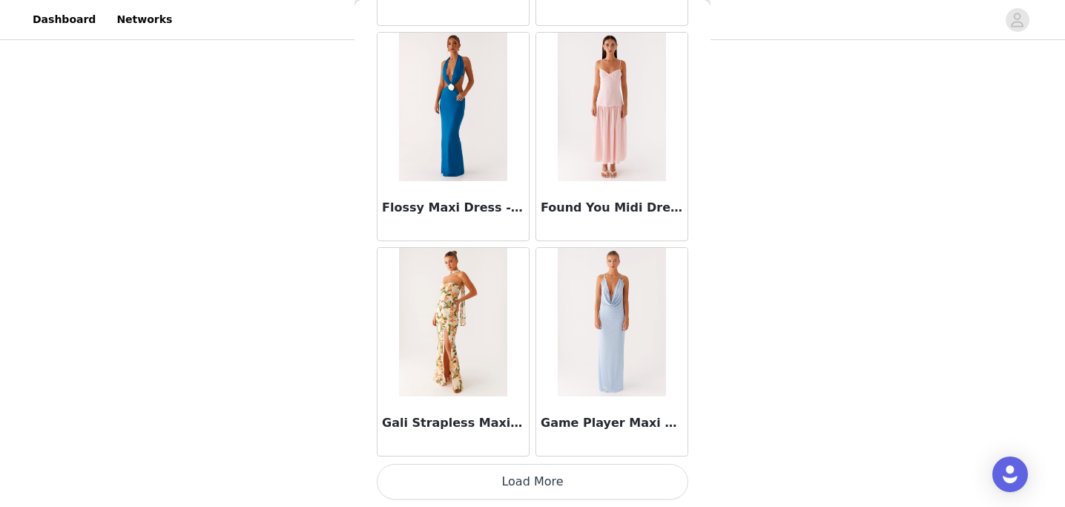
click at [498, 481] on button "Load More" at bounding box center [532, 481] width 311 height 36
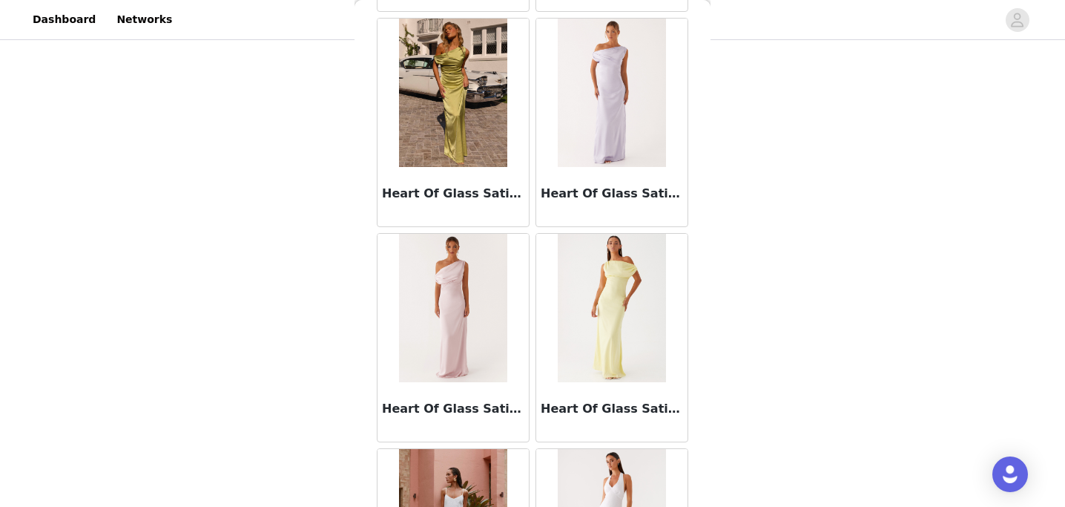
scroll to position [21118, 0]
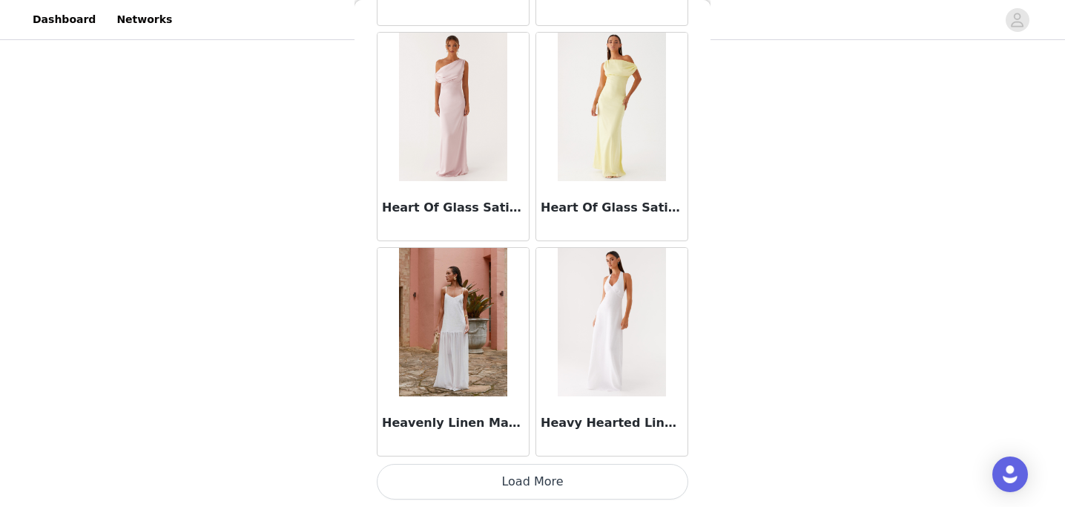
click at [494, 475] on button "Load More" at bounding box center [532, 481] width 311 height 36
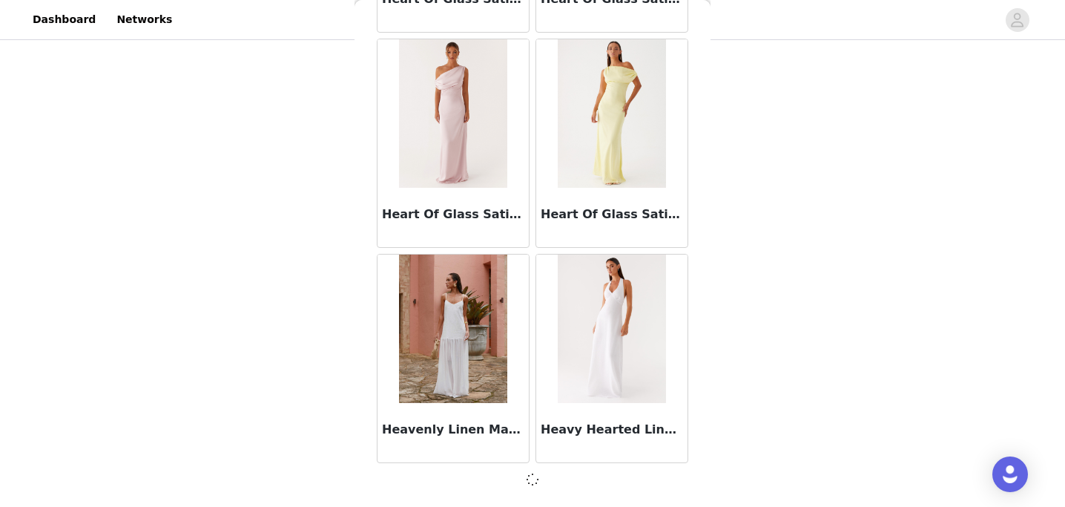
scroll to position [21112, 0]
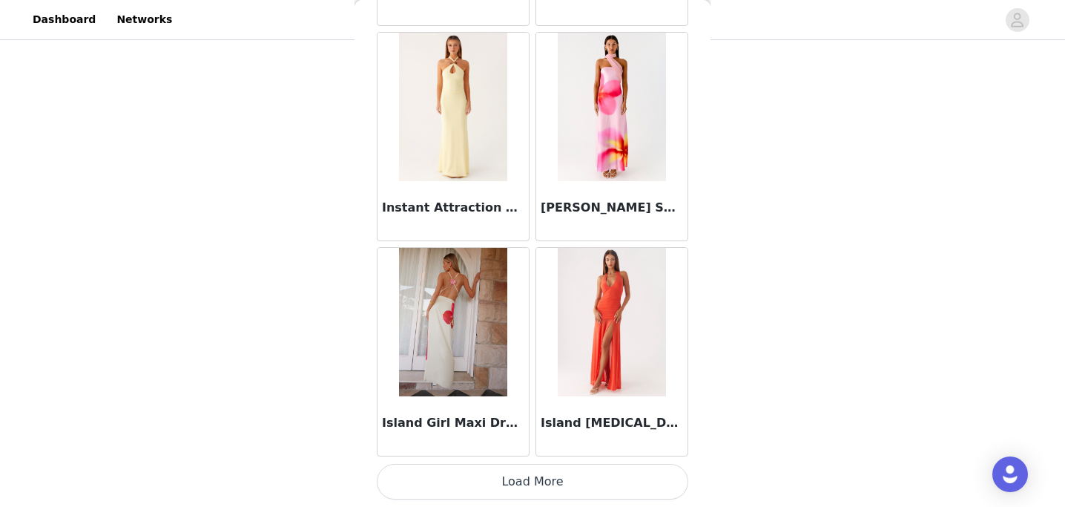
click at [499, 472] on button "Load More" at bounding box center [532, 481] width 311 height 36
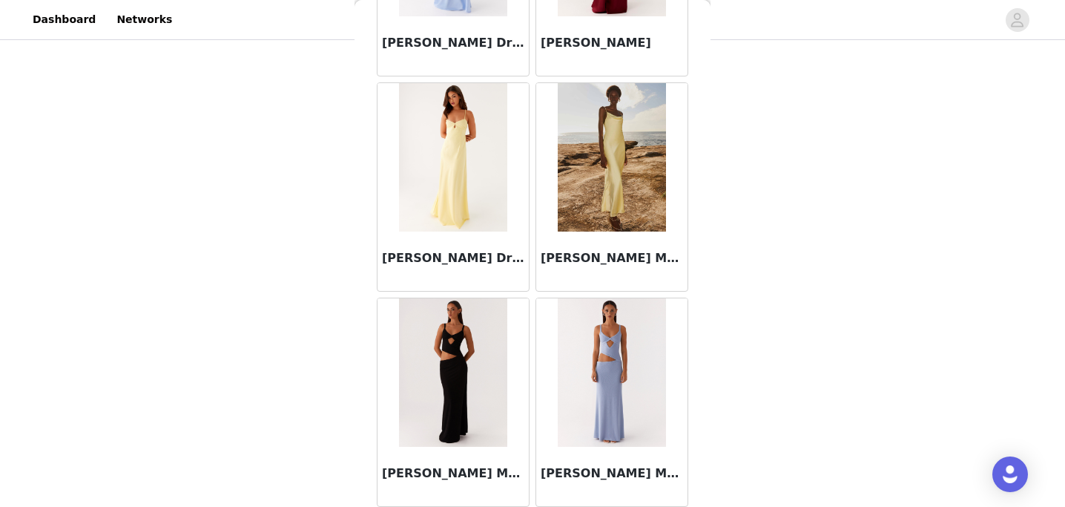
scroll to position [25420, 0]
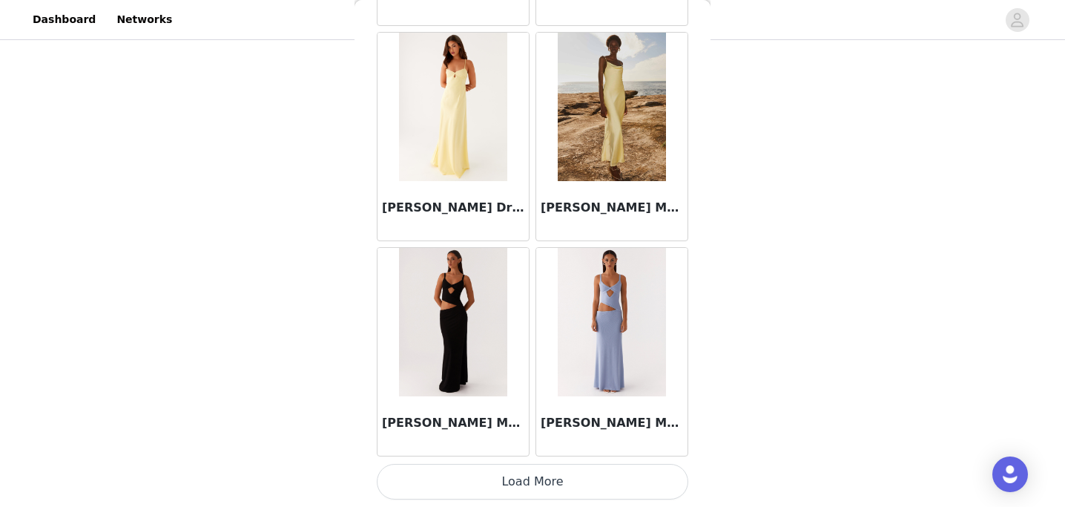
click at [492, 474] on button "Load More" at bounding box center [532, 481] width 311 height 36
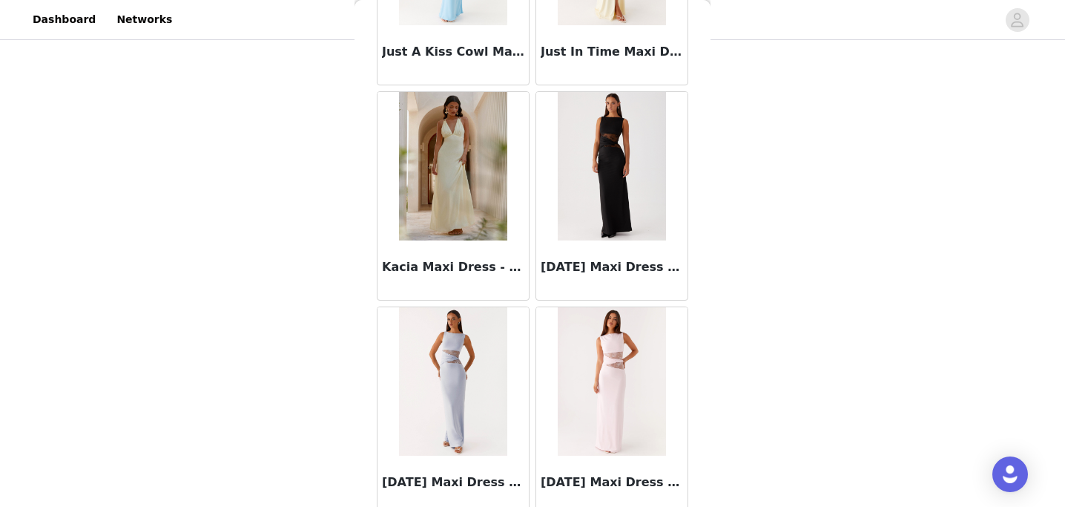
scroll to position [27570, 0]
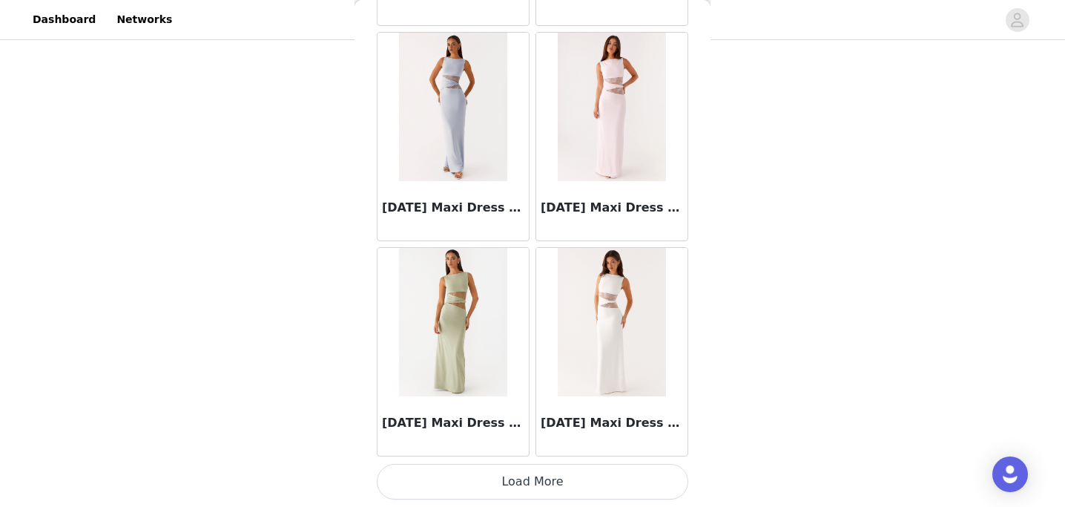
click at [513, 477] on button "Load More" at bounding box center [532, 481] width 311 height 36
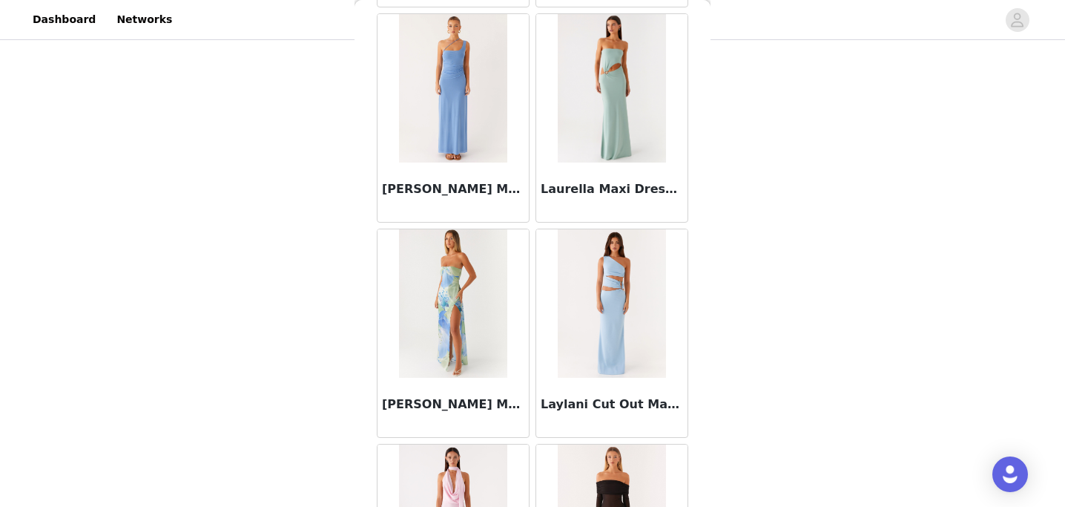
scroll to position [29721, 0]
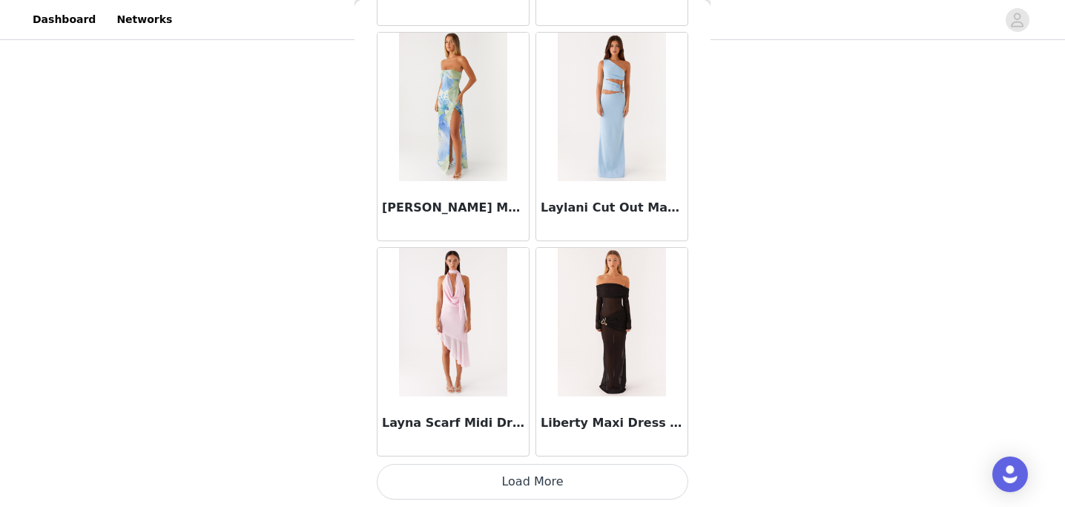
click at [497, 479] on button "Load More" at bounding box center [532, 481] width 311 height 36
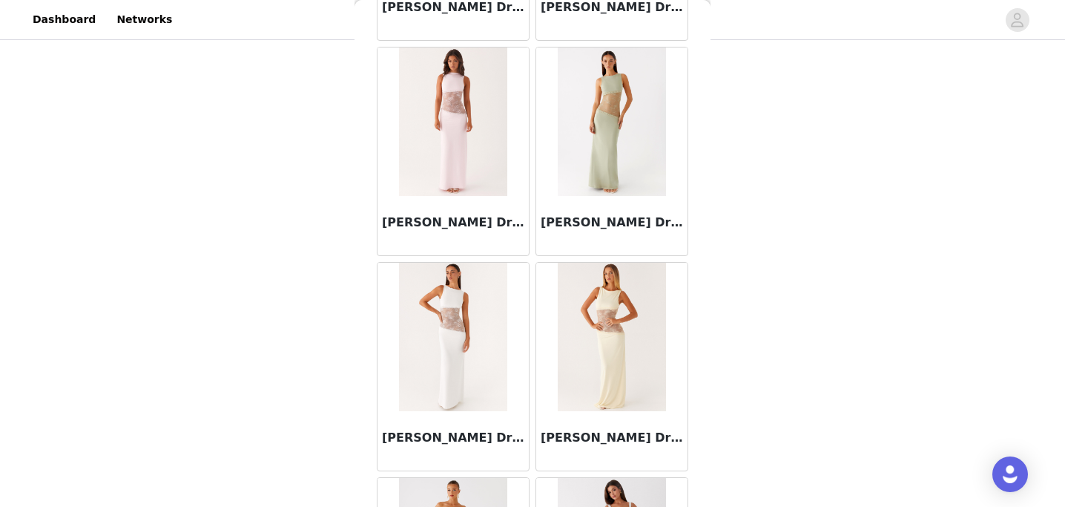
scroll to position [31871, 0]
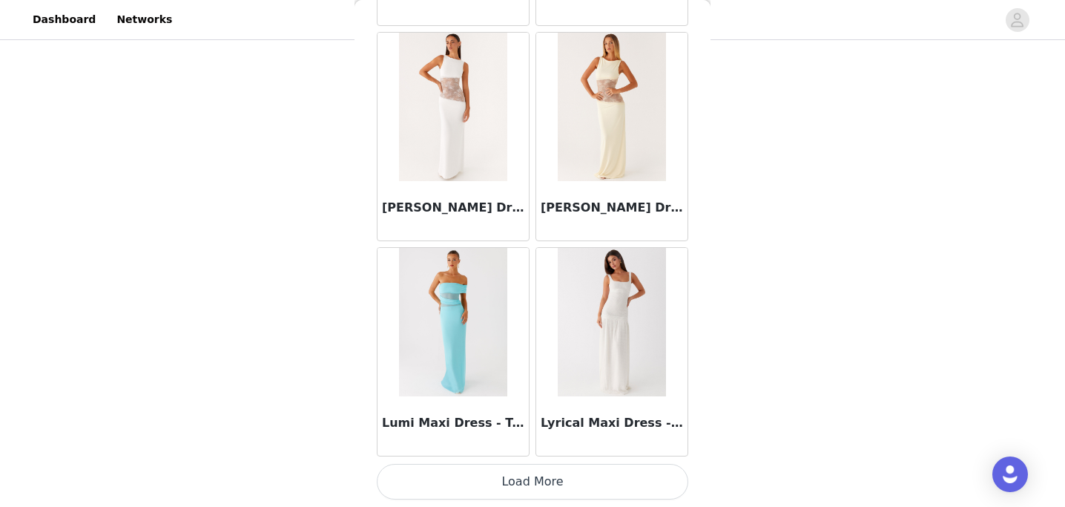
click at [462, 480] on button "Load More" at bounding box center [532, 481] width 311 height 36
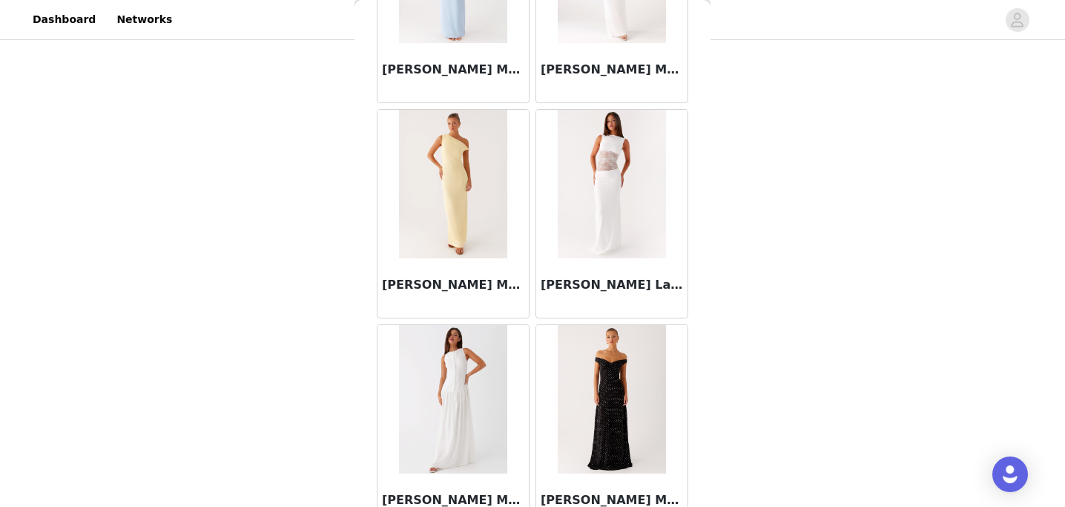
scroll to position [34022, 0]
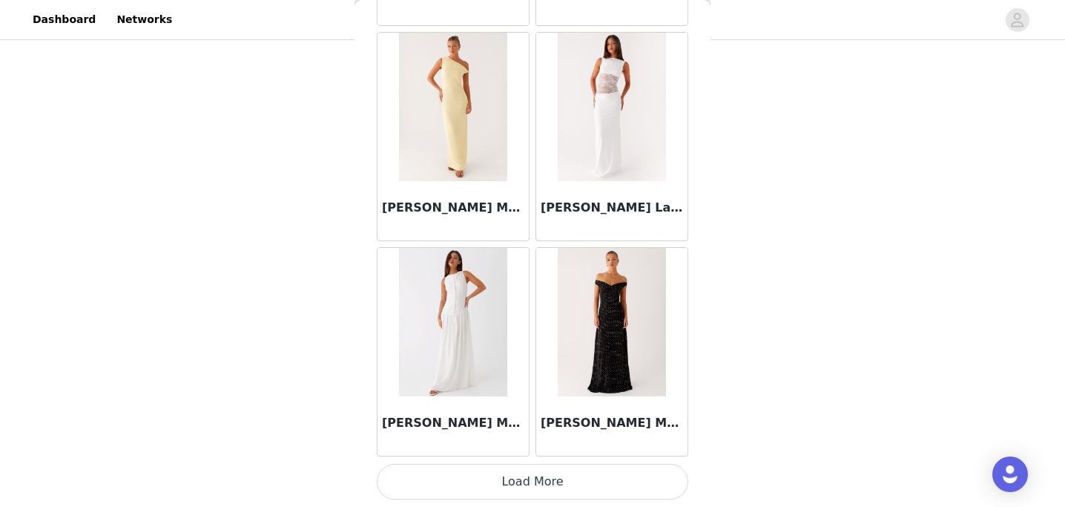
click at [458, 476] on button "Load More" at bounding box center [532, 481] width 311 height 36
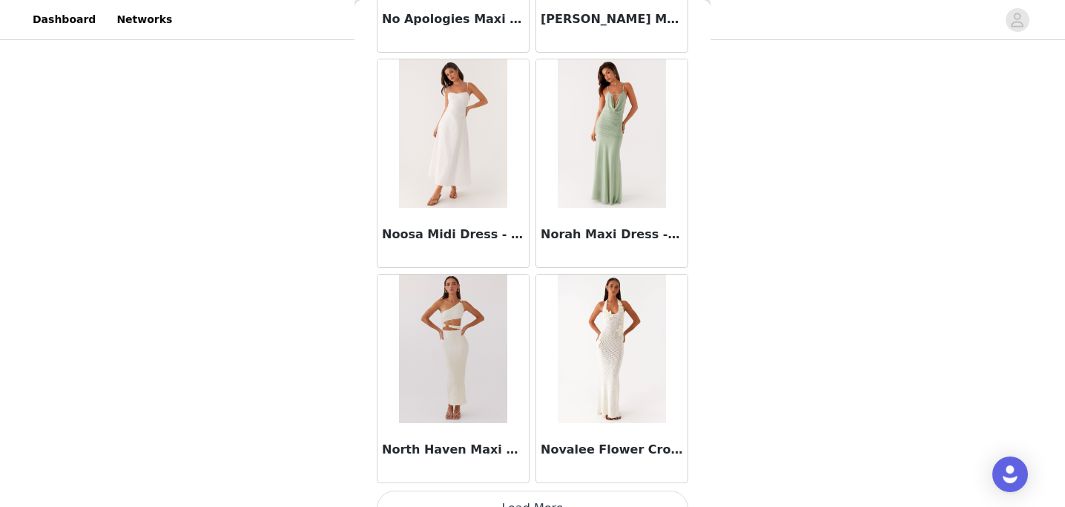
scroll to position [36173, 0]
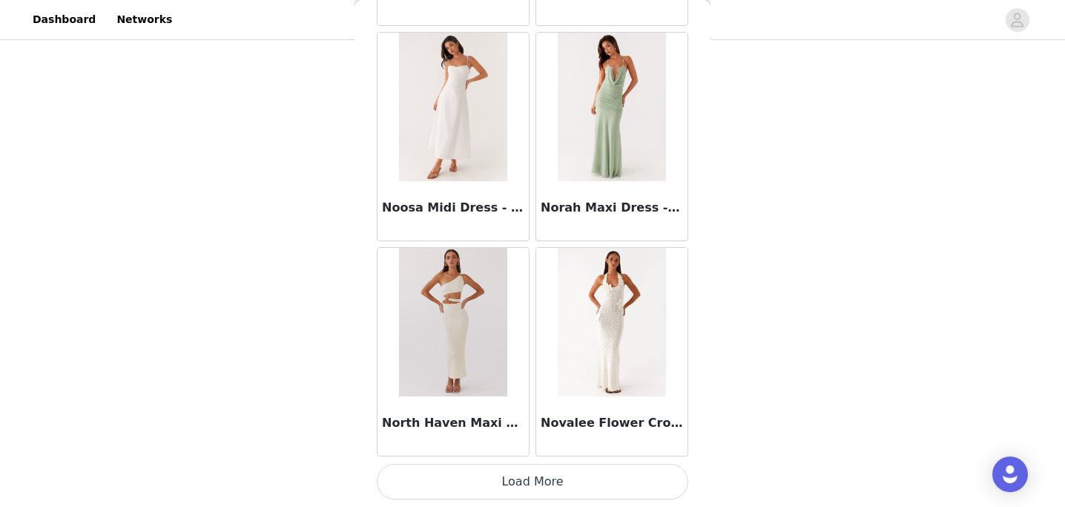
click at [486, 481] on button "Load More" at bounding box center [532, 481] width 311 height 36
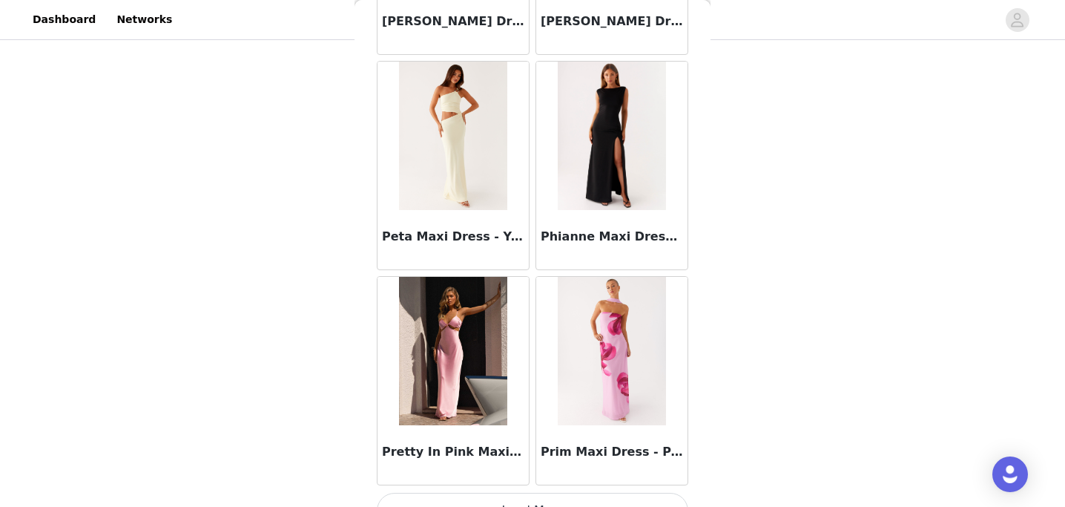
scroll to position [38323, 0]
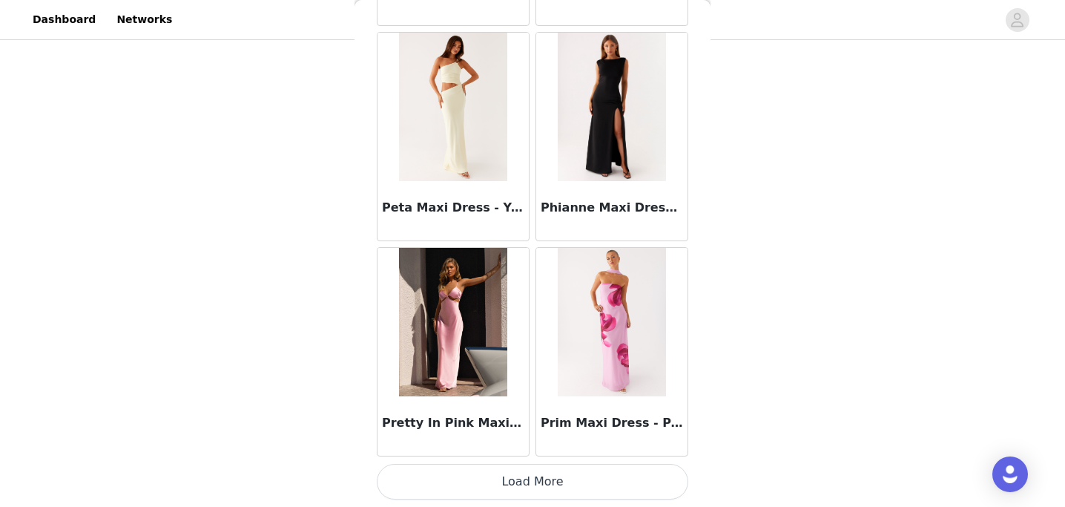
click at [495, 471] on button "Load More" at bounding box center [532, 481] width 311 height 36
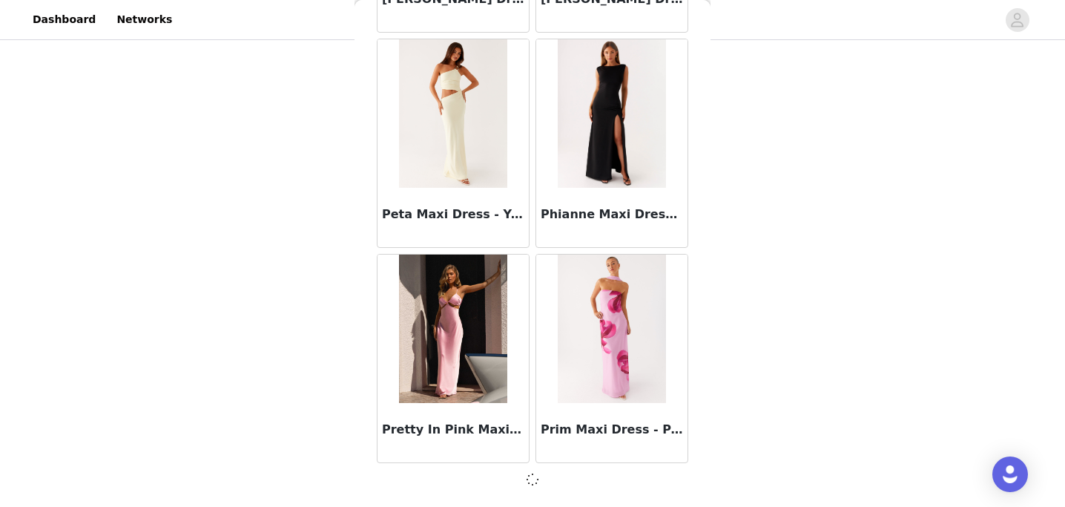
scroll to position [38317, 0]
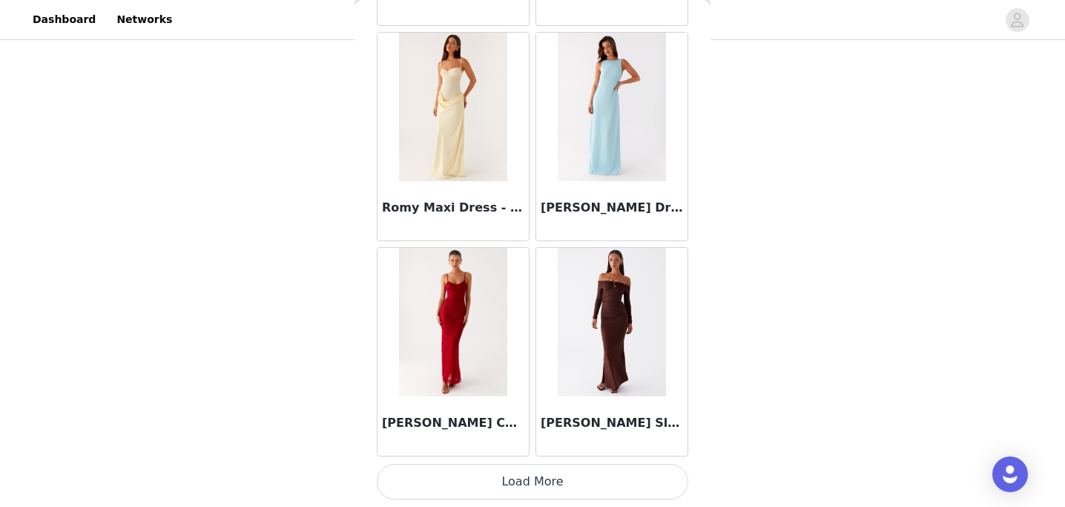
click at [496, 484] on button "Load More" at bounding box center [532, 481] width 311 height 36
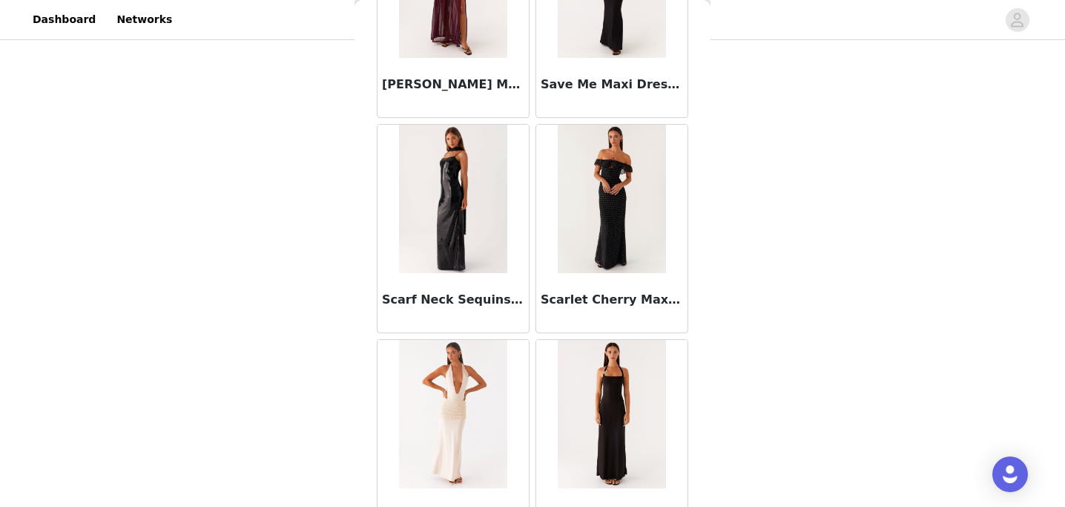
scroll to position [42624, 0]
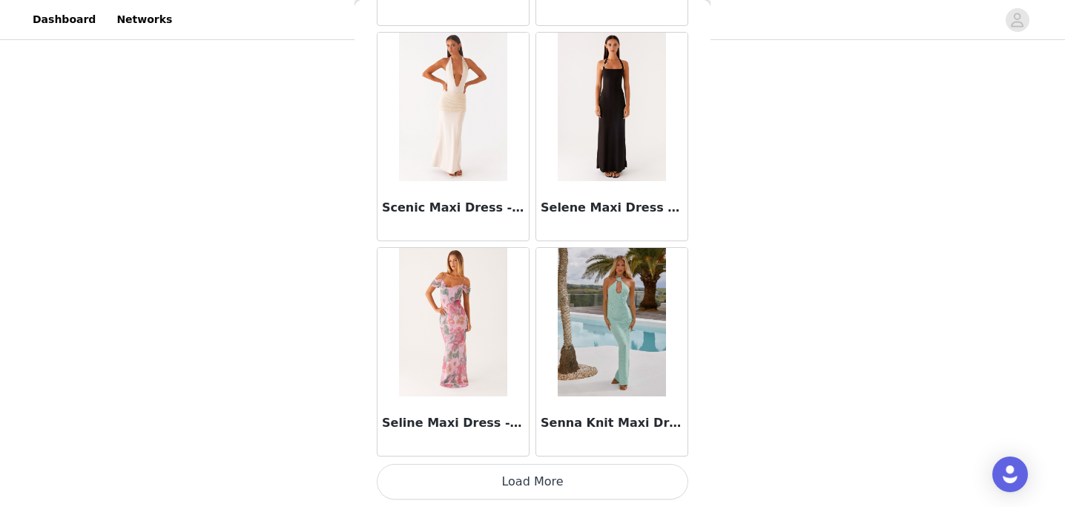
click at [500, 476] on button "Load More" at bounding box center [532, 481] width 311 height 36
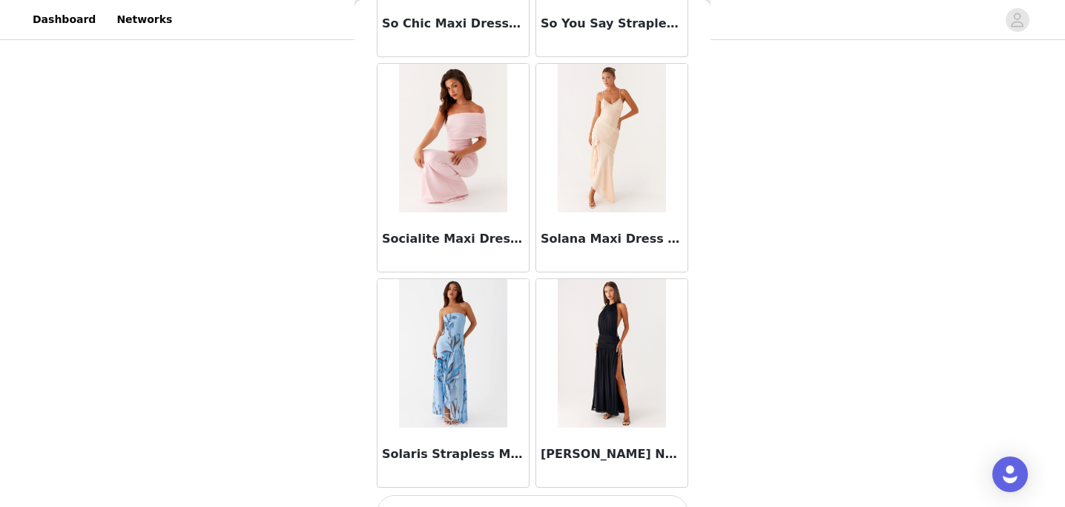
scroll to position [44775, 0]
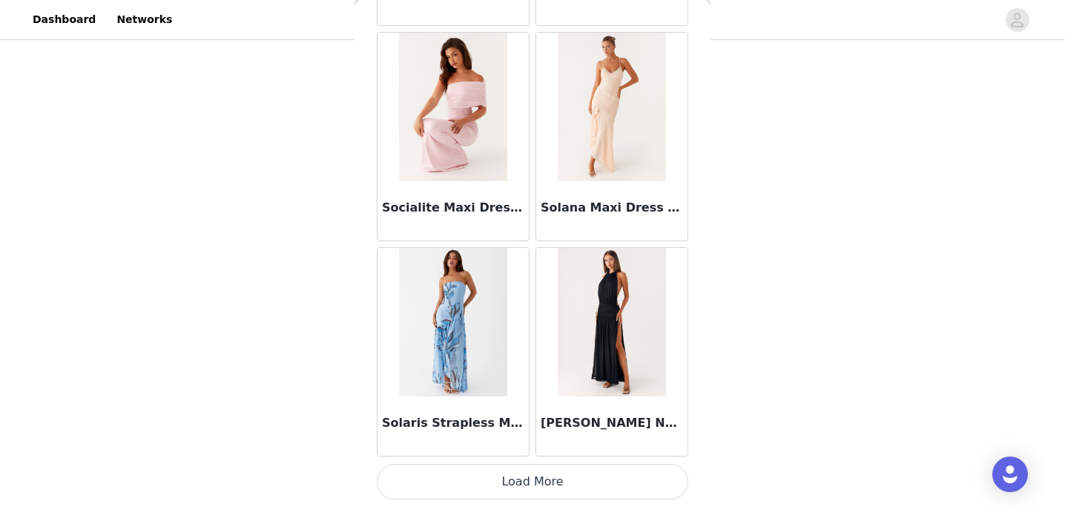
click at [484, 481] on button "Load More" at bounding box center [532, 481] width 311 height 36
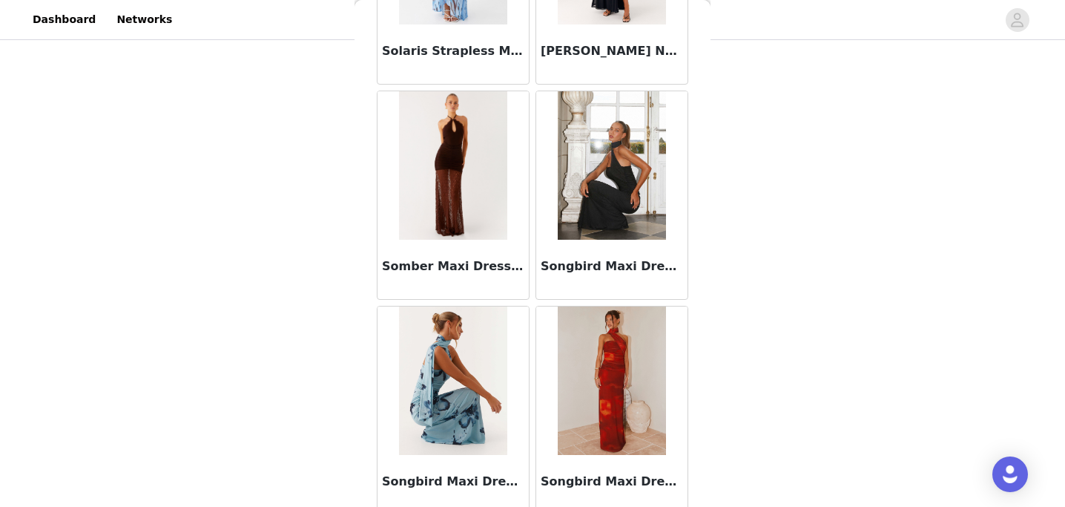
scroll to position [45147, 0]
click at [458, 196] on img at bounding box center [453, 164] width 108 height 148
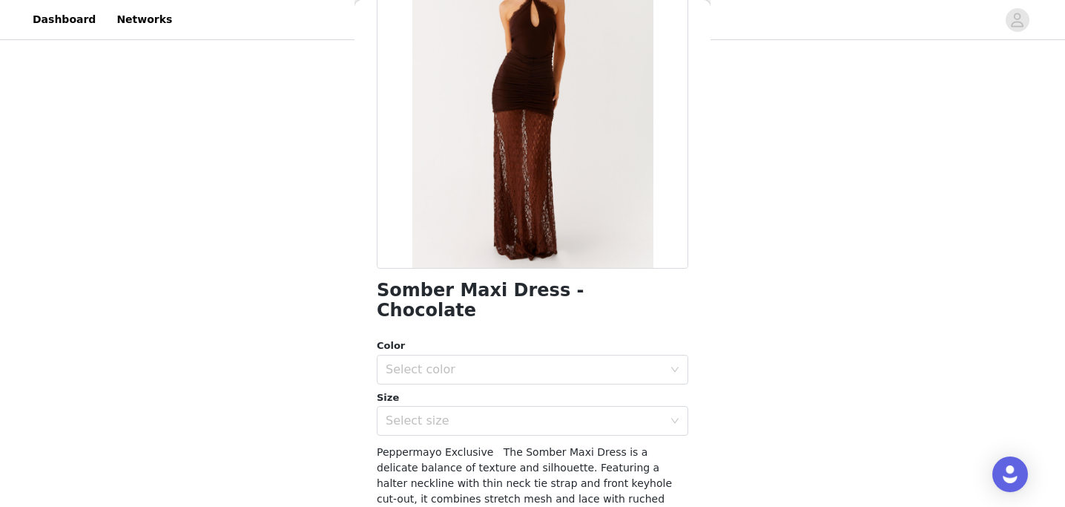
scroll to position [141, 0]
click at [478, 360] on div "Select color" at bounding box center [524, 367] width 277 height 15
click at [483, 374] on li "Chocolate" at bounding box center [532, 381] width 311 height 24
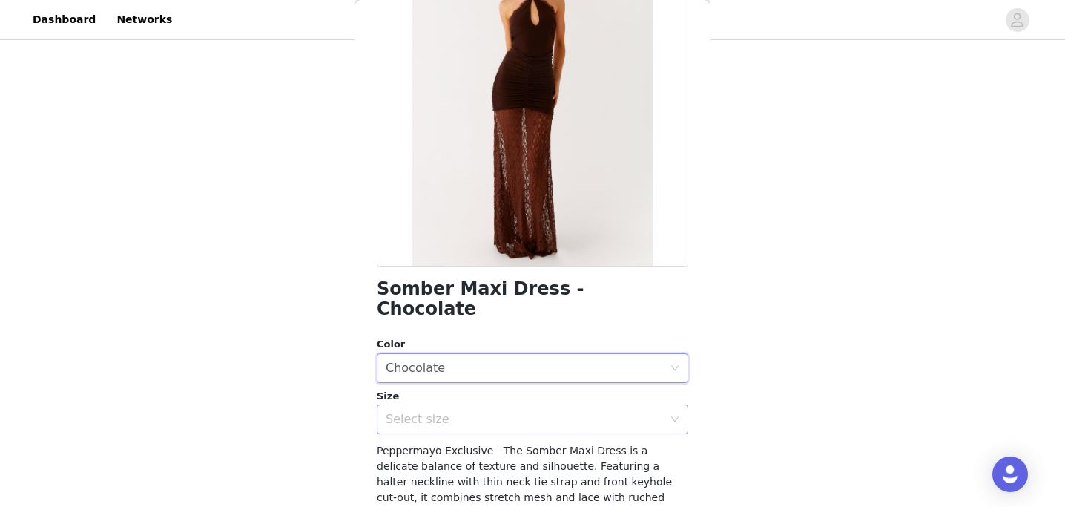
click at [478, 412] on div "Select size" at bounding box center [524, 419] width 277 height 15
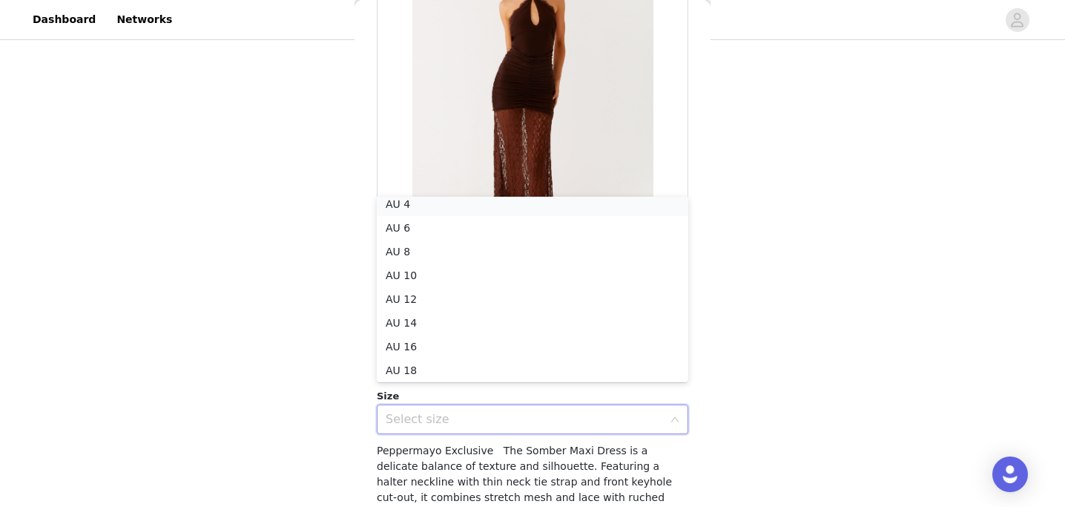
scroll to position [3, 0]
click at [475, 207] on li "AU 4" at bounding box center [532, 209] width 311 height 24
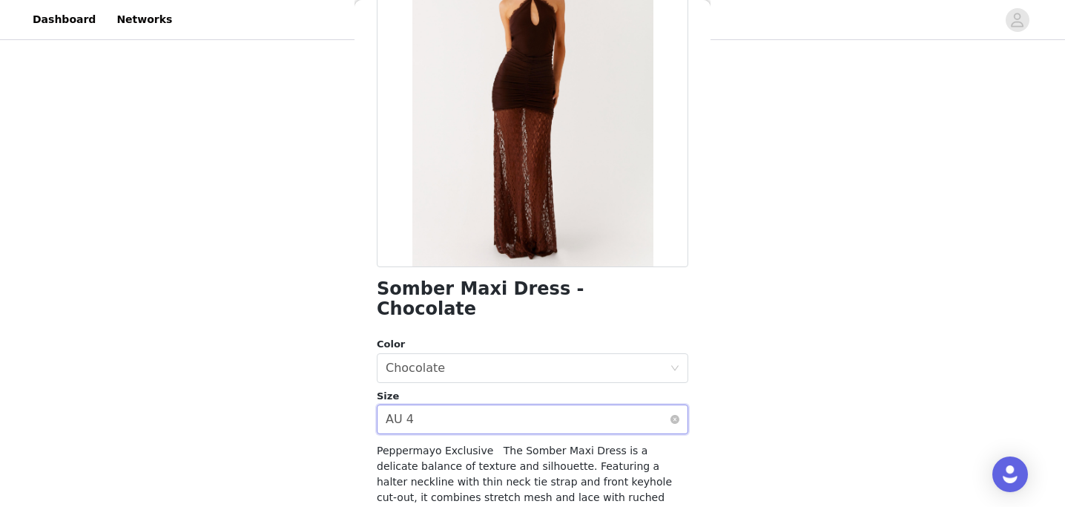
scroll to position [306, 0]
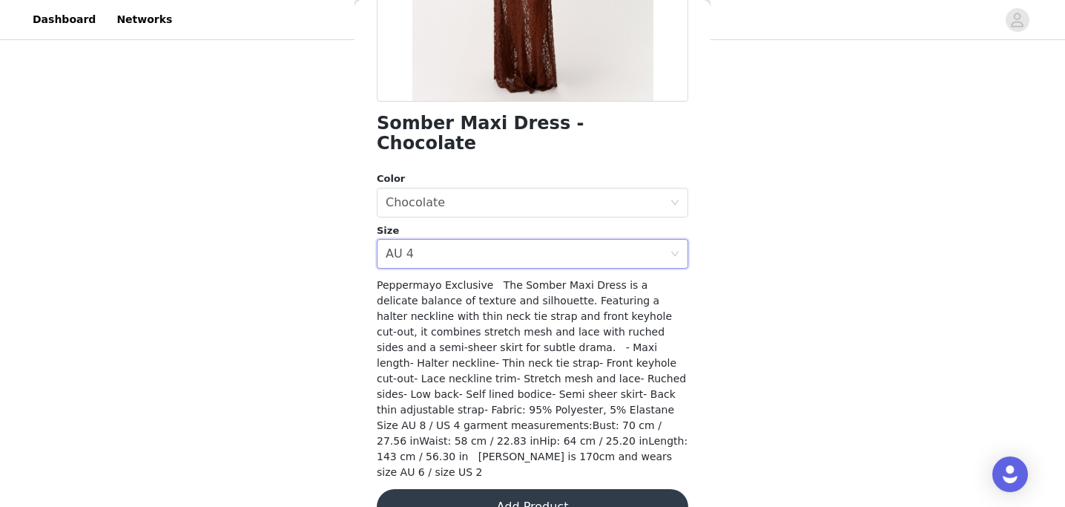
click at [498, 489] on button "Add Product" at bounding box center [532, 507] width 311 height 36
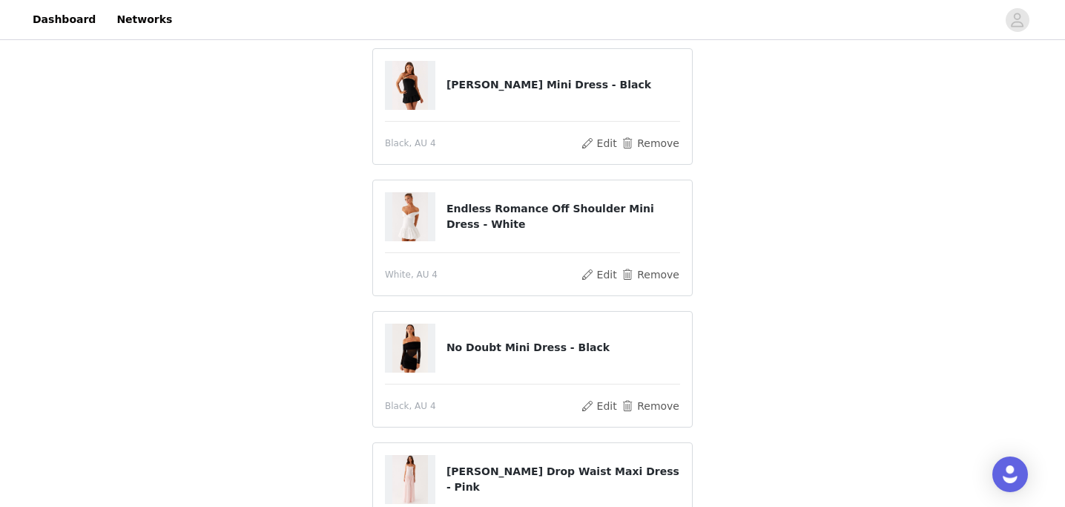
scroll to position [120, 0]
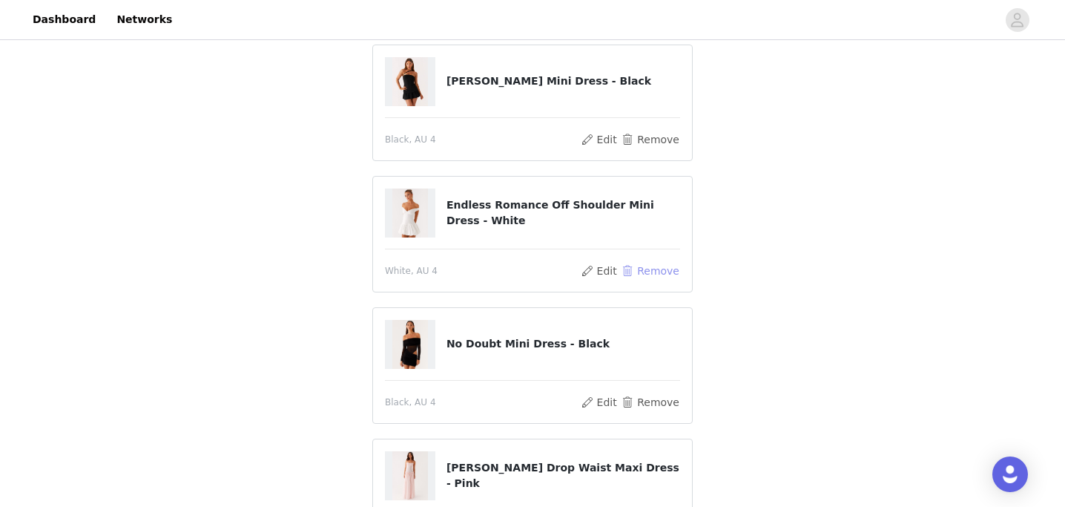
click at [649, 265] on button "Remove" at bounding box center [650, 271] width 59 height 18
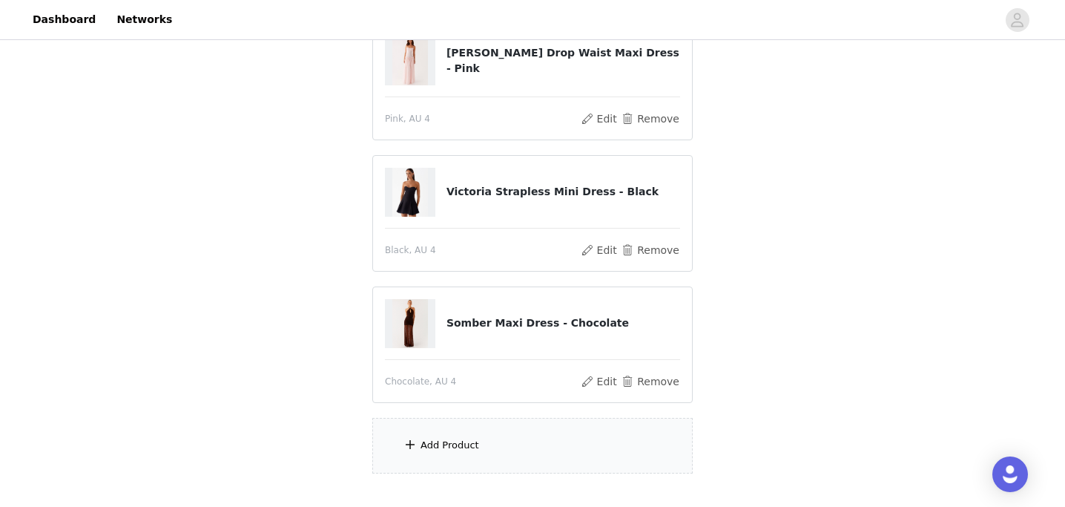
scroll to position [450, 0]
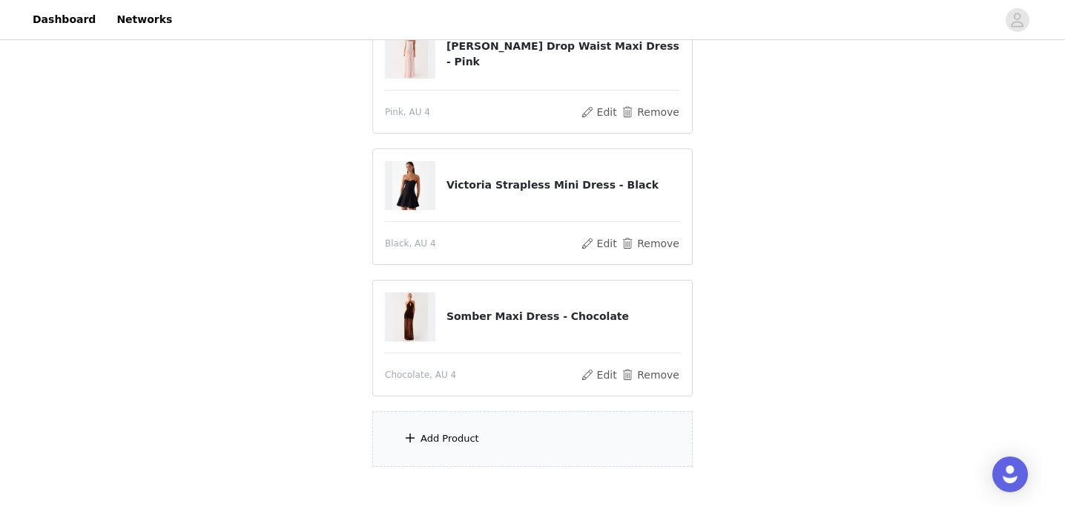
click at [433, 430] on div "Add Product" at bounding box center [532, 439] width 320 height 56
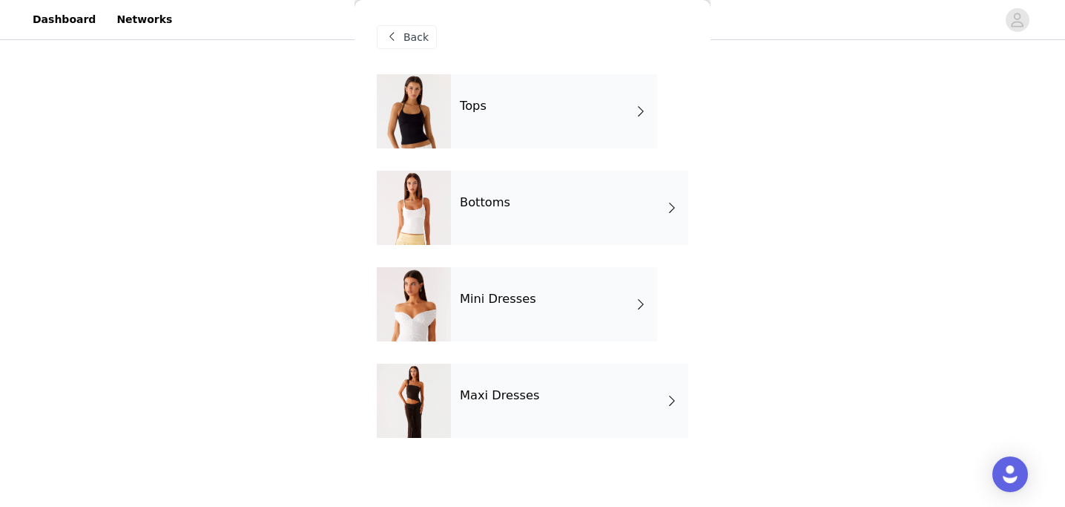
click at [472, 313] on div "Mini Dresses" at bounding box center [554, 304] width 206 height 74
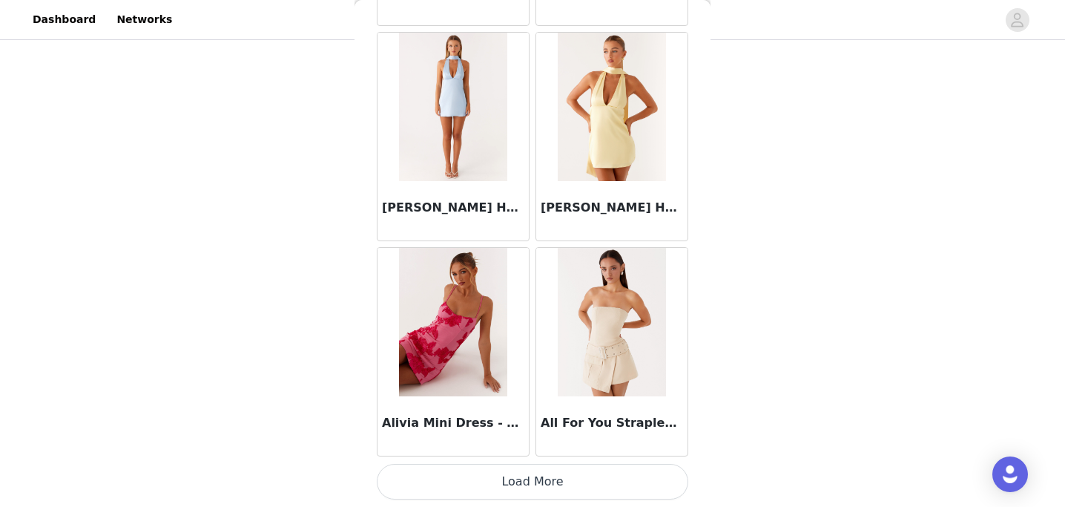
click at [484, 474] on button "Load More" at bounding box center [532, 481] width 311 height 36
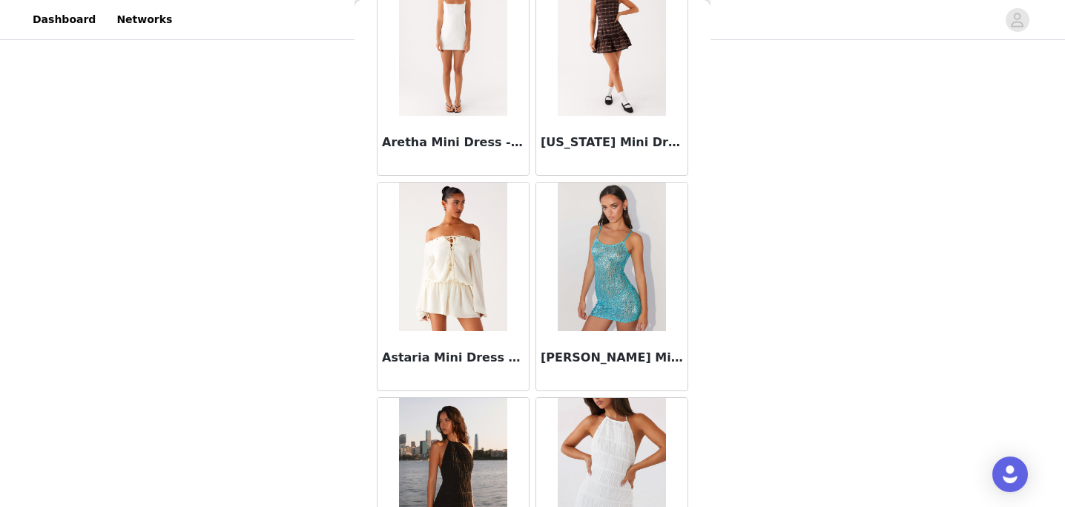
scroll to position [3913, 0]
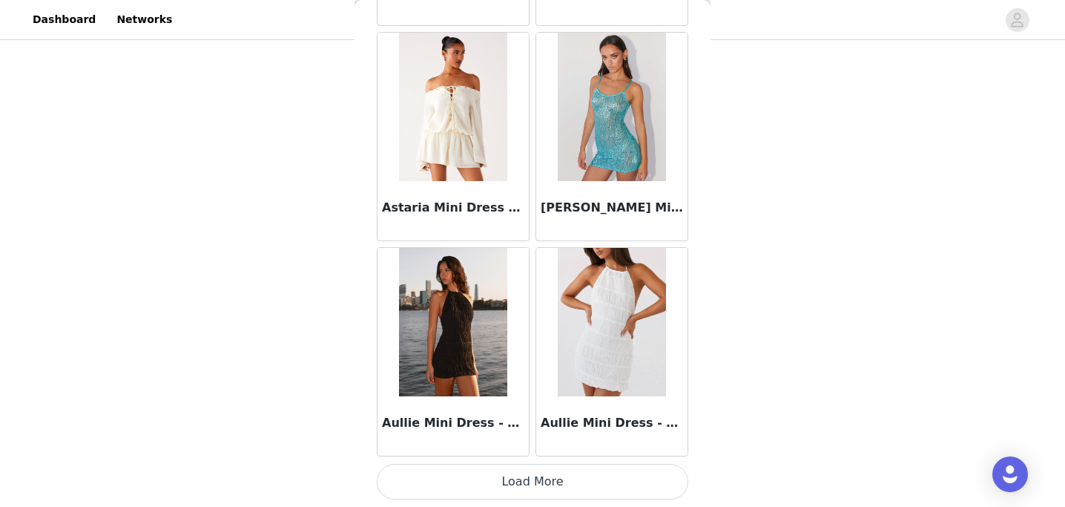
click at [514, 484] on button "Load More" at bounding box center [532, 481] width 311 height 36
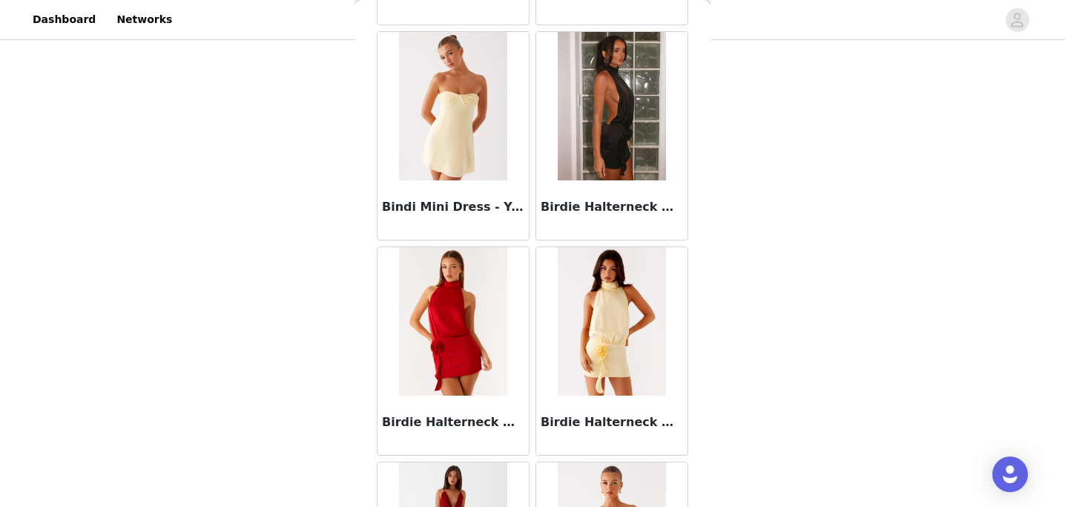
scroll to position [6064, 0]
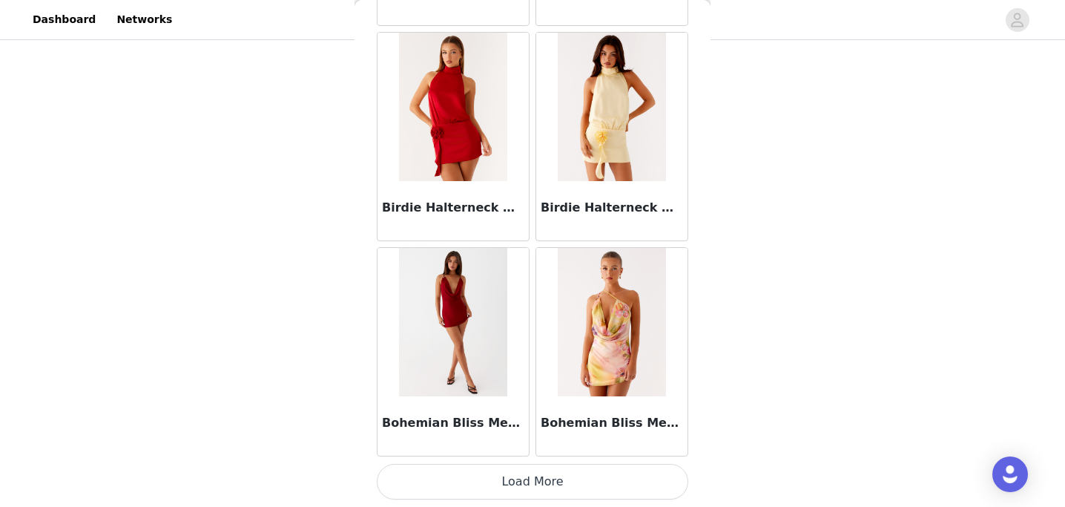
click at [514, 489] on button "Load More" at bounding box center [532, 481] width 311 height 36
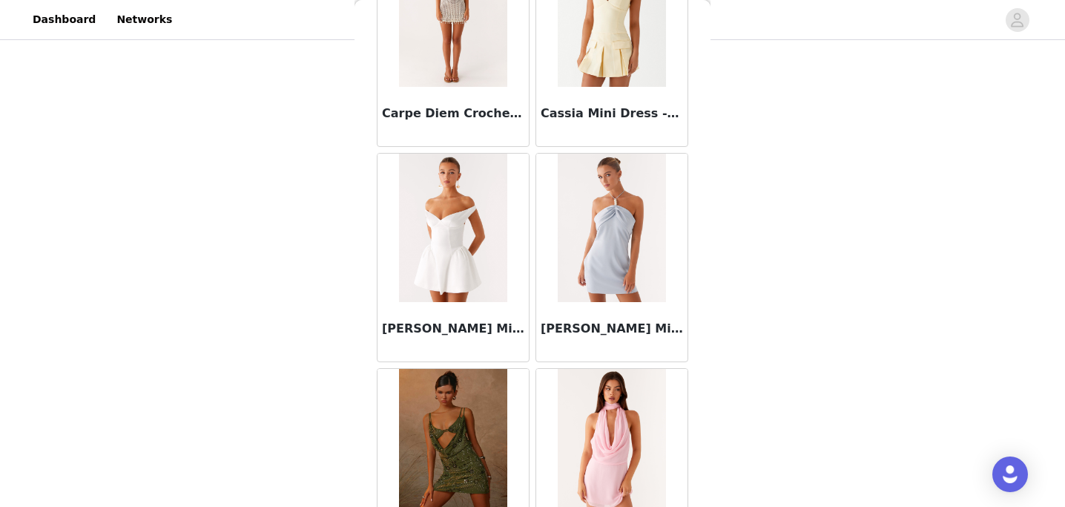
scroll to position [8215, 0]
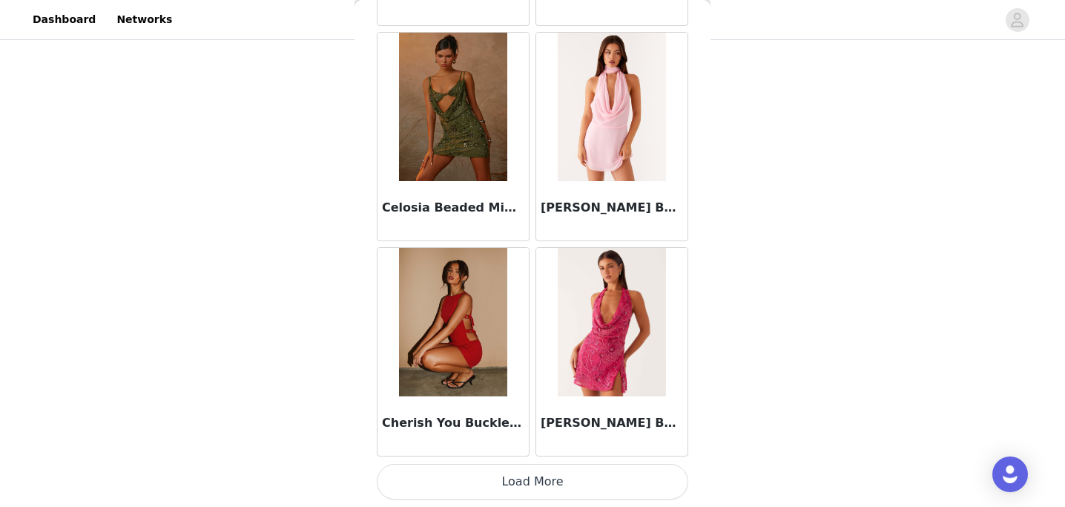
click at [535, 486] on button "Load More" at bounding box center [532, 481] width 311 height 36
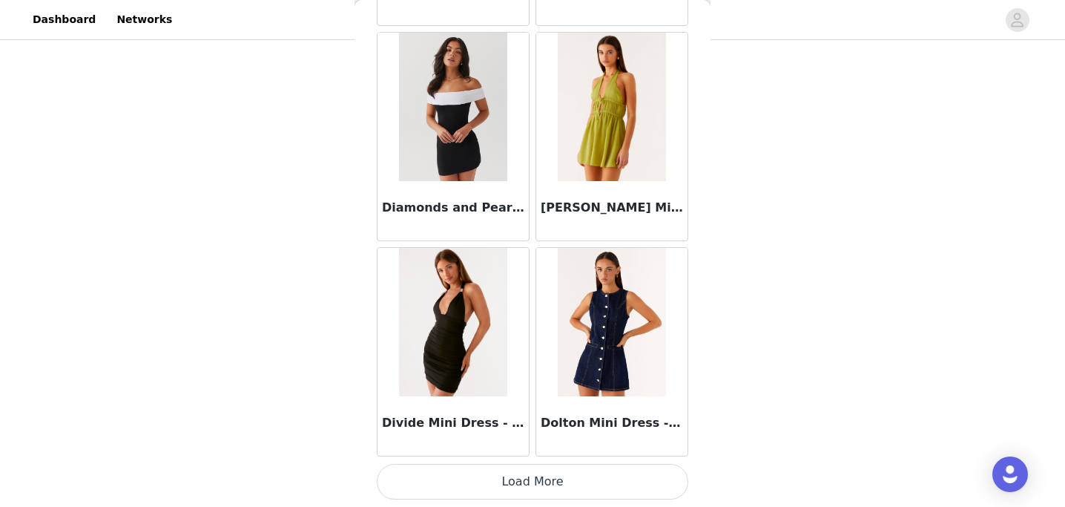
click at [508, 484] on button "Load More" at bounding box center [532, 481] width 311 height 36
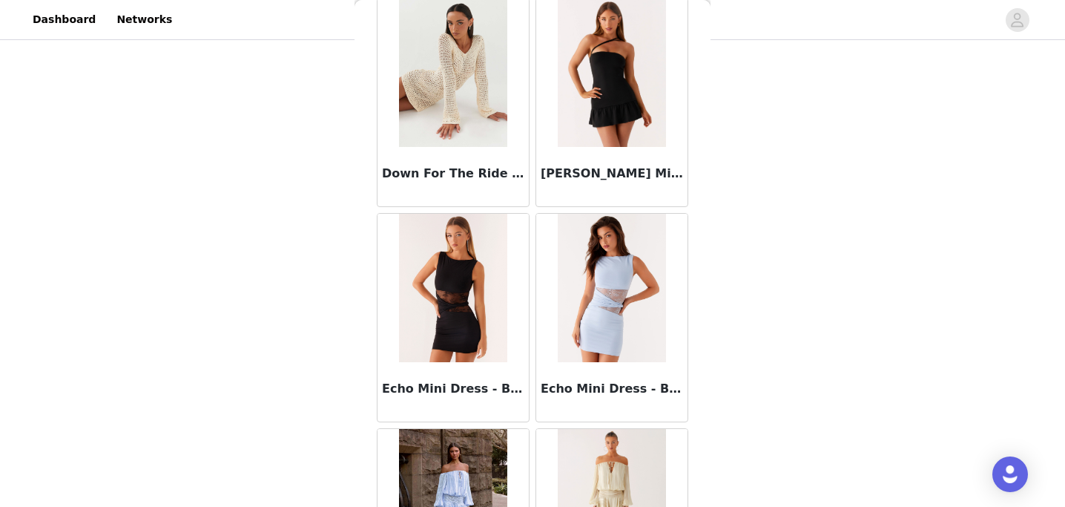
scroll to position [10761, 0]
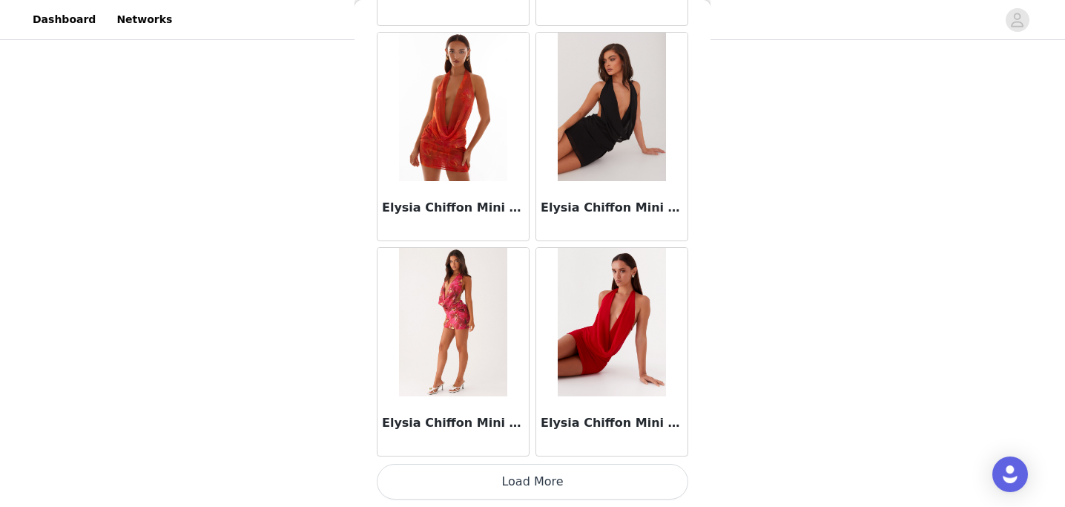
click at [526, 469] on button "Load More" at bounding box center [532, 481] width 311 height 36
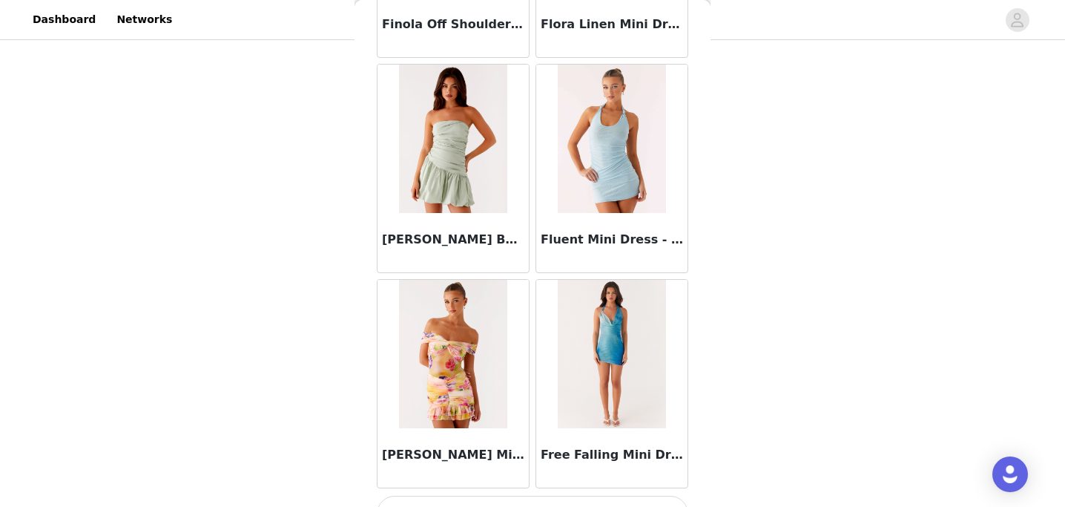
scroll to position [14666, 0]
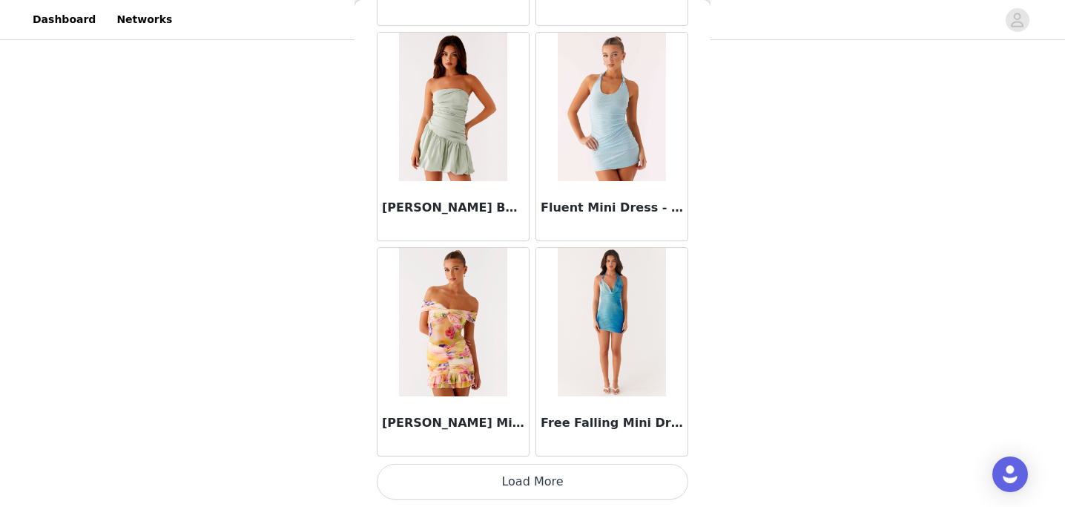
click at [483, 466] on button "Load More" at bounding box center [532, 481] width 311 height 36
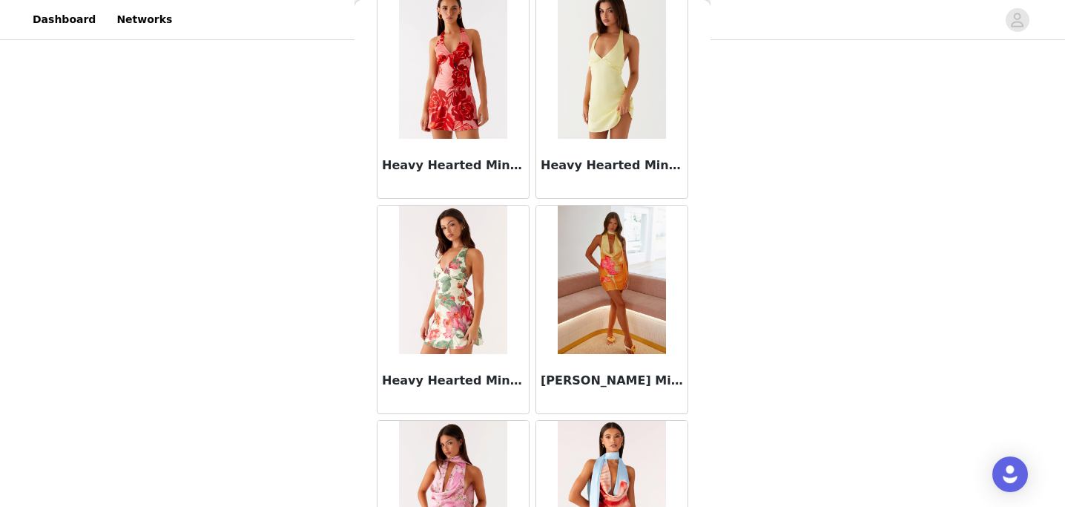
scroll to position [16817, 0]
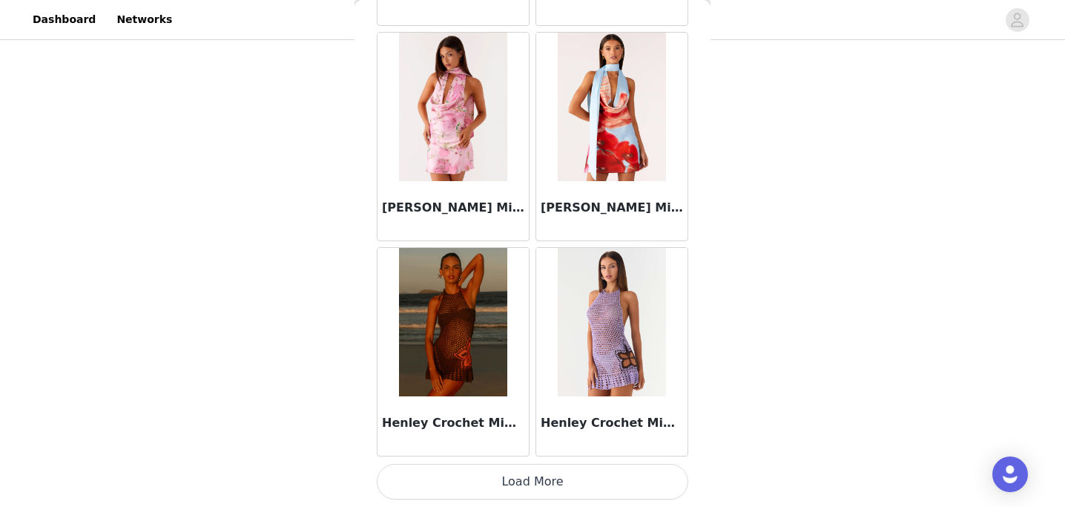
click at [510, 485] on button "Load More" at bounding box center [532, 481] width 311 height 36
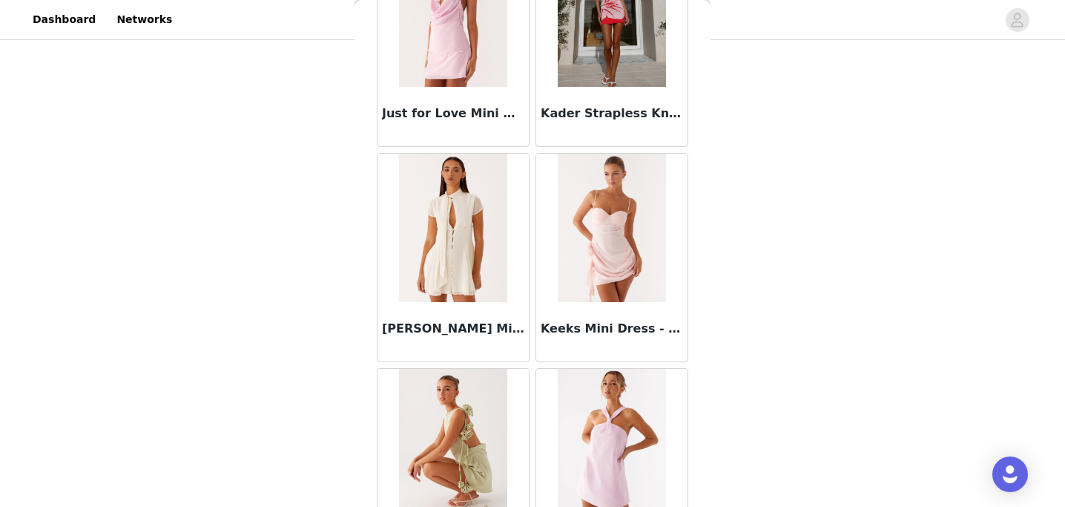
scroll to position [18635, 0]
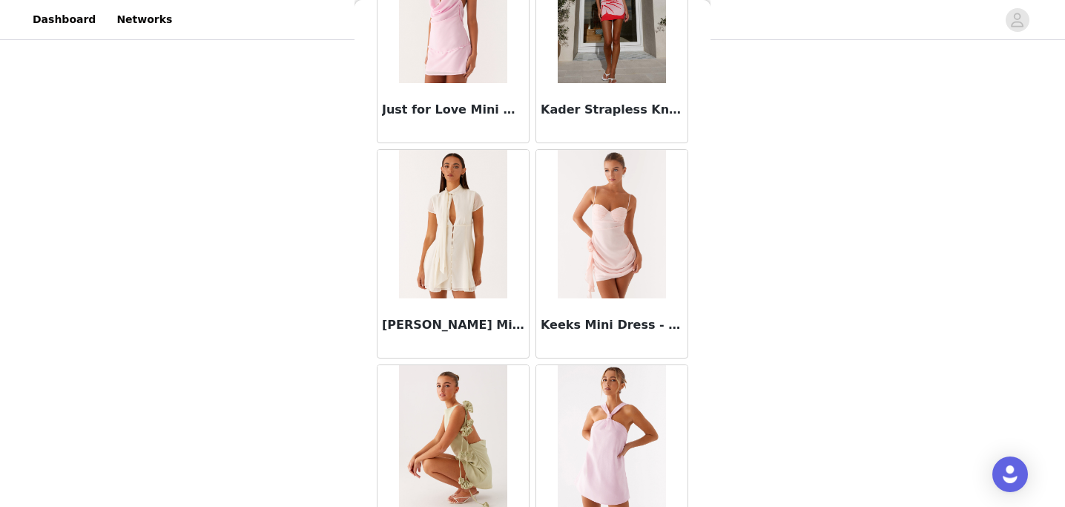
click at [616, 249] on img at bounding box center [612, 224] width 108 height 148
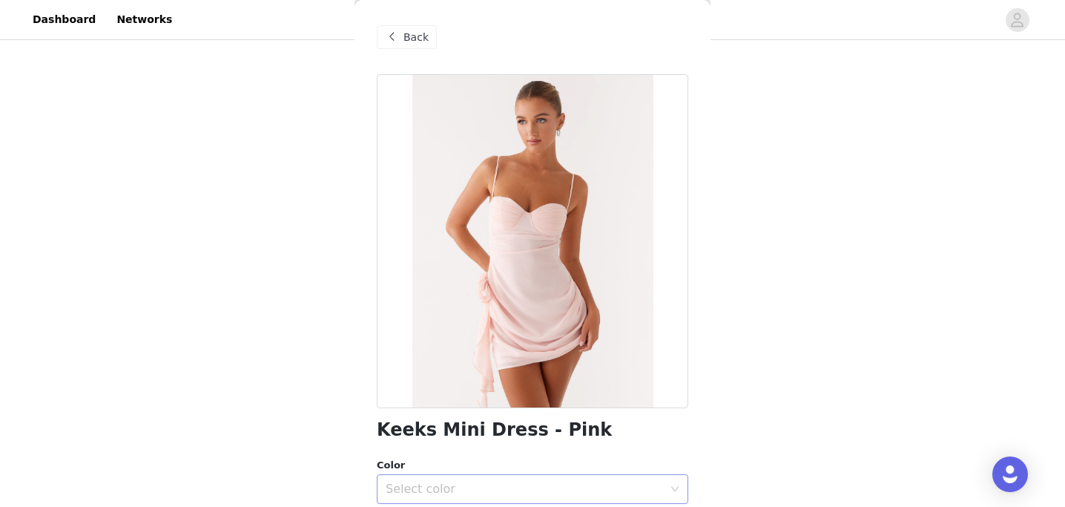
scroll to position [136, 0]
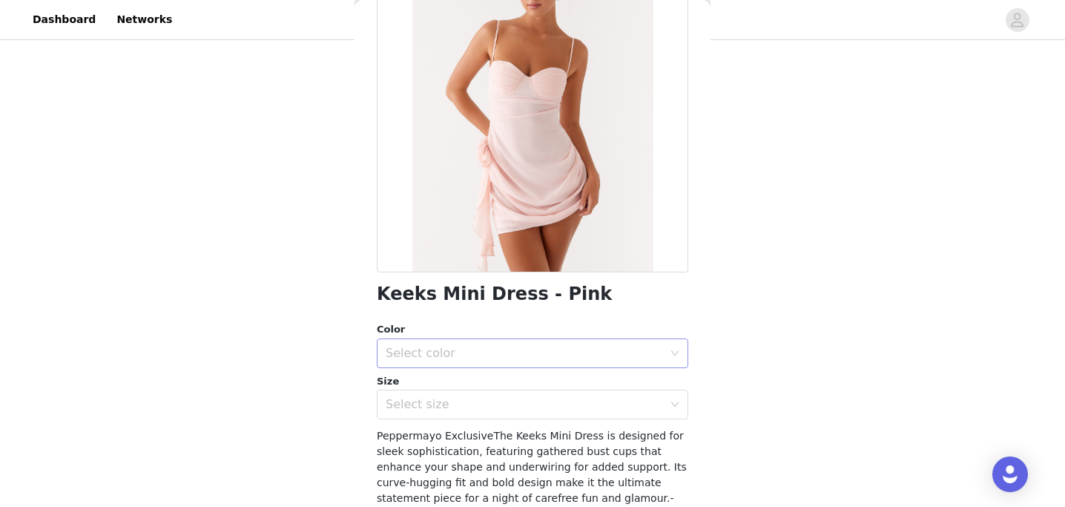
click at [474, 340] on div "Select color" at bounding box center [528, 353] width 284 height 28
click at [455, 383] on li "Pink" at bounding box center [532, 386] width 311 height 24
click at [448, 406] on div "Select size" at bounding box center [524, 404] width 277 height 15
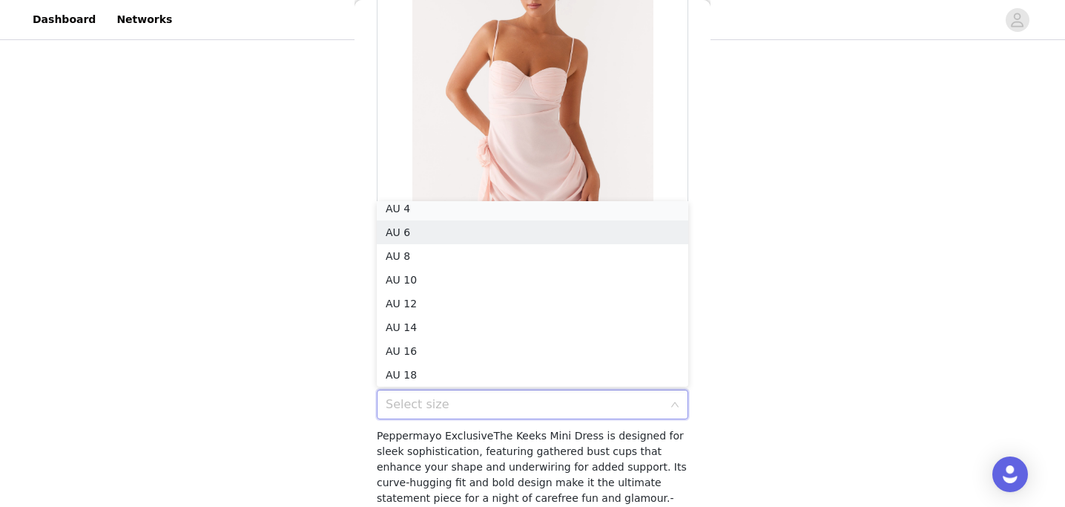
scroll to position [3, 0]
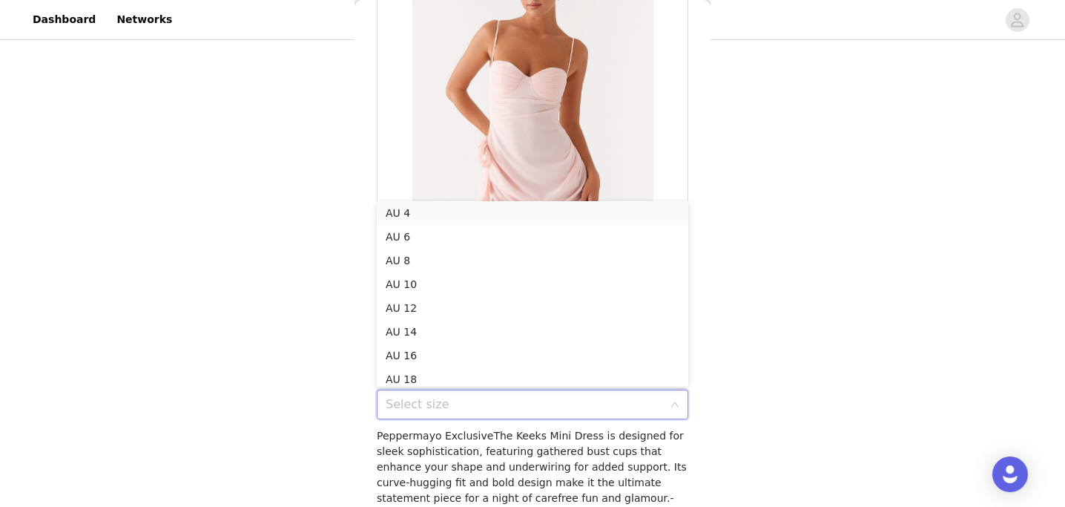
click at [465, 202] on li "AU 4" at bounding box center [532, 213] width 311 height 24
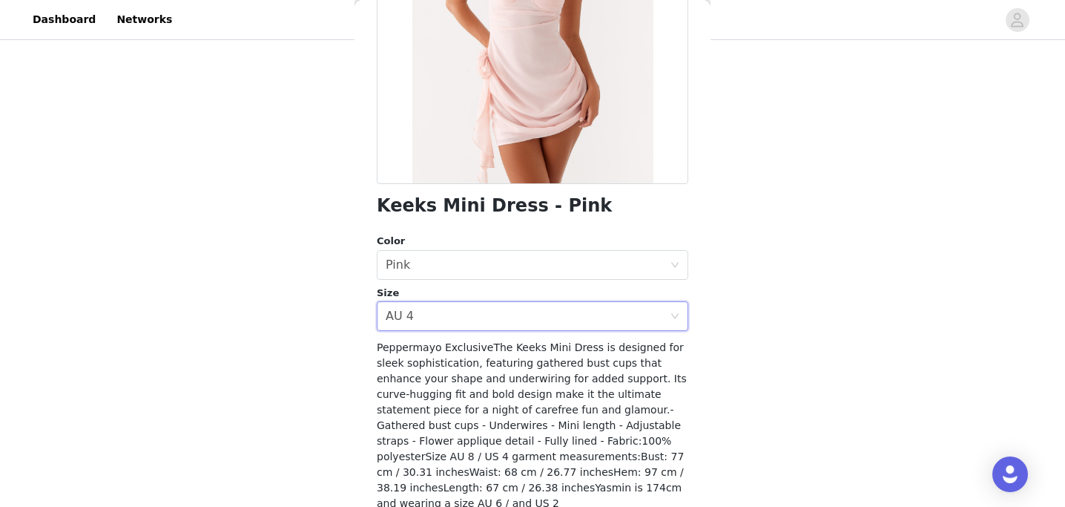
scroll to position [275, 0]
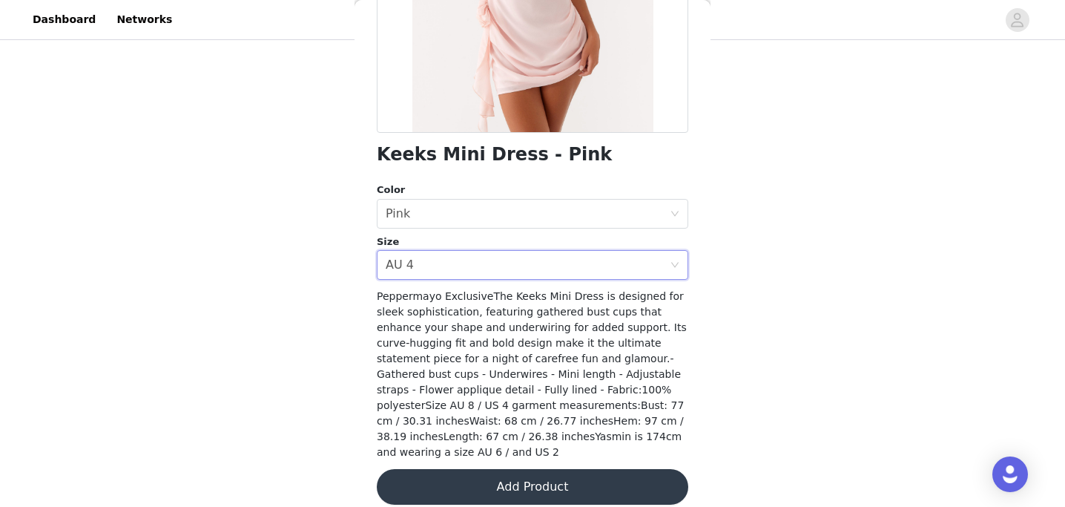
click at [491, 473] on button "Add Product" at bounding box center [532, 487] width 311 height 36
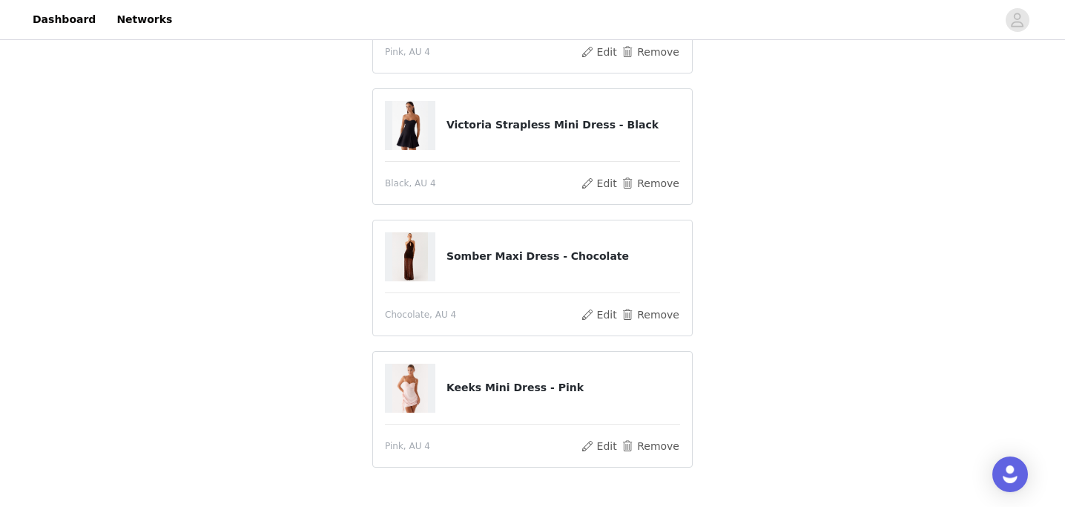
scroll to position [570, 0]
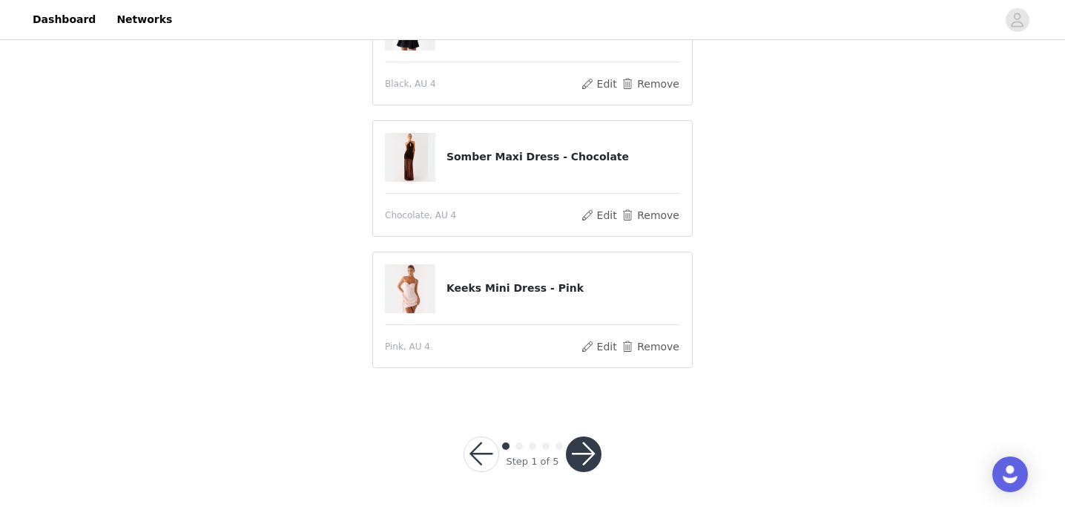
click at [590, 454] on button "button" at bounding box center [584, 454] width 36 height 36
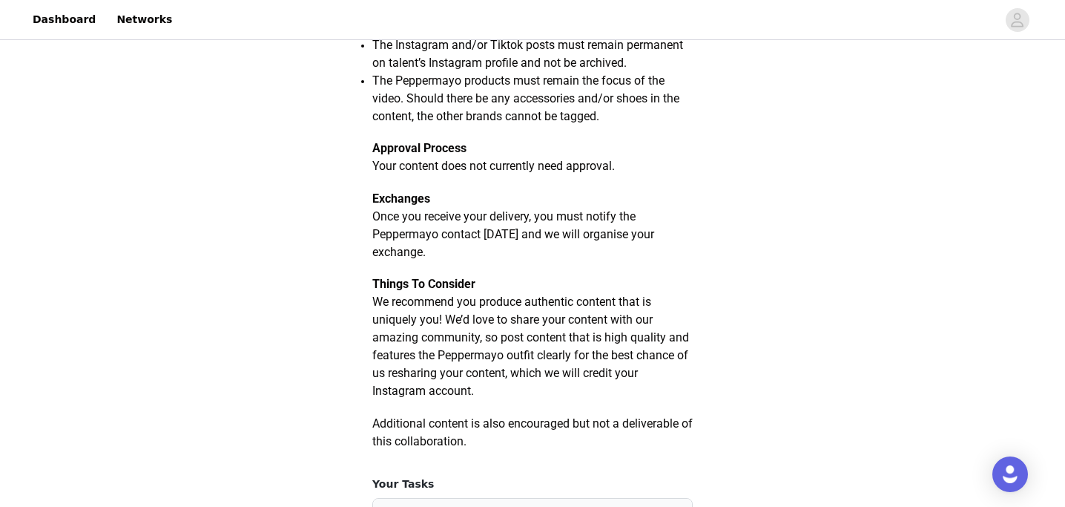
scroll to position [978, 0]
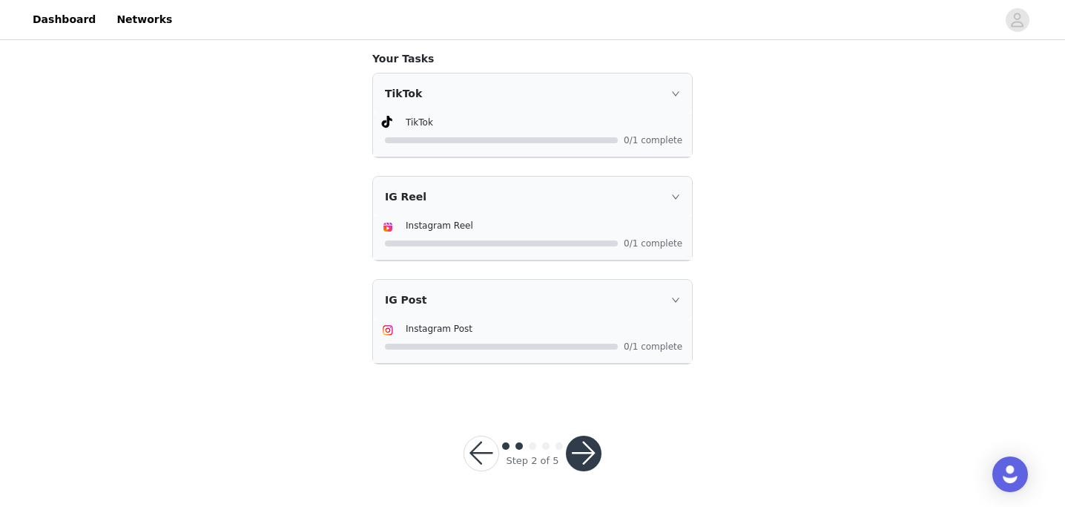
click at [579, 451] on button "button" at bounding box center [584, 453] width 36 height 36
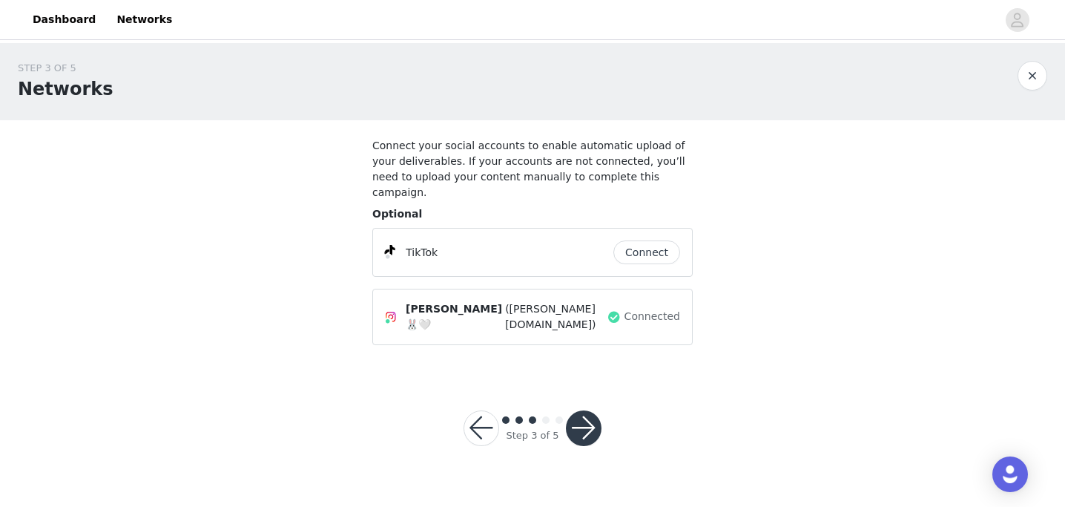
click at [587, 410] on button "button" at bounding box center [584, 428] width 36 height 36
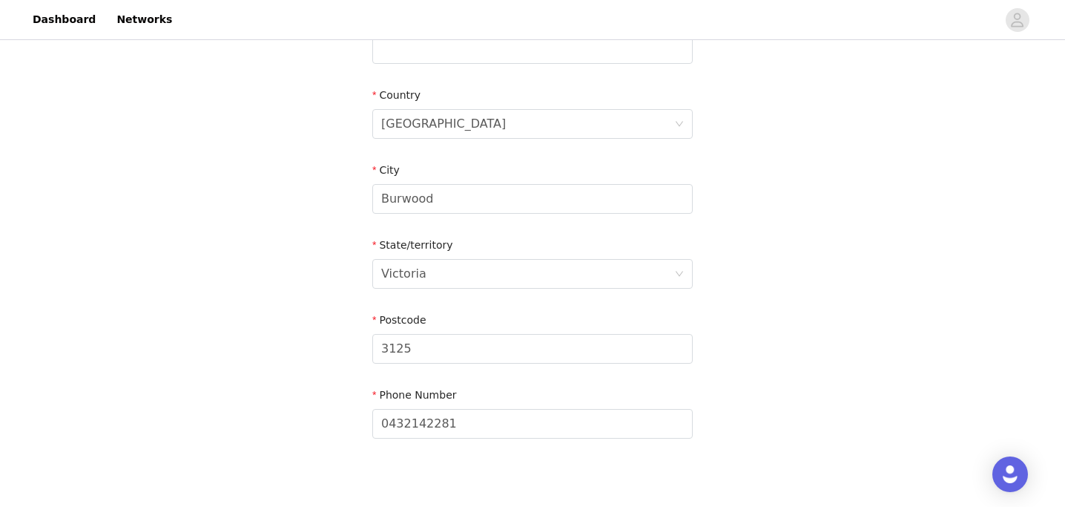
scroll to position [567, 0]
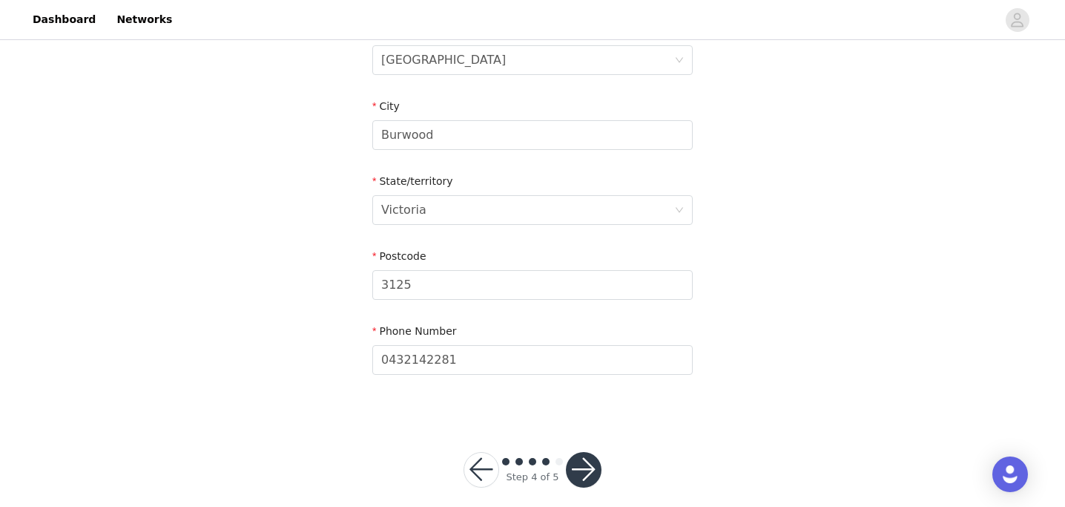
click at [594, 457] on button "button" at bounding box center [584, 470] width 36 height 36
click at [586, 452] on button "button" at bounding box center [584, 470] width 36 height 36
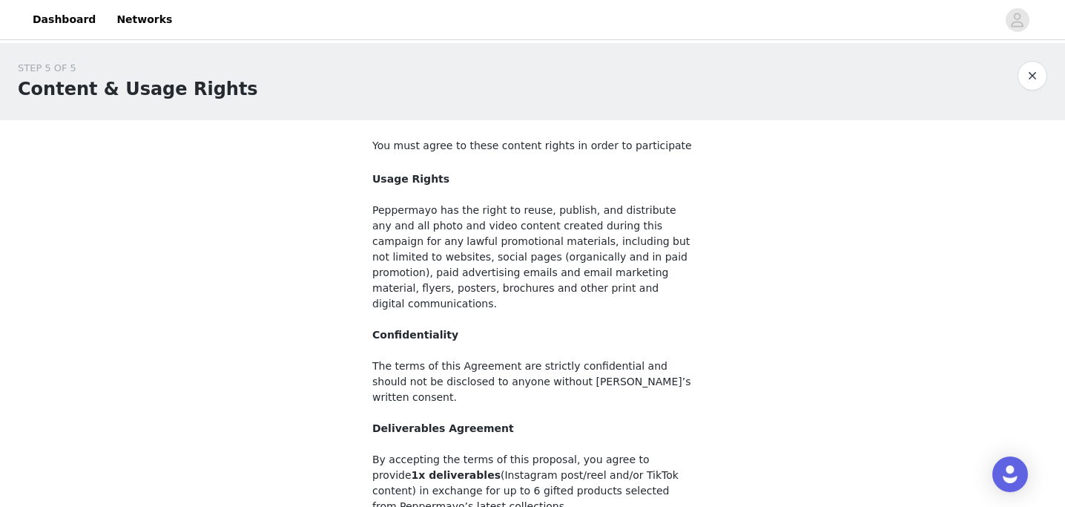
scroll to position [179, 0]
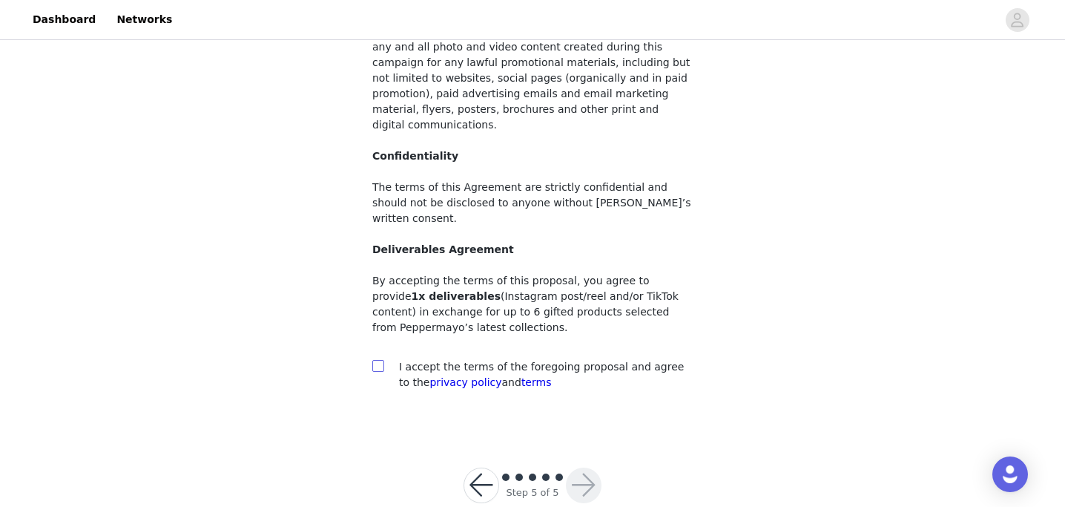
click at [376, 360] on input "checkbox" at bounding box center [377, 365] width 10 height 10
checkbox input "true"
click at [574, 467] on button "button" at bounding box center [584, 485] width 36 height 36
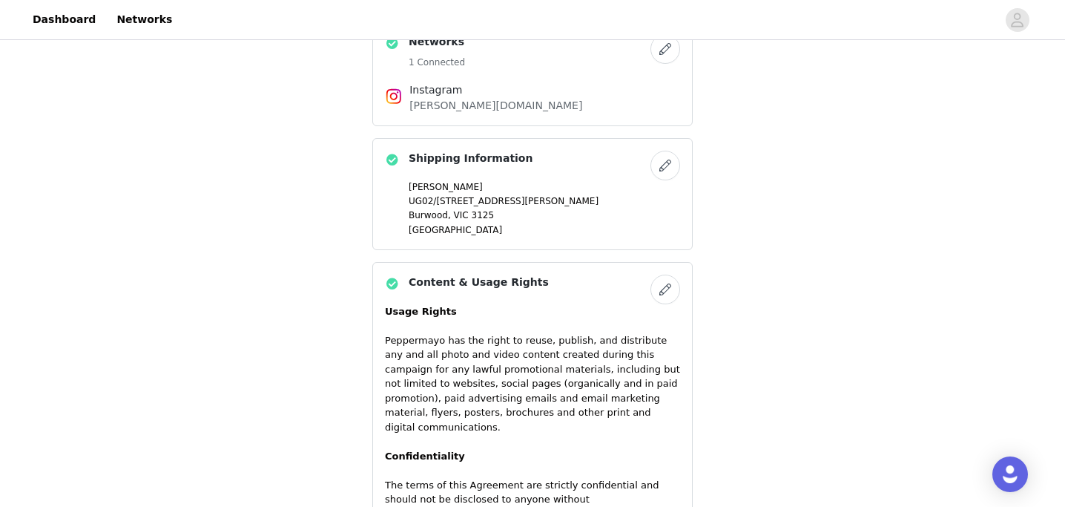
scroll to position [1189, 0]
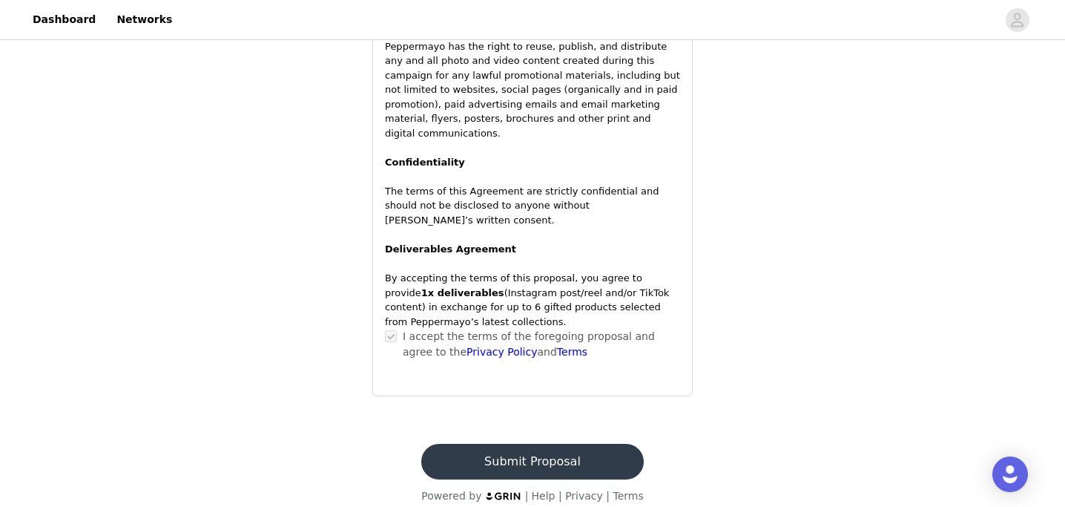
click at [478, 443] on button "Submit Proposal" at bounding box center [532, 461] width 222 height 36
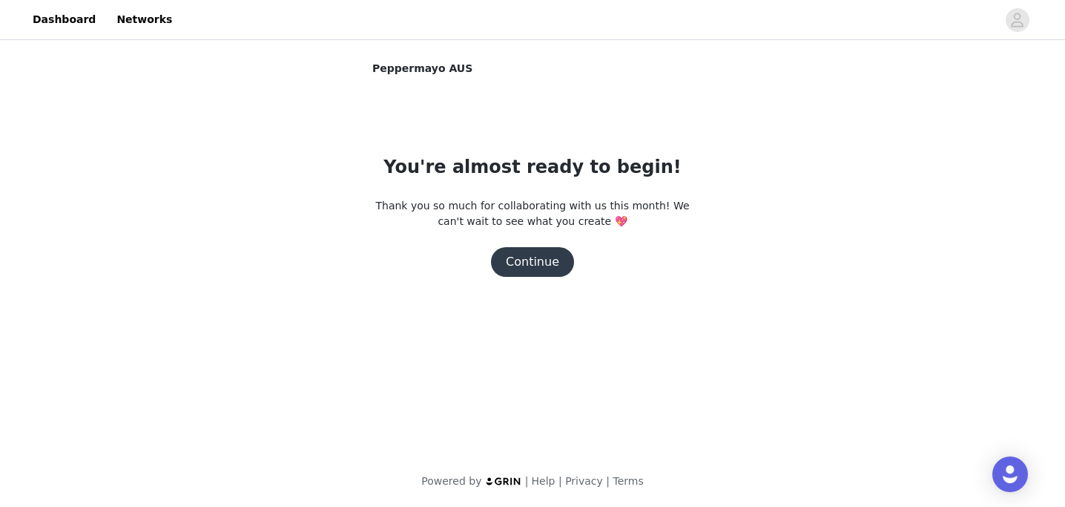
click at [545, 263] on button "Continue" at bounding box center [532, 262] width 83 height 30
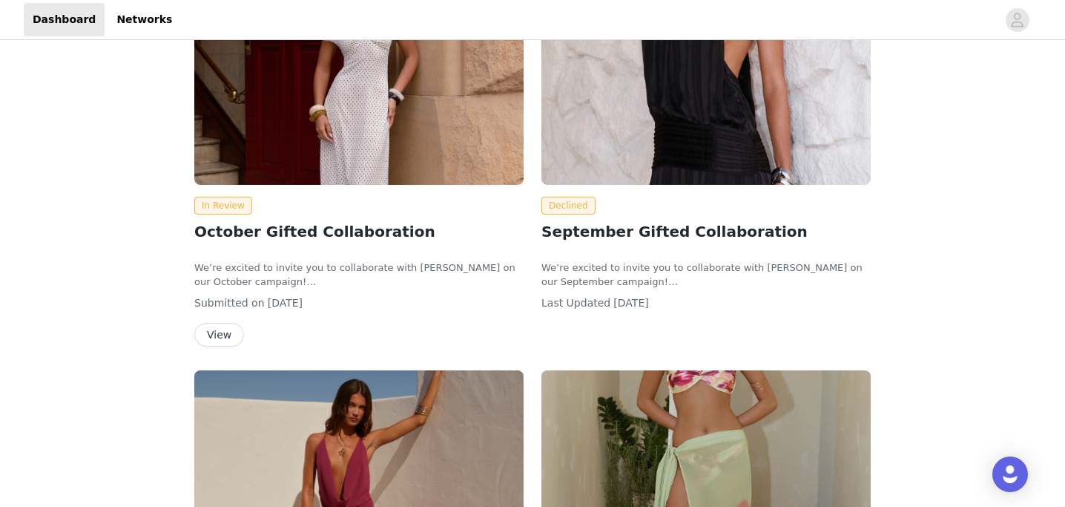
scroll to position [357, 0]
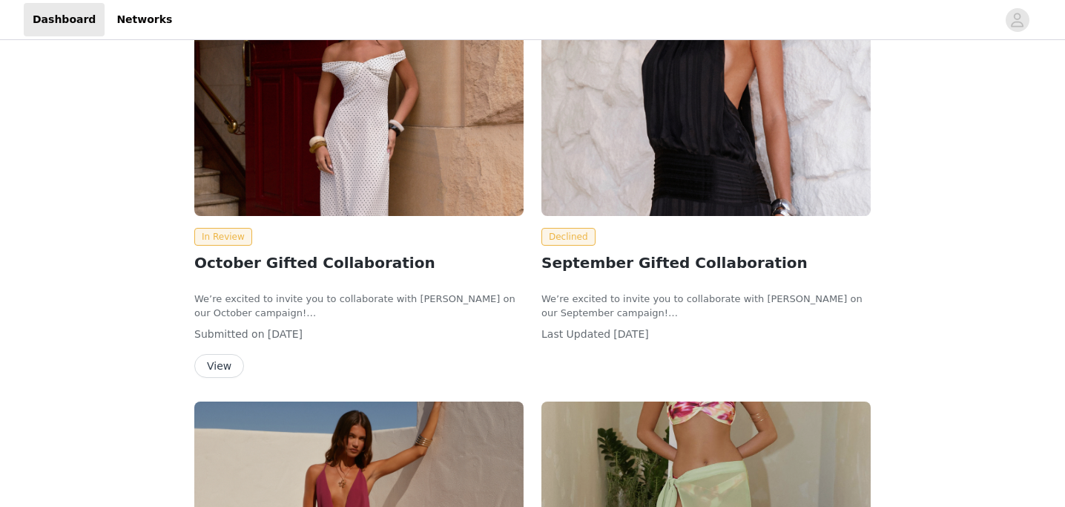
scroll to position [251, 0]
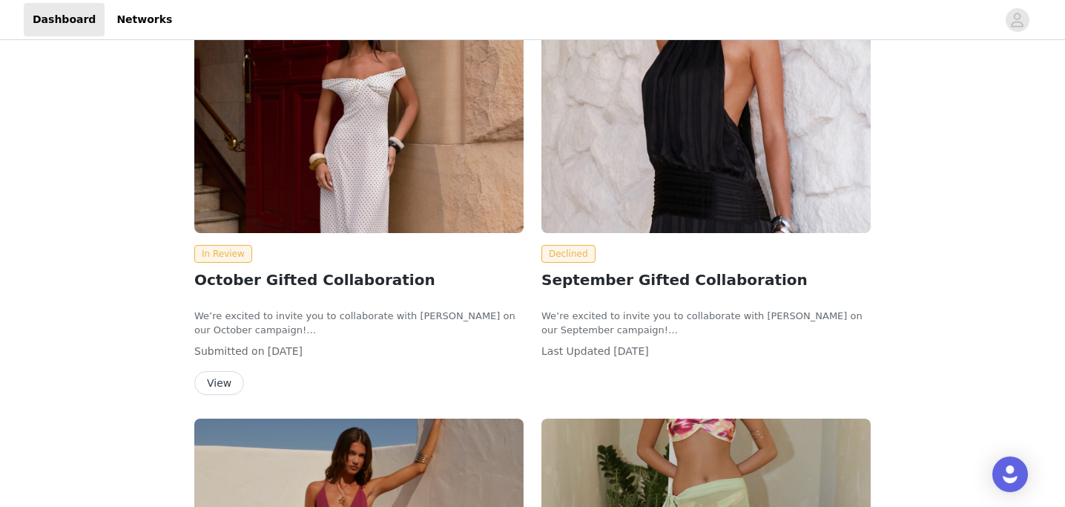
click at [225, 379] on button "View" at bounding box center [219, 383] width 50 height 24
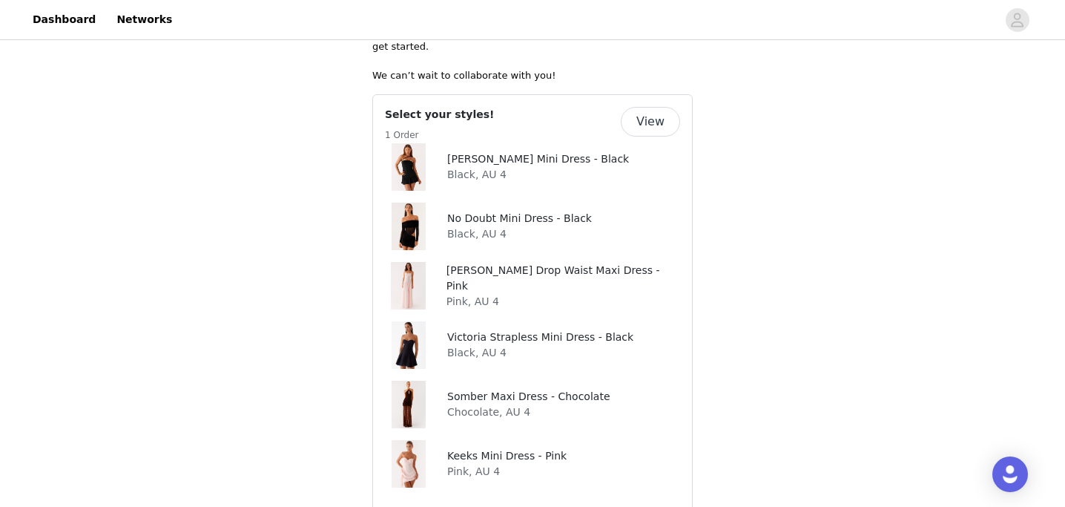
scroll to position [550, 0]
